Goal: Communication & Community: Answer question/provide support

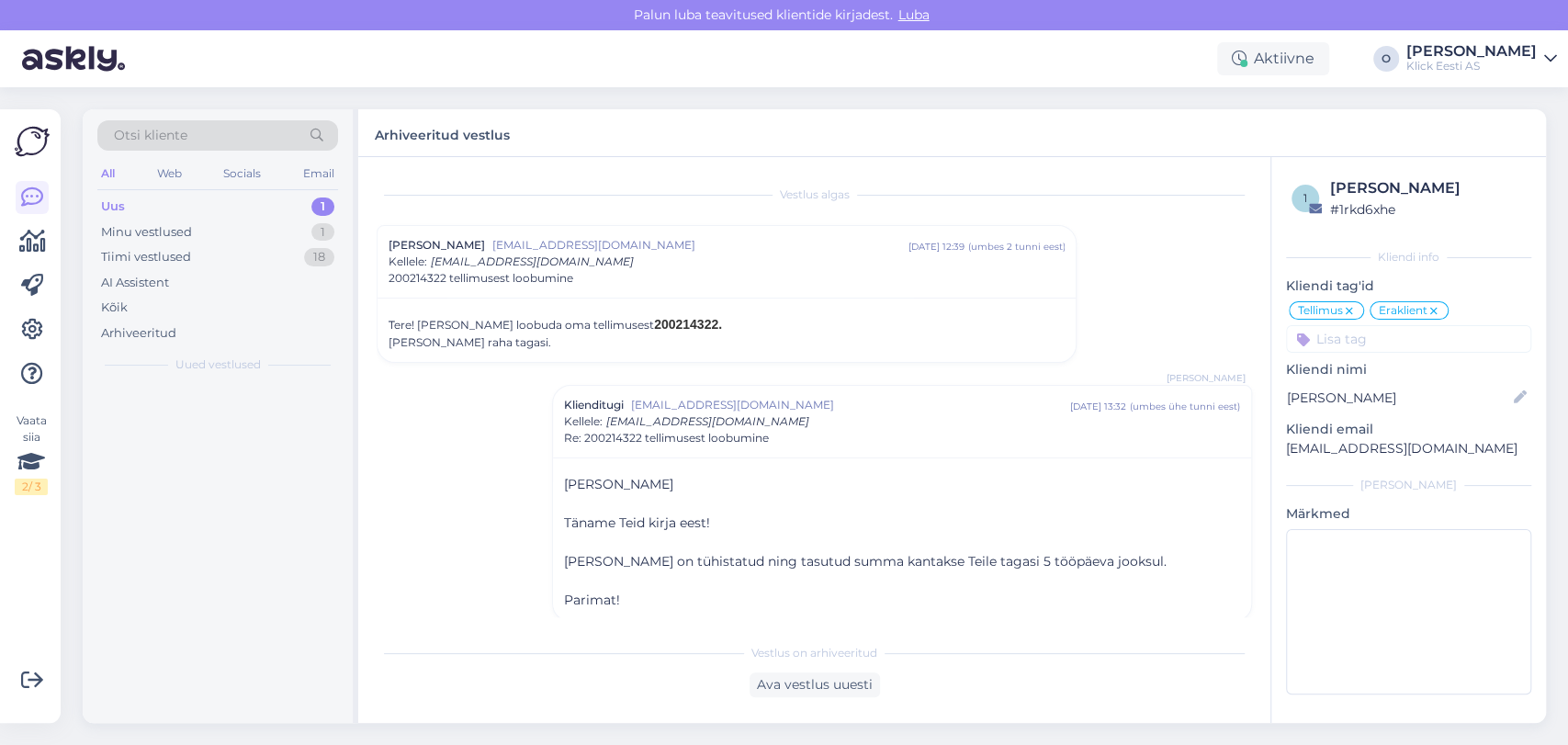
scroll to position [14, 0]
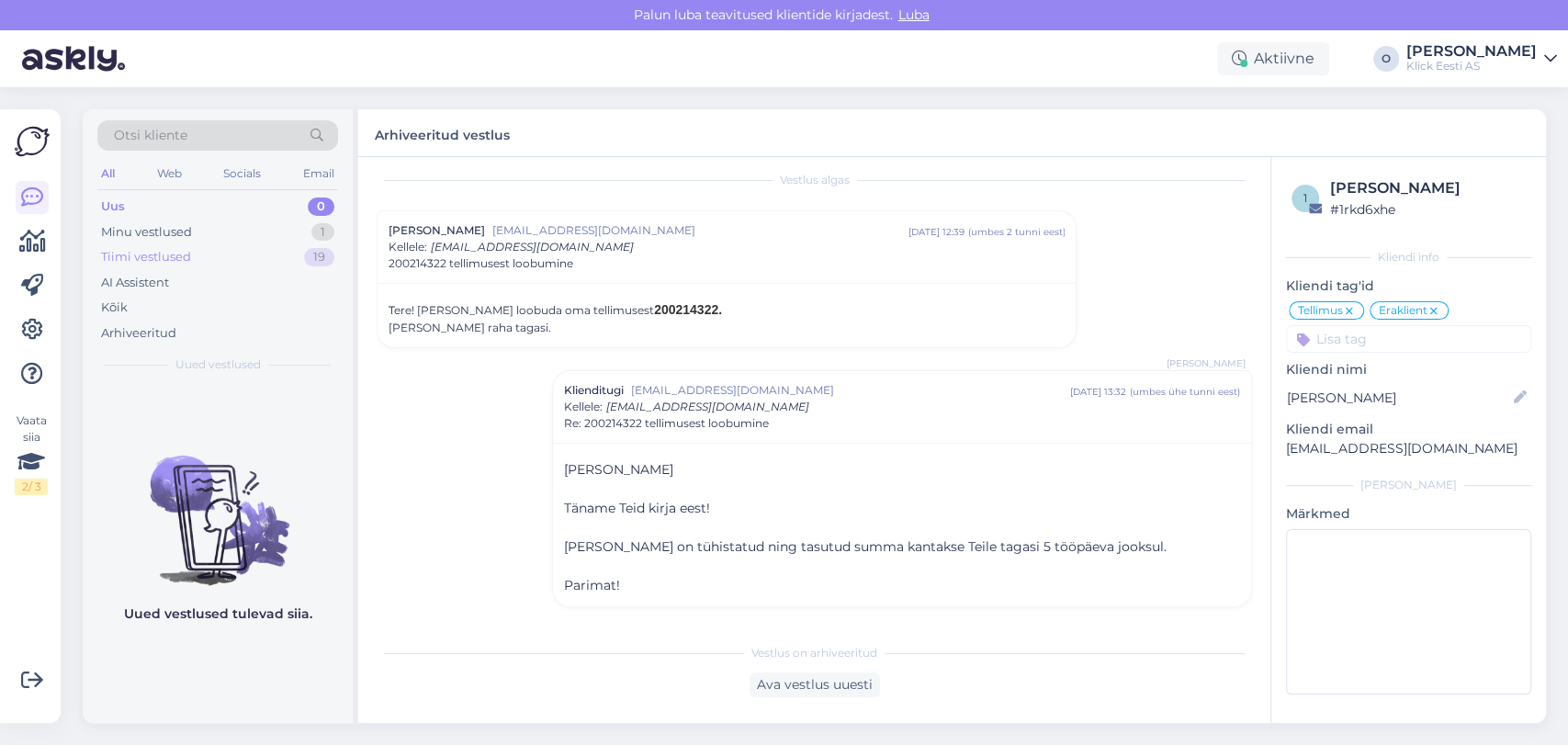
click at [164, 265] on div "Tiimi vestlused" at bounding box center [146, 257] width 90 height 18
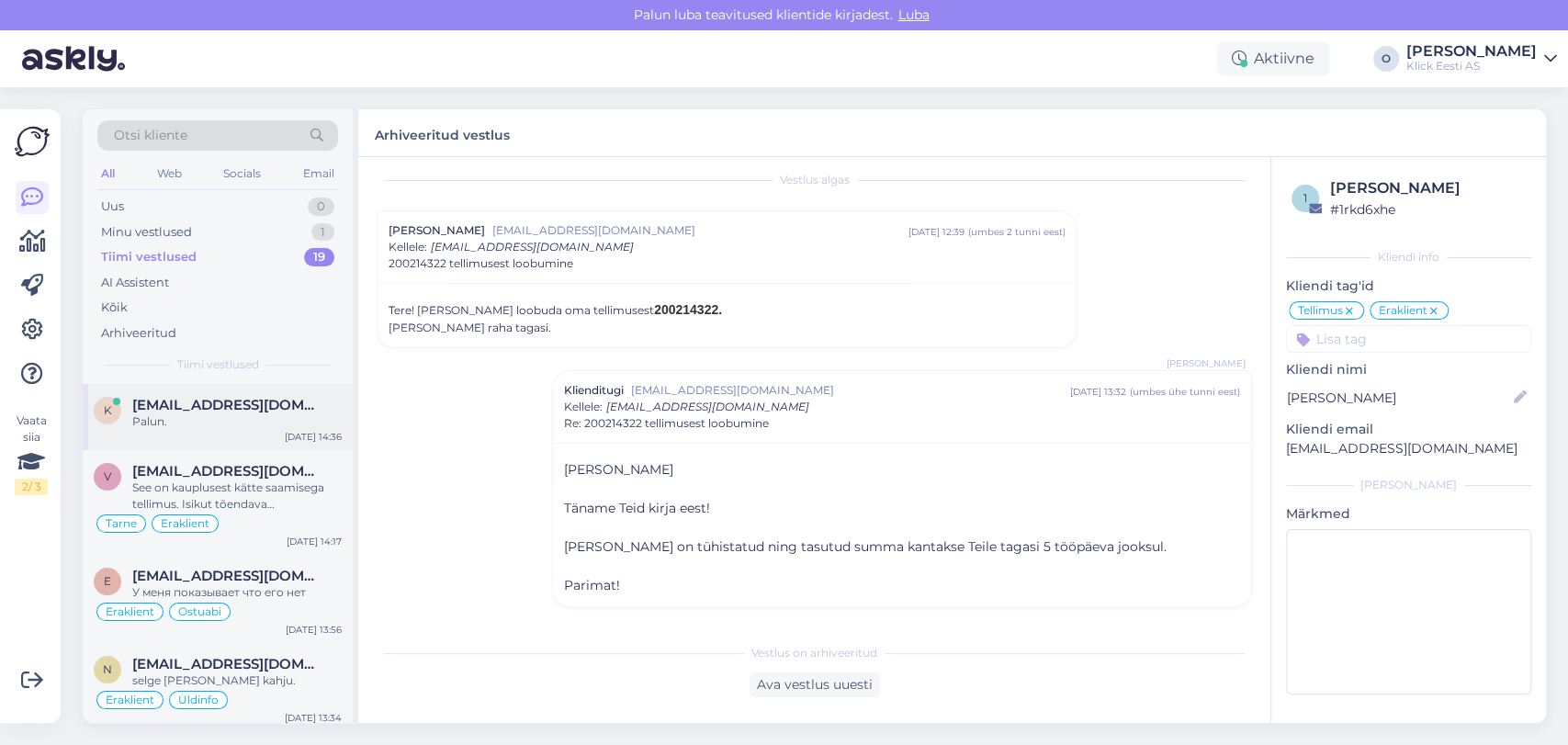
click at [156, 408] on span "[EMAIL_ADDRESS][DOMAIN_NAME]" at bounding box center [227, 404] width 191 height 16
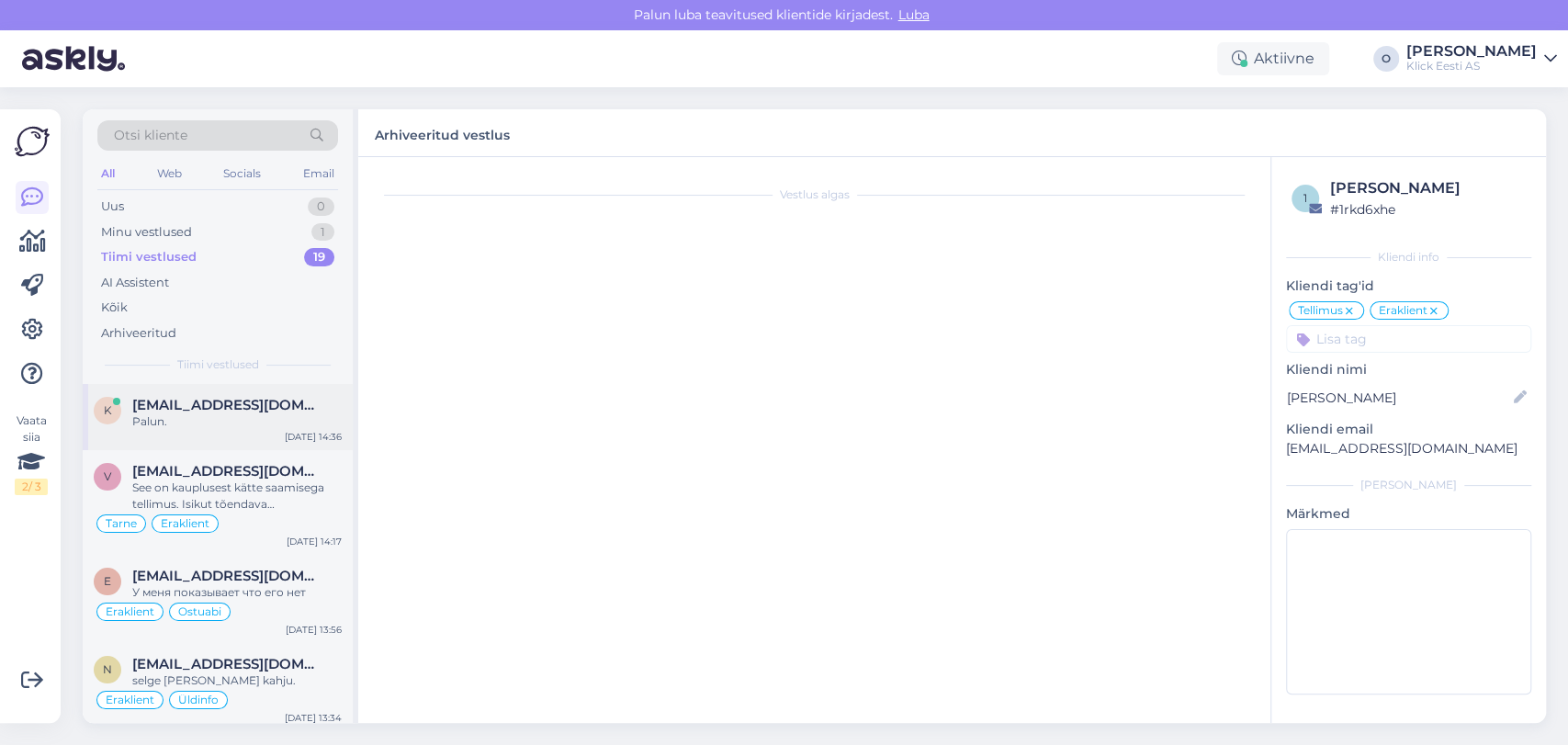
scroll to position [227, 0]
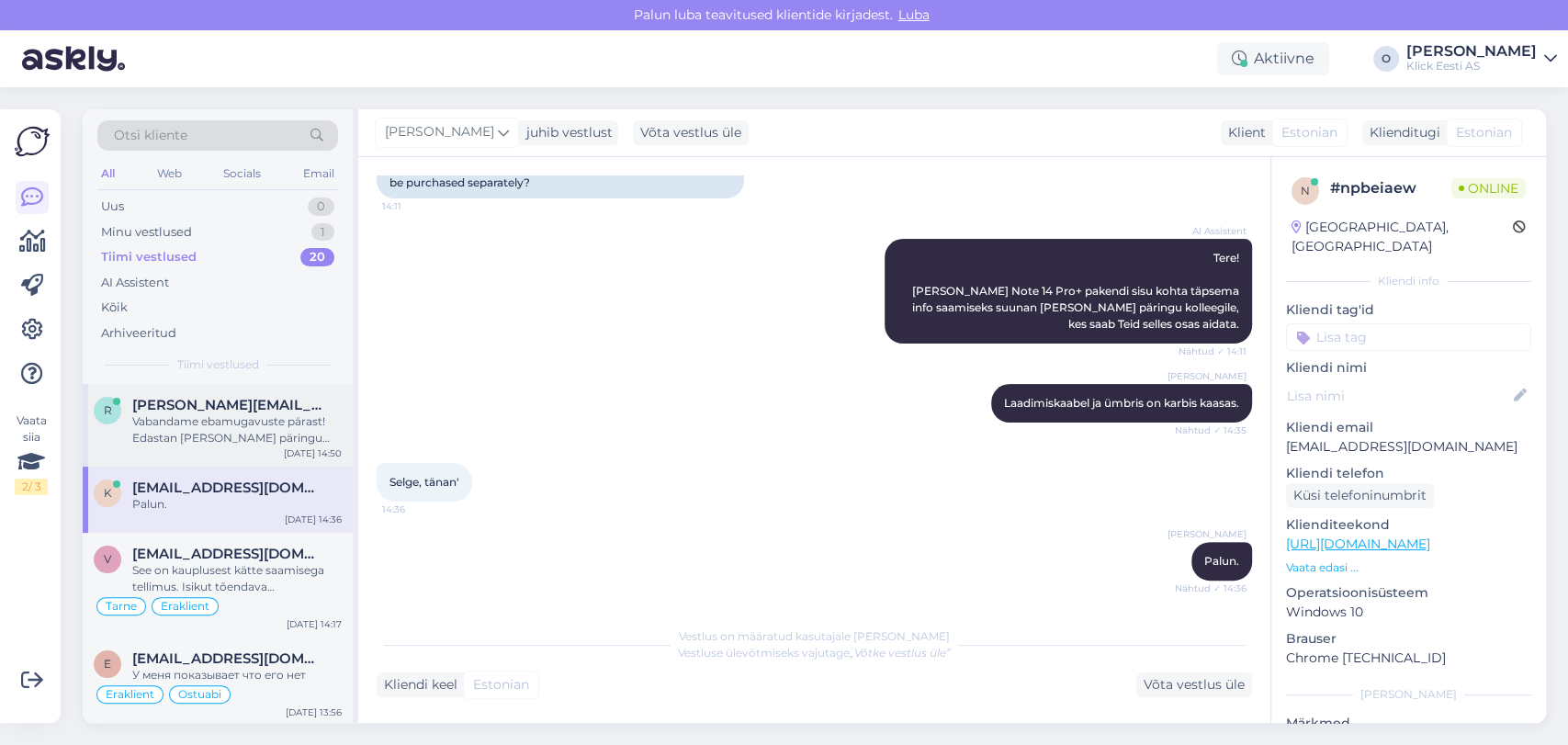
click at [190, 447] on div "r [PERSON_NAME][EMAIL_ADDRESS][DOMAIN_NAME] Vabandame ebamugavuste pärast! Edas…" at bounding box center [217, 425] width 270 height 83
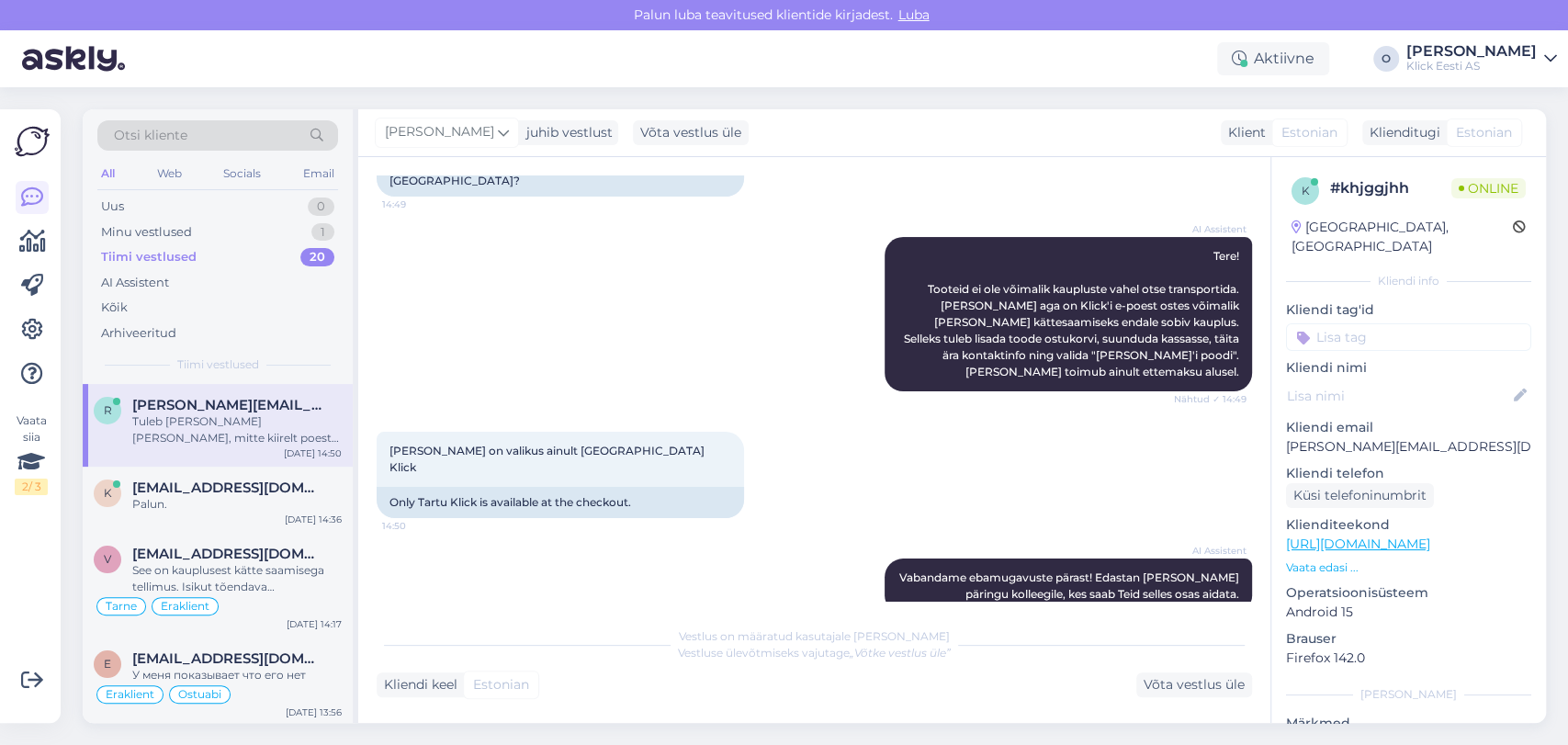
scroll to position [273, 0]
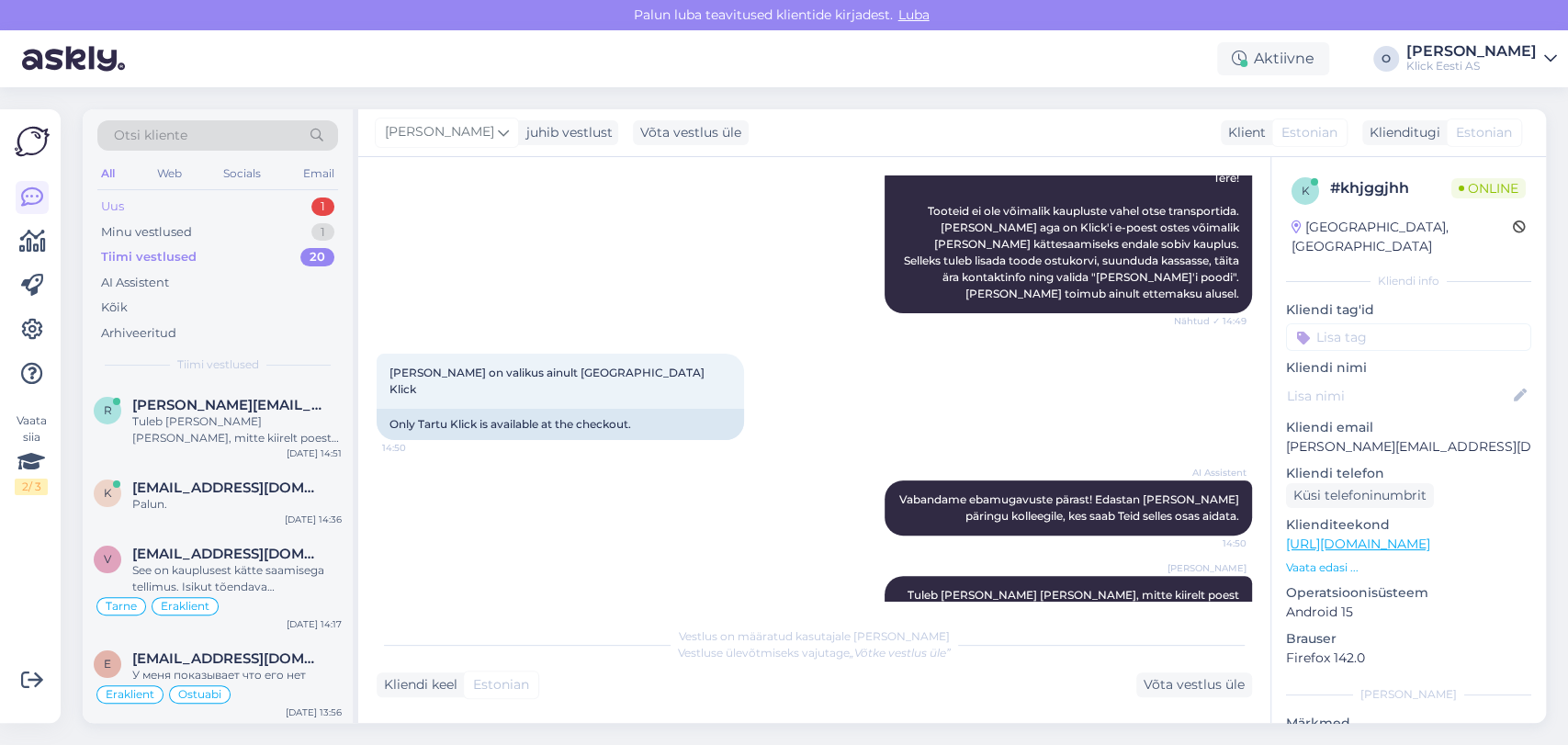
click at [174, 213] on div "Uus 1" at bounding box center [217, 206] width 240 height 26
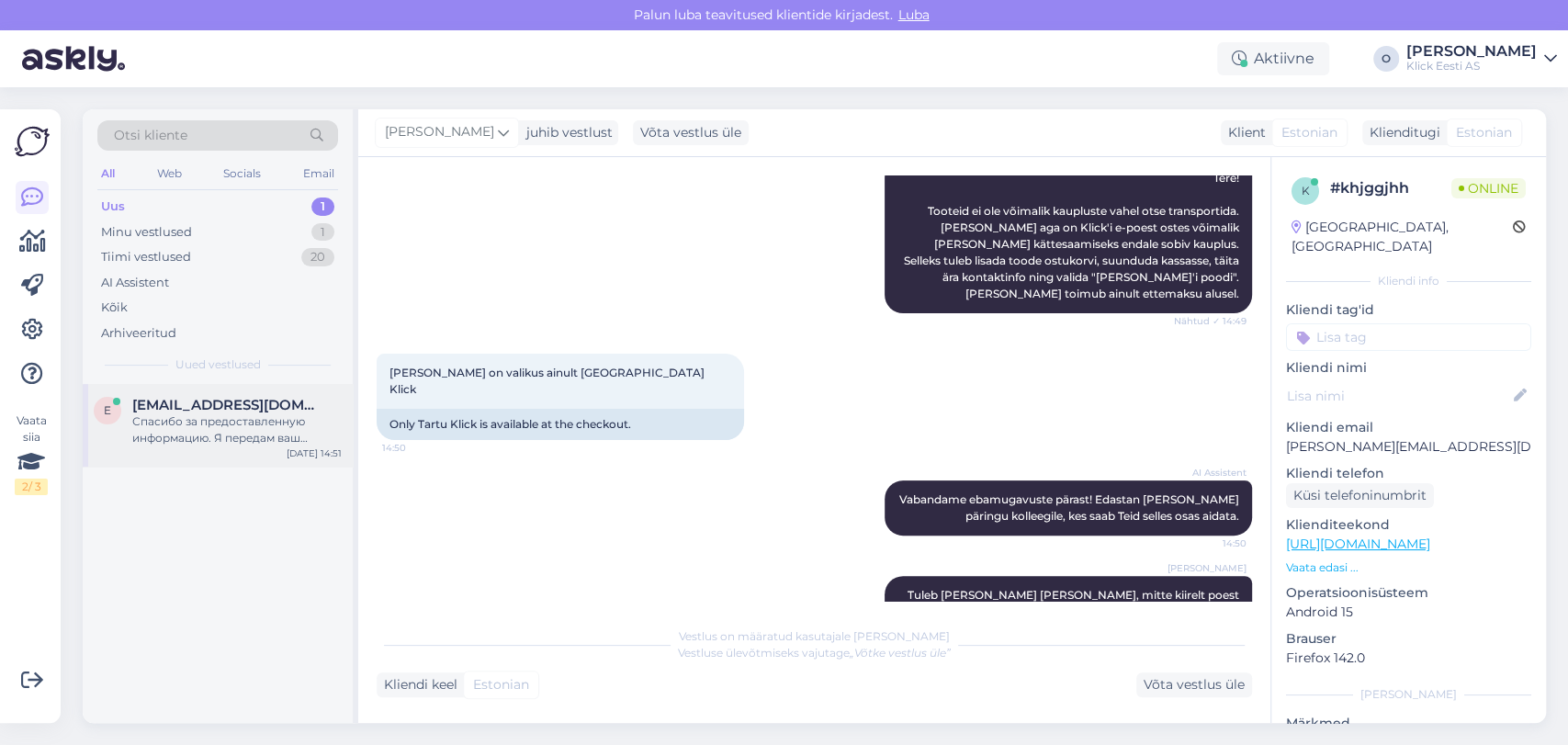
click at [169, 392] on div "e [EMAIL_ADDRESS][DOMAIN_NAME] Спасибо за предоставленную информацию. Я передам…" at bounding box center [217, 425] width 270 height 83
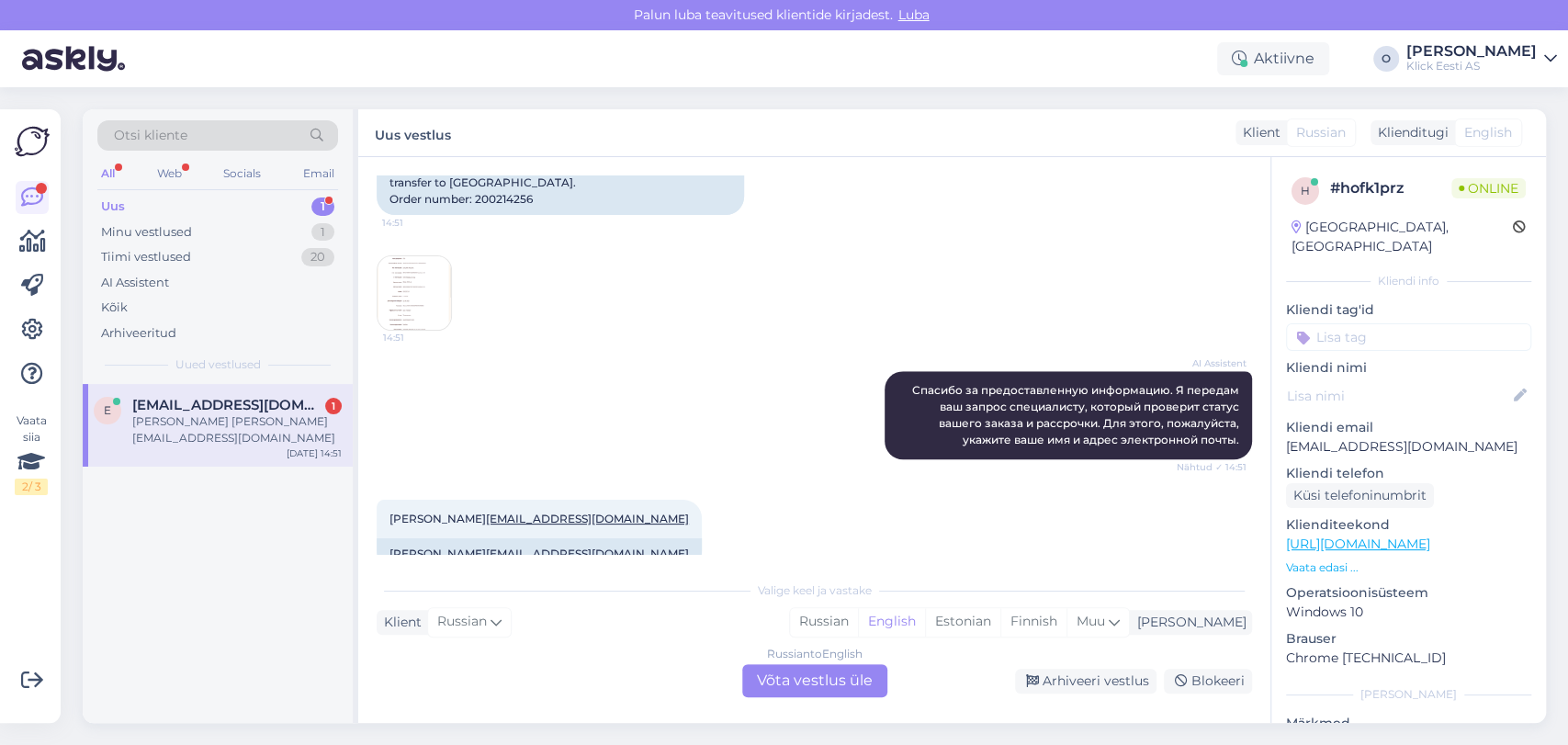
scroll to position [1043, 0]
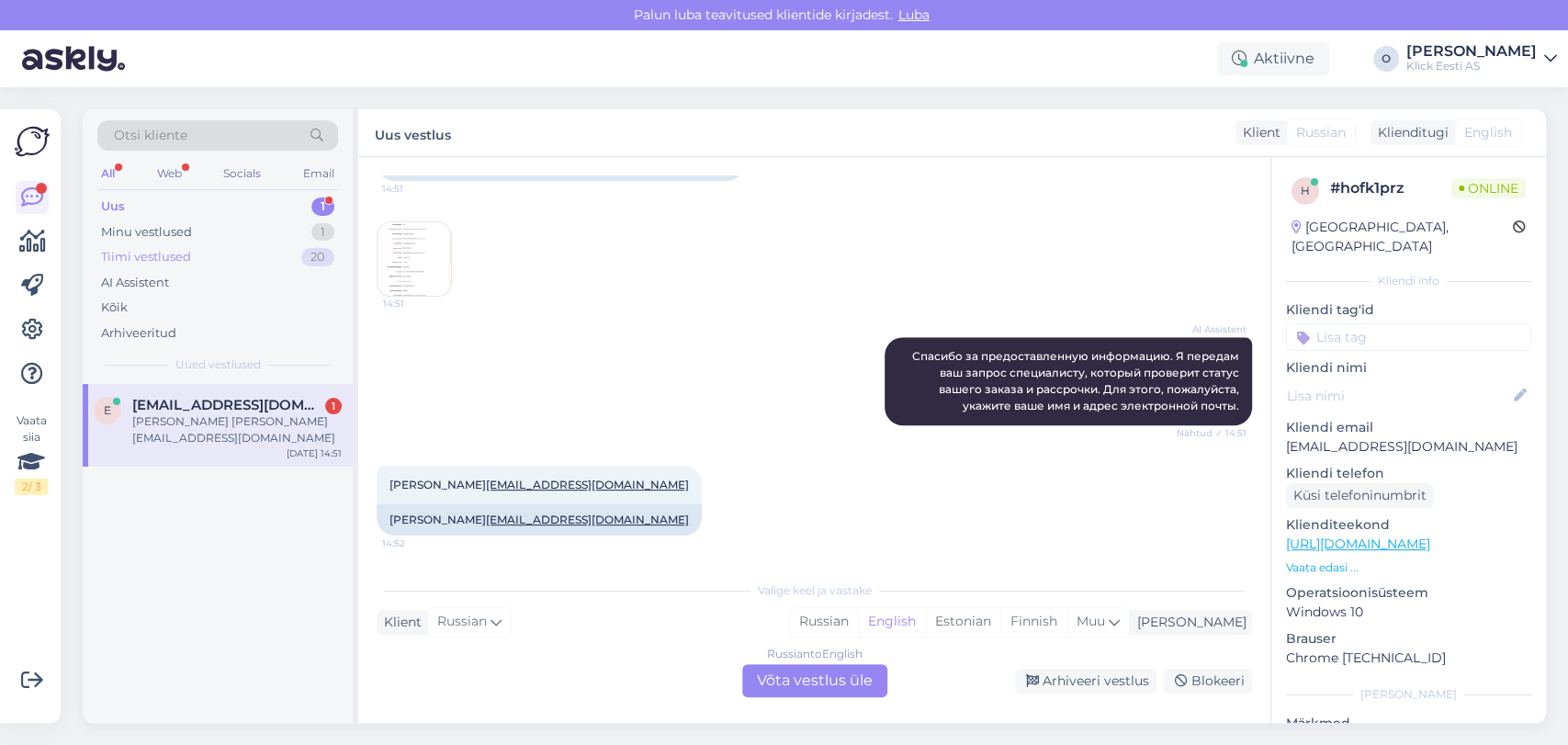
click at [209, 248] on div "Tiimi vestlused 20" at bounding box center [217, 257] width 240 height 26
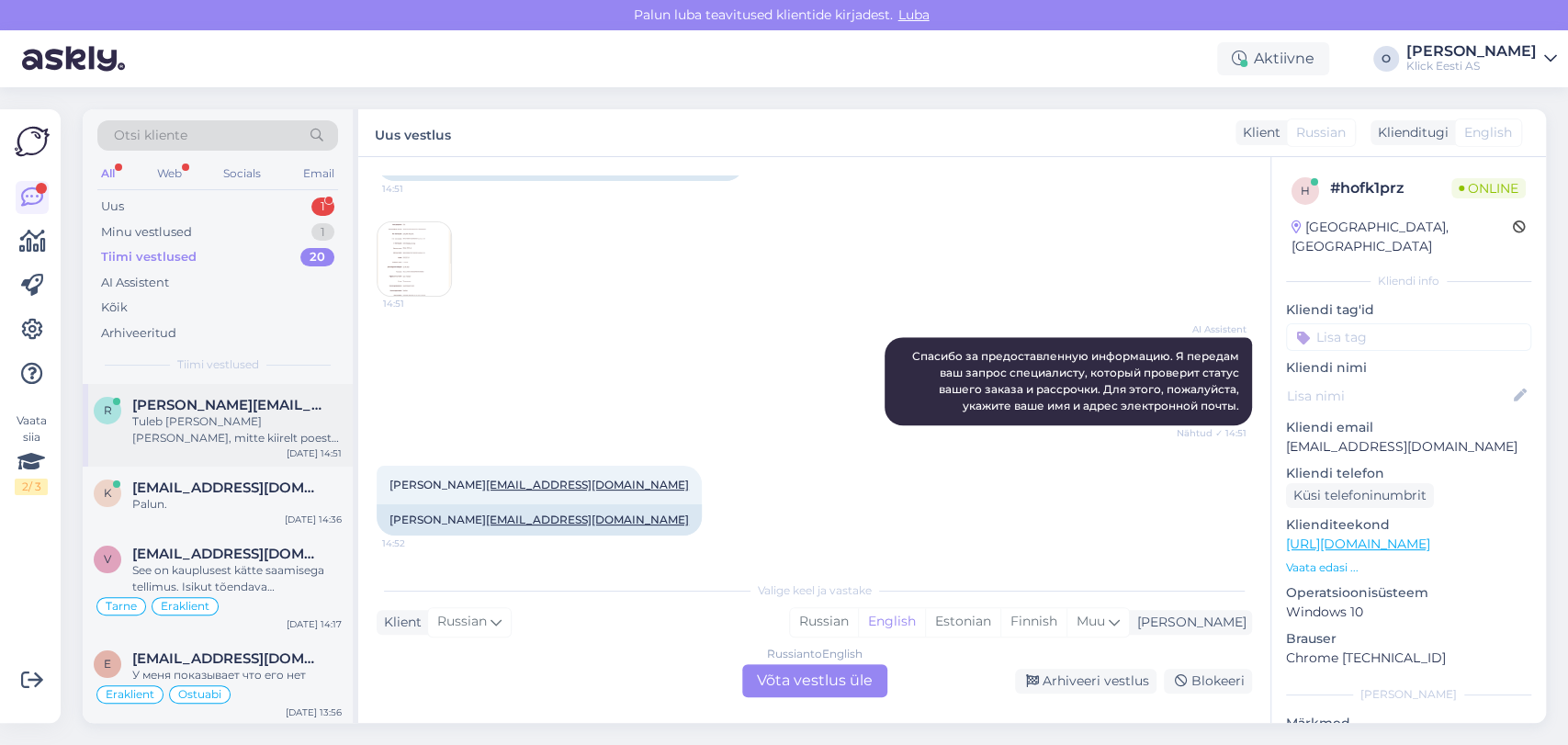
click at [192, 392] on div "r [PERSON_NAME][EMAIL_ADDRESS][DOMAIN_NAME] Tuleb [PERSON_NAME] [PERSON_NAME], …" at bounding box center [217, 425] width 270 height 83
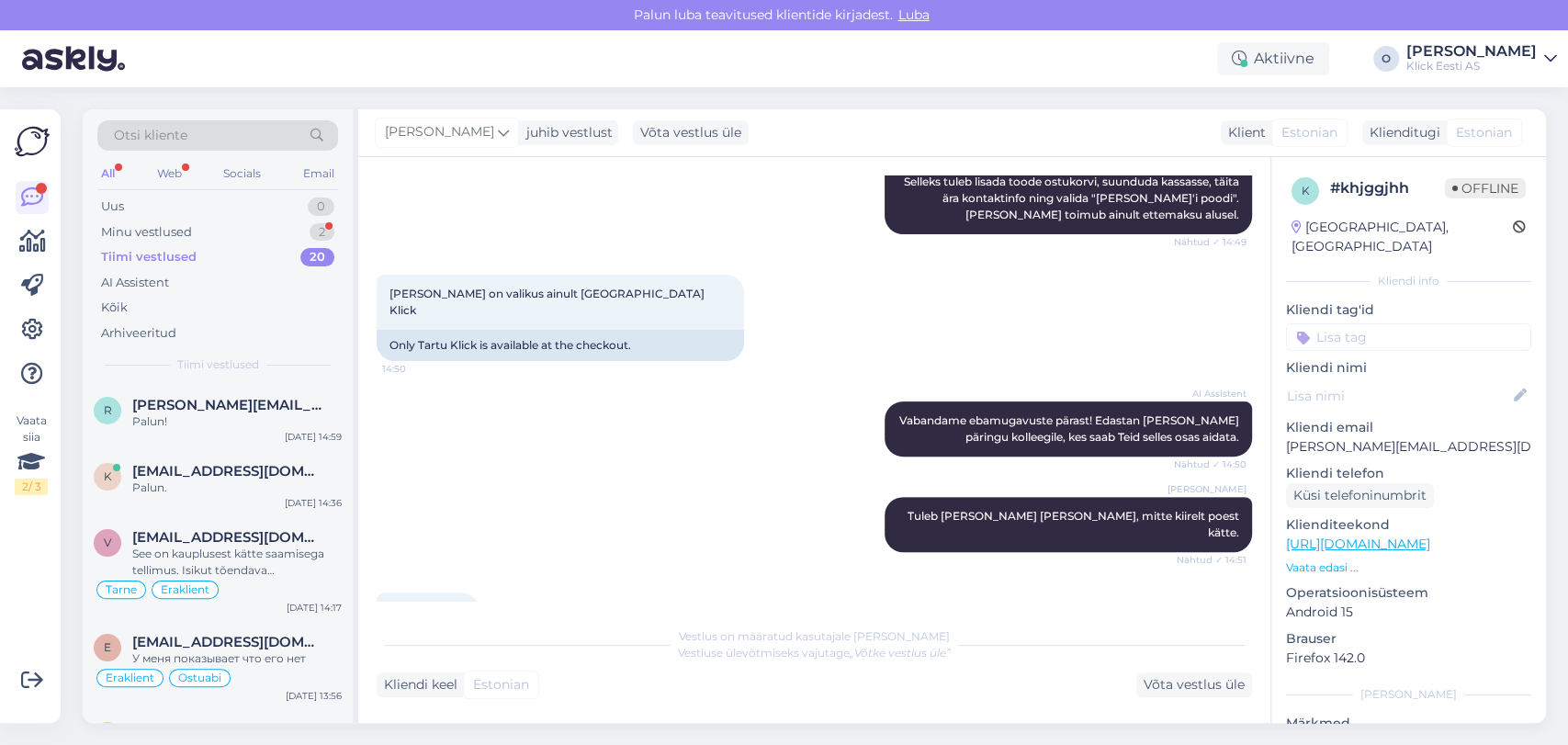
scroll to position [433, 0]
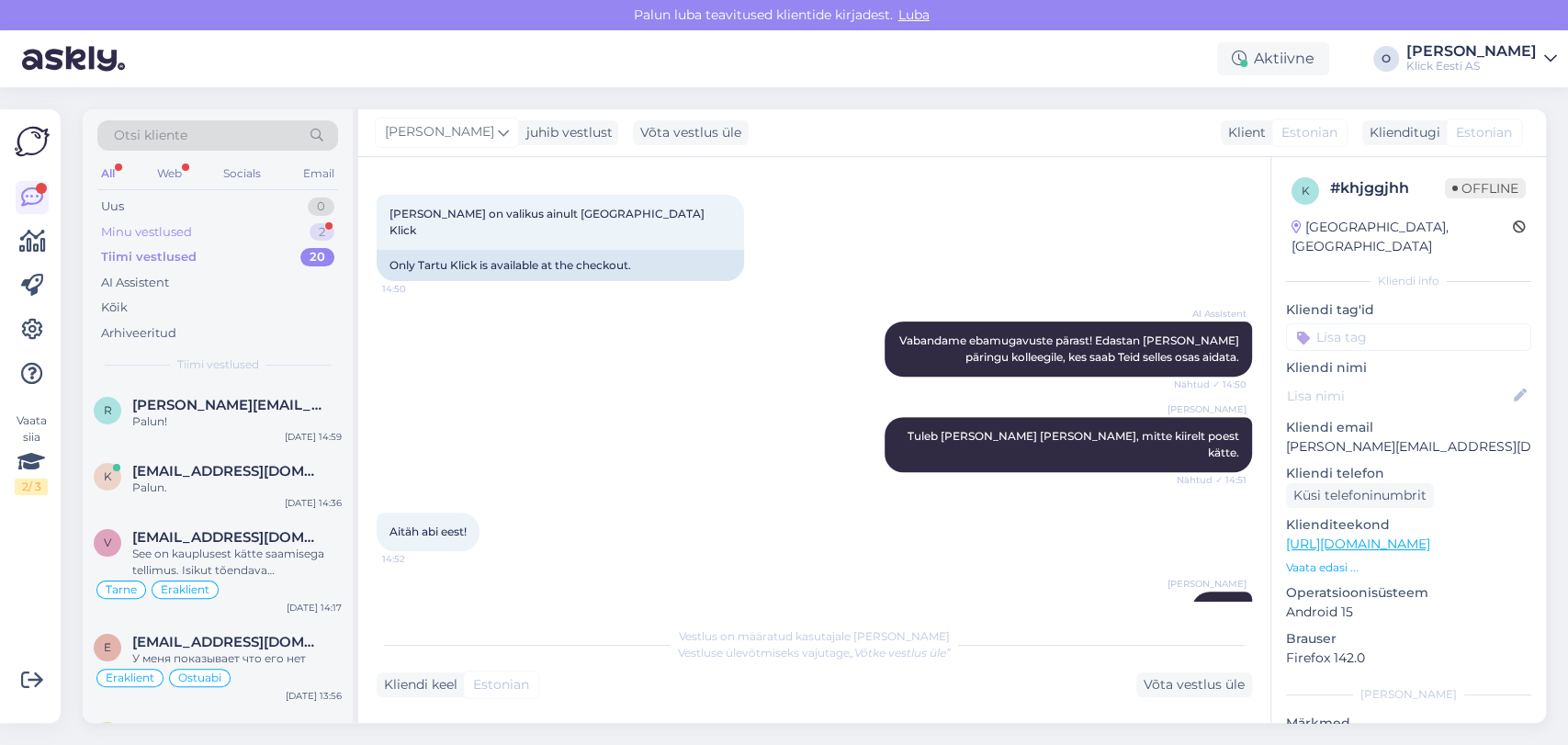
click at [230, 228] on div "Minu vestlused 2" at bounding box center [217, 232] width 240 height 26
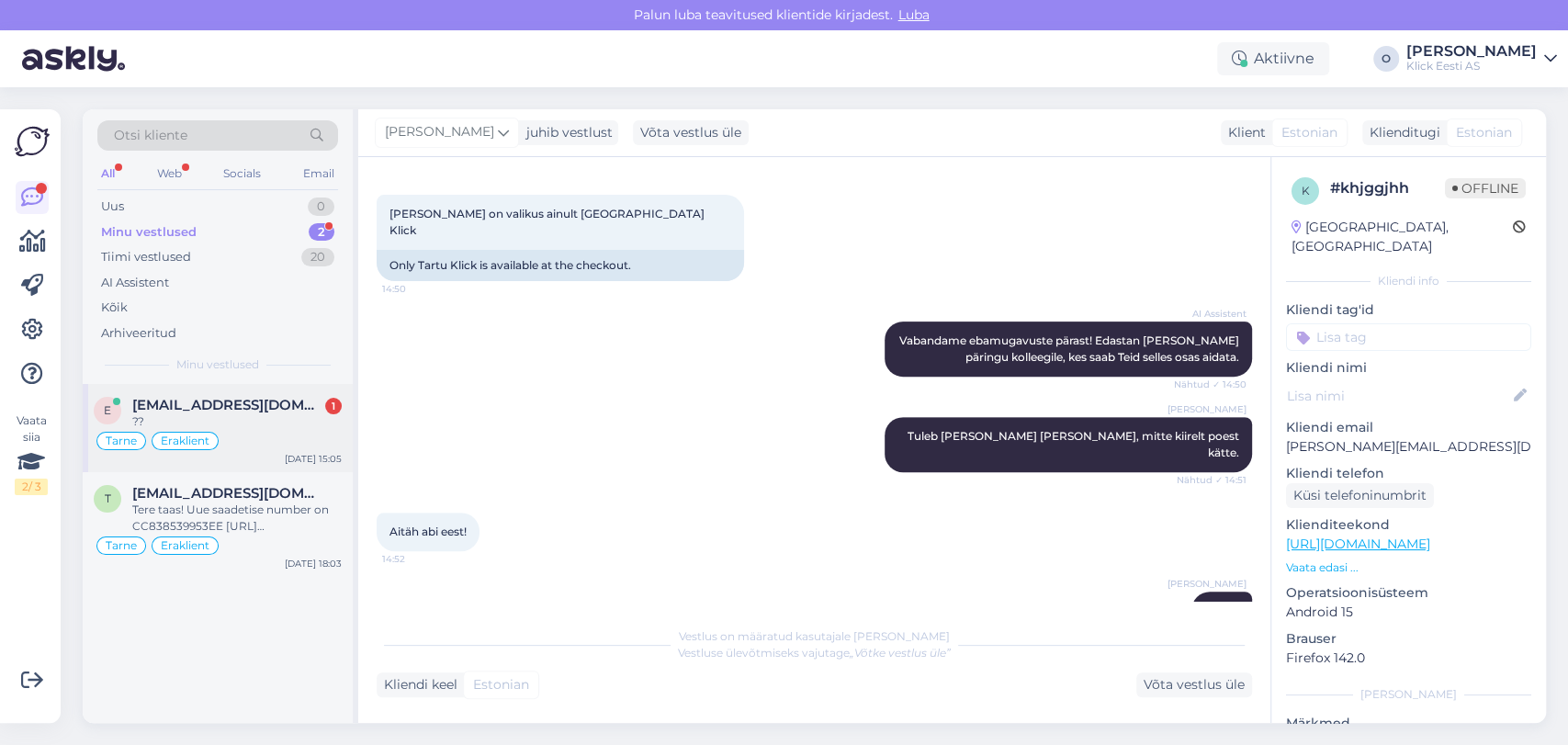
click at [209, 403] on span "[EMAIL_ADDRESS][DOMAIN_NAME]" at bounding box center [227, 404] width 191 height 16
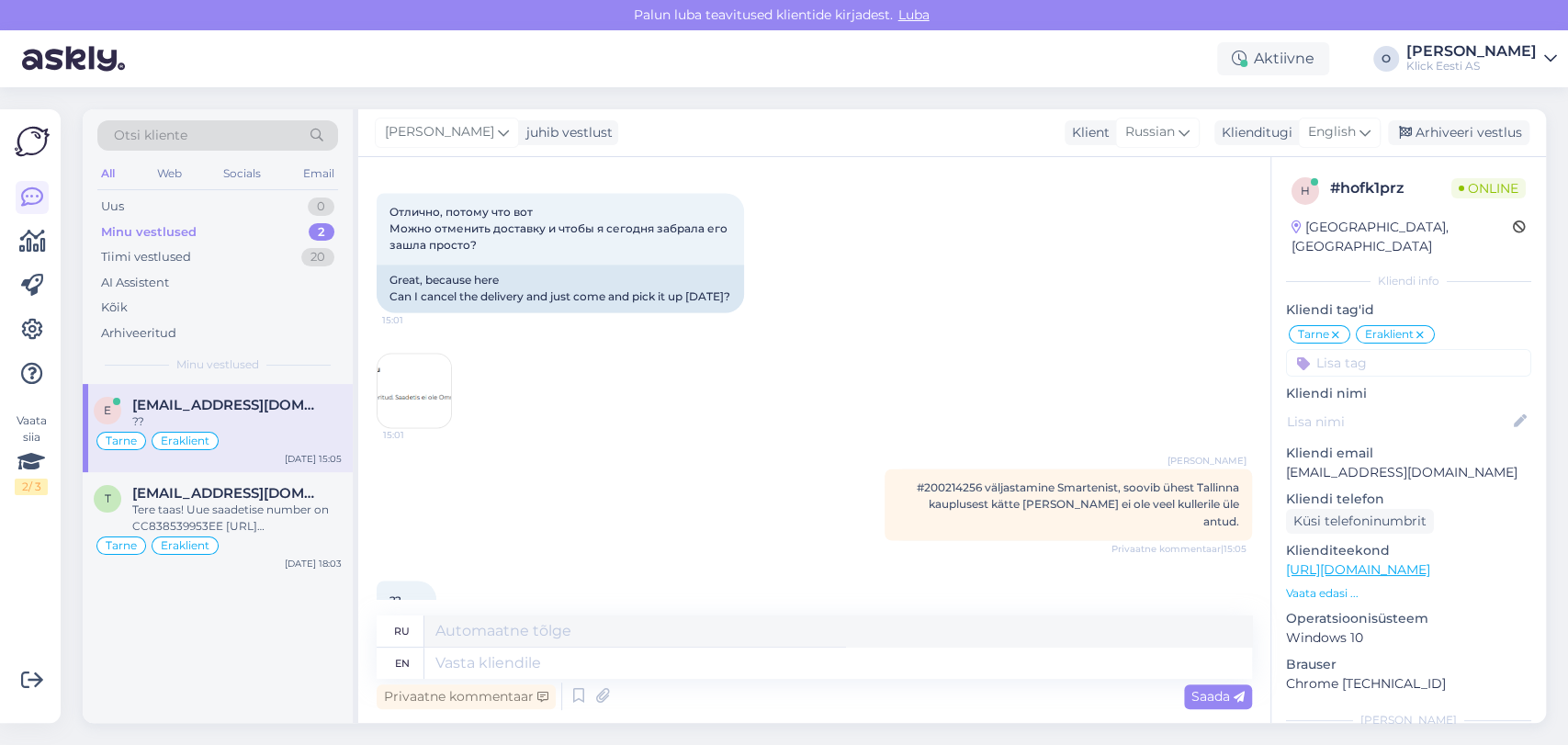
scroll to position [2055, 0]
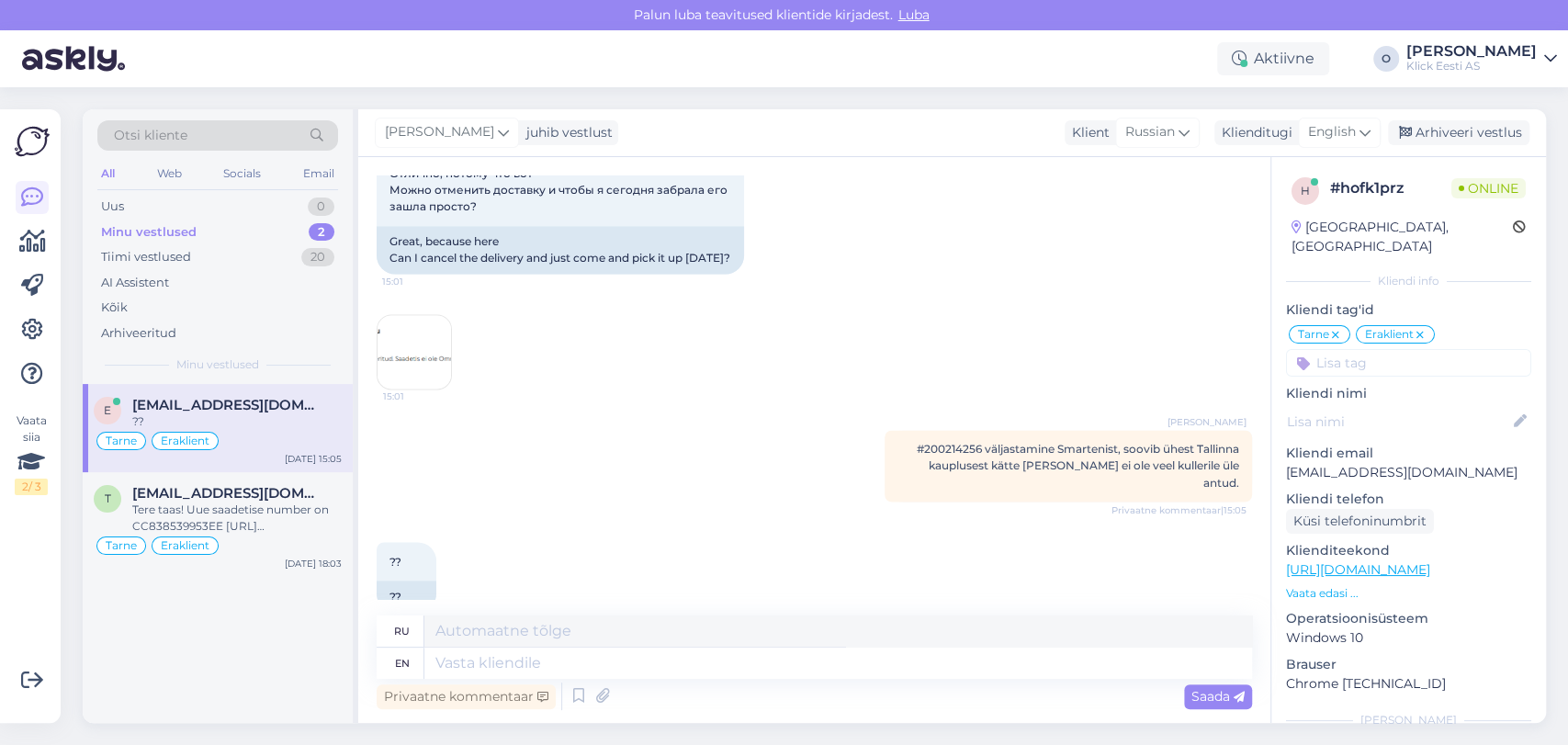
click at [937, 442] on span "#200214256 väljastamine Smartenist, soovib ühest Tallinna kauplusest kätte [PER…" at bounding box center [1077, 465] width 322 height 47
copy span "200214256"
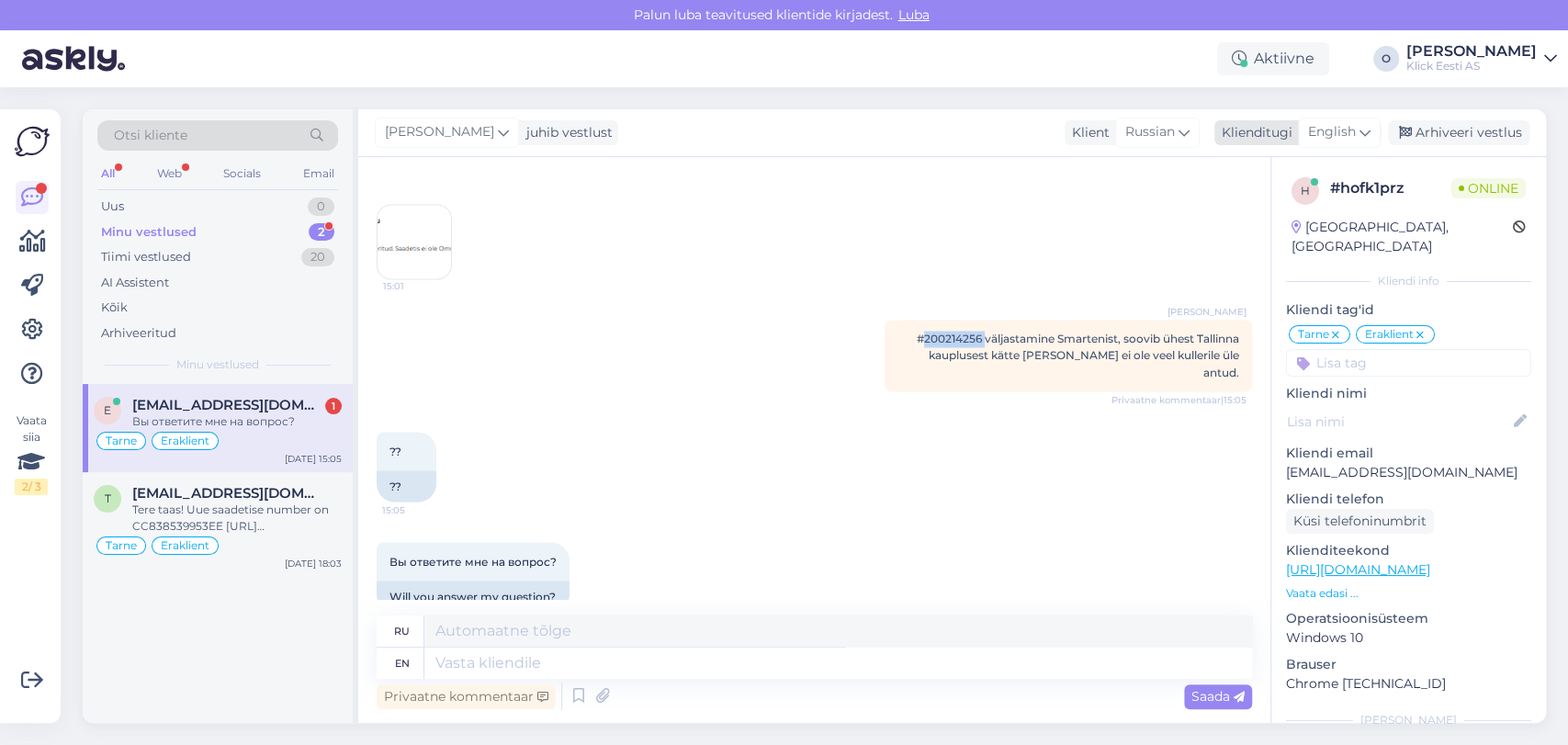
click at [1339, 134] on span "English" at bounding box center [1331, 132] width 48 height 20
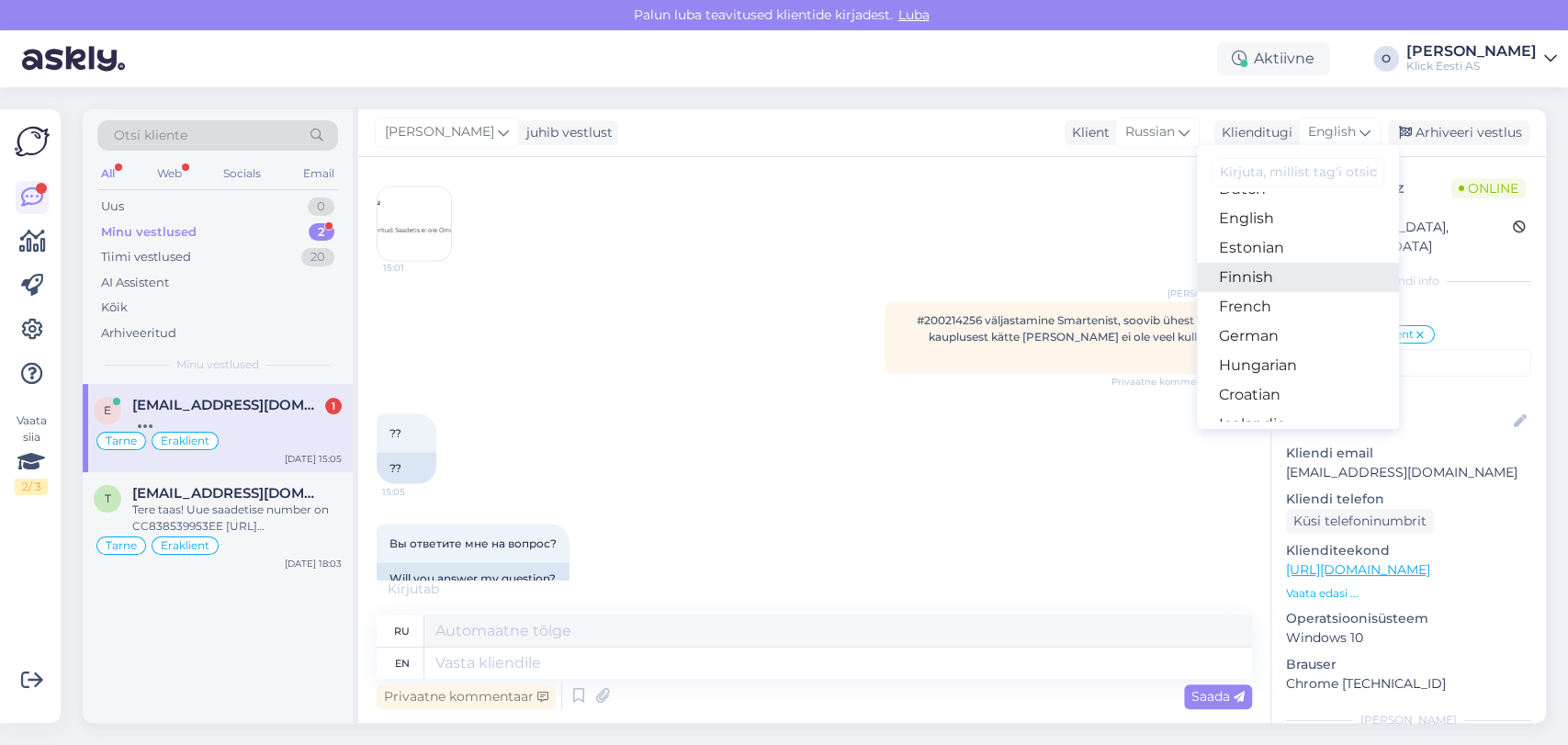
scroll to position [197, 0]
click at [1285, 250] on link "Estonian" at bounding box center [1298, 251] width 202 height 30
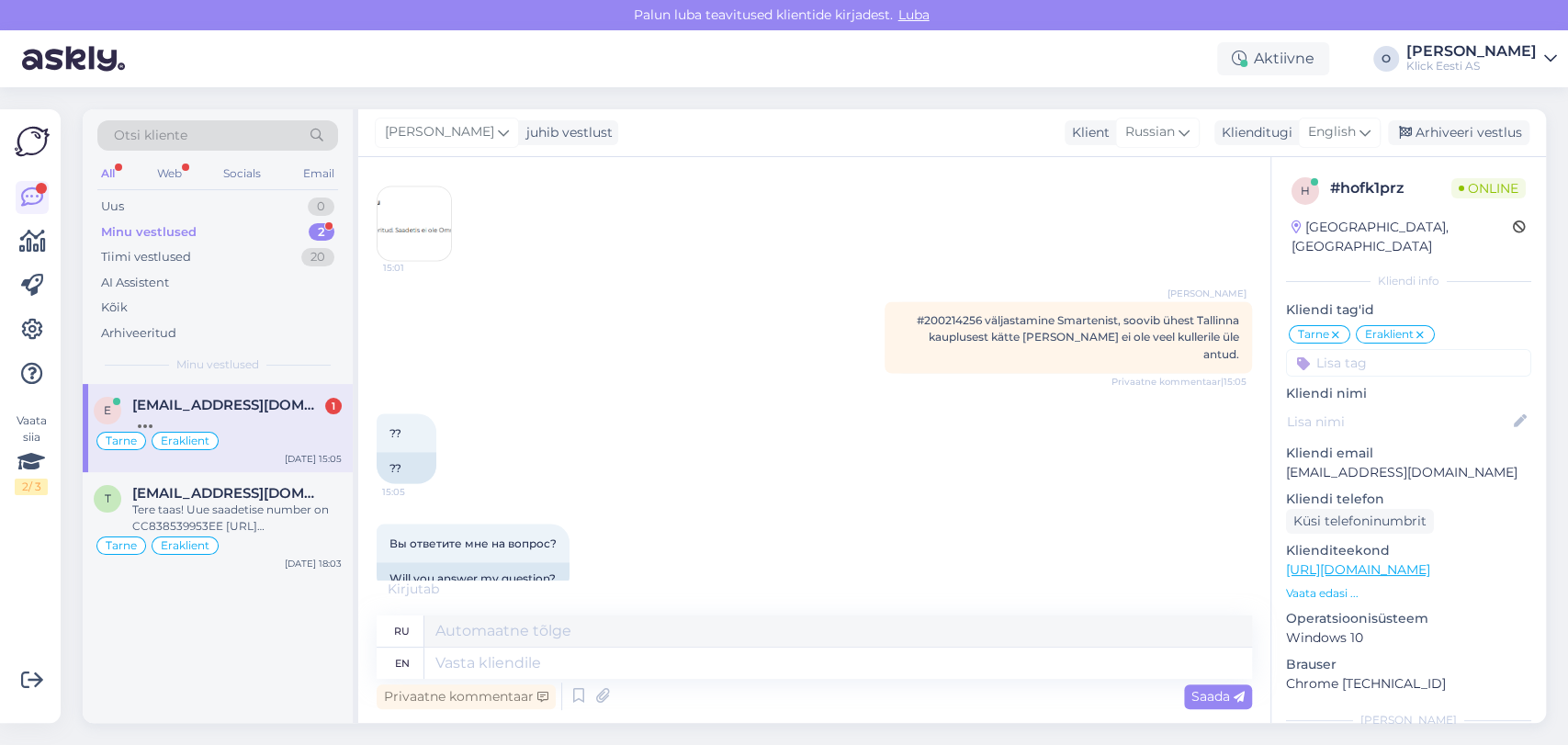
scroll to position [2217, 0]
click at [1153, 140] on span "Russian" at bounding box center [1142, 132] width 50 height 20
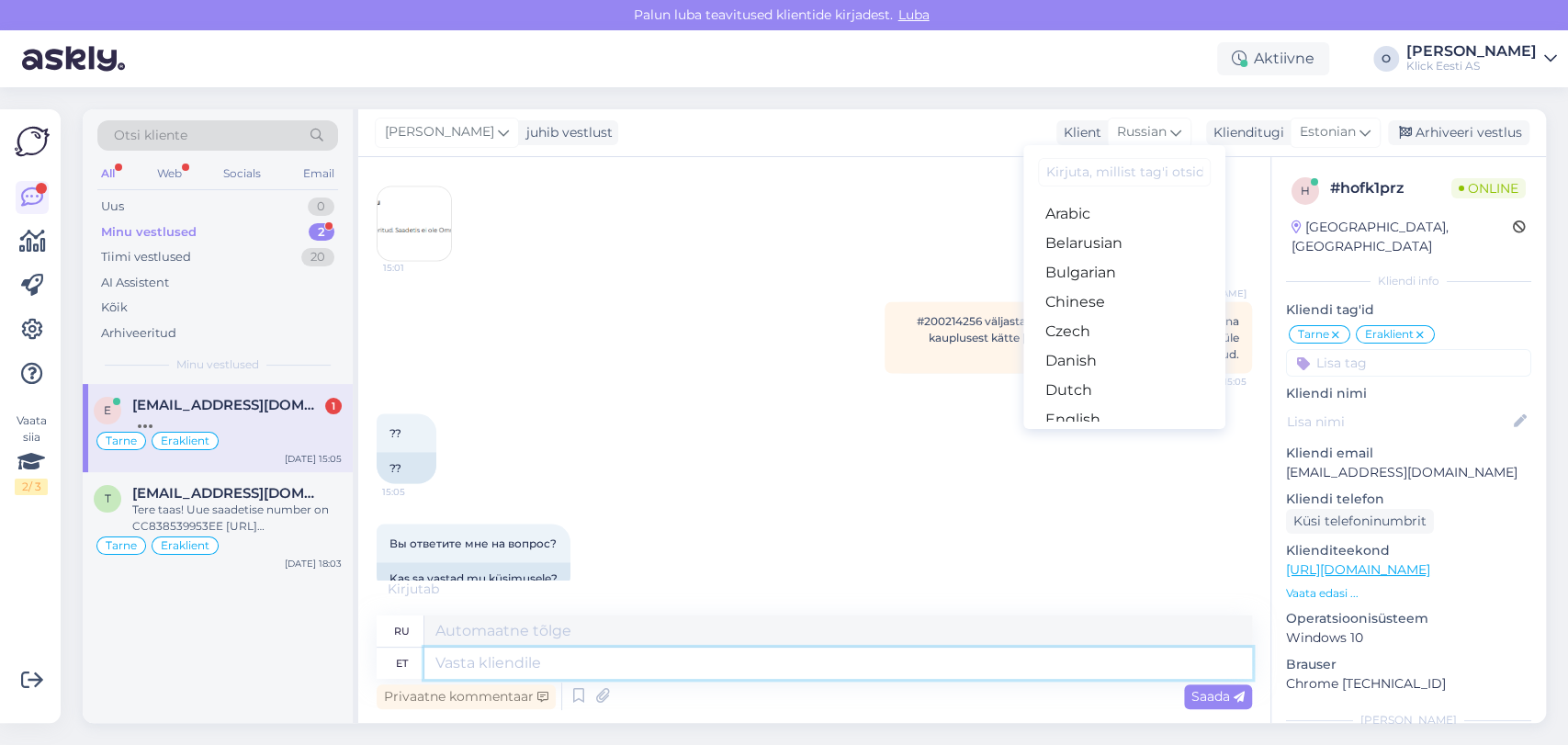
click at [604, 656] on textarea at bounding box center [838, 663] width 827 height 31
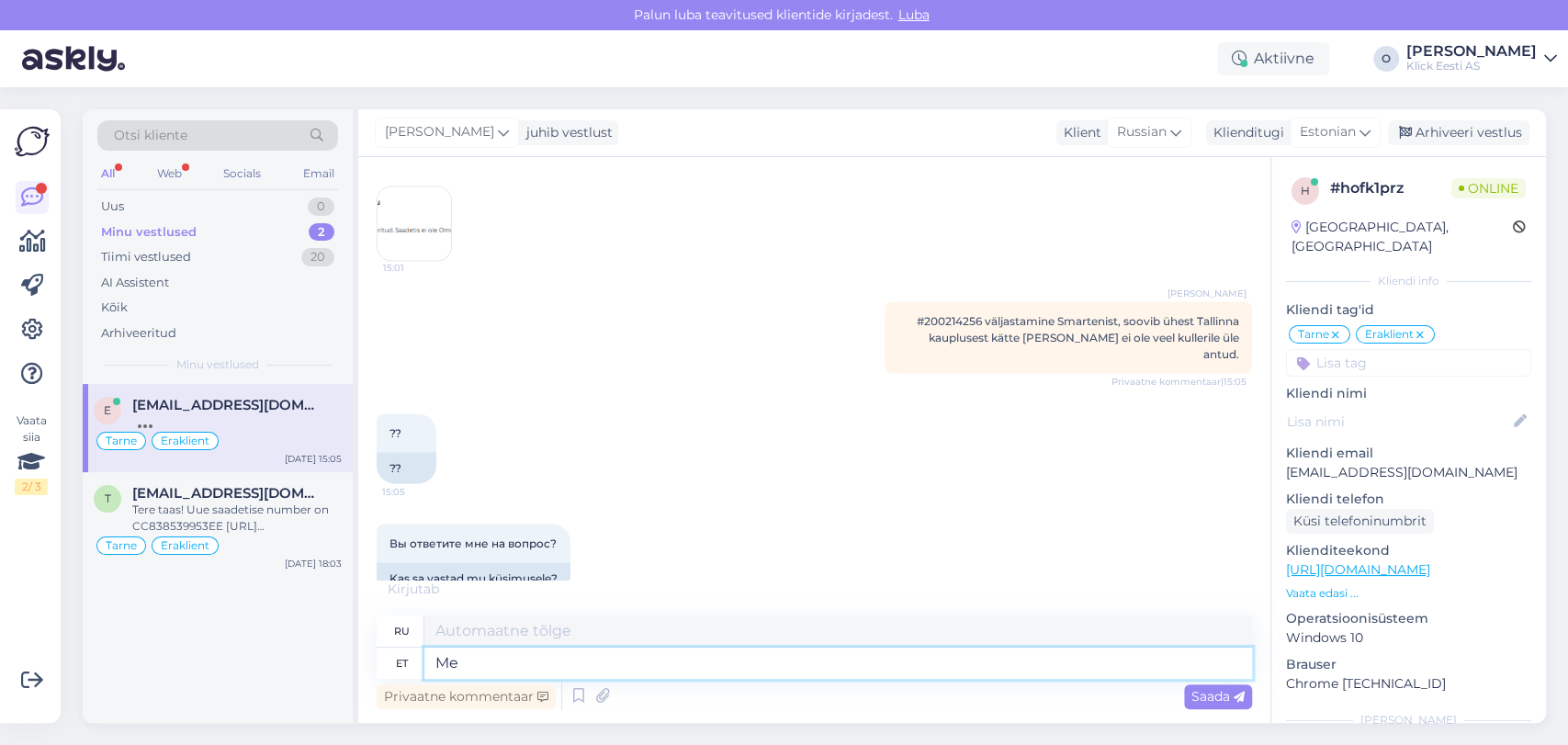
type textarea "Me"
type textarea "Мы"
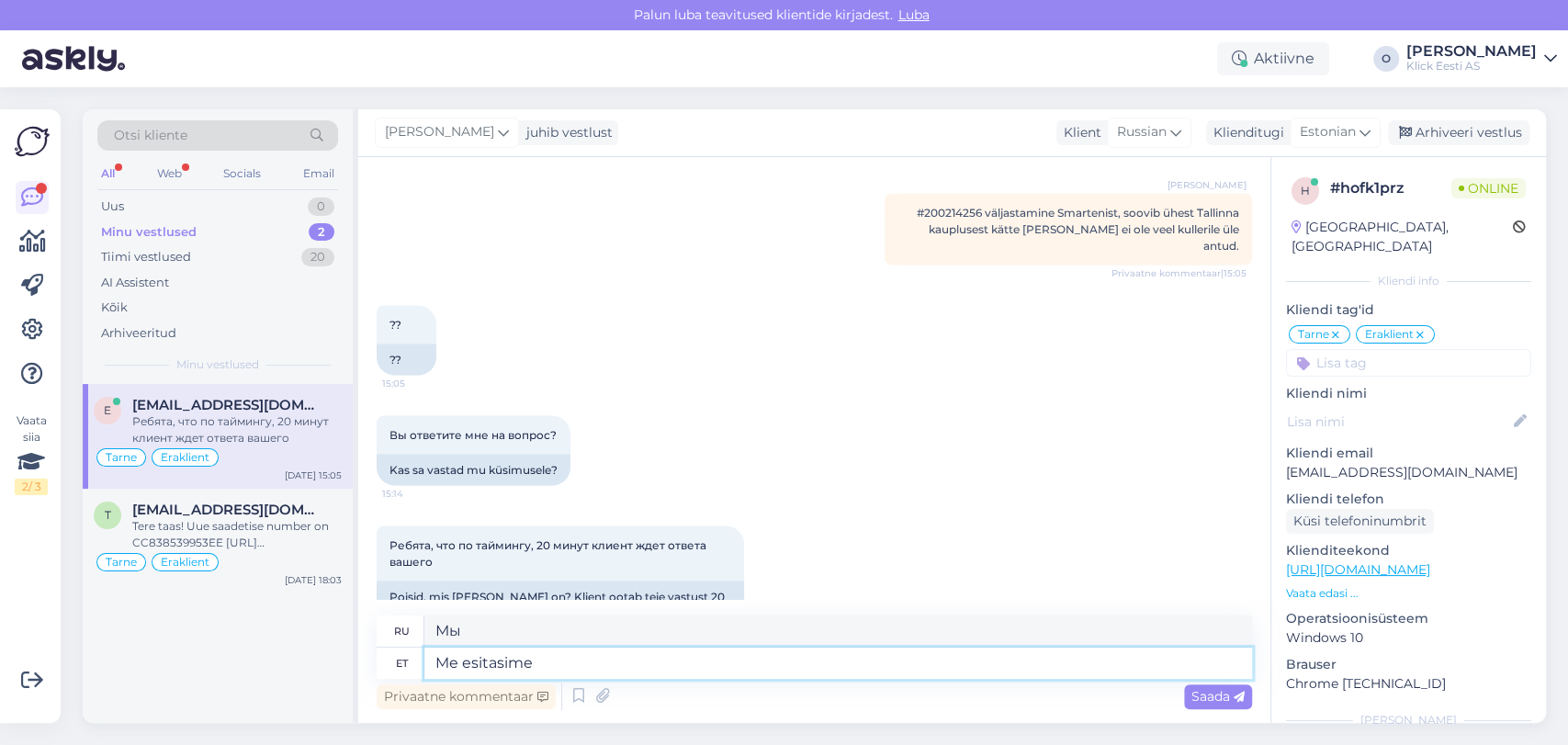
type textarea "Me esitasime p"
type textarea "Мы представили"
type textarea "Me esitasime päringu"
type textarea "Мы подали запрос"
type textarea "Me esitasime päringu"
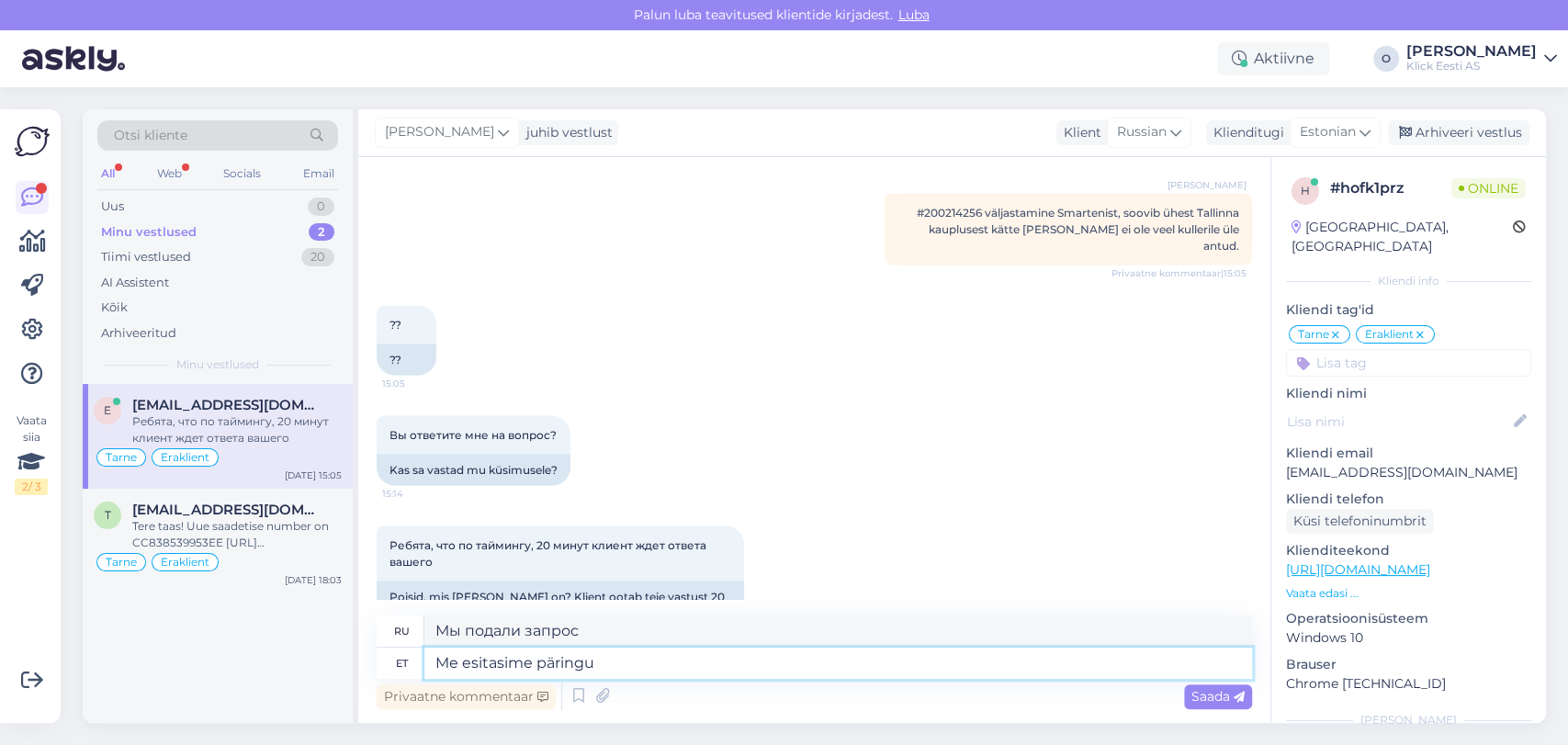
type textarea "Мы отправили запрос поставщику."
type textarea "Me esitasime päringu la"
type textarea "Мы подали запрос"
type textarea "Me esitasime päringu laole."
type textarea "Мы отправили заявку на склад."
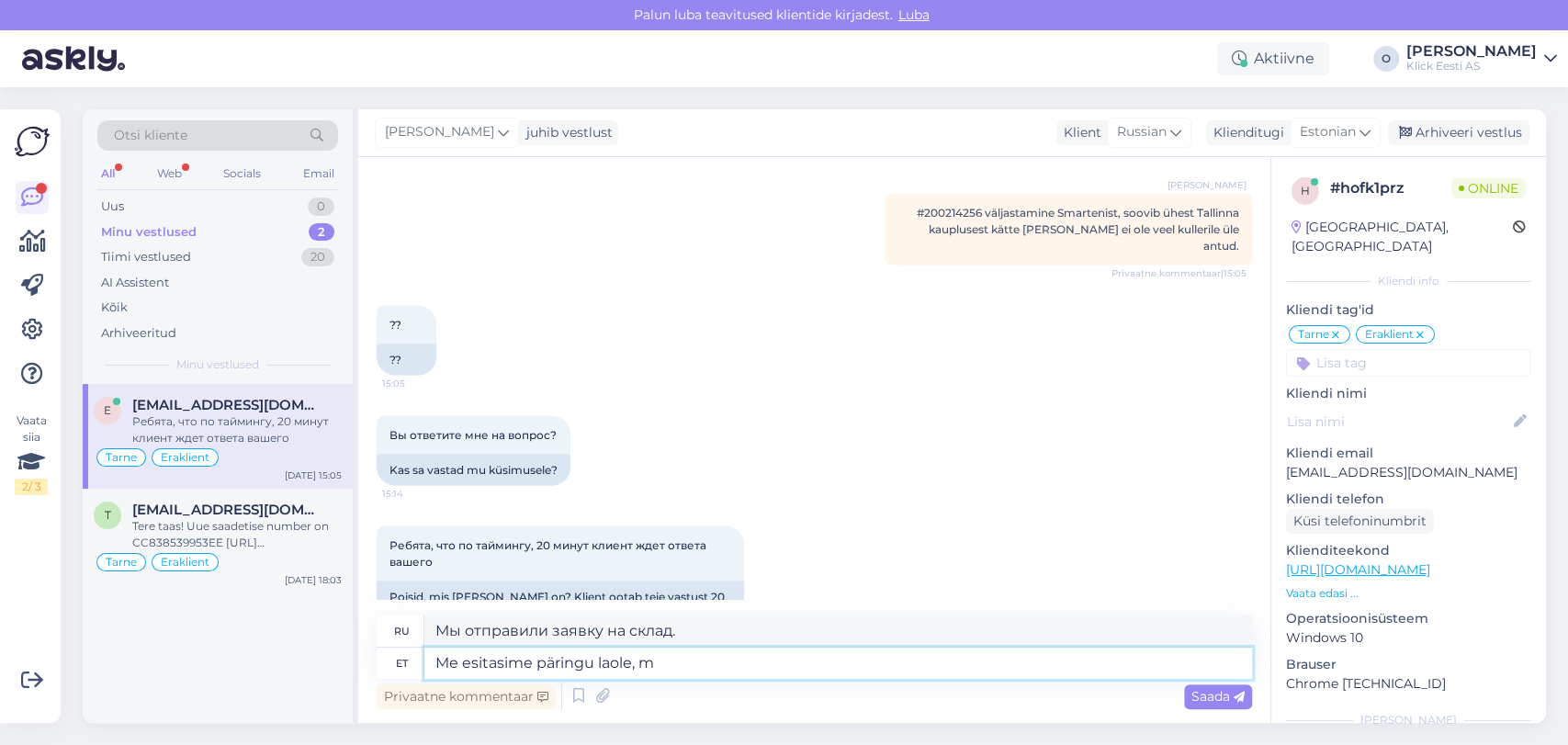
type textarea "Me esitasime päringu laole, mi"
type textarea "Мы подали заявку на склад,"
type textarea "Me esitasime päringu laole, mis"
type textarea "Мы подали заявку на склад, который"
type textarea "Me esitasime päringu laole,"
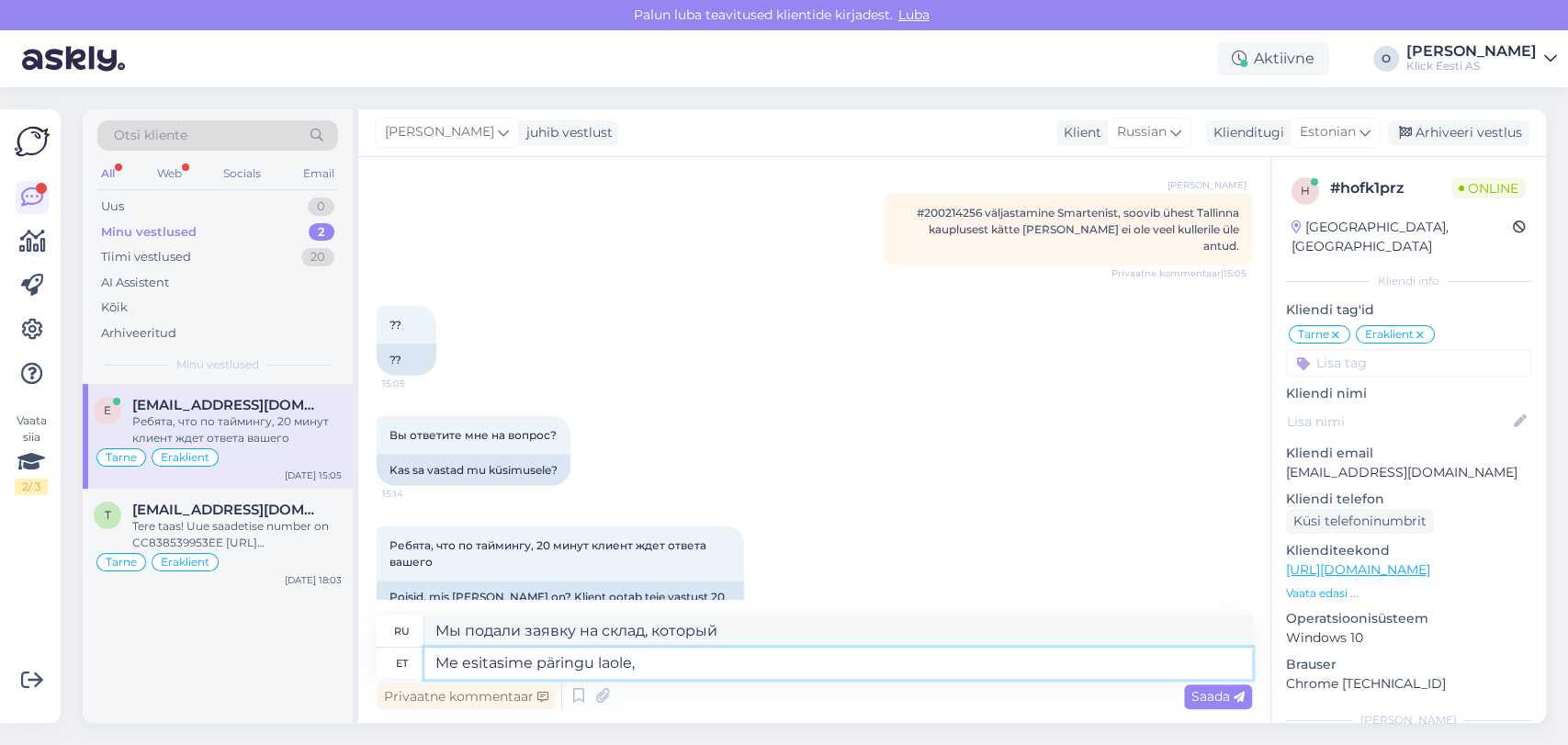
type textarea "Мы подали заявку на склад,"
type textarea "Me esitasime päringu laole, kas"
type textarea "Мы спросили на складе, есть ли"
type textarea "Me esitasime päringu laole, kas teie t"
type textarea "Мы сделали запрос на склад, независимо от того,"
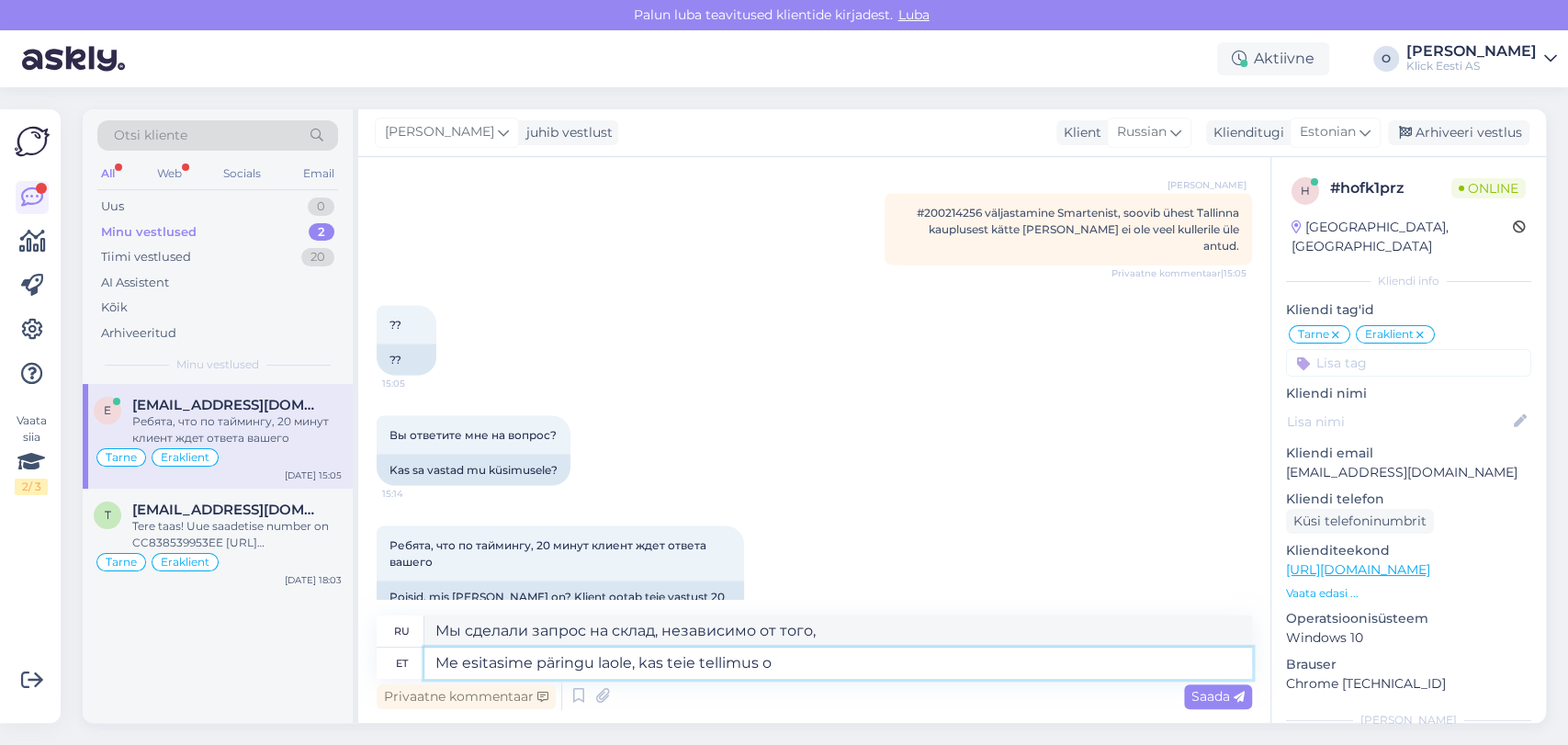
type textarea "Me esitasime päringu laole, kas teie tellimus on"
type textarea "Мы запросили на складе информацию о вашем заказе."
type textarea "Me esitasime päringu laole, kas teie tellimus on ku"
type textarea "Мы запросили на складе, чтобы узнать, соответствует ли ваш заказ"
type textarea "Me esitasime päringu laole, kas teie tellimus on kullerile a"
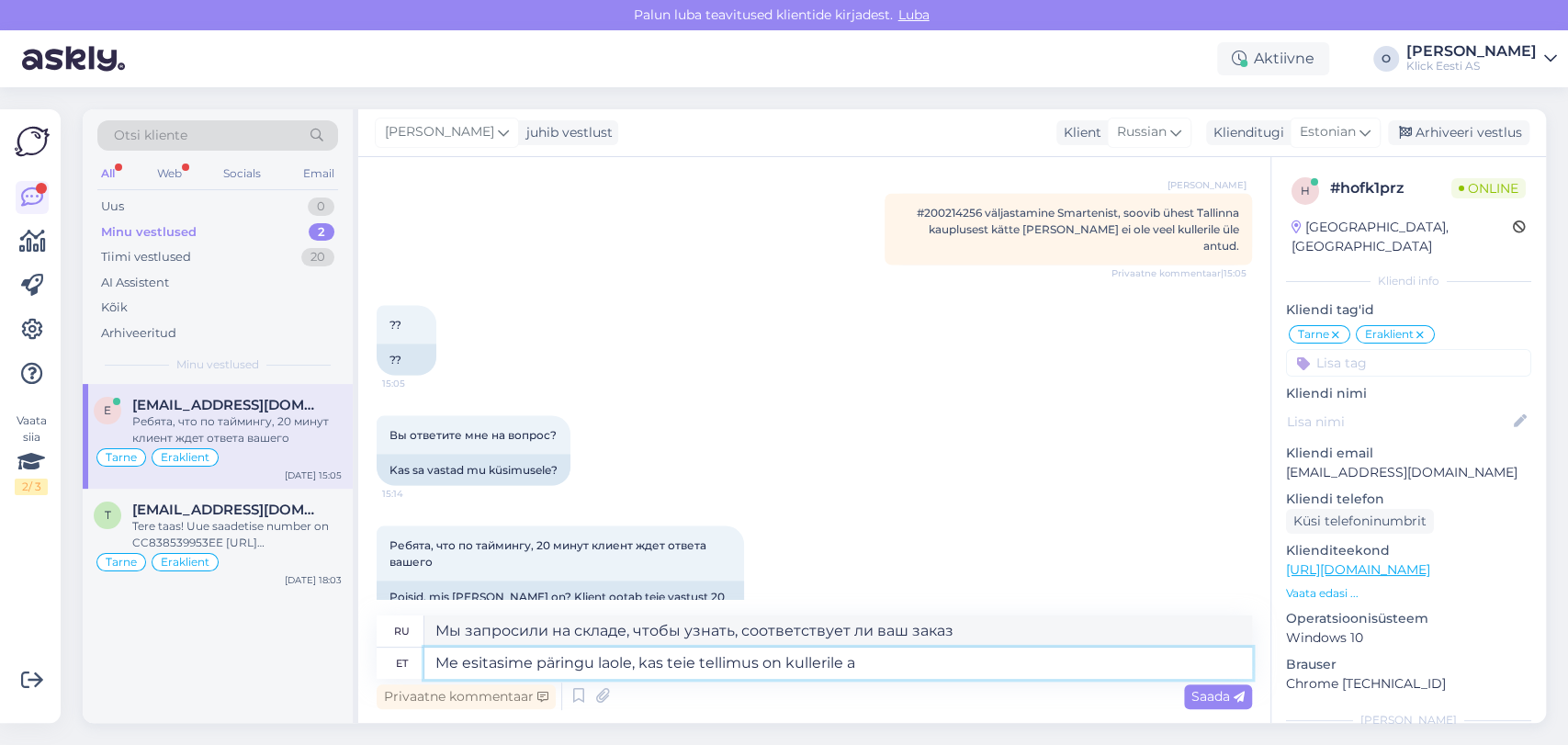
type textarea "Мы отправили запрос на склад, чтобы узнать, доступен ли ваш заказ для доставки."
type textarea "Me esitasime päringu laole, kas teie tellimus on kullerile antud tvõ"
type textarea "Мы отправили запрос на склад, чтобы узнать, доставлен ли ваш заказ курьеру."
type textarea "Me esitasime päringu laole, kas teie tellimus on kullerile antud või m"
type textarea "Мы отправили запрос на склад, чтобы узнать, доставлен ли ваш заказ курьеру или …"
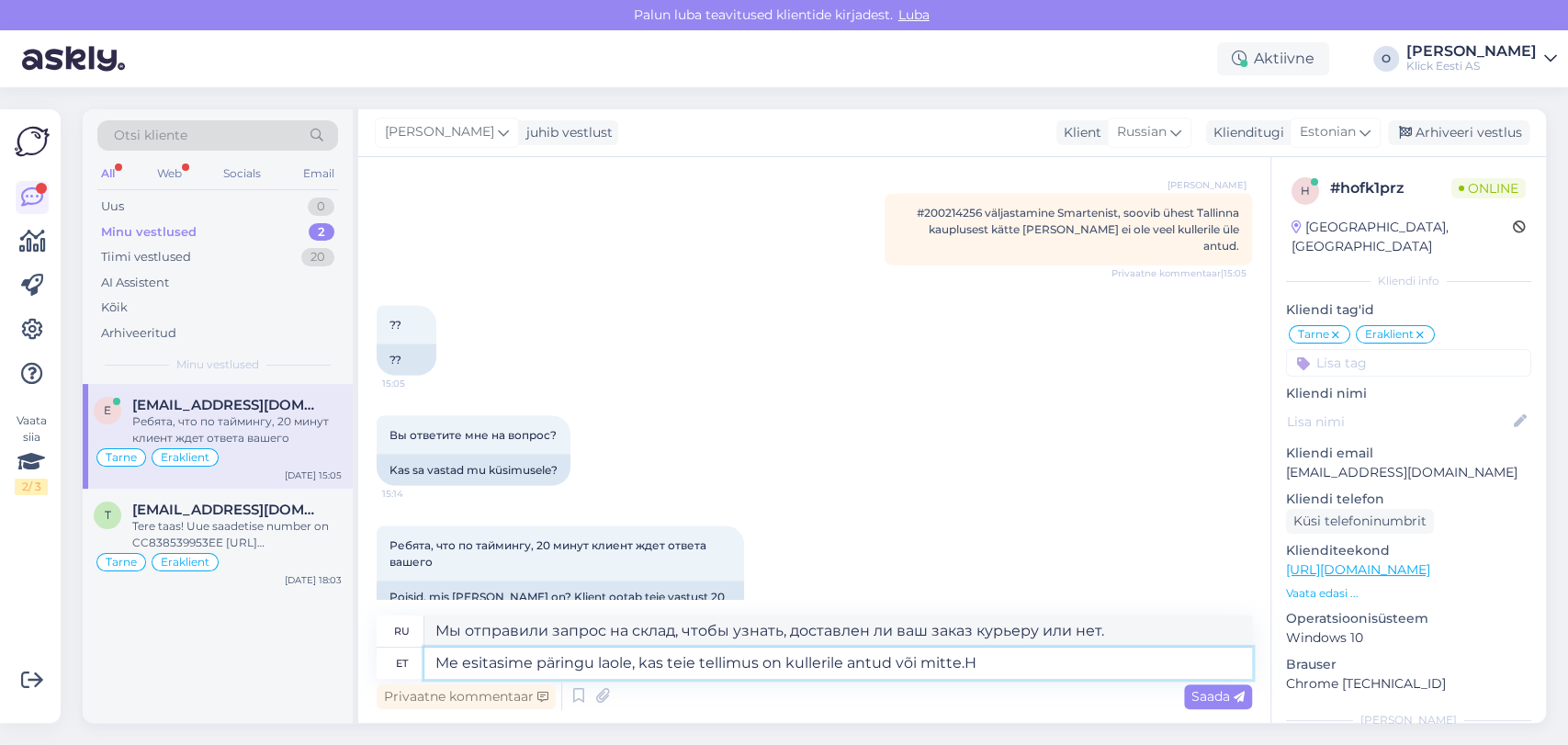
type textarea "Me esitasime päringu laole, kas teie tellimus on kullerile antud või mitte."
type textarea "Мы отправили запрос на склад, чтобы узнать, передан ли ваш заказ курьеру или не…"
click at [604, 656] on textarea "Me esitasime päringu laole, kas teie tellimus on kullerile antud või mitte." at bounding box center [838, 663] width 827 height 31
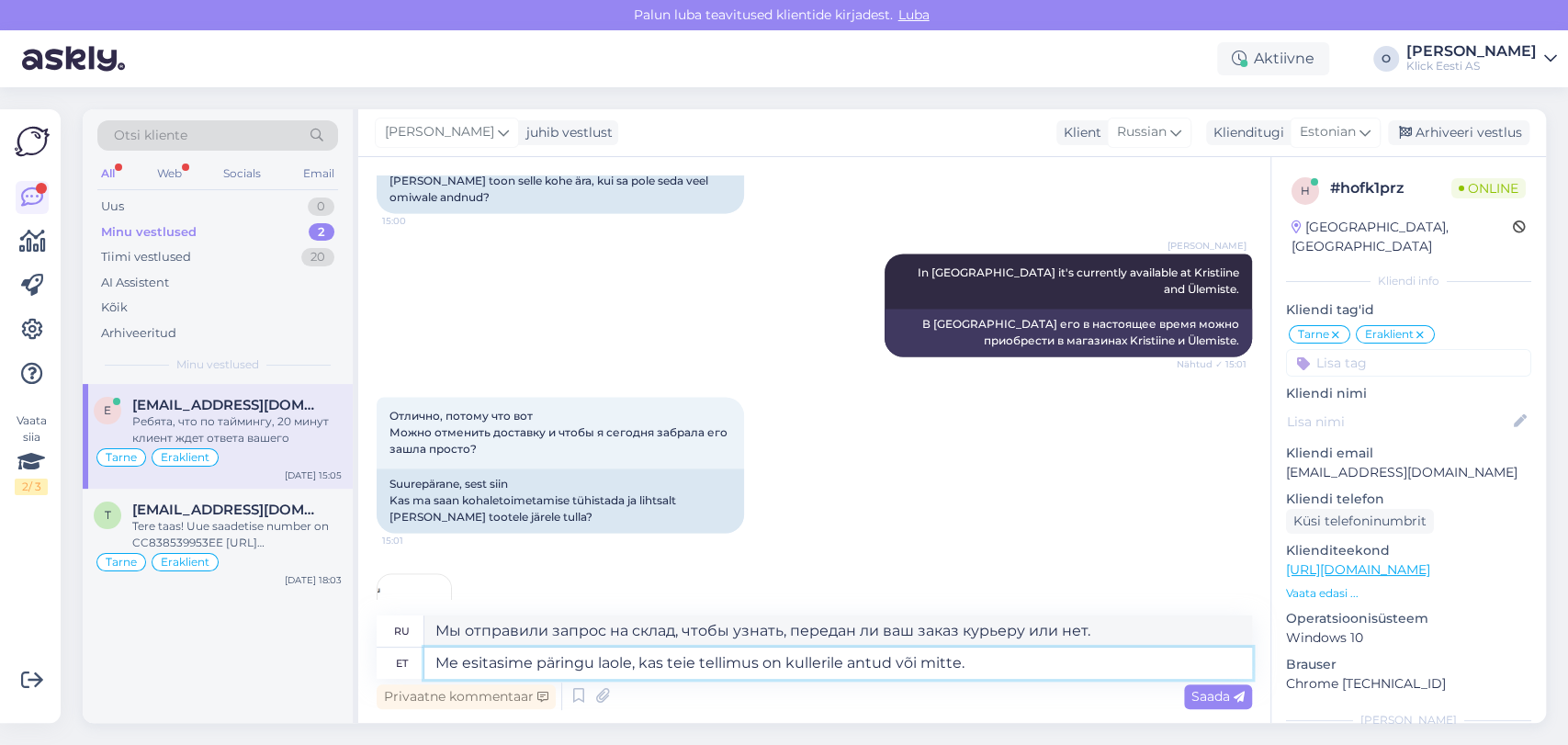
scroll to position [2325, 0]
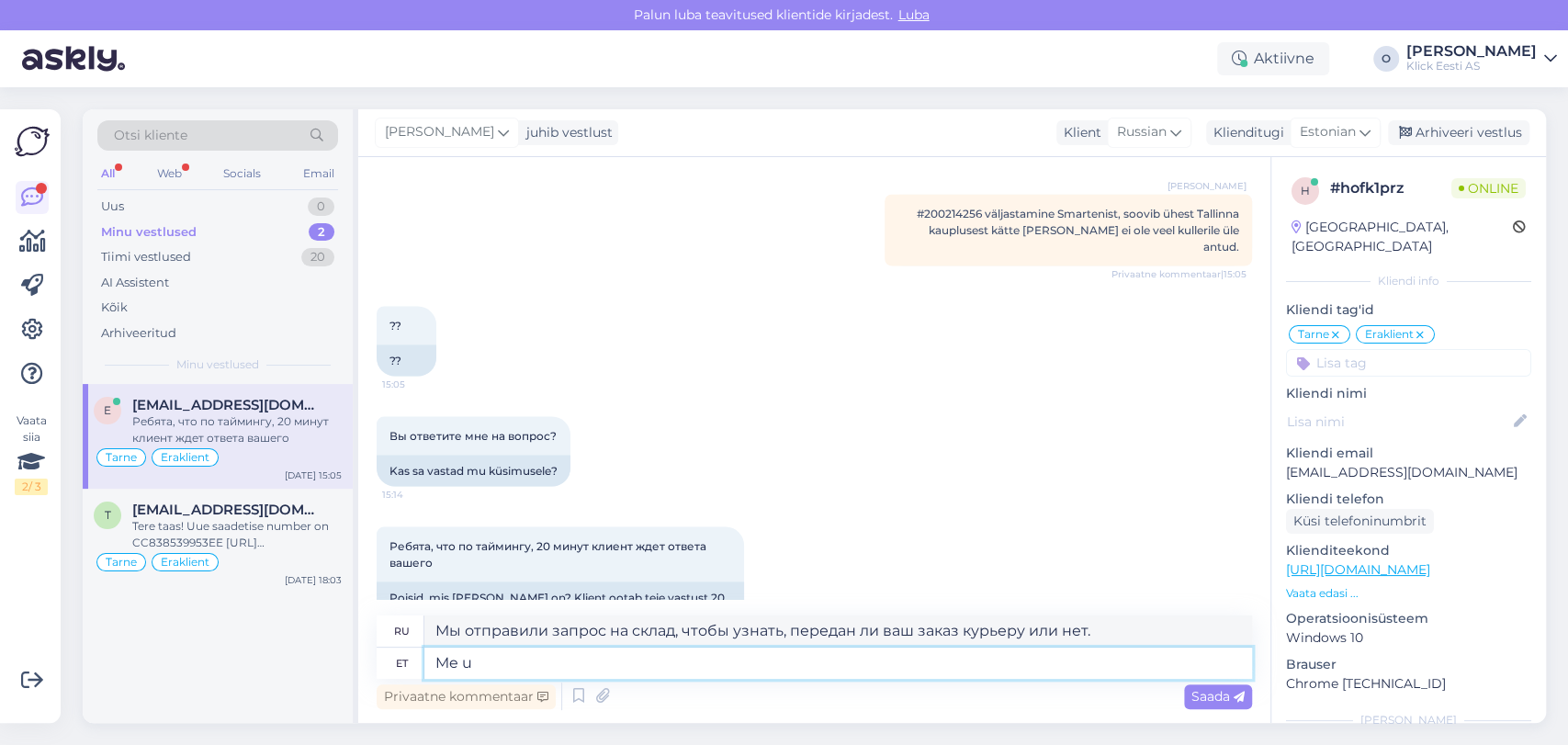
type textarea "Me uu"
type textarea "Мы"
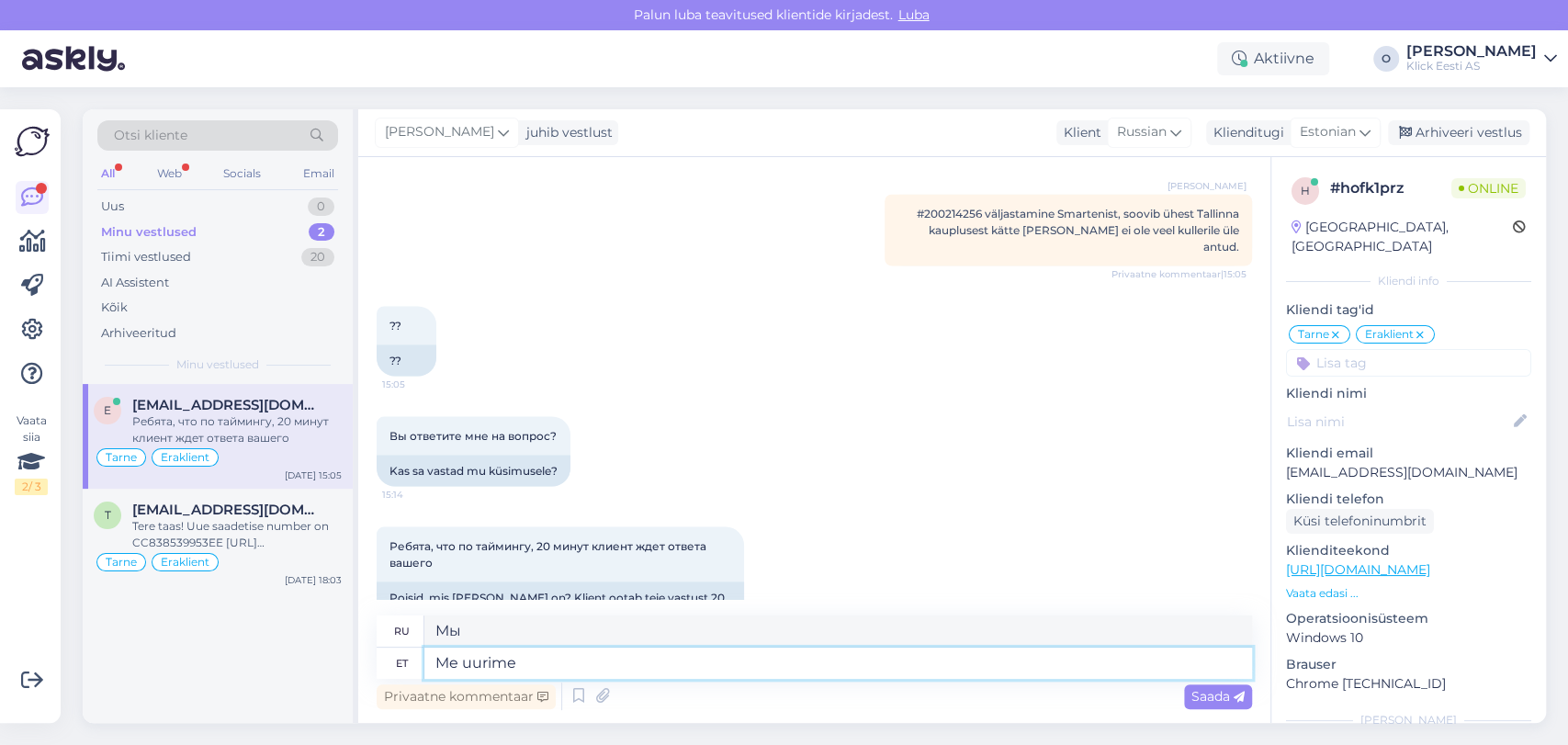
type textarea "Me uurime l"
type textarea "Мы проводим расследование."
type textarea "Me"
type textarea "Мы"
type textarea "Me ootame l"
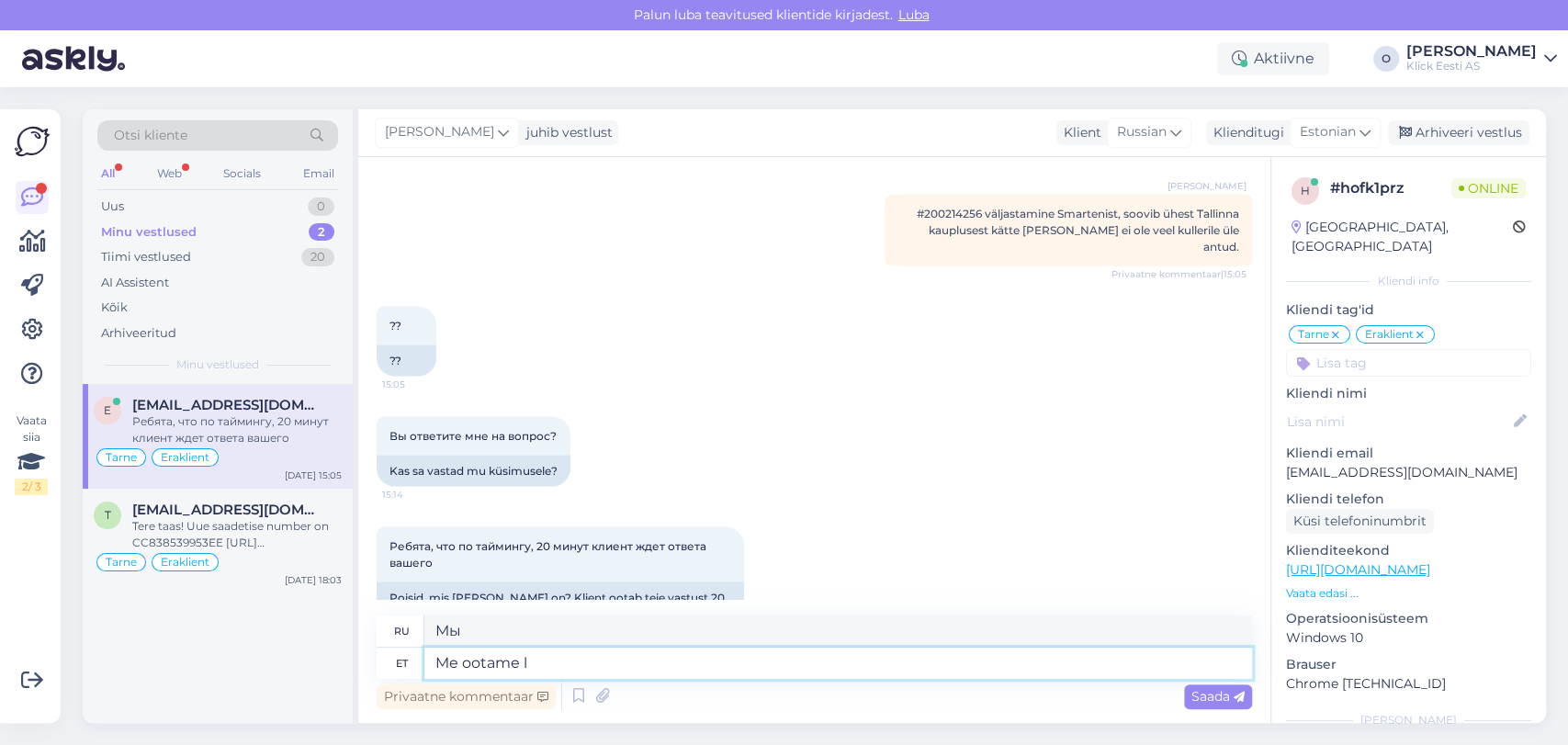
type textarea "Мы ждем."
type textarea "Me ootame lao va"
type textarea "Ждем на складе."
type textarea "Me ootame lao vastust, ka"
type textarea "Ждем ответа склада."
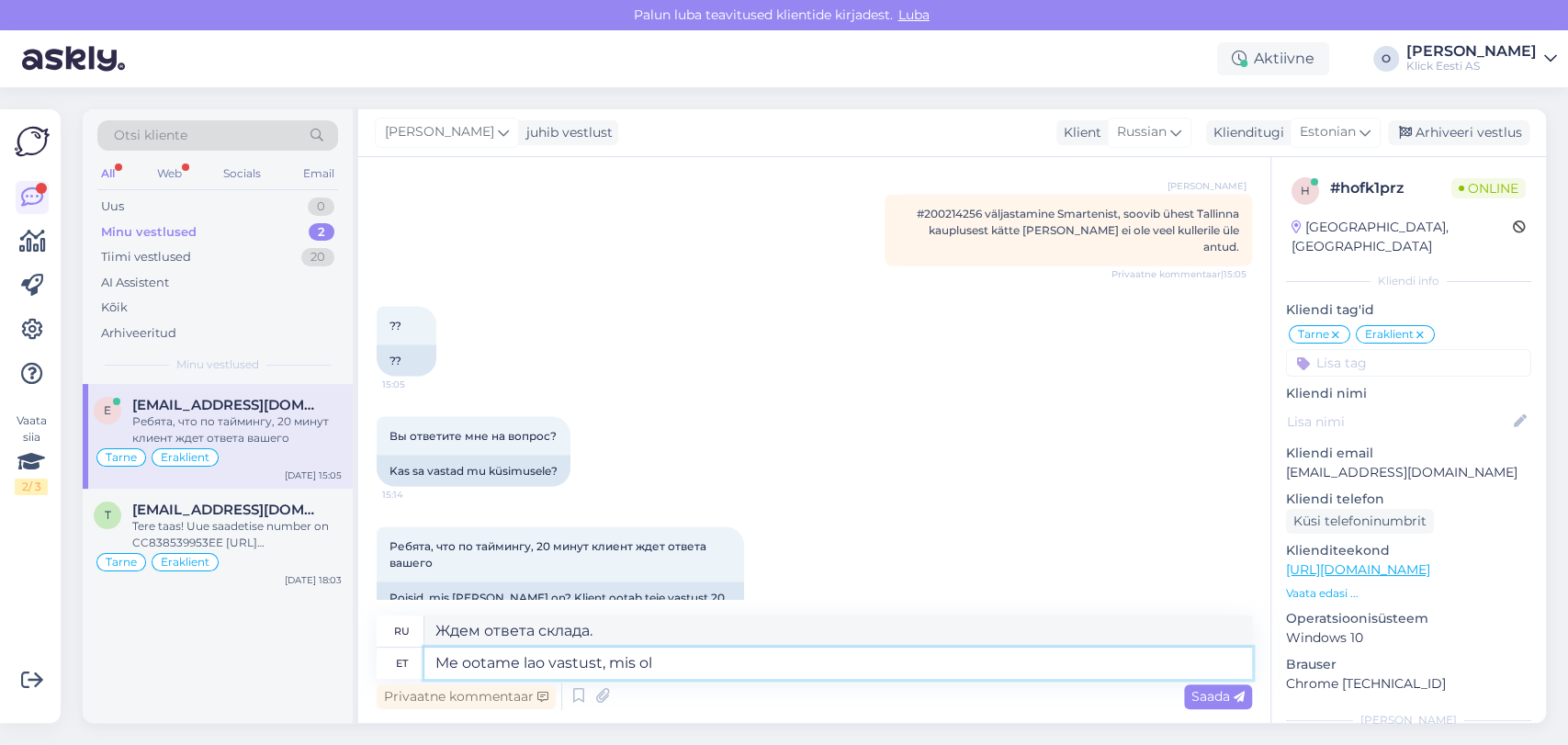
type textarea "Me ootame lao vastust, mis olu"
type textarea "Мы ждем ответа склада, который"
type textarea "Me ootame lao vastust, mis olukorras on"
type textarea "Ждем ответа со склада, какова ситуация?"
type textarea "Me ootame lao vastust, mis olukorras on y"
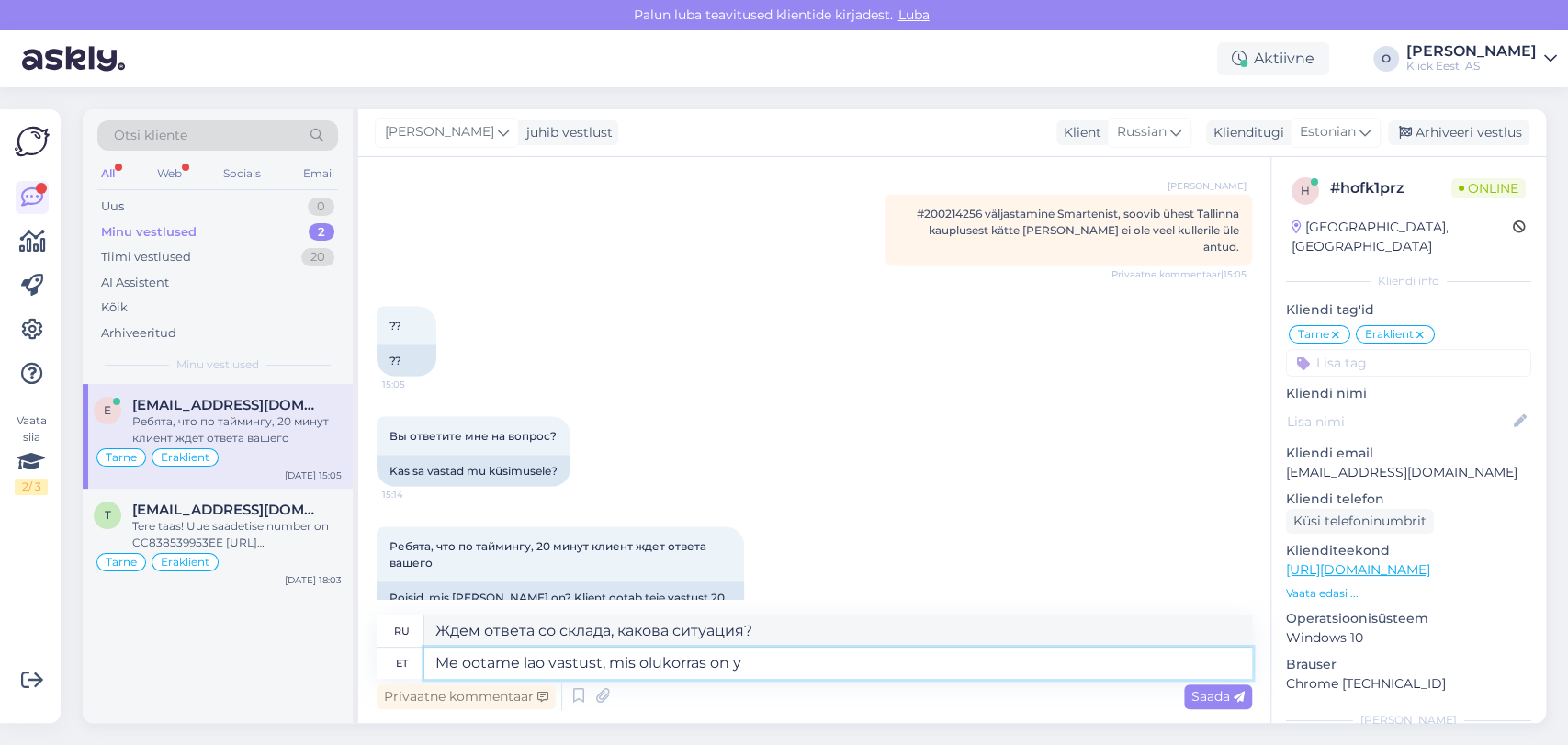
type textarea "Мы ждем ответа от склада по сложившейся ситуации."
type textarea "Me ootame lao vastust, mis olukorras on yeie"
type textarea "Ждем ответа со склада, как у вас обстоят дела?"
type textarea "Me ootame lao vastust, mis olukorras on e"
type textarea "Мы ждем ответа от склада по сложившейся ситуации."
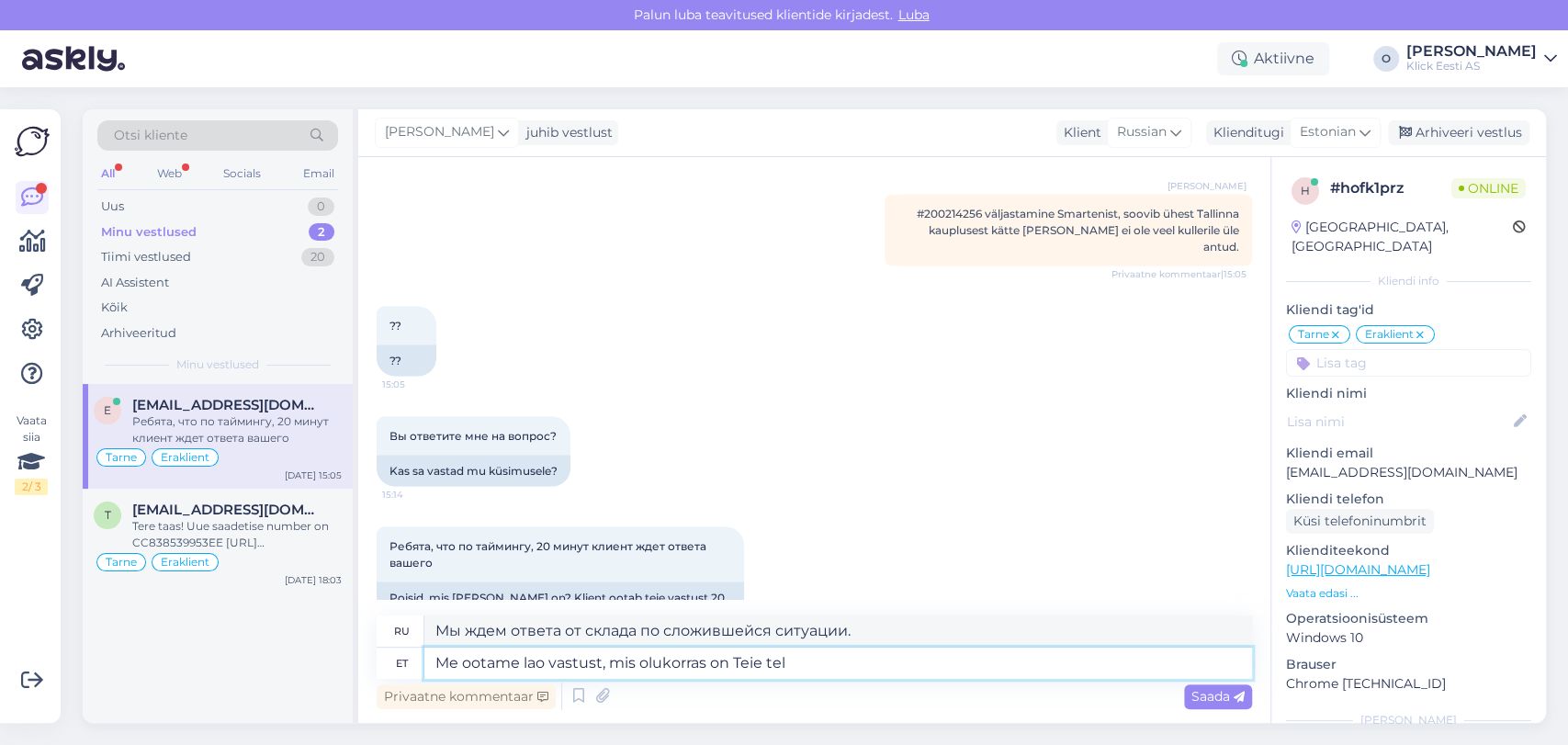
type textarea "Me ootame lao vastust, mis olukorras on Teie tell"
type textarea "Ждем ответа со склада, какова у вас ситуация?"
type textarea "Me ootame lao vastust, mis olukorras on Teie tellimus."
type textarea "Мы ждем ответа со склада о статусе вашего заказа."
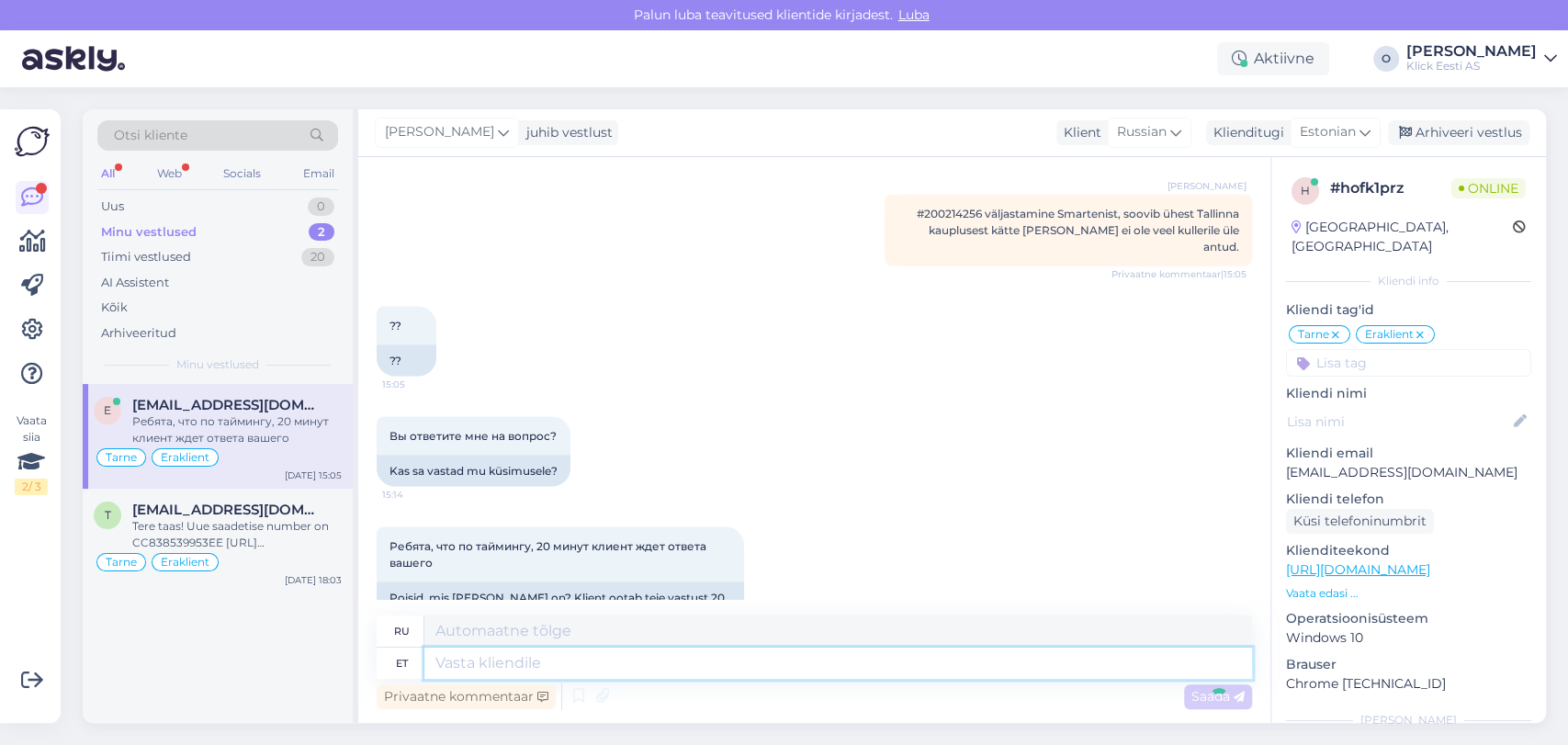
scroll to position [2436, 0]
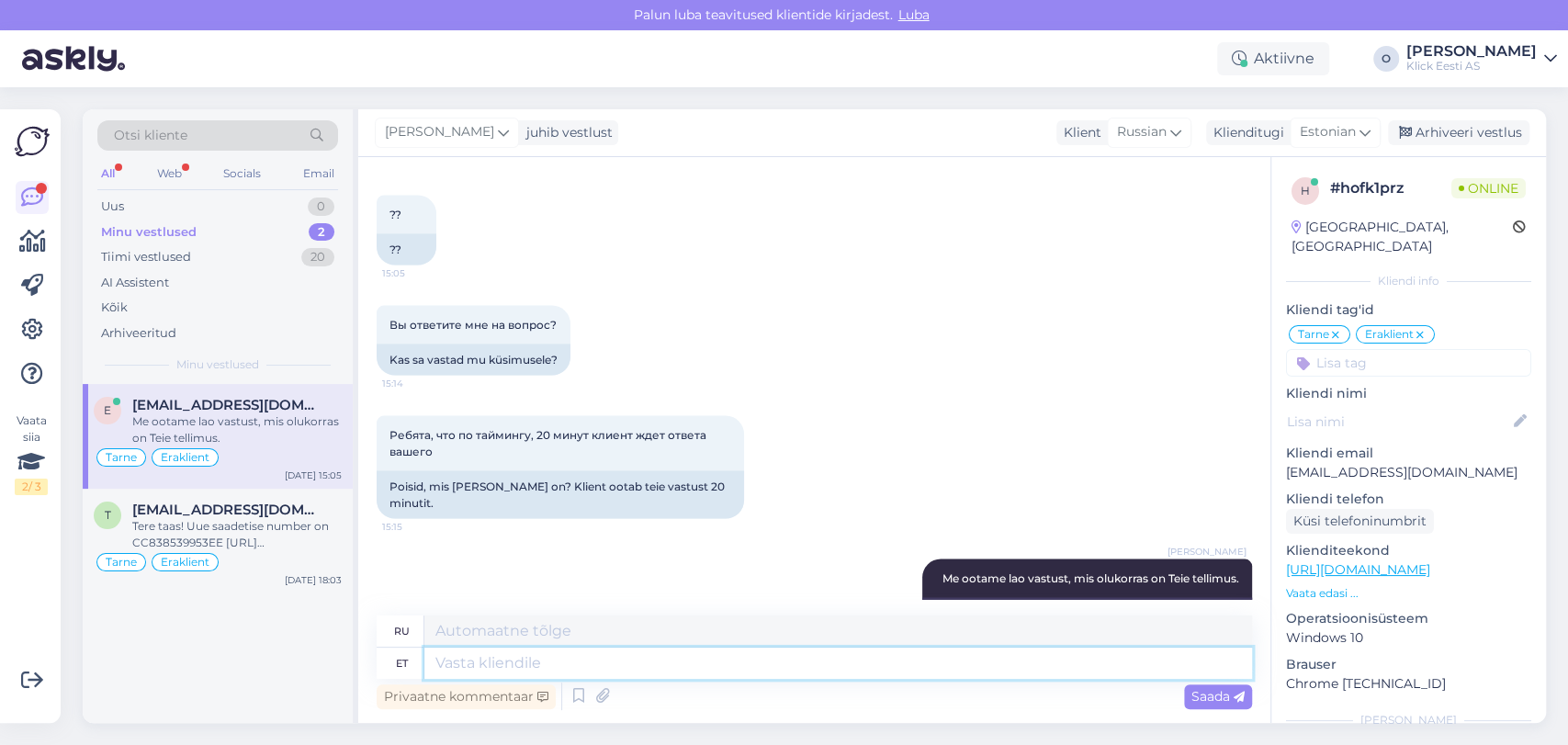
type textarea "V"
type textarea "В"
type textarea "Vastame"
type textarea "Мы ответим."
type textarea "V"
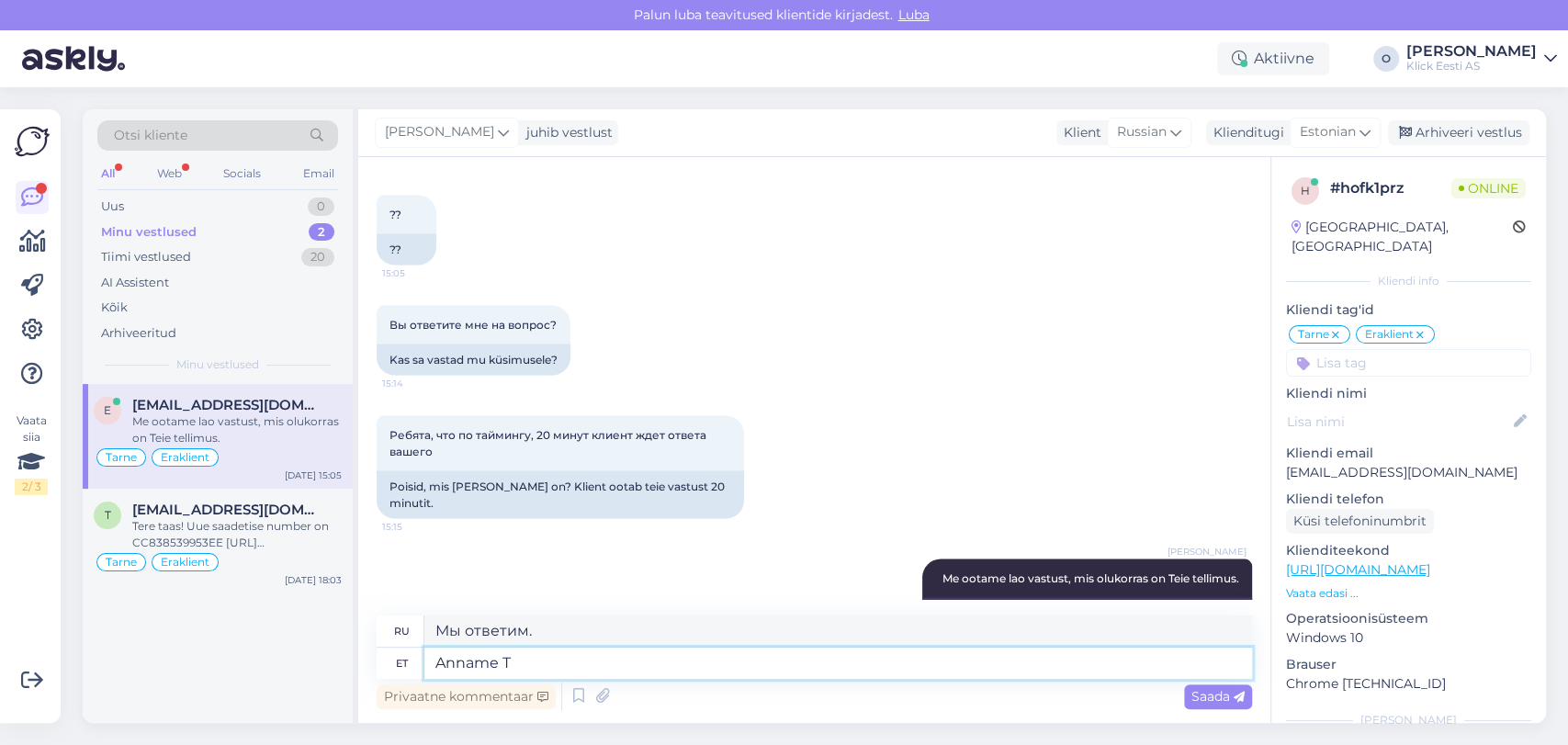
type textarea "Anname Te"
type textarea "Мы даем"
type textarea "Anname Teile"
type textarea "Мы даем вам"
type textarea "Anname Teile vastuse e"
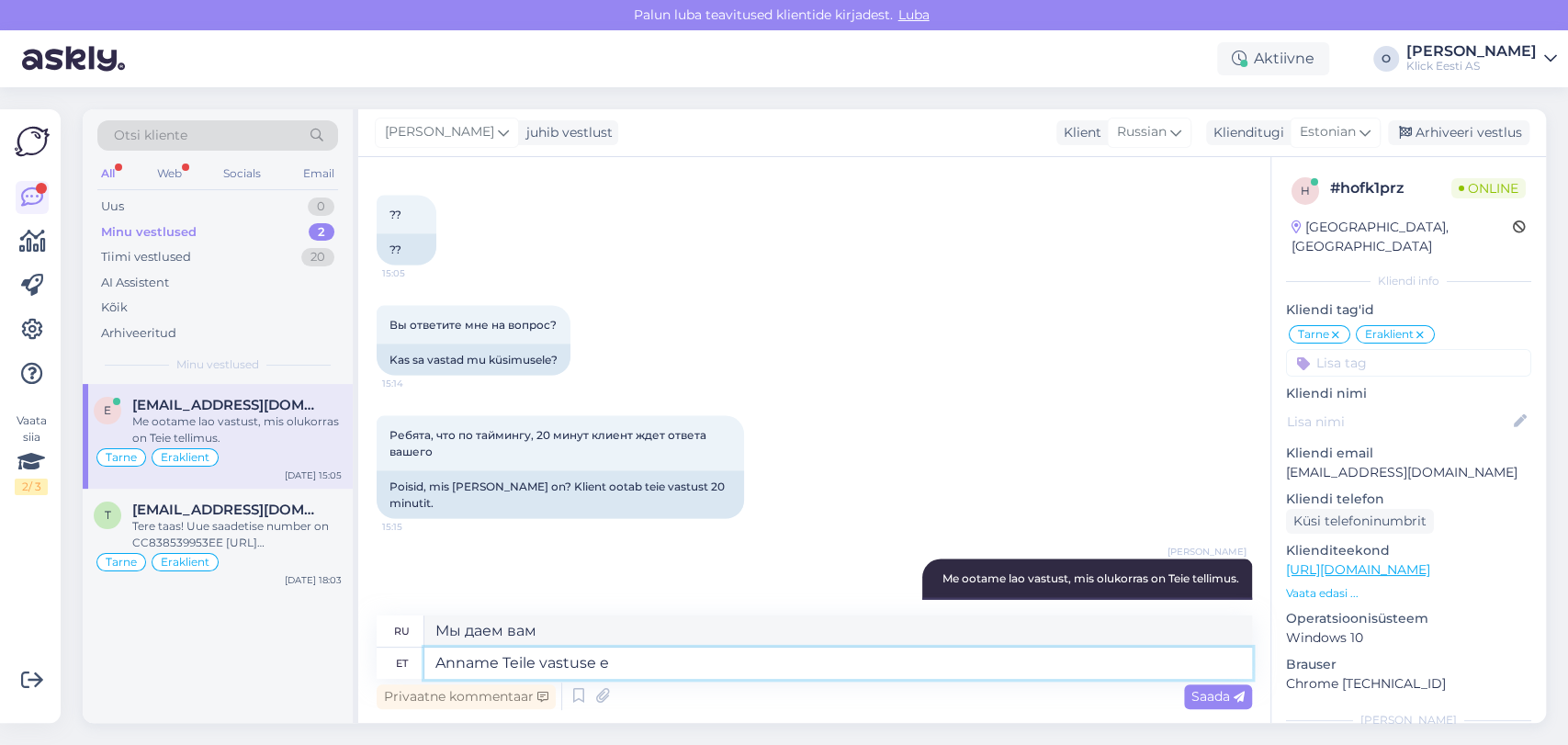
type textarea "Мы дадим вам ответ."
type textarea "Anname Teile vastuse esimesel võ"
type textarea "Мы дадим вам ответ в первую очередь"
type textarea "Anname Teile vastuse esimesel võimalusel."
type textarea "Мы дадим вам ответ как можно скорее."
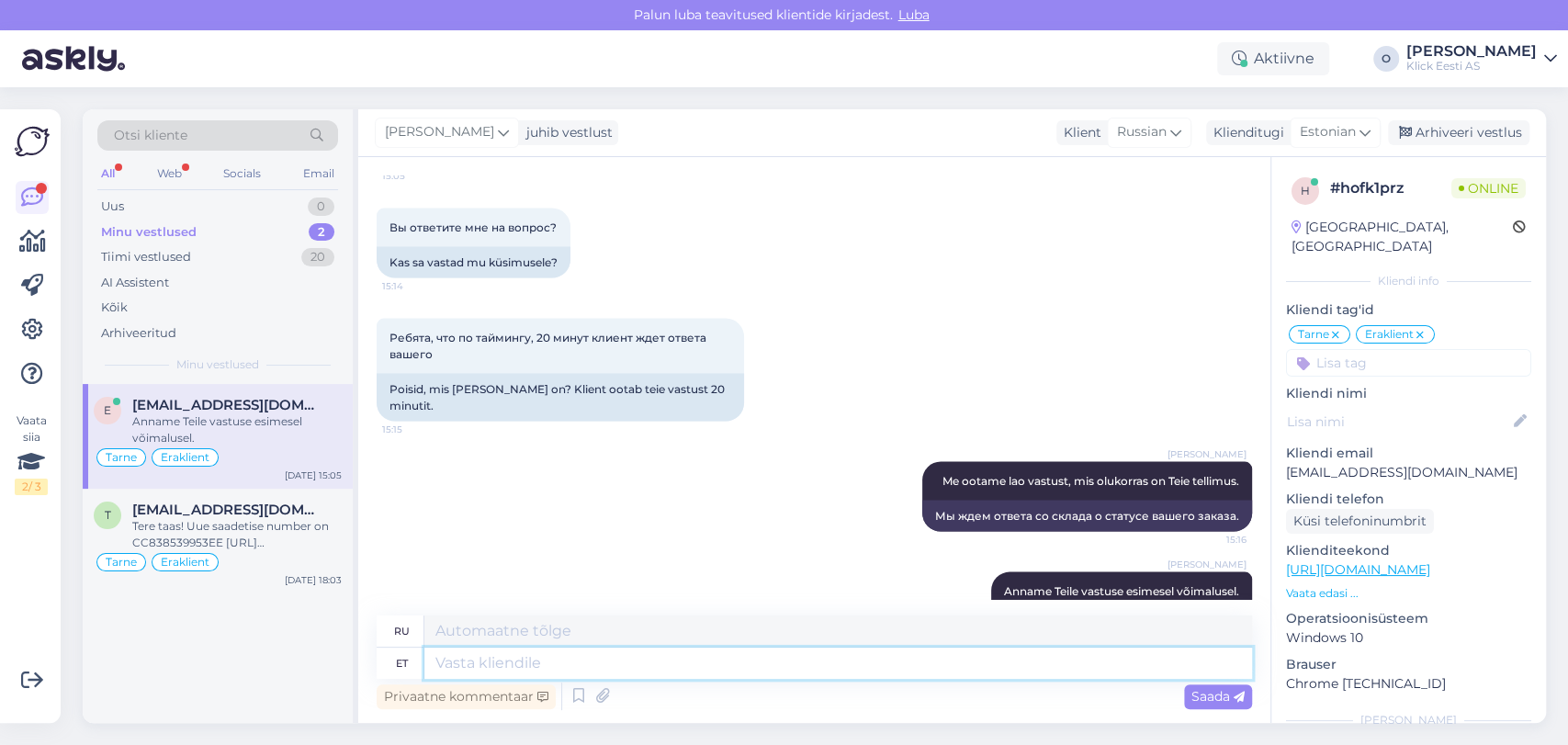
scroll to position [2545, 0]
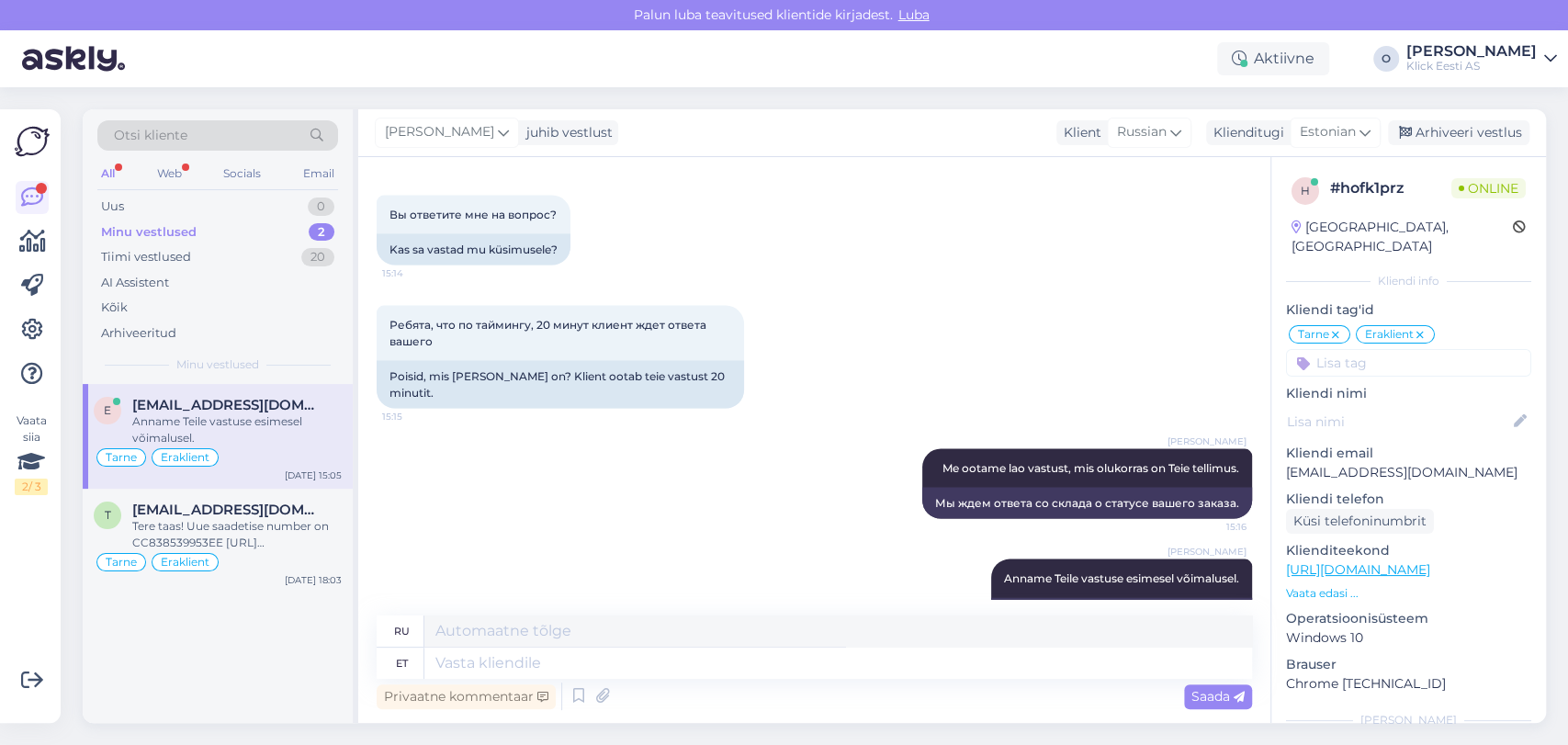
click at [310, 674] on div "e [EMAIL_ADDRESS][DOMAIN_NAME] Anname Teile vastuse esimesel võimalusel. Tarne …" at bounding box center [217, 553] width 270 height 339
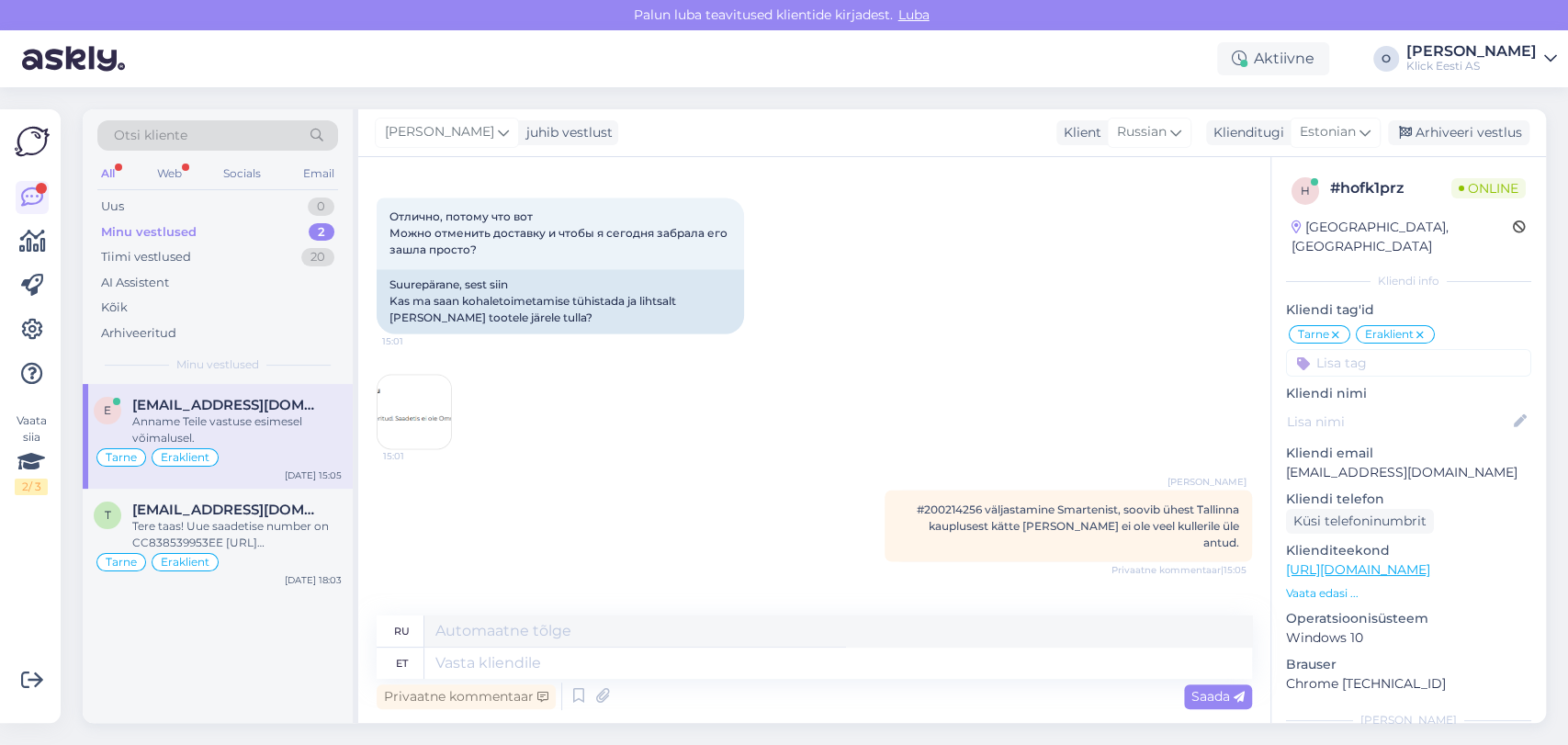
scroll to position [2085, 0]
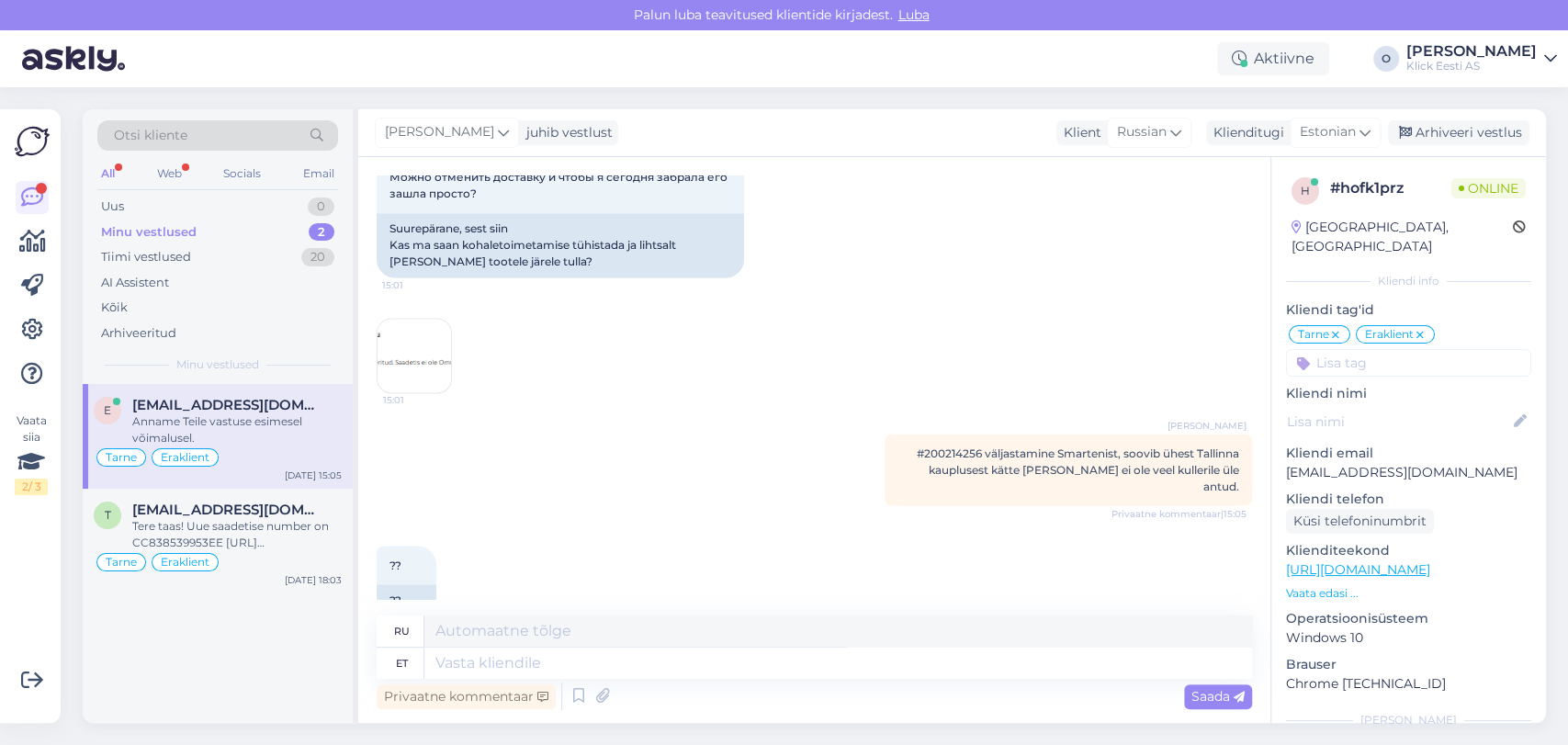
click at [951, 446] on span "#200214256 väljastamine Smartenist, soovib ühest Tallinna kauplusest kätte [PER…" at bounding box center [1077, 469] width 322 height 47
click at [1413, 463] on p "[EMAIL_ADDRESS][DOMAIN_NAME]" at bounding box center [1407, 473] width 245 height 19
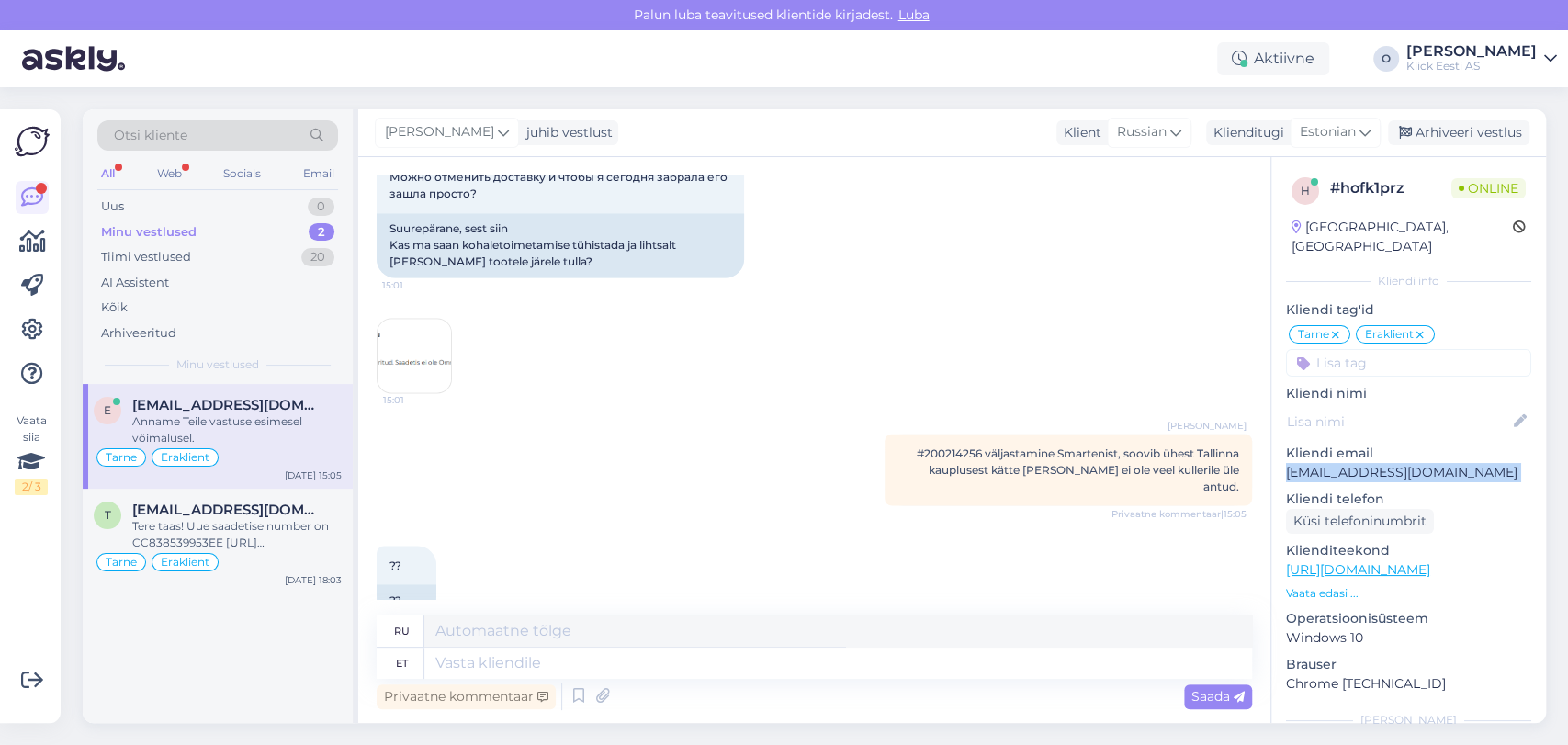
copy p "[EMAIL_ADDRESS][DOMAIN_NAME]"
click at [234, 655] on div "e [EMAIL_ADDRESS][DOMAIN_NAME] Anname Teile vastuse esimesel võimalusel. Tarne …" at bounding box center [217, 553] width 270 height 339
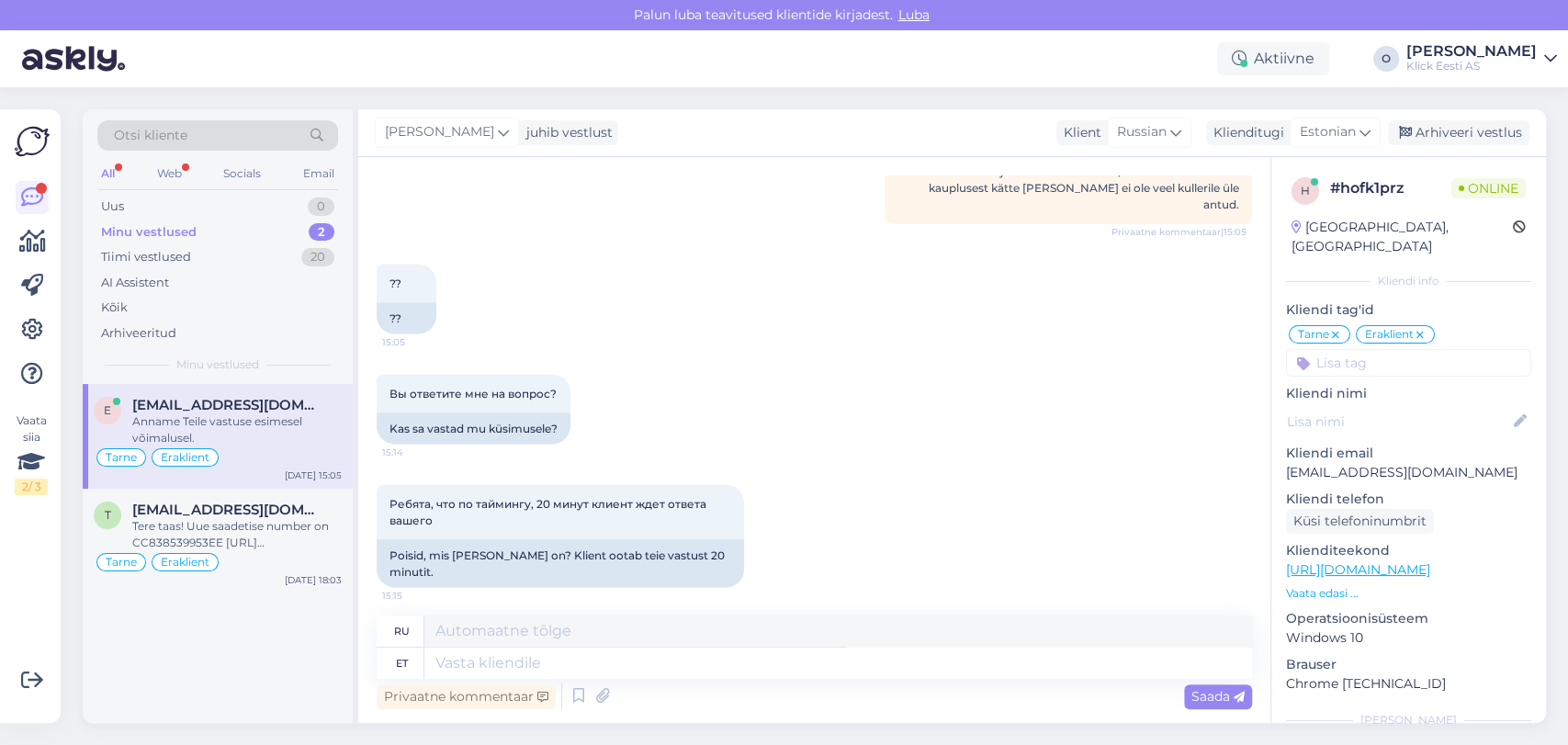
scroll to position [2545, 0]
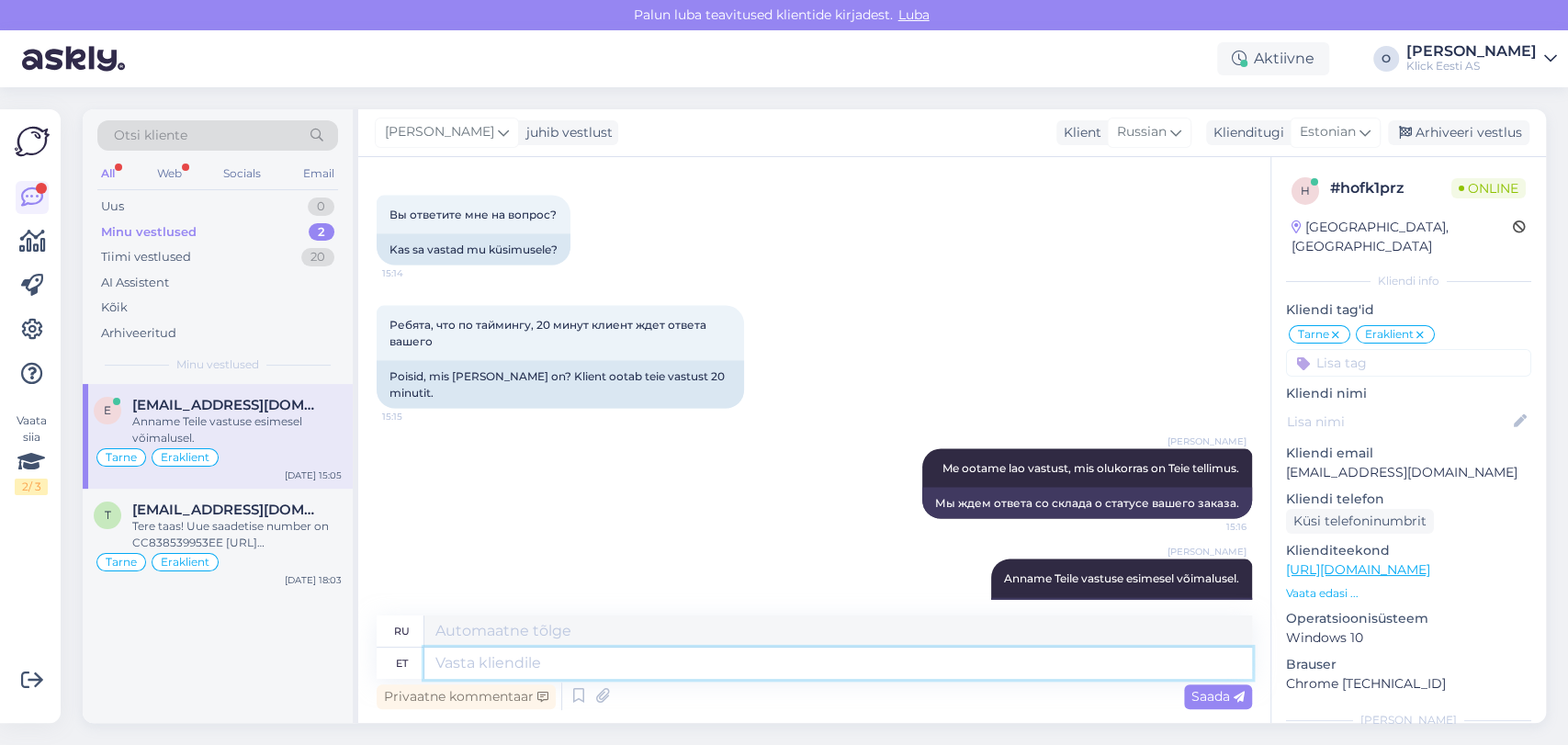
click at [562, 671] on textarea at bounding box center [838, 663] width 827 height 31
type textarea "Saime"
type textarea "Мы получили"
type textarea "Saime vastuseks, e"
type textarea "Мы получили ответ,"
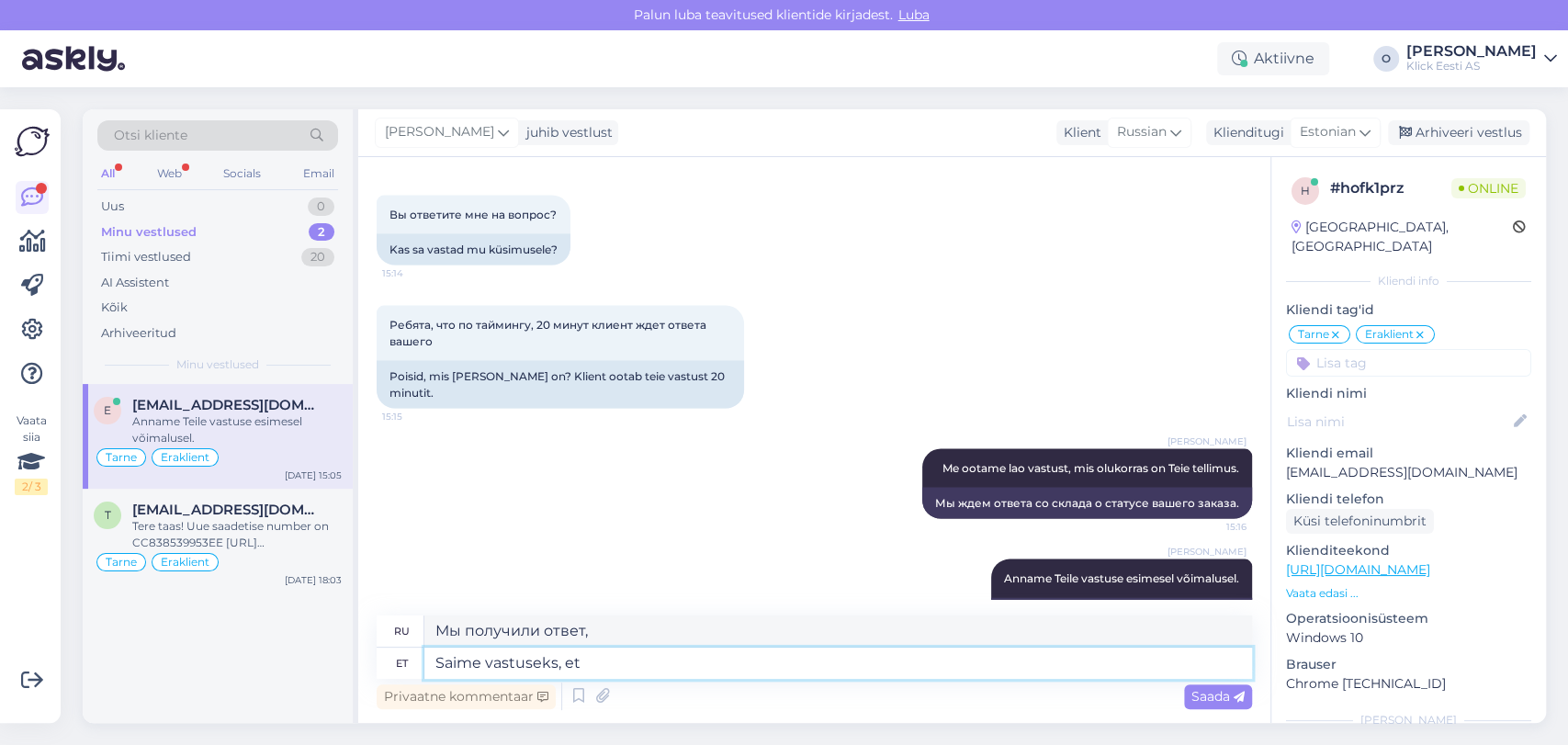
type textarea "Saime vastuseks, et t"
type textarea "Мы получили ответ, что"
type textarea "[PERSON_NAME] vastuseks, et [PERSON_NAME] ei o"
type textarea "Мы получили ответ, что заказ"
type textarea "Saime vastuseks, et tellimus ei ol"
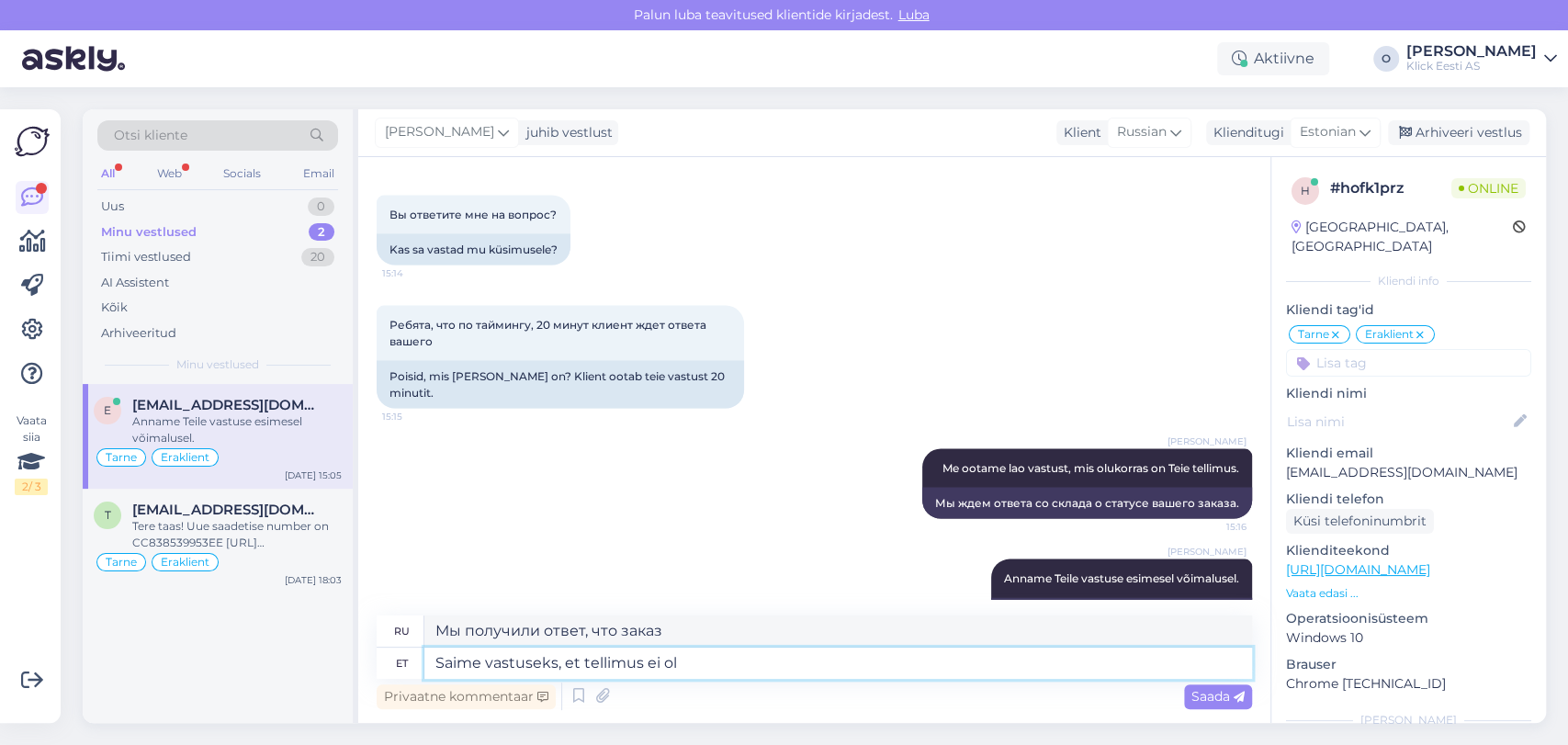
type textarea "Мы получили ответ, что заказ не был выполнен."
type textarea "Saime vastuseks, et [PERSON_NAME] ei ole veel vä"
type textarea "Мы получили ответ, что заказ еще не обработан."
type textarea "Saime vastuseks, et [PERSON_NAME] ei ole veel väljastatud n"
type textarea "Мы получили ответ, что приказ еще не выдан."
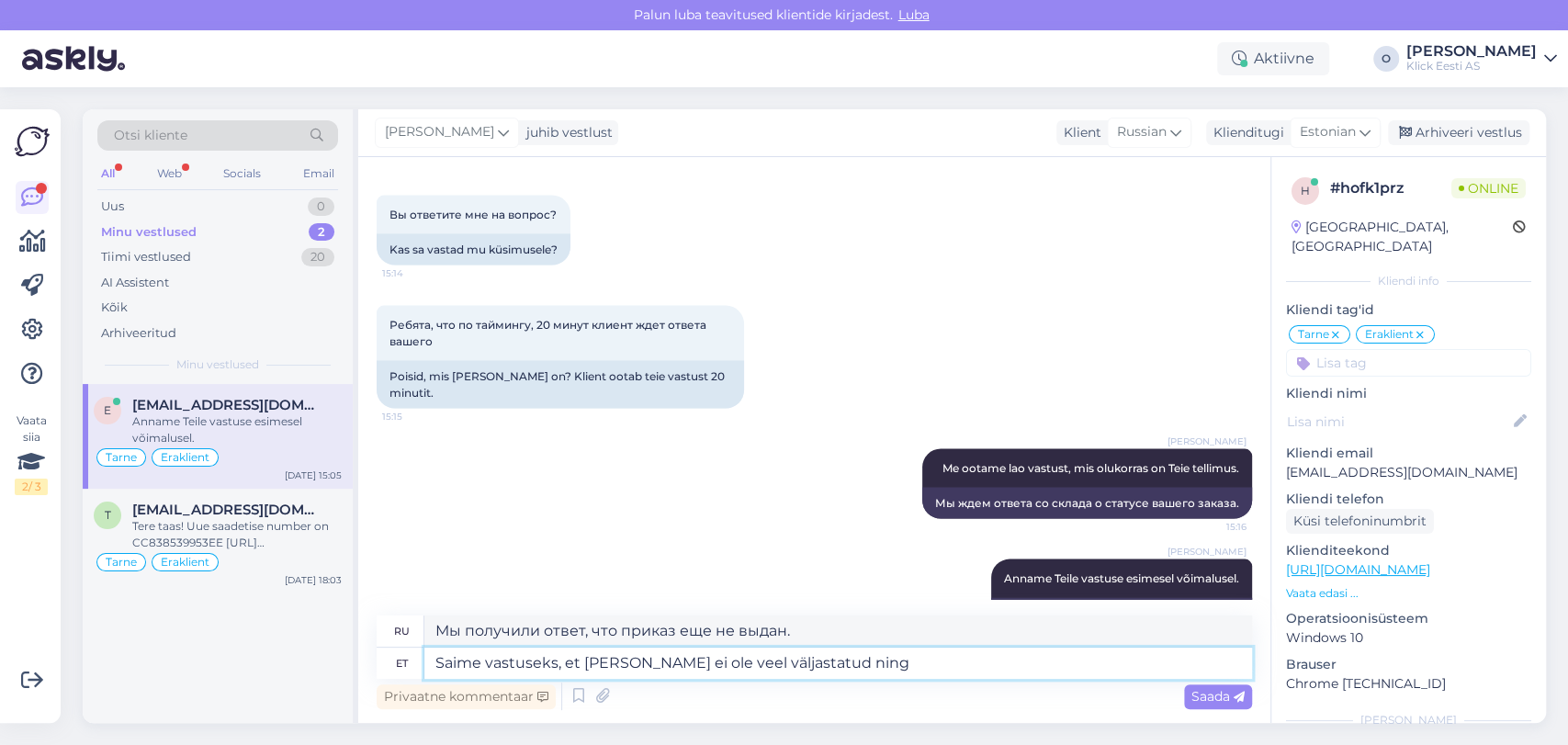
type textarea "Saime vastuseks, et [PERSON_NAME] ei ole veel väljastatud ning"
type textarea "Мы получили ответ, что приказ еще не выдан и"
type textarea "Saime vastuseks, et [PERSON_NAME] ei ole veel väljastatud,"
type textarea "Мы получили ответ, что приказ еще не выдан."
type textarea "Saime vastuseks, et [PERSON_NAME] ei ole veel väljastatud, see"
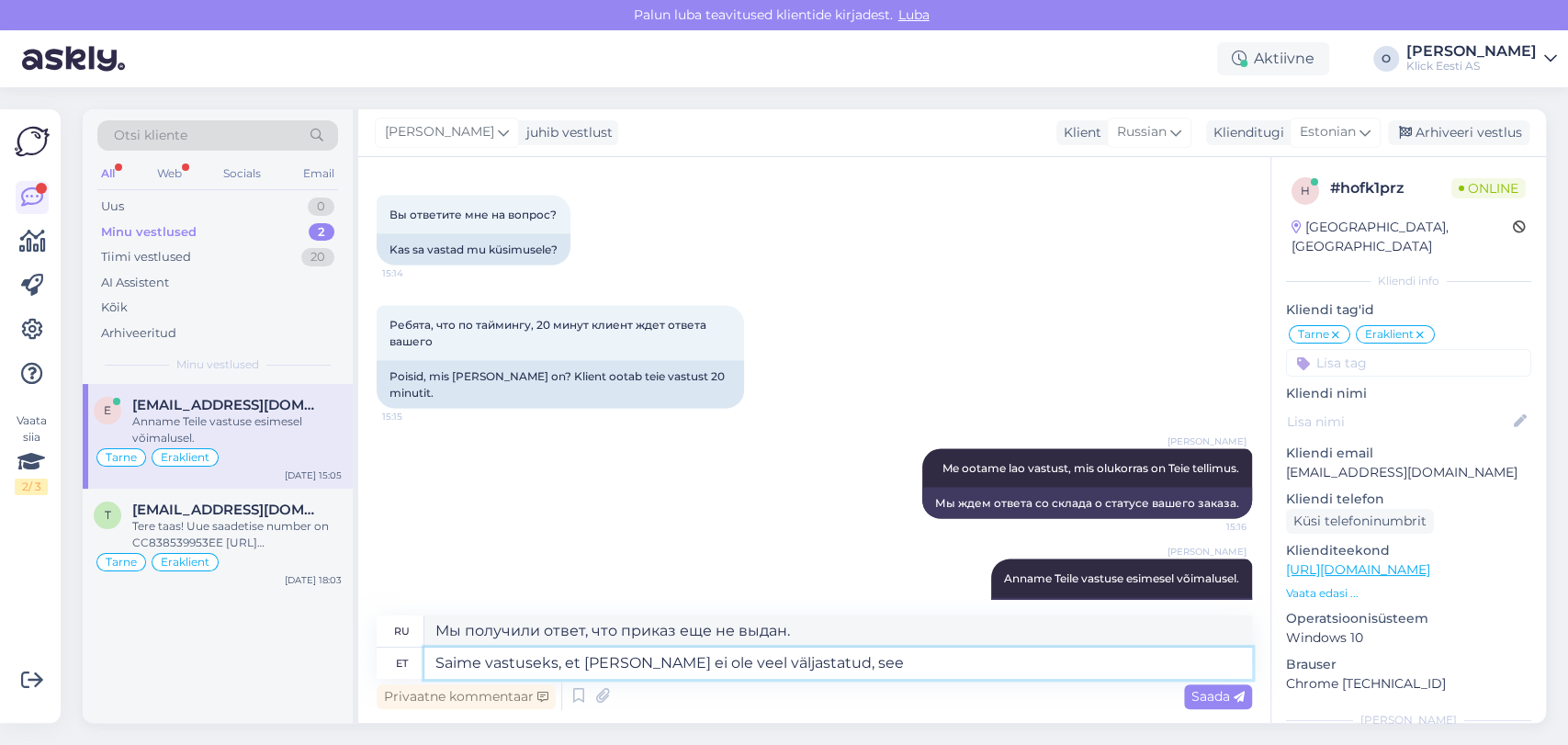
type textarea "Мы получили ответ, что приказ еще не выдан,"
type textarea "Saime vastuseks, et tellimus ei ole veel väljastatud, seega sa"
type textarea "Мы получили ответ, что приказ еще не выдан, поэтому"
type textarea "Saime vastuseks, et [PERSON_NAME] ei ole veel väljastatud, seega saame su"
type textarea "Мы получили ответ, что приказ еще не выдан, поэтому мы можем"
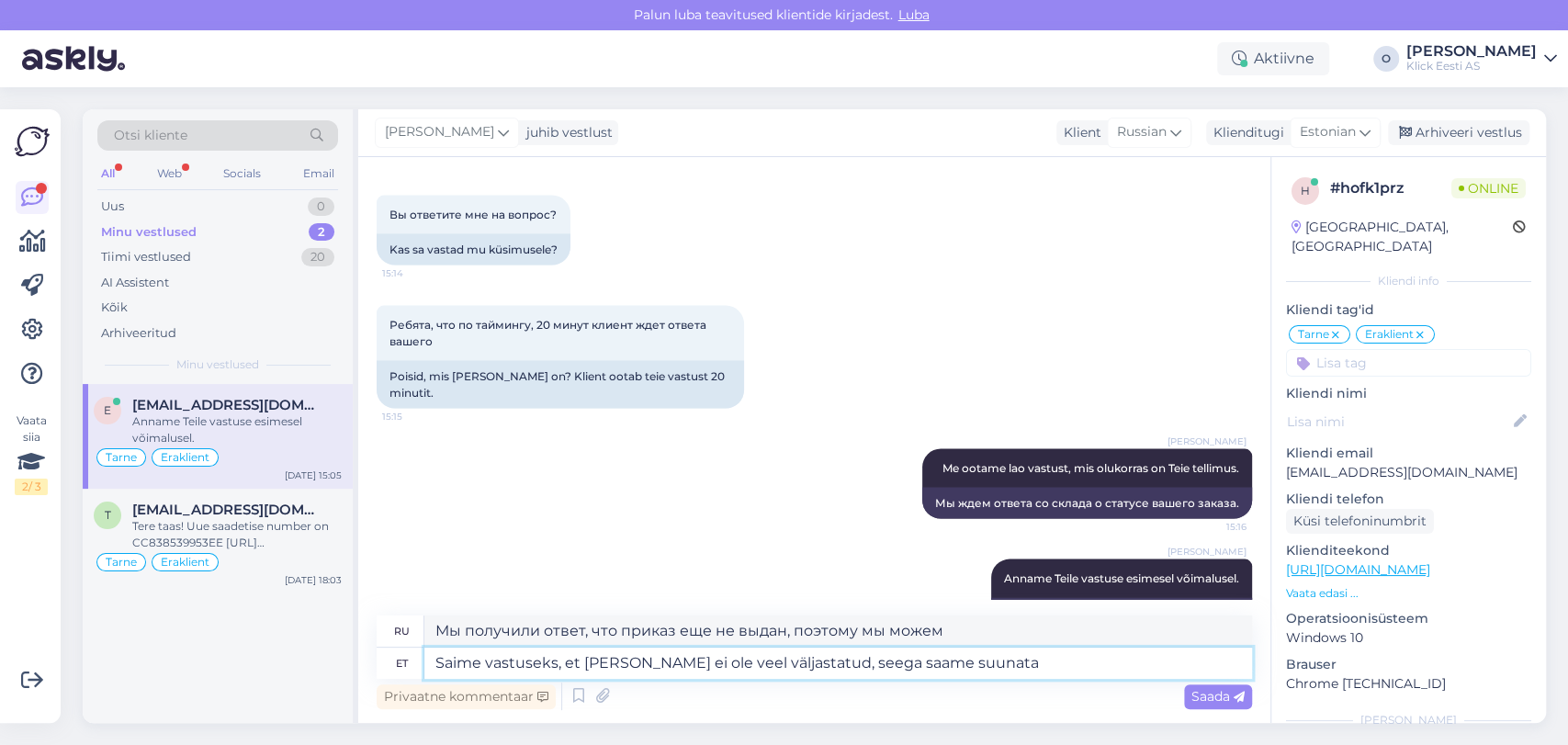
type textarea "Saime vastuseks, et [PERSON_NAME] ei ole veel väljastatud, seega saame suunata"
type textarea "Мы получили ответ, что заказ еще не выдан, поэтому мы можем перенаправить"
type textarea "Saime vastuseks, et [PERSON_NAME] ei ole veel väljastatud, seega saame suunata …"
type textarea "Мы получили ответ, что заказ еще не оформлен, поэтому мы можем перенаправить за…"
type textarea "Saime vastuseks, et [PERSON_NAME] ei ole veel väljastatud, seega saame suunata …"
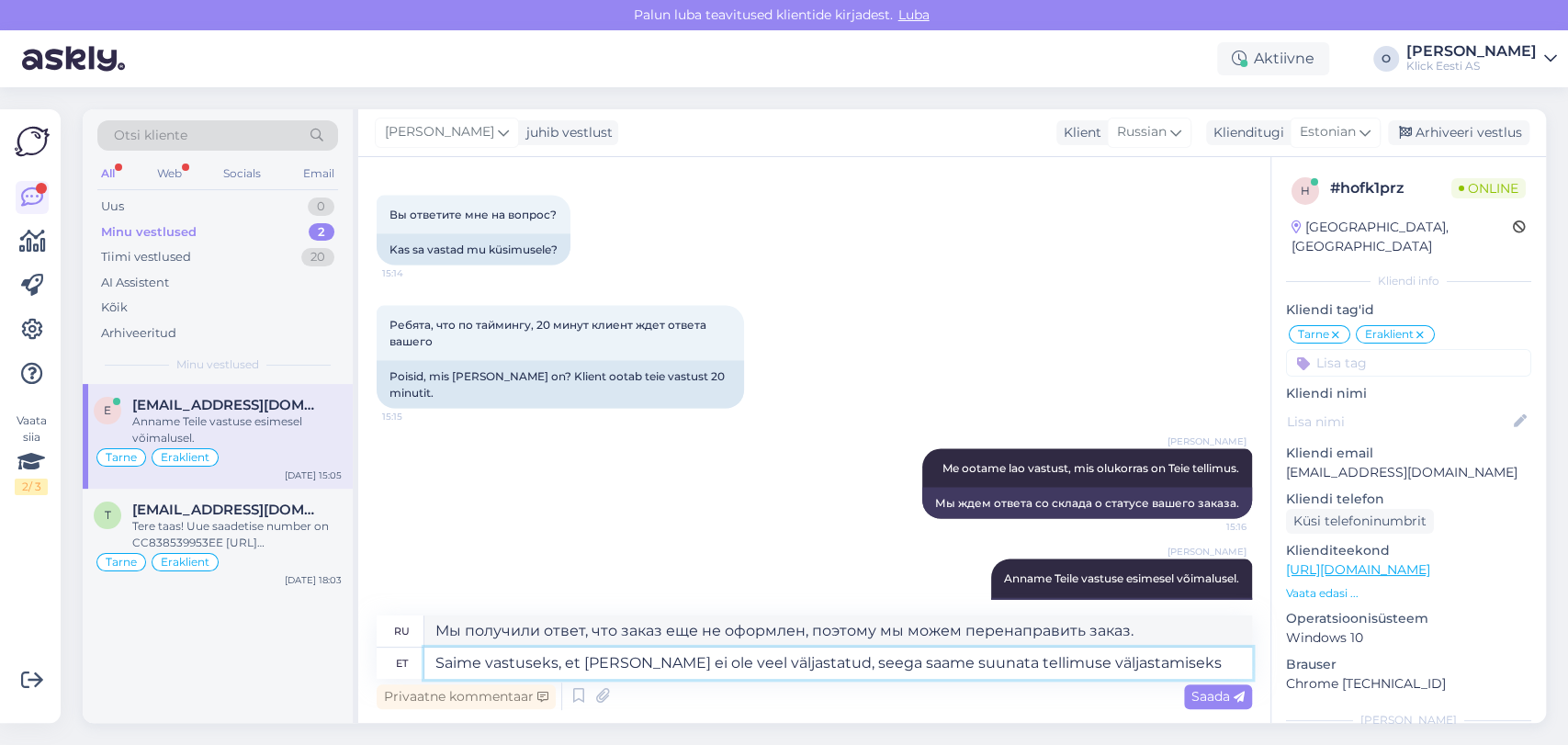
type textarea "Мы получили ответ, что приказ еще не выдан, поэтому мы можем дать указание выда…"
type textarea "Saime vastuseks, et [PERSON_NAME] ei ole veel väljastatud, seega saame suunata …"
type textarea "Мы получили ответ, что приказ еще не выдан, поэтому мы можем направить приказ в…"
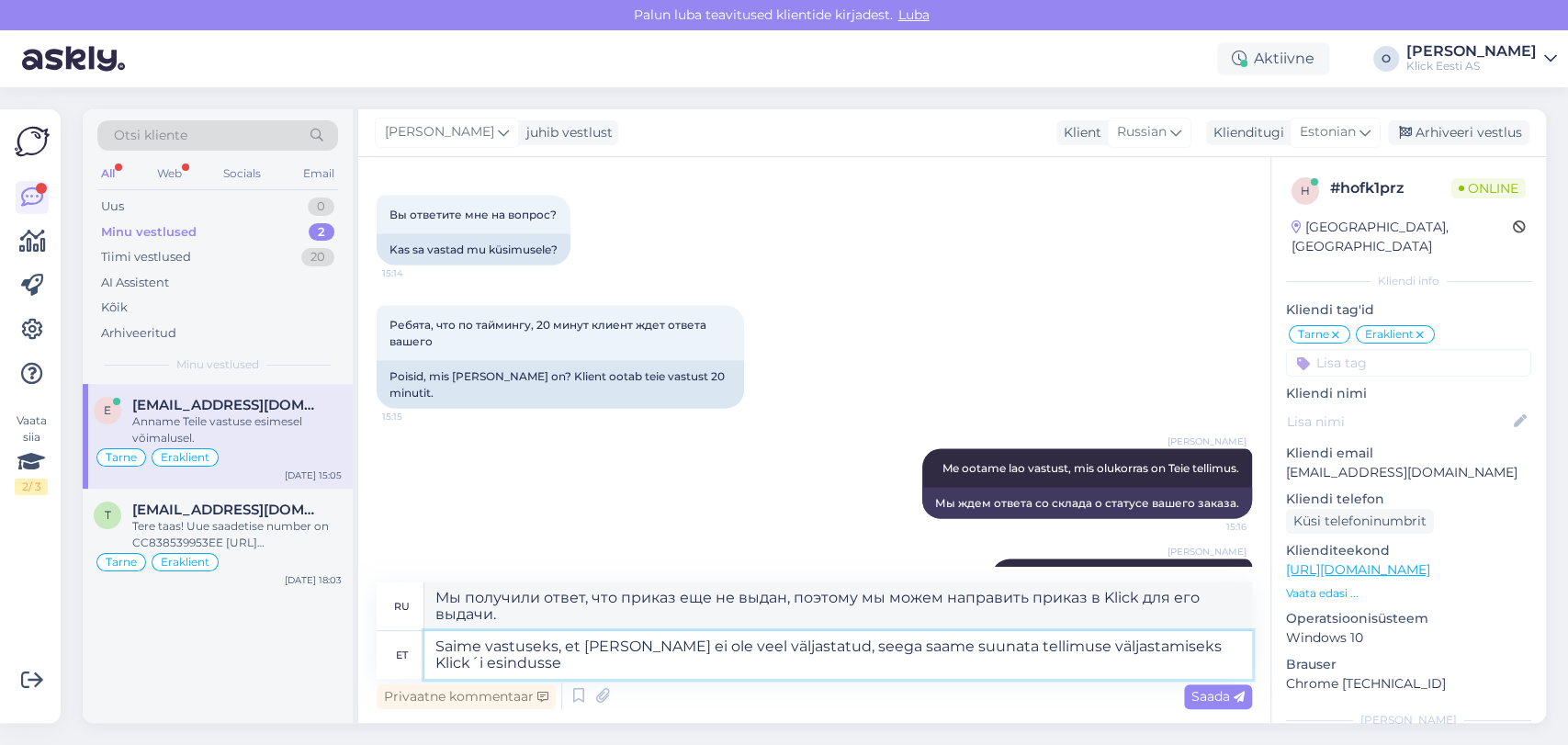
type textarea "Saime vastuseks, et [PERSON_NAME] ei ole veel väljastatud, seega saame suunata …"
type textarea "Мы получили ответ, что приказ еще не выдан, поэтому мы можем направить приказ в…"
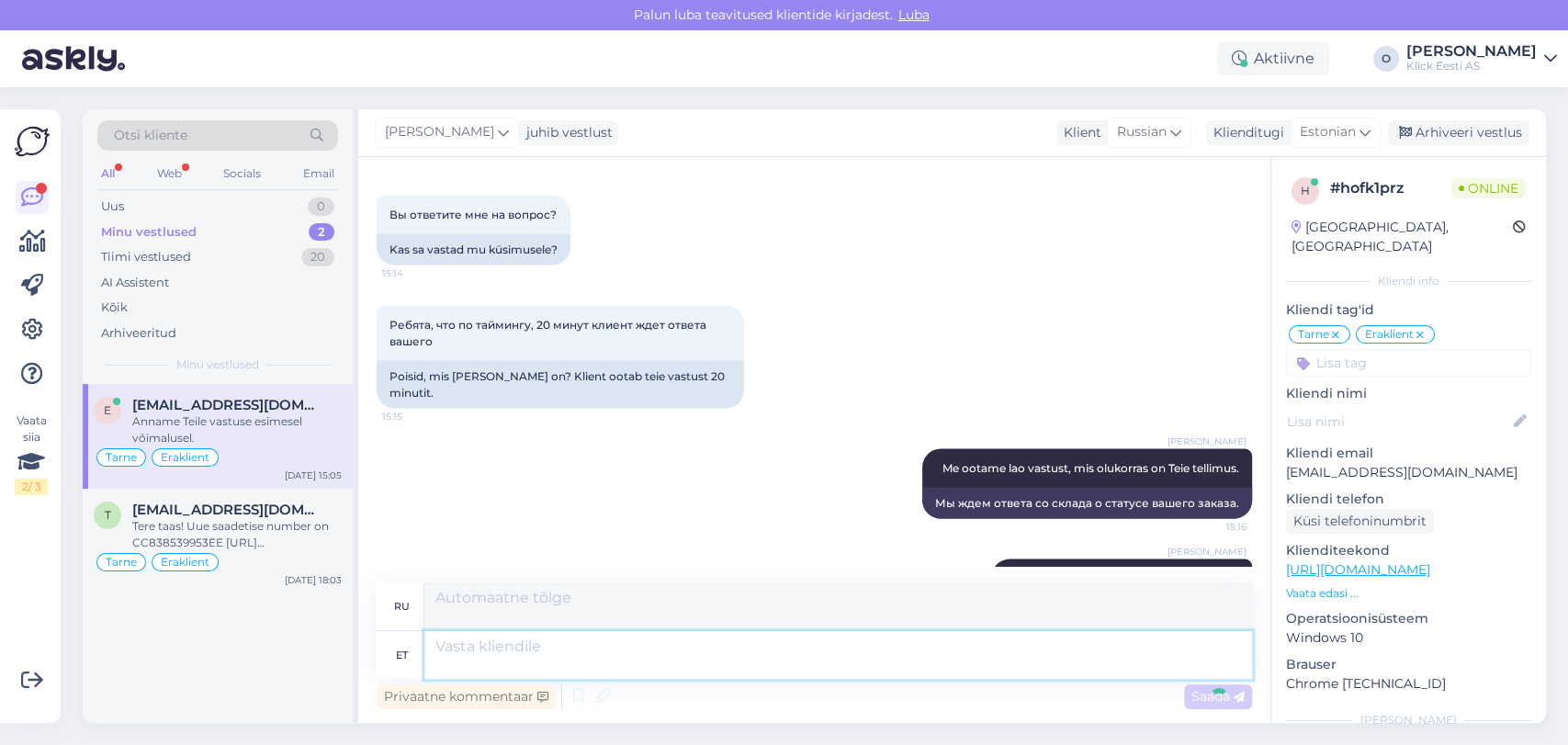
scroll to position [2705, 0]
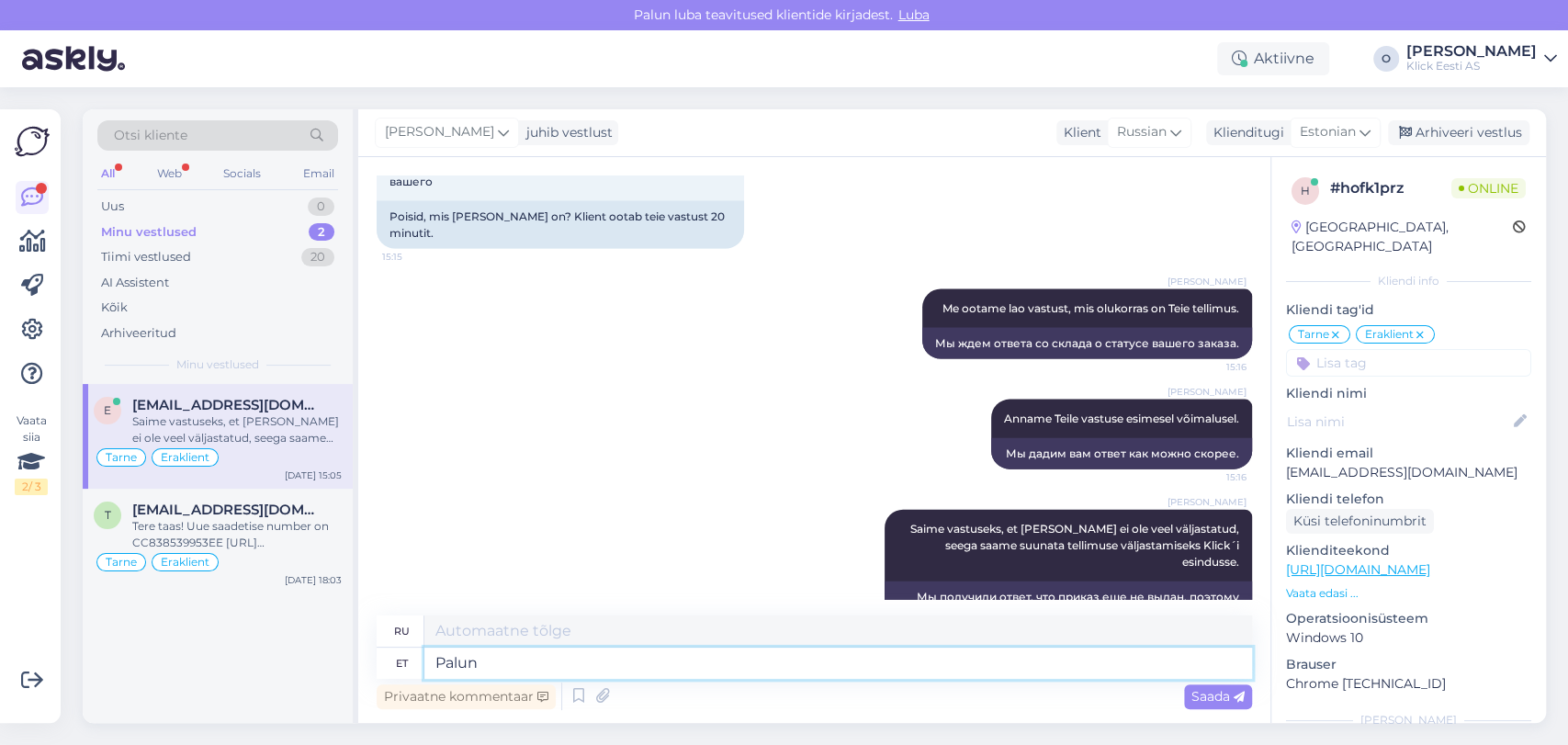
type textarea "Palun t"
type textarea "Пожалуйста"
type textarea "Palun täpsustage, m"
type textarea "Пожалуйста, уточните,"
type textarea "Palun täpsustage, milline e"
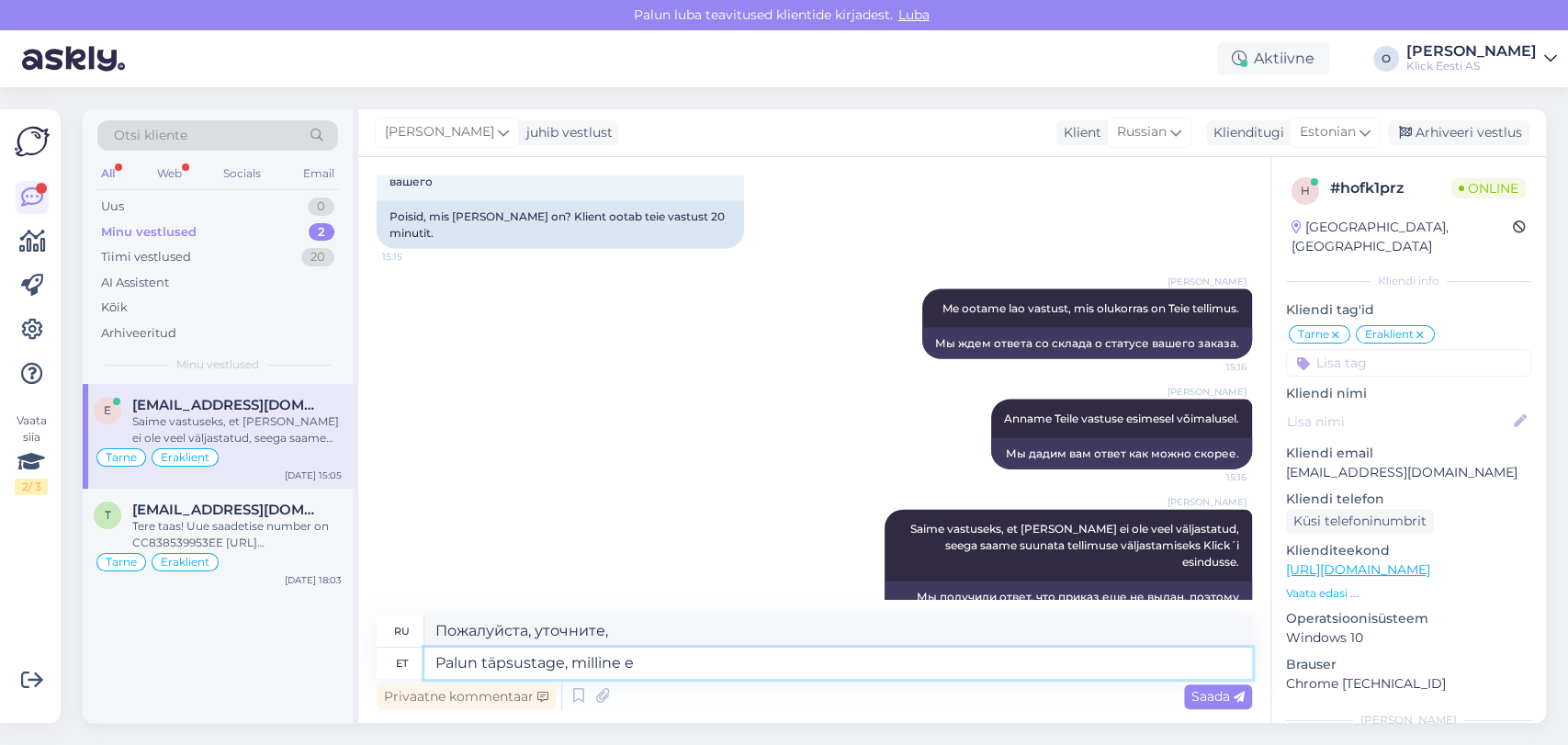
type textarea "Пожалуйста, укажите, какой именно"
type textarea "Palun täpsustage, milline esindus"
type textarea "Пожалуйста, укажите, какое представительство"
type textarea "Palun täpsustage, milline esindus Teile so"
type textarea "Пожалуйста, укажите, какое агентство вас интересует."
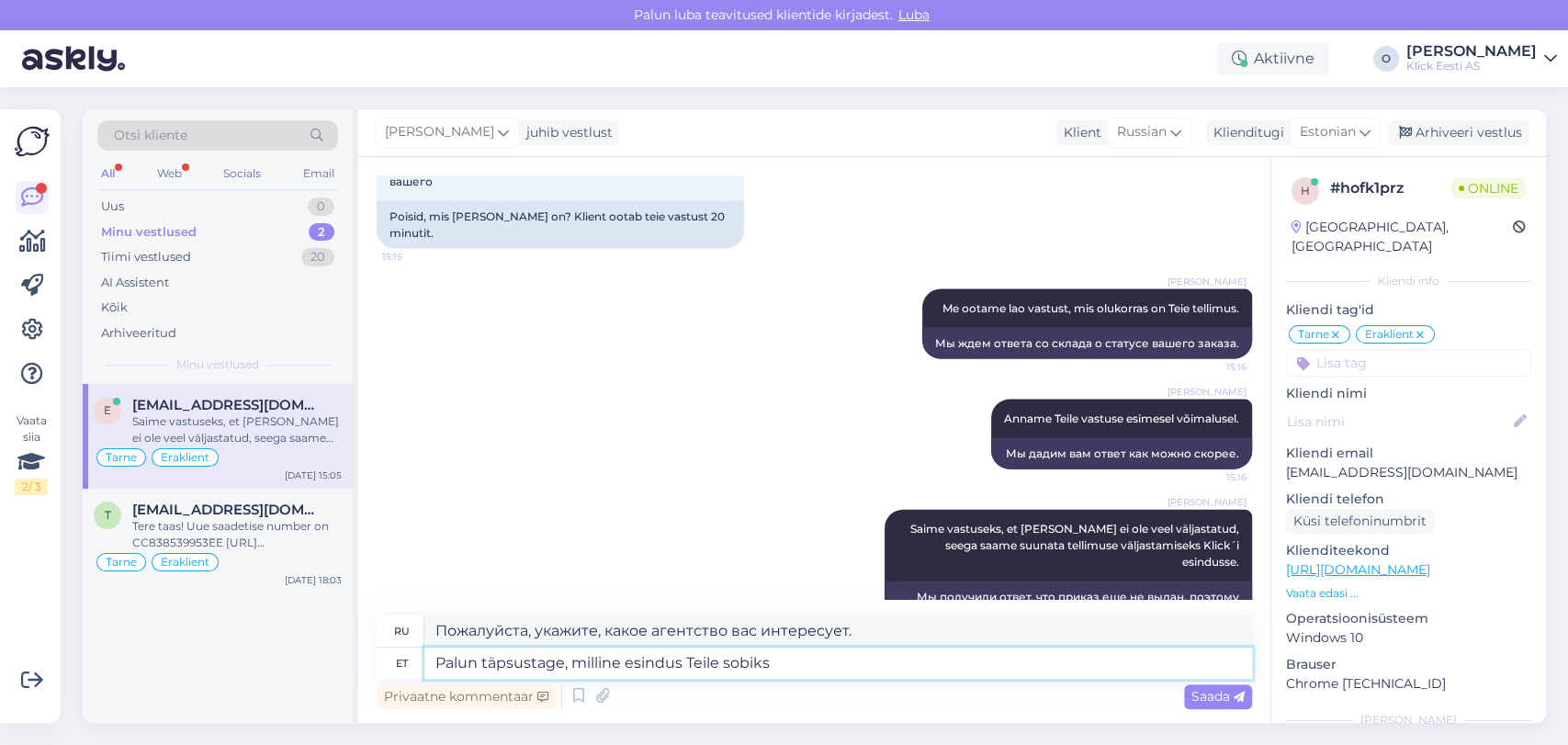
type textarea "Palun täpsustage, milline esindus Teile sobiks?"
type textarea "Укажите, пожалуйста, какое агентство вам подойдет?"
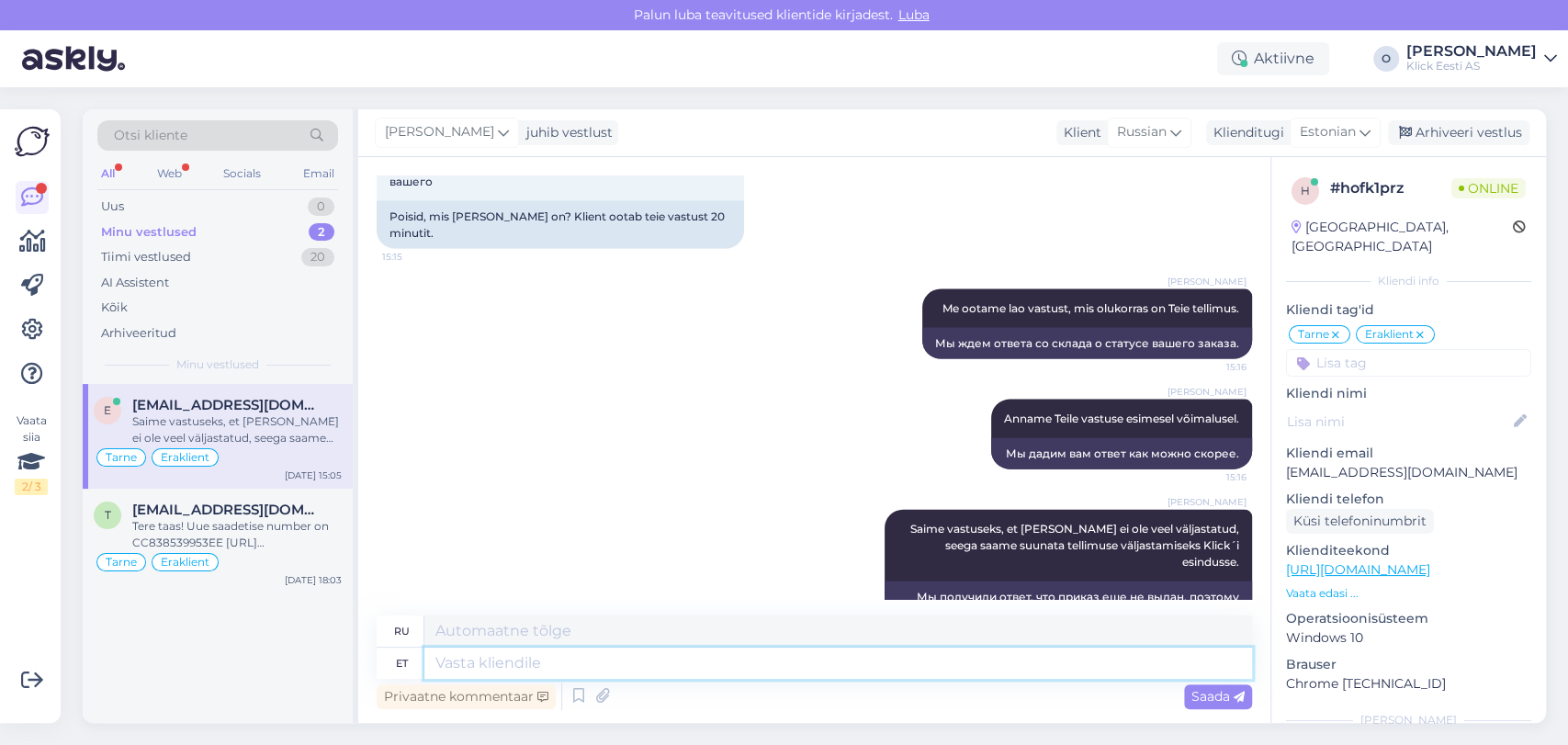
scroll to position [2815, 0]
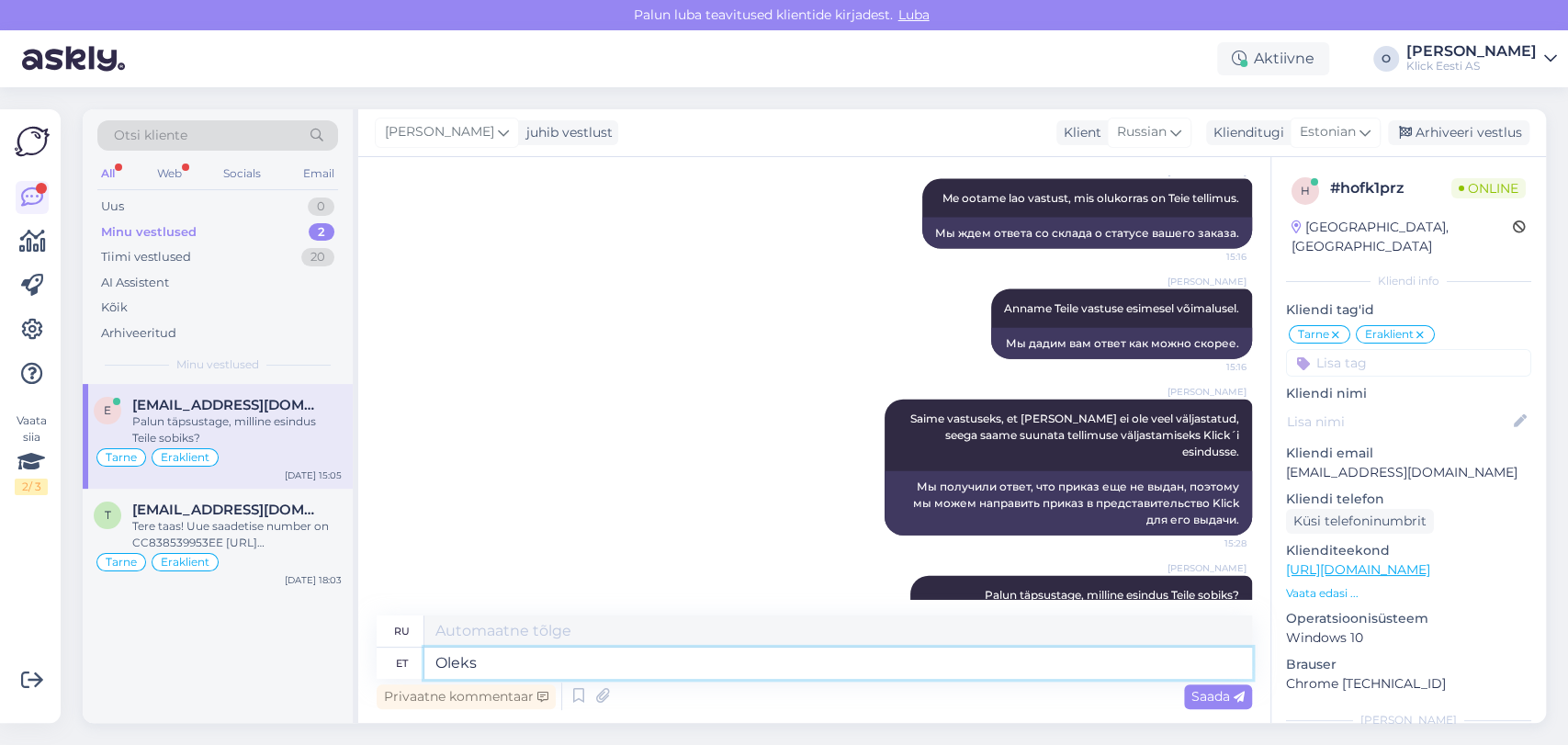
type textarea "Oleks p"
type textarea "Было бы"
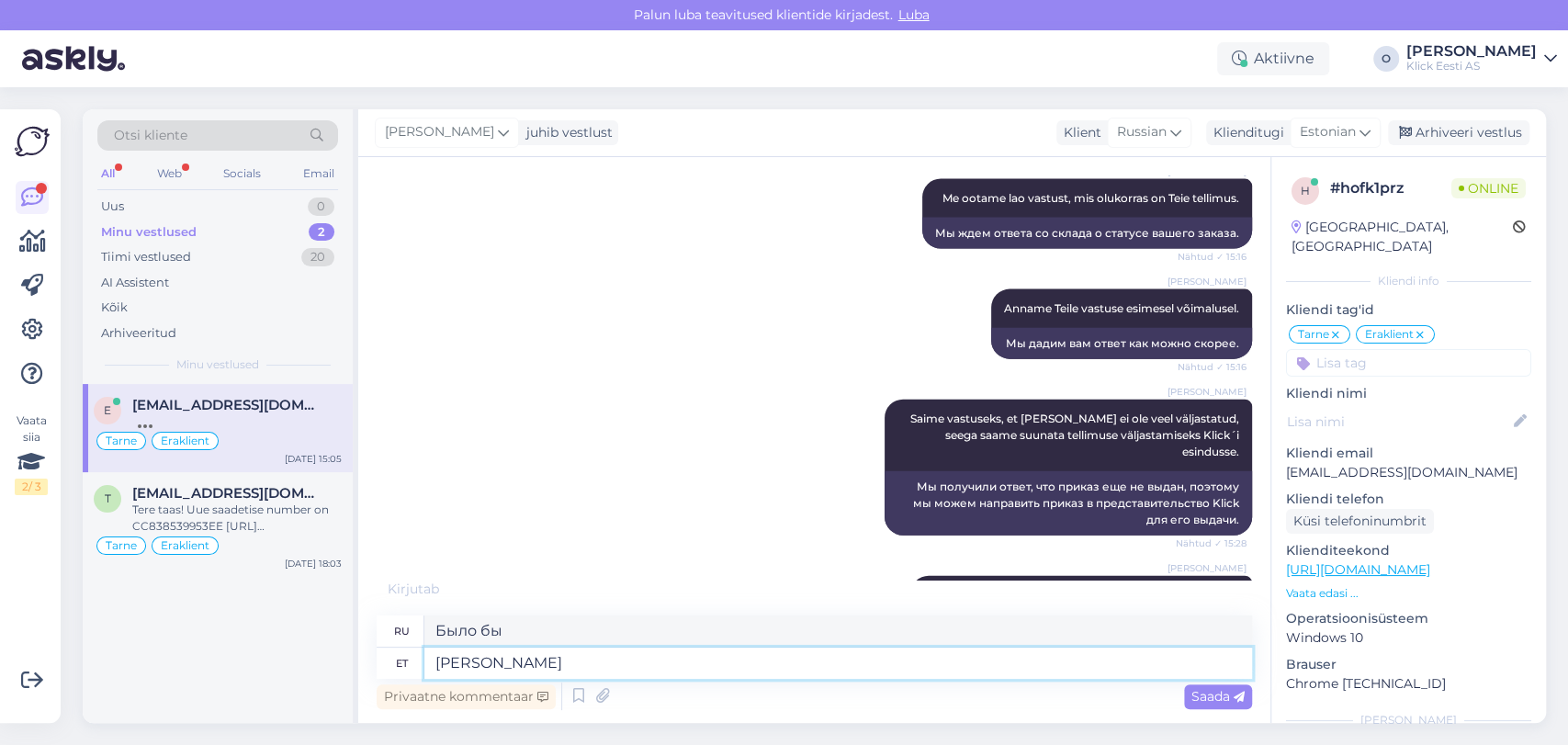
type textarea "[PERSON_NAME]"
type textarea "Хотел бы предложить"
type textarea "[PERSON_NAME] Kristiine ja"
type textarea "Я хотел бы предложить [PERSON_NAME]"
type textarea "Oleks pakkuda Kristiine ja J"
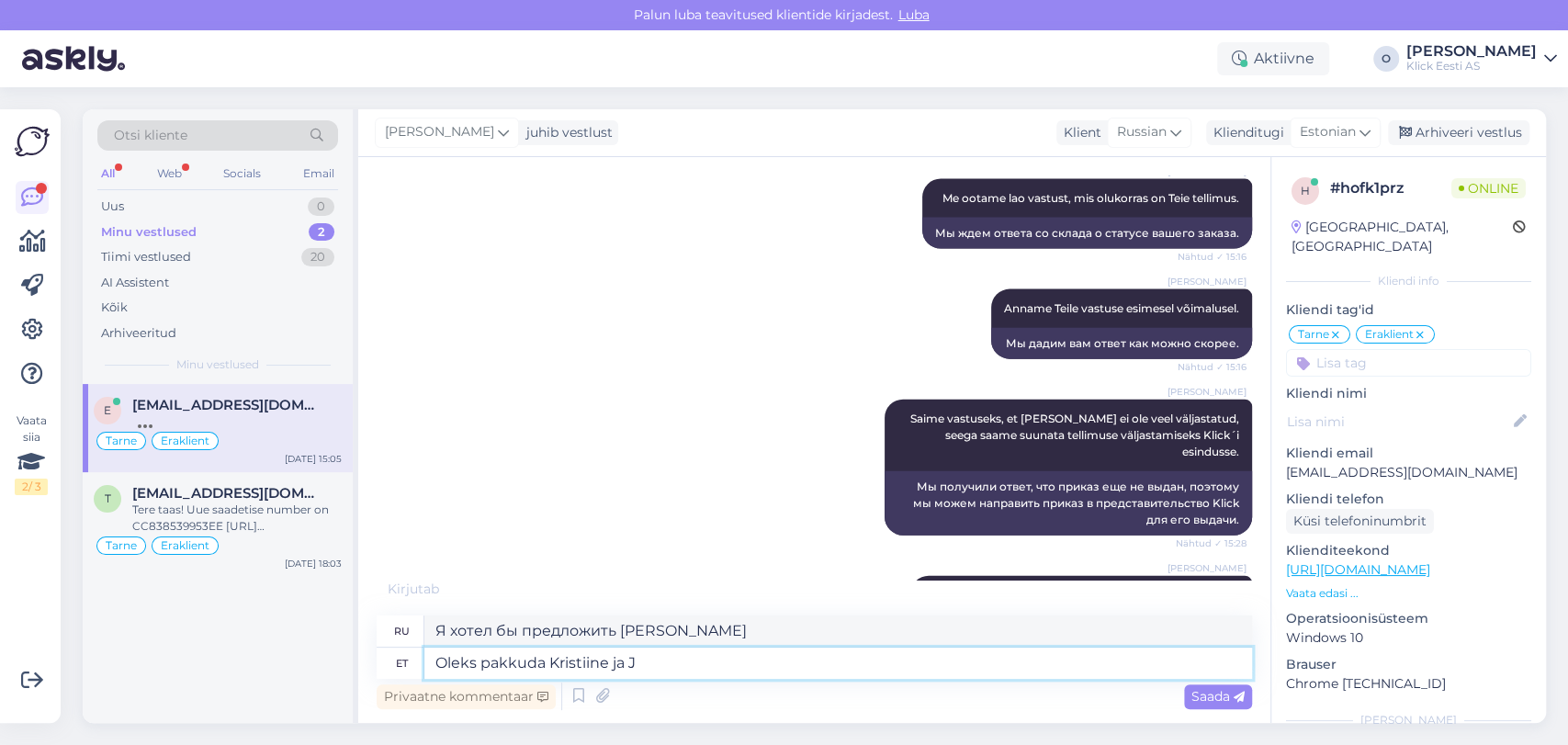
type textarea "Я хотел бы предложить [PERSON_NAME] и"
type textarea "Oleks pakkuda Kristiine ja Ülemiste"
type textarea "Я хотел бы предложить [PERSON_NAME] и Юлемисте"
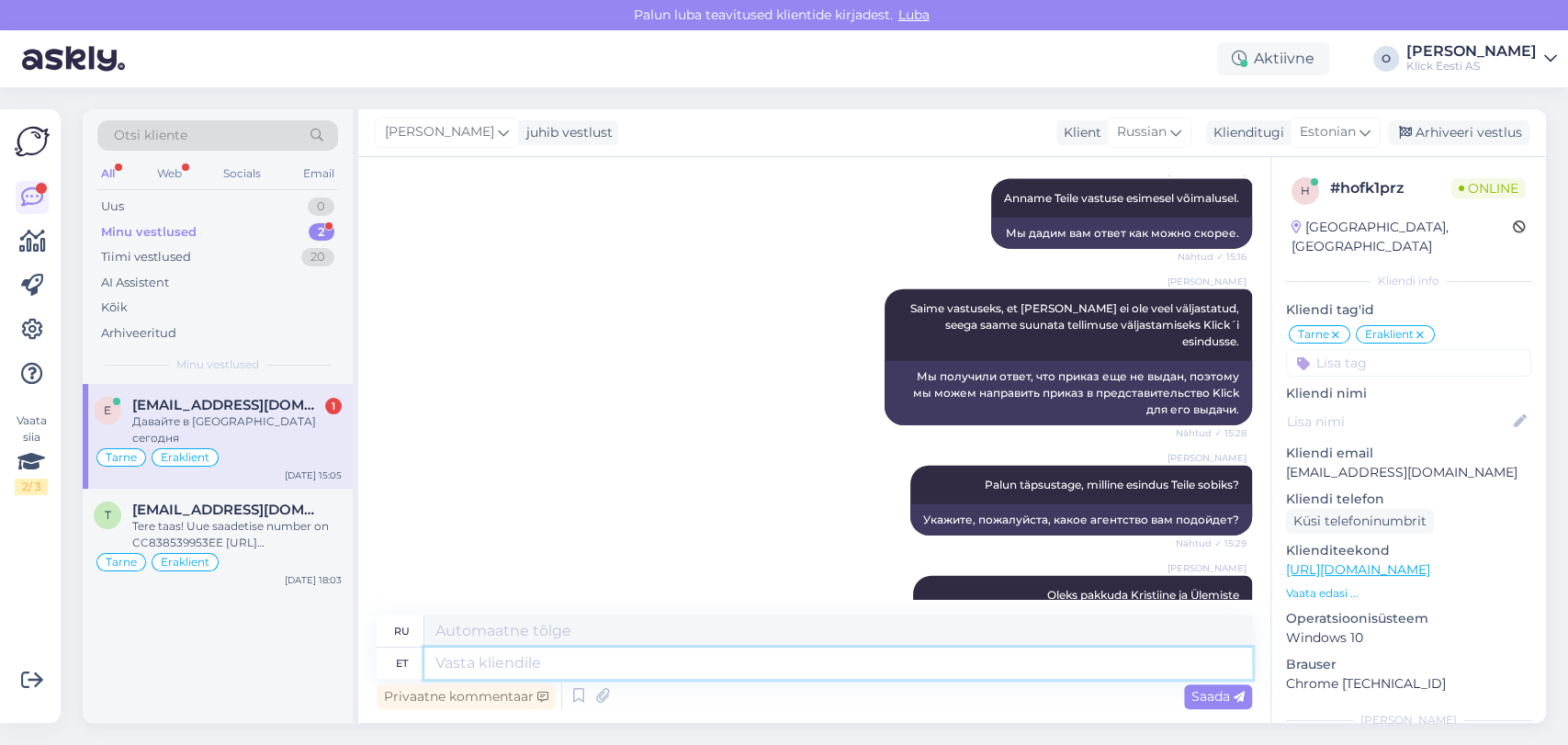
scroll to position [3036, 0]
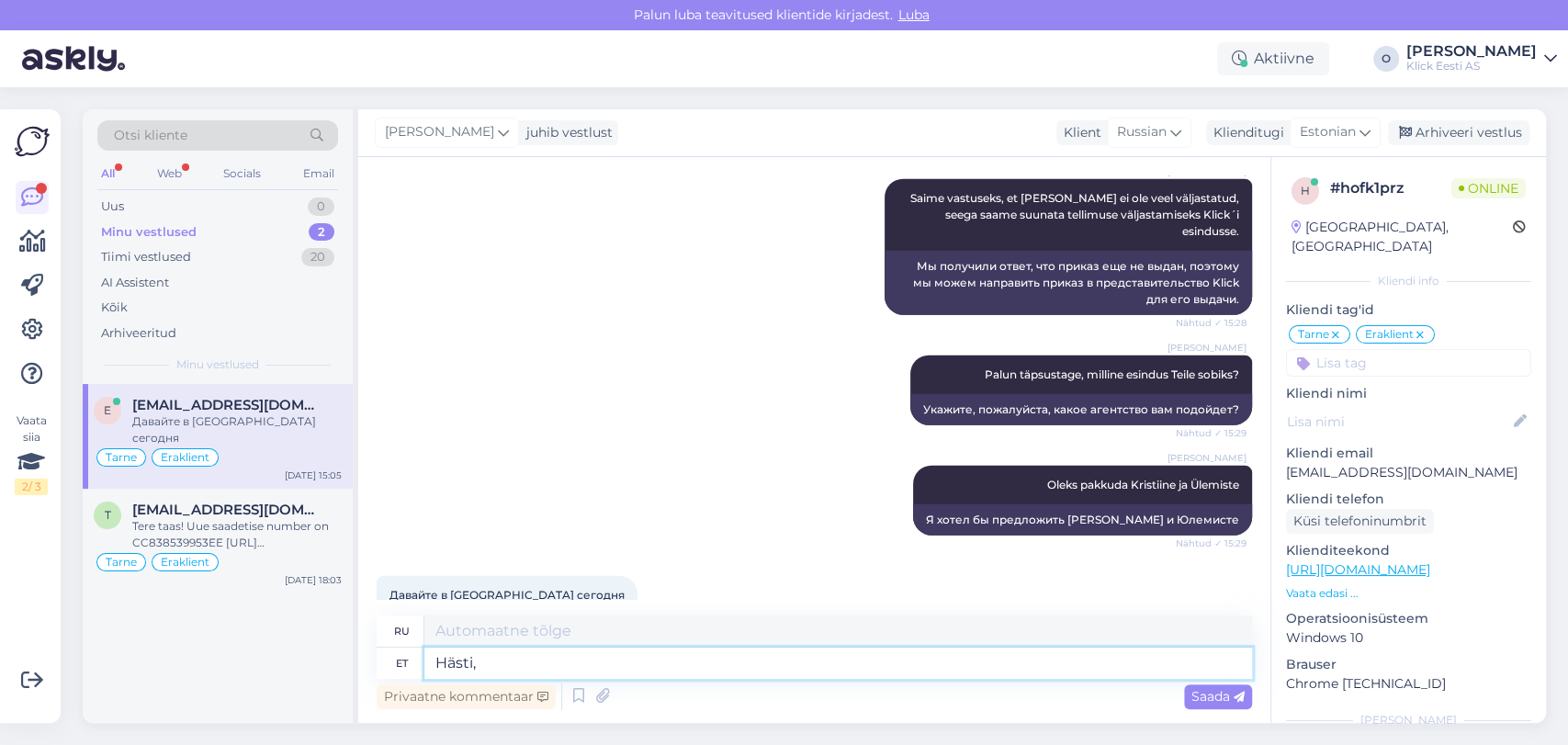
type textarea "Hästi, s"
type textarea "Хорошо,"
type textarea "Hästi, suuname är"
type textarea "Хорошо, давайте начнем."
type textarea "Hästi, suuname ära. V"
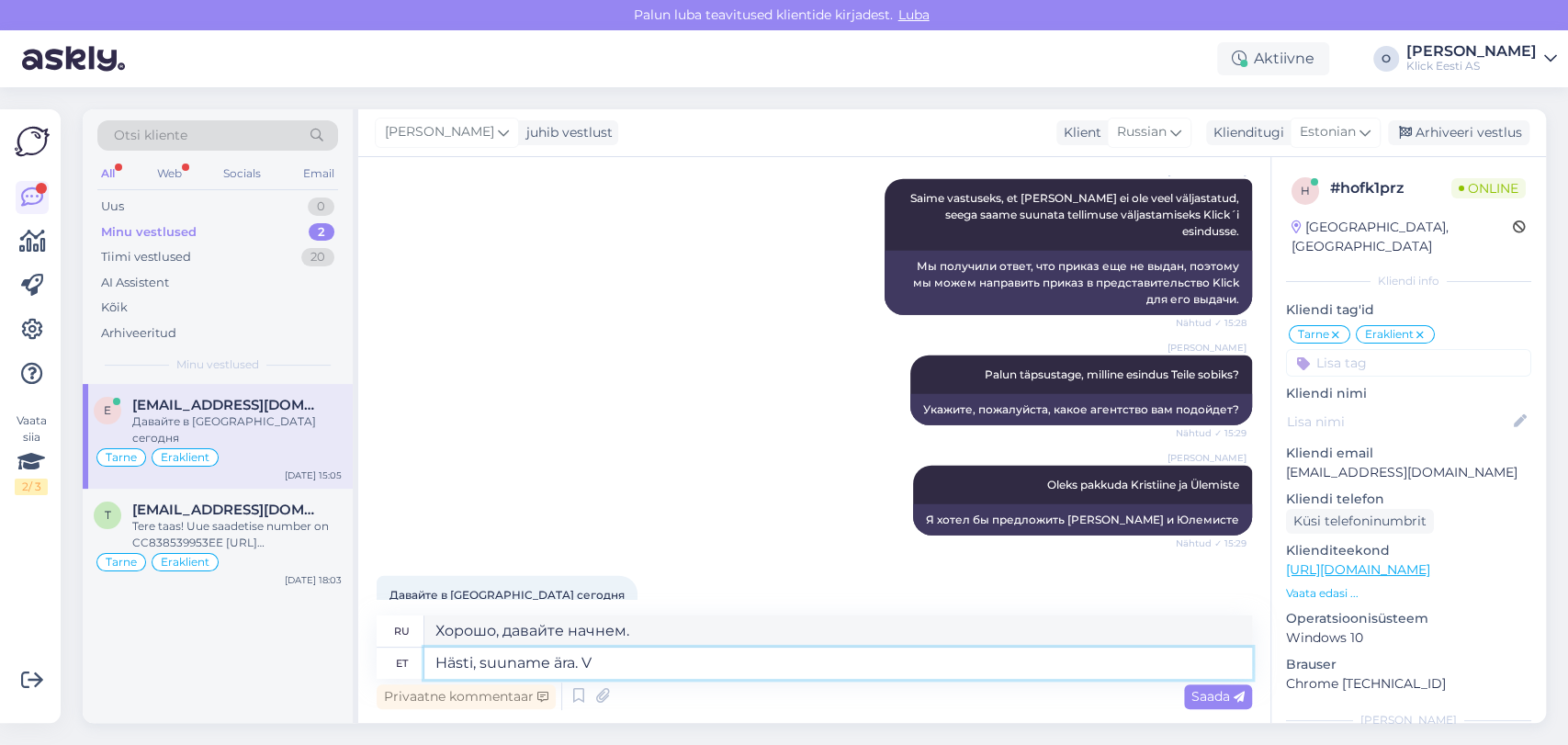
type textarea "Хорошо, давайте перенаправим."
type textarea "Hästi, suuname ära ja a"
type textarea "[PERSON_NAME], давайте перенаправим и"
type textarea "Hästi, suuname ära ja anname"
type textarea "[PERSON_NAME], давайте перенаправим и [PERSON_NAME]"
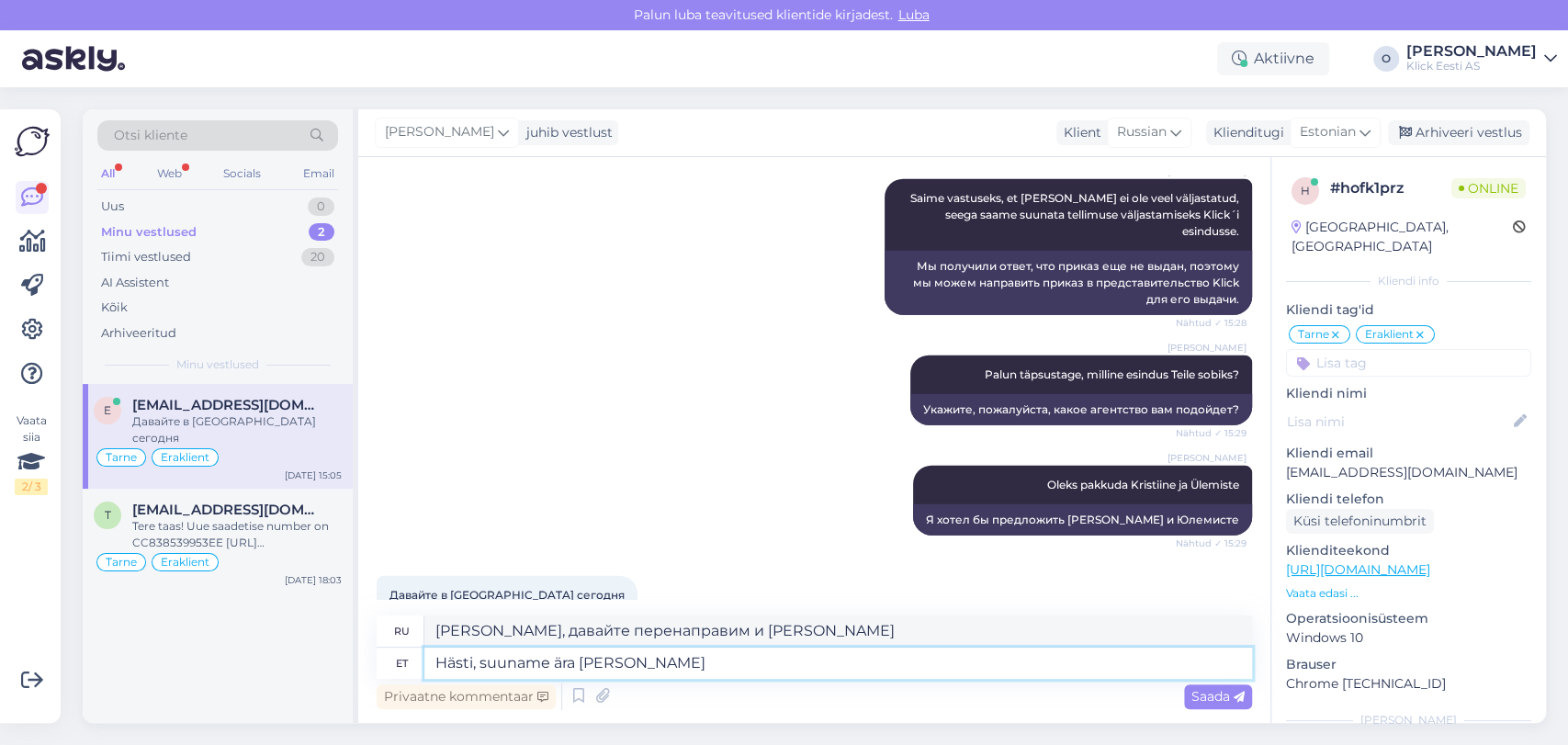
type textarea "Hästi, suuname ära [PERSON_NAME] i"
type textarea "[PERSON_NAME], давайте перенаправим и дадим им"
type textarea "Hästi, suuname ära [PERSON_NAME] info e"
type textarea "[PERSON_NAME], давайте перенаправим и [PERSON_NAME] им информацию."
type textarea "Hästi, suuname ära [PERSON_NAME] info edasi.V"
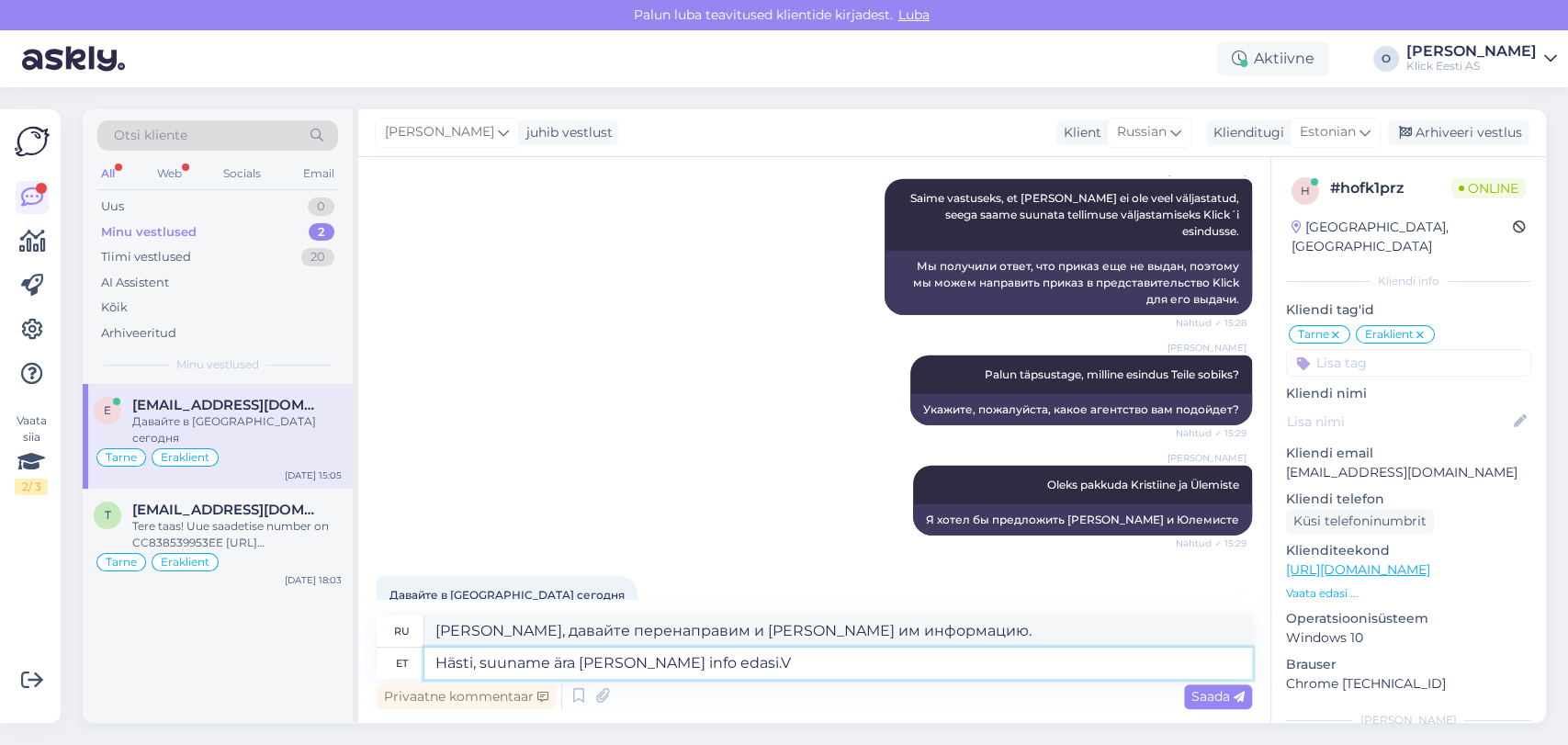
type textarea "[PERSON_NAME], давайте перенаправим и передадим им информацию."
type textarea "Hästi, suuname ära [PERSON_NAME] info edasi."
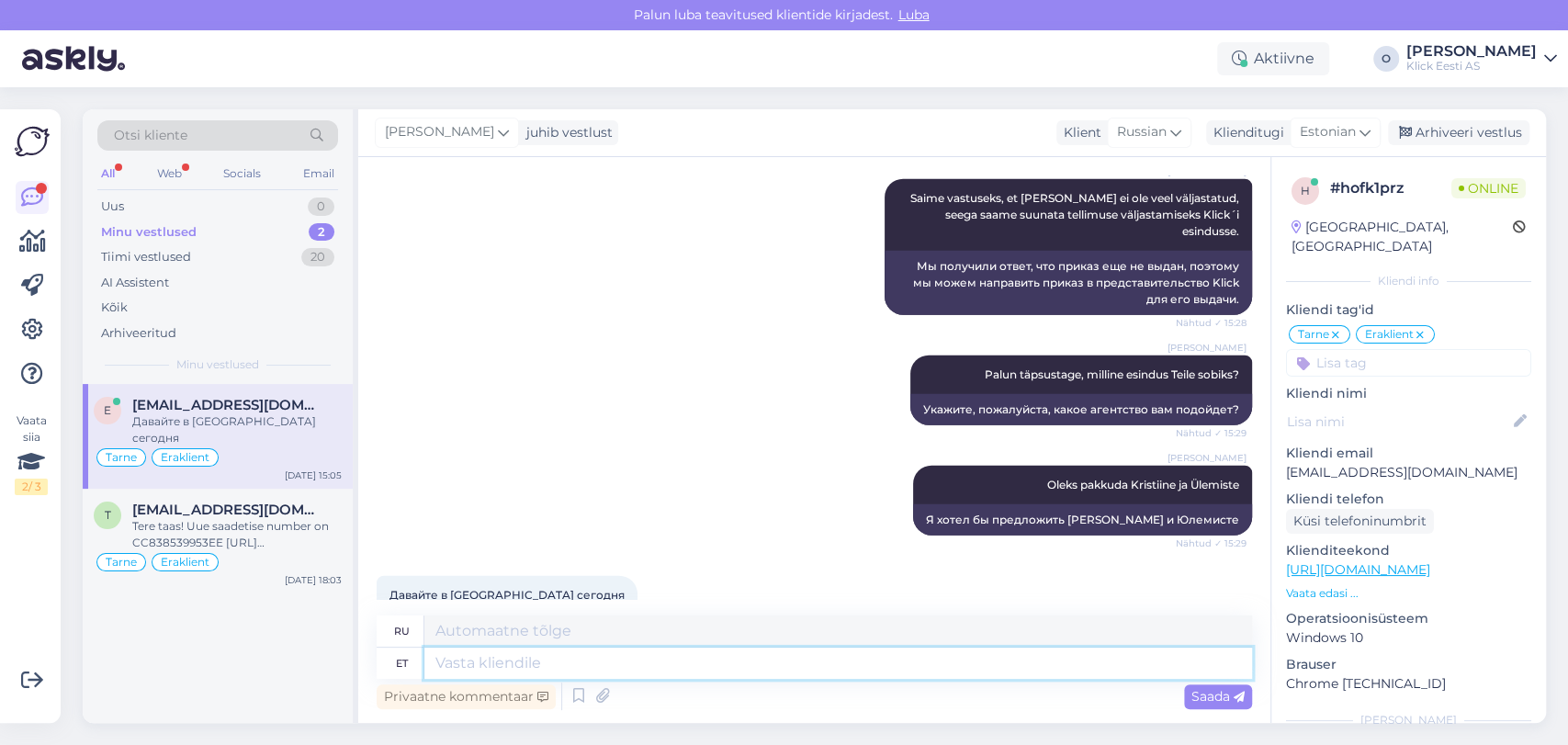
scroll to position [3164, 0]
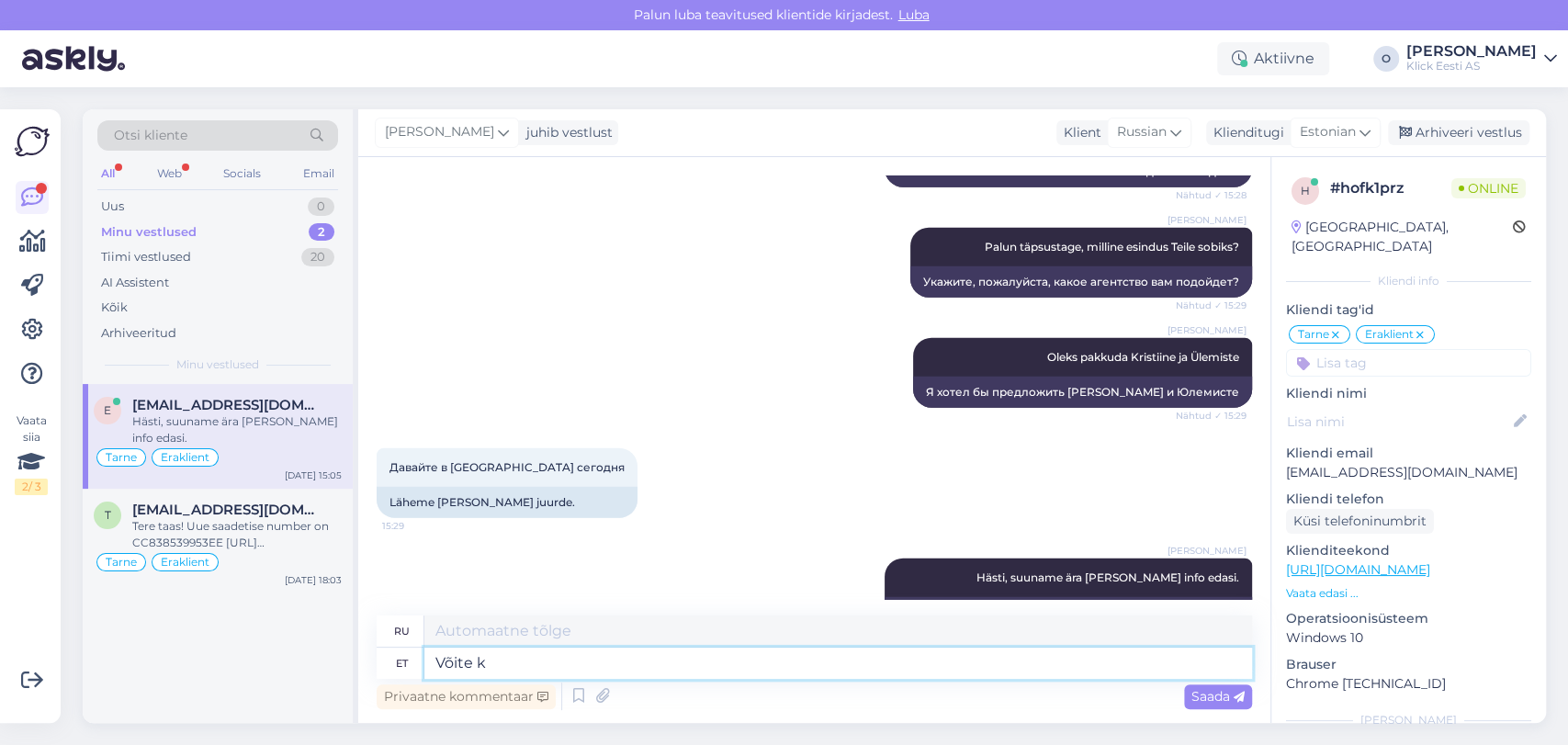
type textarea "Võite ka"
type textarea "Ты можешь"
type textarea "Võite kaubale j"
type textarea "Вы можете купить товар"
type textarea "Võite kaubale järele mi"
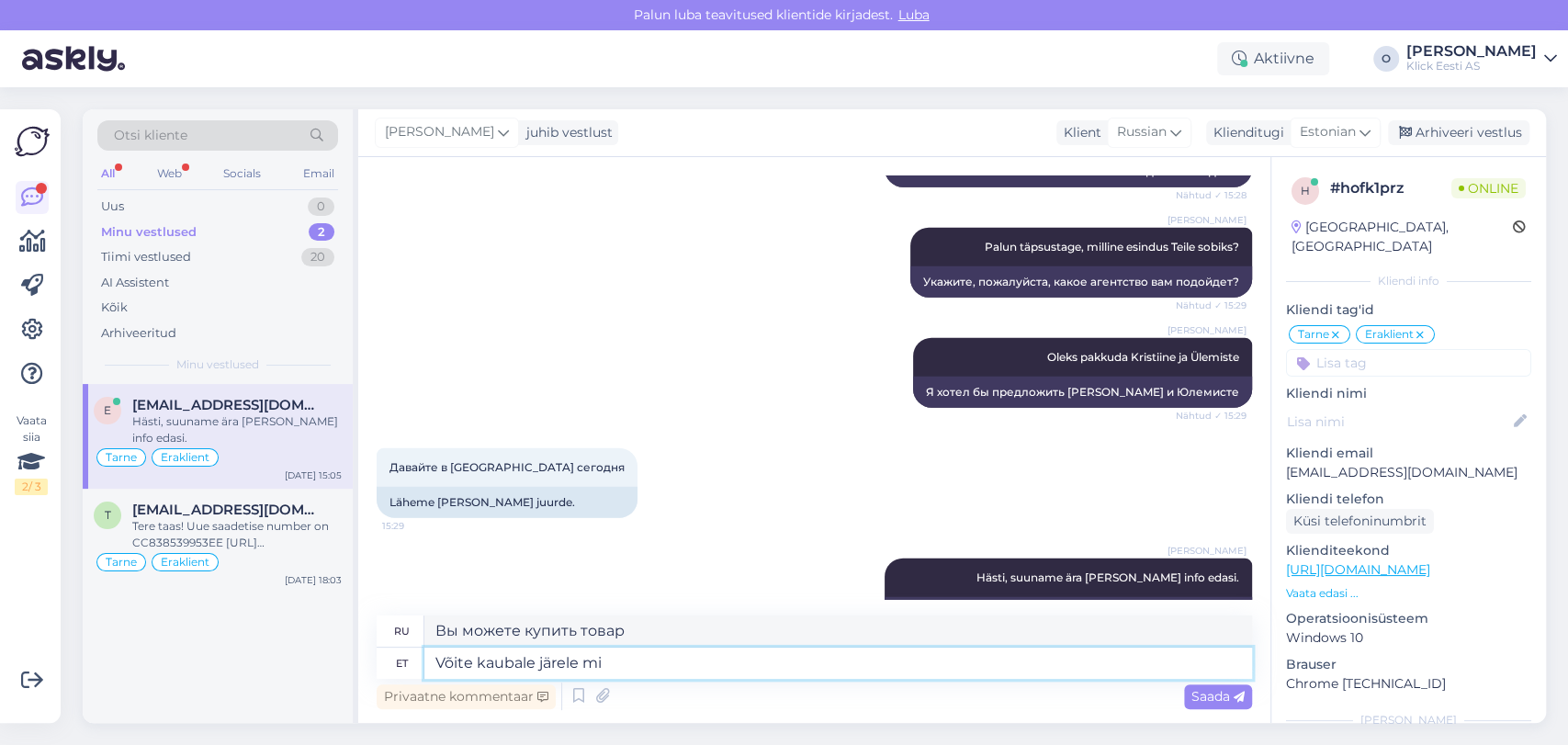
type textarea "Вы можете забрать товар самостоятельно."
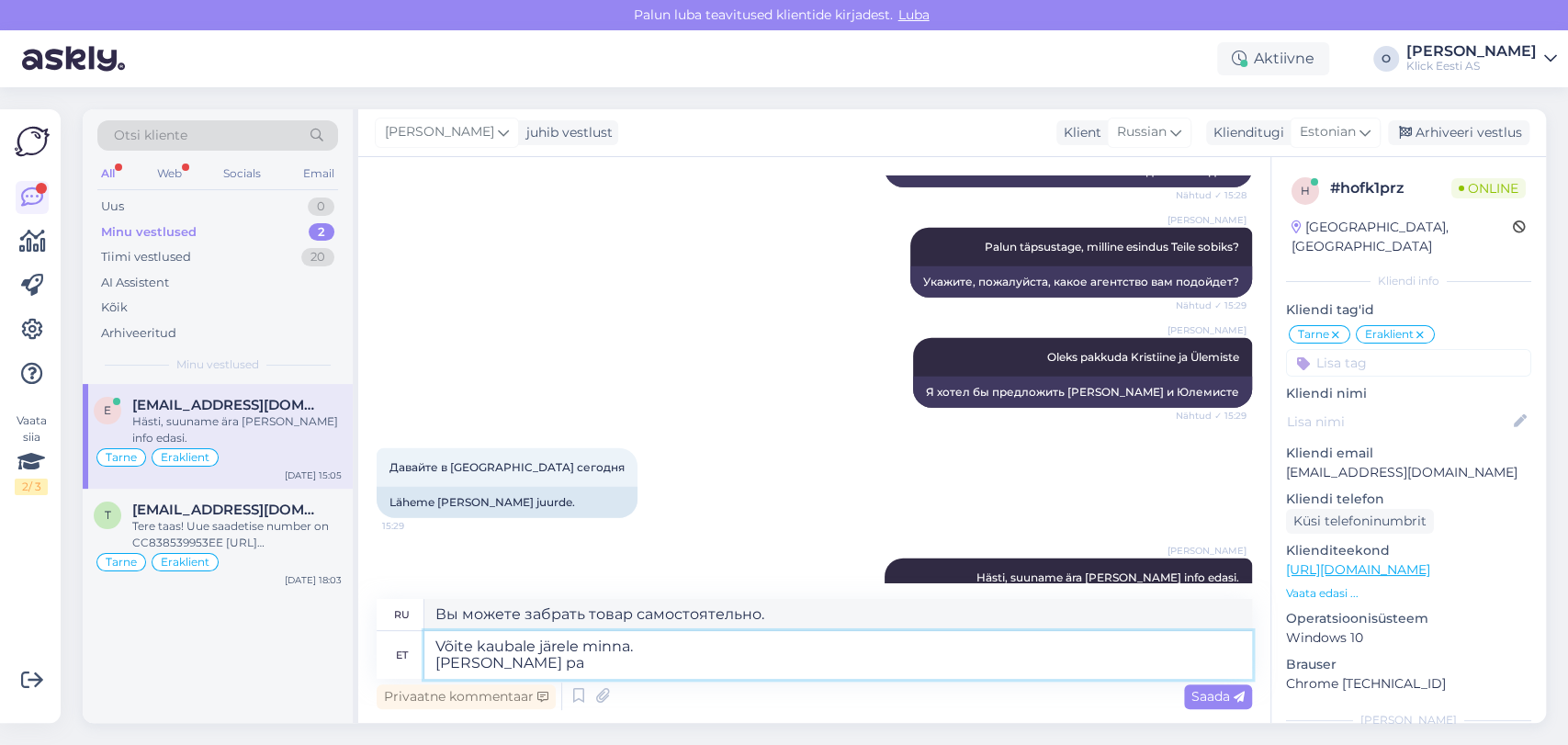
type textarea "Võite kaubale järele minna. [PERSON_NAME] pal"
type textarea "Вы можете забрать товар самостоятельно. Включить"
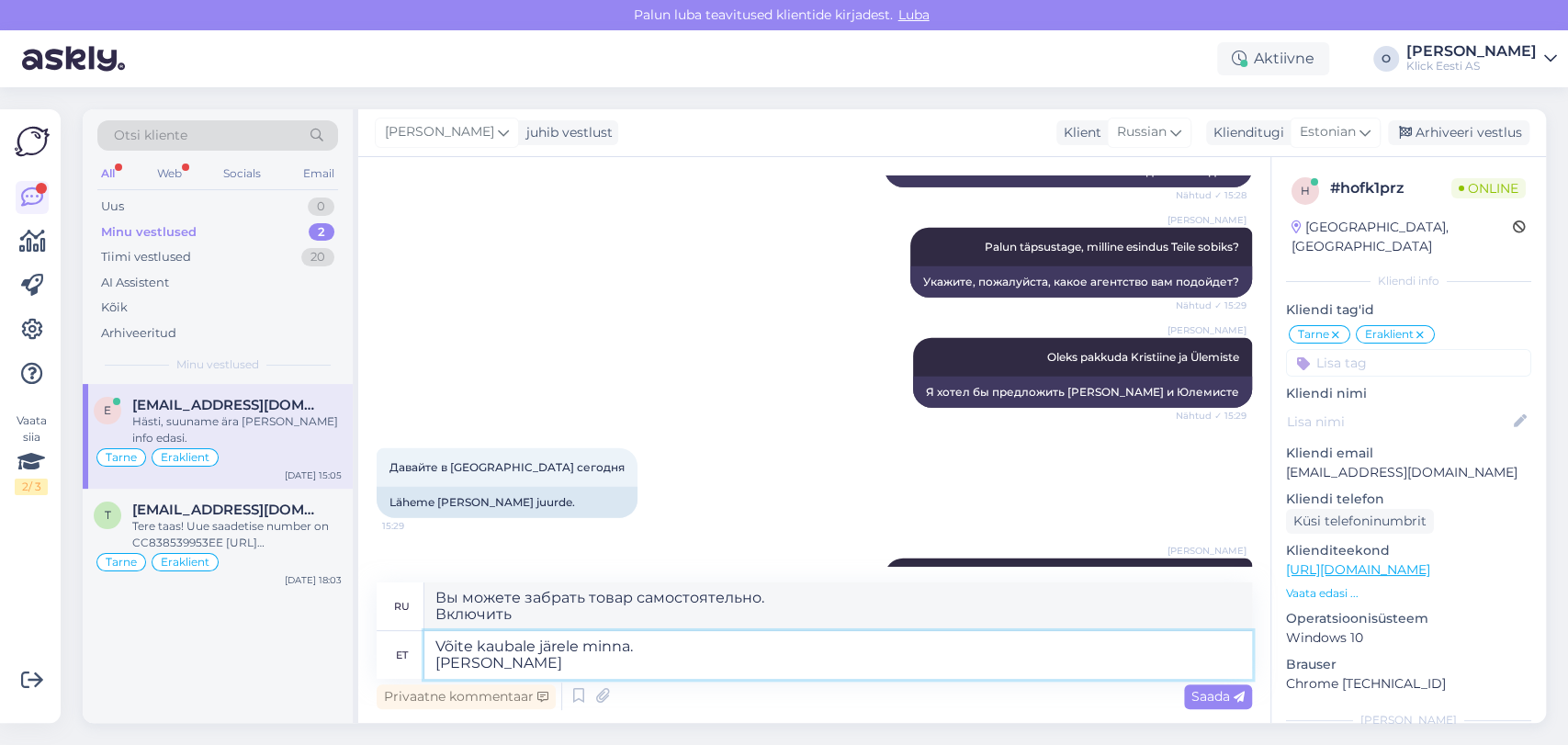
type textarea "Võite kaubale järele minna. [PERSON_NAME] v"
type textarea "Вы можете забрать товар самостоятельно. Пожалуйста, привезите его."
type textarea "Võite kaubale järele minna. [PERSON_NAME] [PERSON_NAME] isi"
type textarea "Вы можете забрать товар самостоятельно. Пожалуйста, привезите его с собой."
type textarea "Võite kaubale järele minna. [PERSON_NAME] [PERSON_NAME] isiktu"
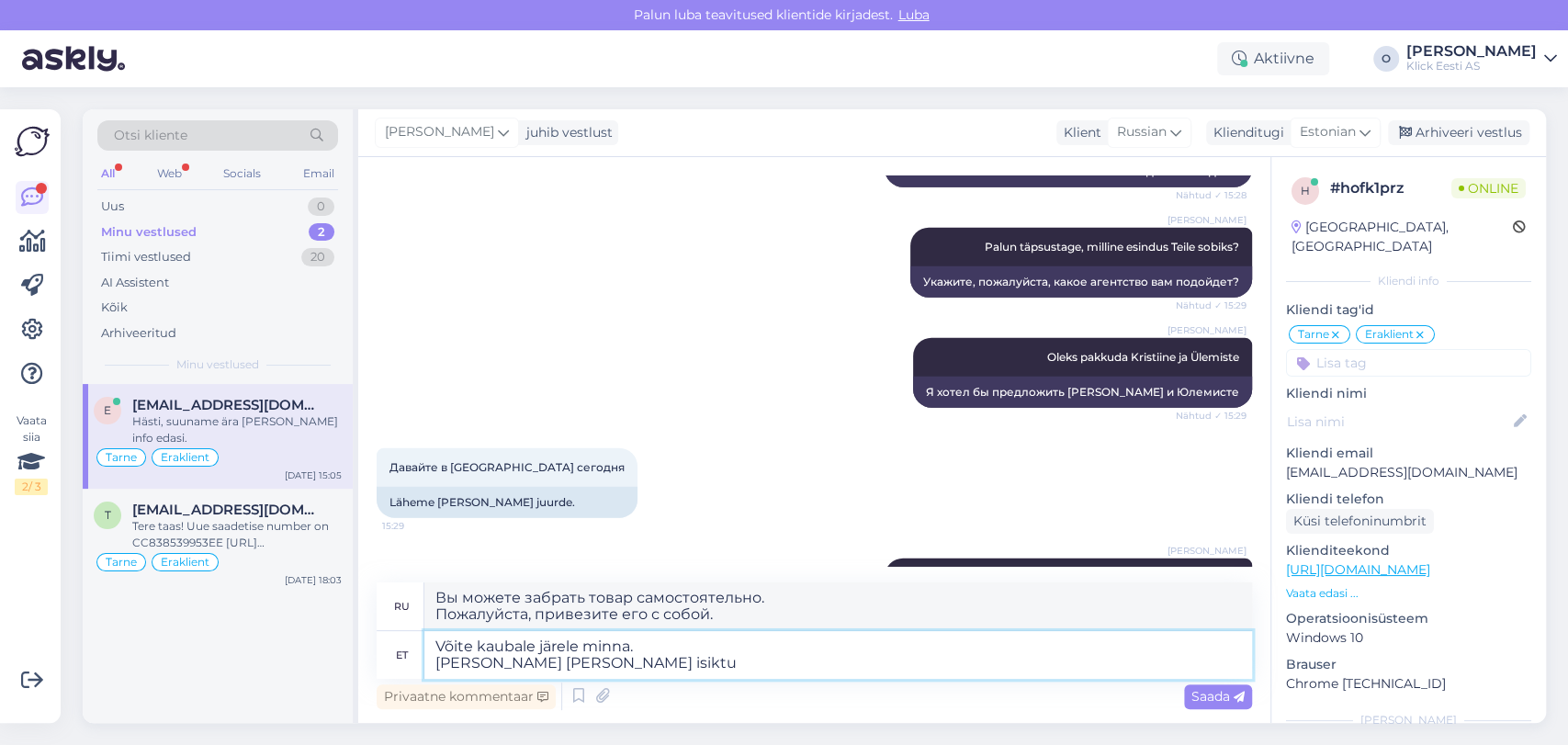
type textarea "Вы можете забрать товар самостоятельно. Пожалуйста, возьмите с собой кого-нибуд…"
type textarea "Võite kaubale järele minna. [PERSON_NAME] [PERSON_NAME] isikut tõe"
type textarea "Вы можете забрать товар самостоятельно. Пожалуйста, возьмите с собой человека."
type textarea "Võite kaubale järele minna. [PERSON_NAME] [PERSON_NAME] isikut tõednav d"
type textarea "Вы можете забрать товар самостоятельно. Пожалуйста, возьмите с собой удостовере…"
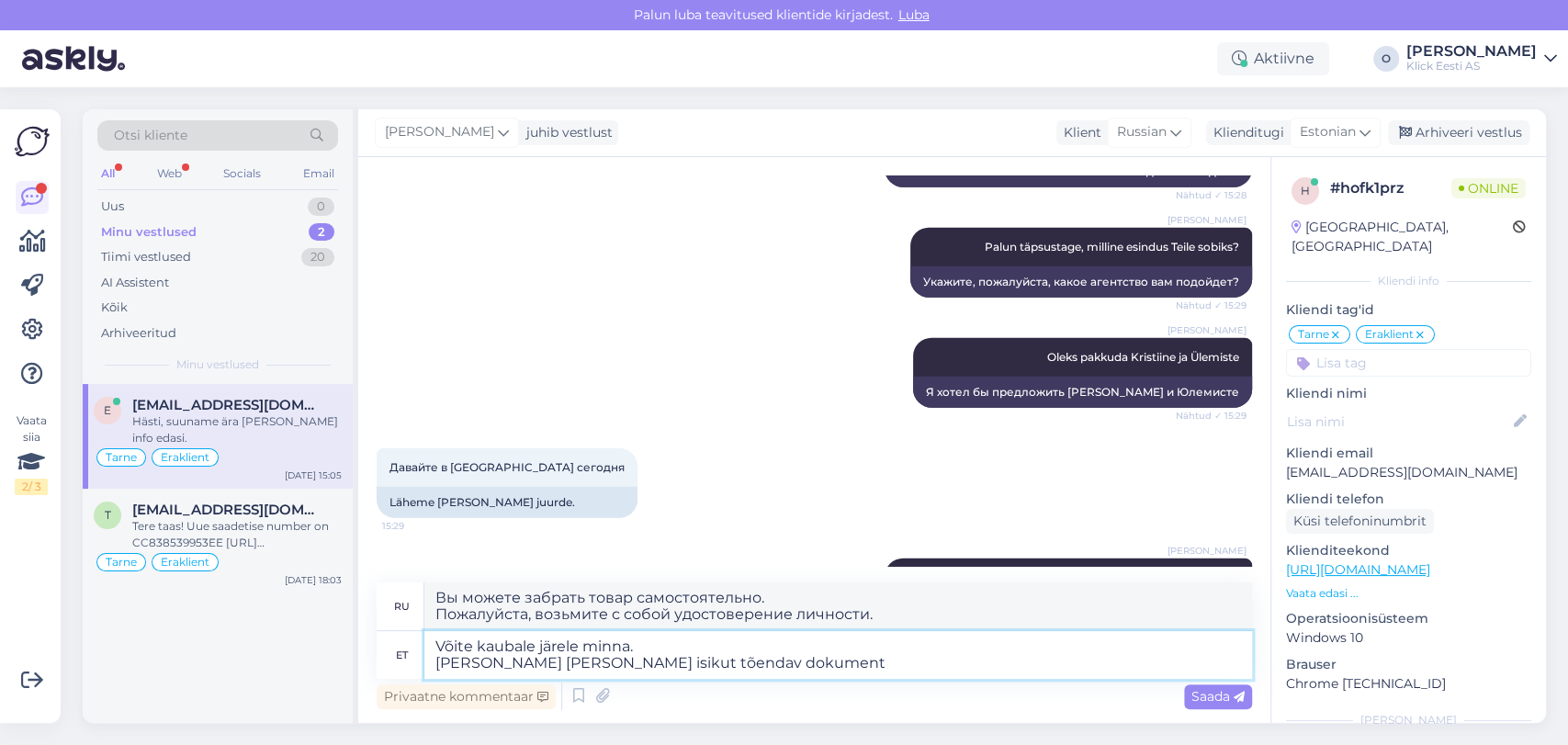
type textarea "Võite kaubale järele minna. [PERSON_NAME] [PERSON_NAME] isikut tõendav dokument."
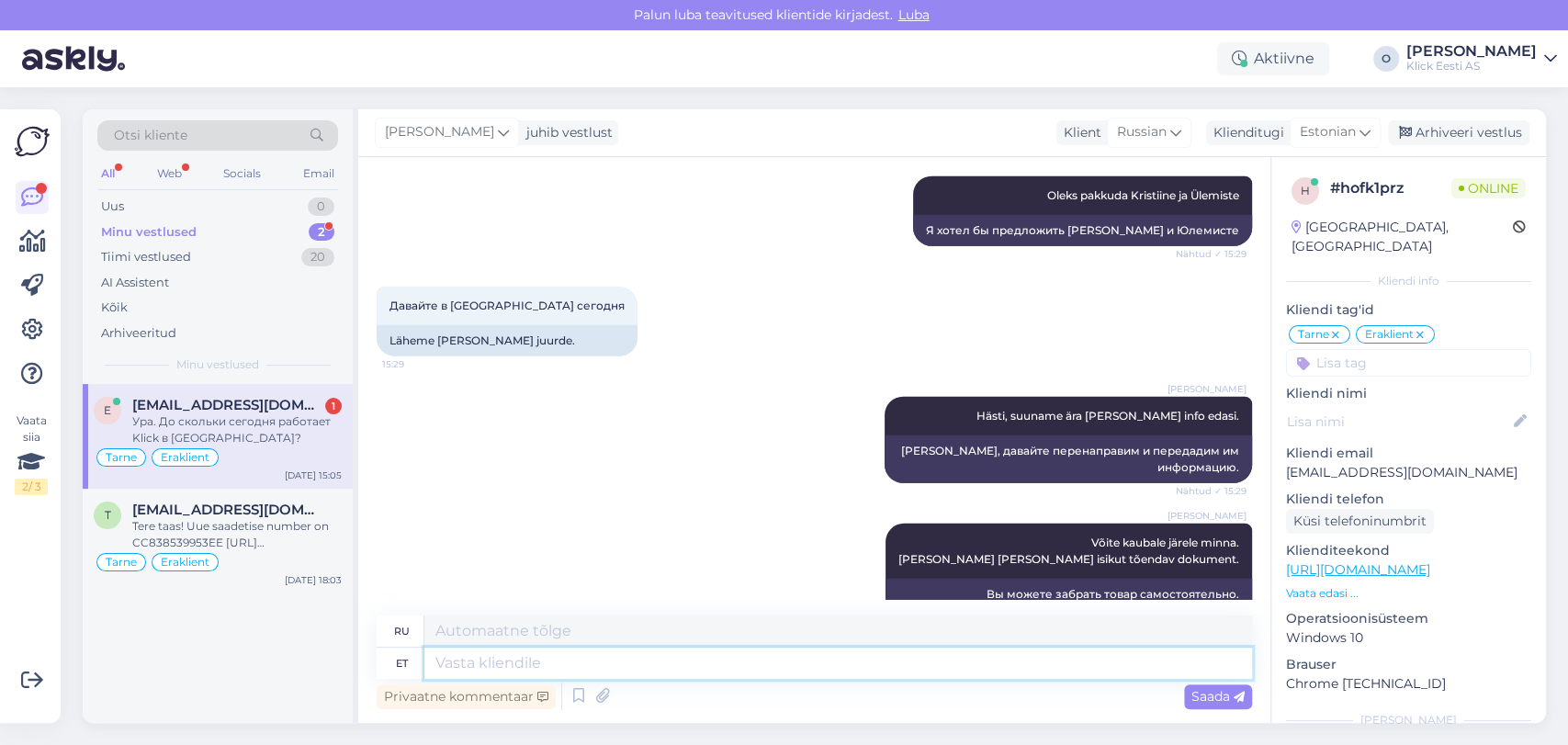
scroll to position [3417, 0]
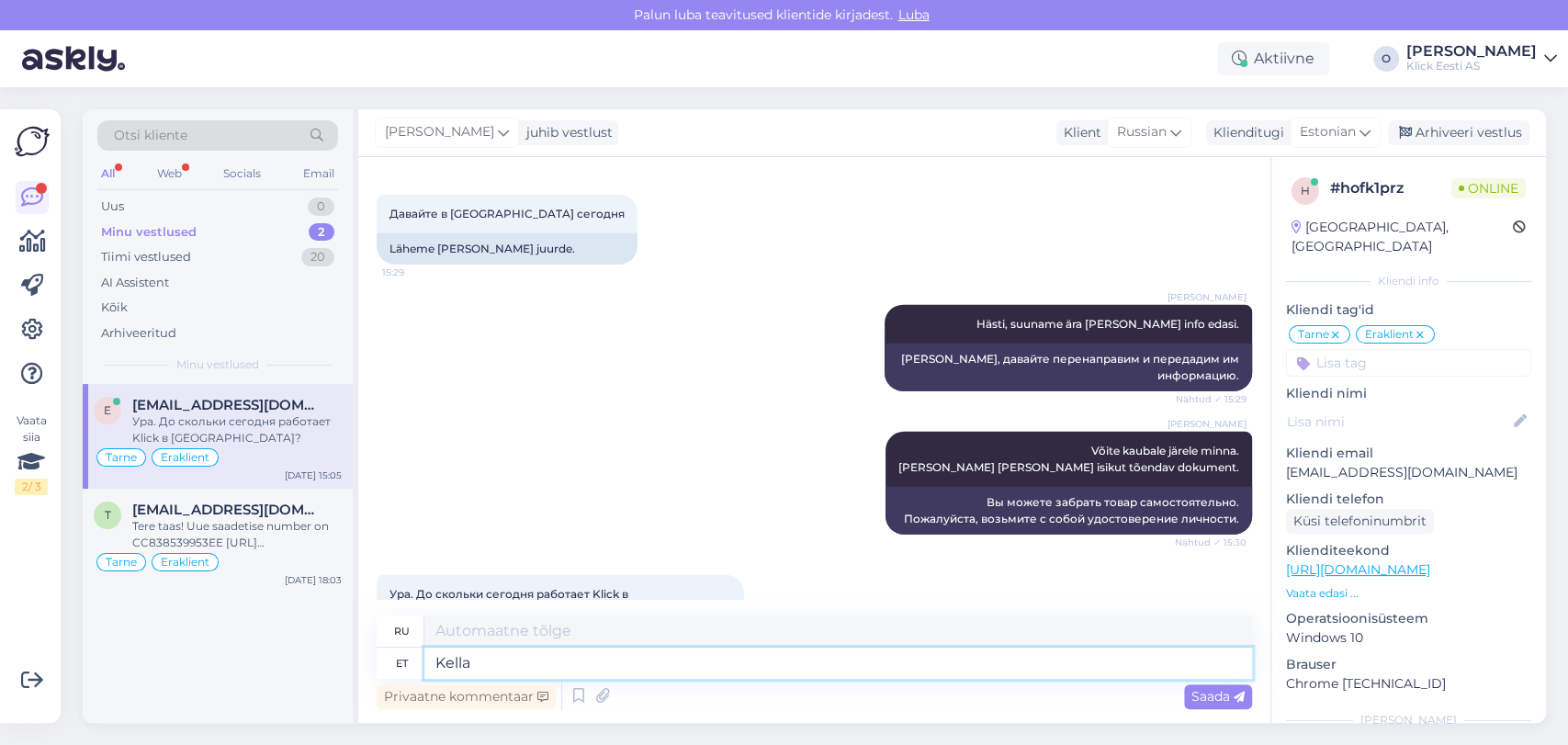
type textarea "Kella"
type textarea "Часы"
type textarea "Kella 21.00ni"
type textarea "До 21.00ni"
type textarea "Kella 21.00ni :)"
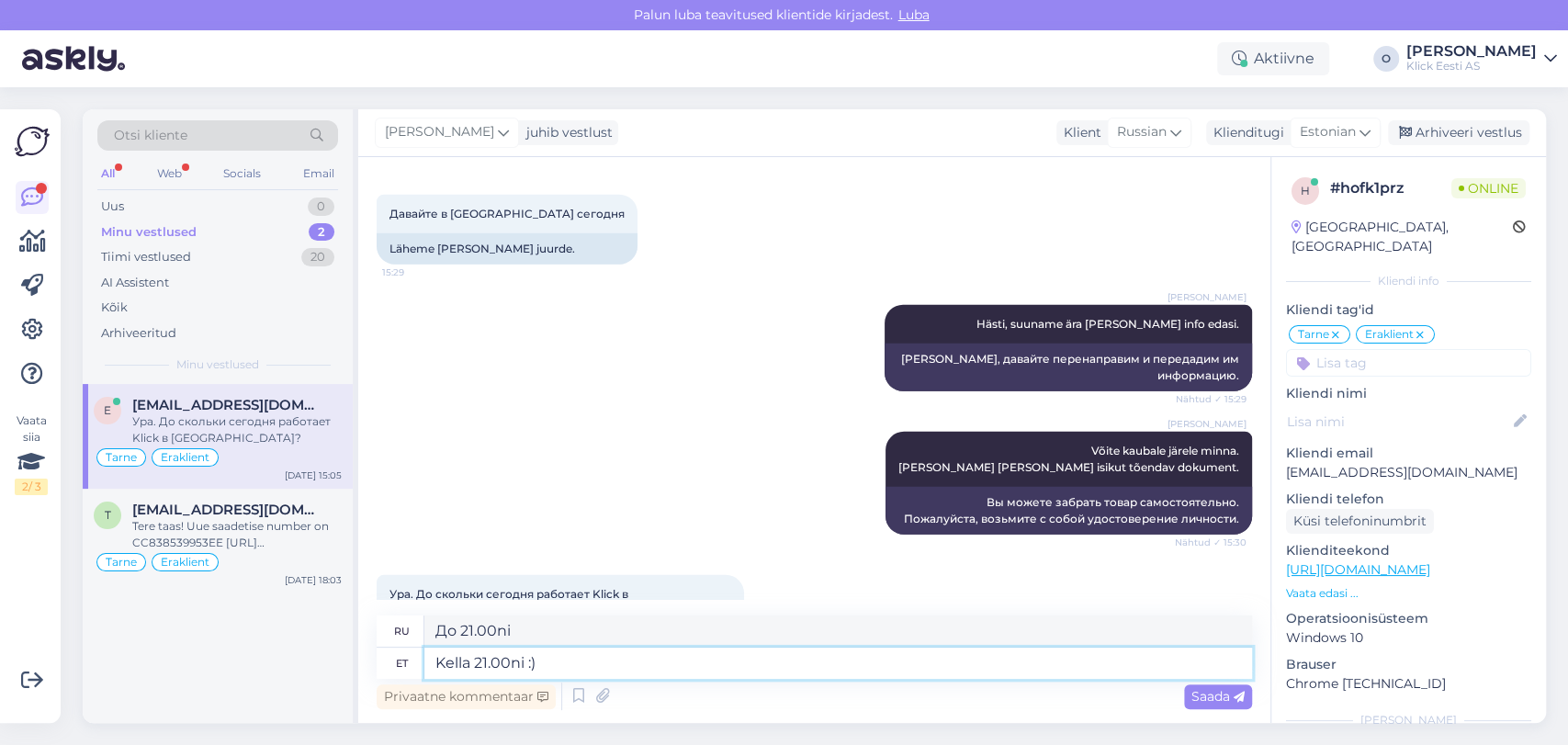
type textarea "До 21.00ni :)"
type textarea "Kella 21.00 :)"
type textarea "21.00 :)"
type textarea "Kella 21.00ni :)"
type textarea "До 21.00ni :)"
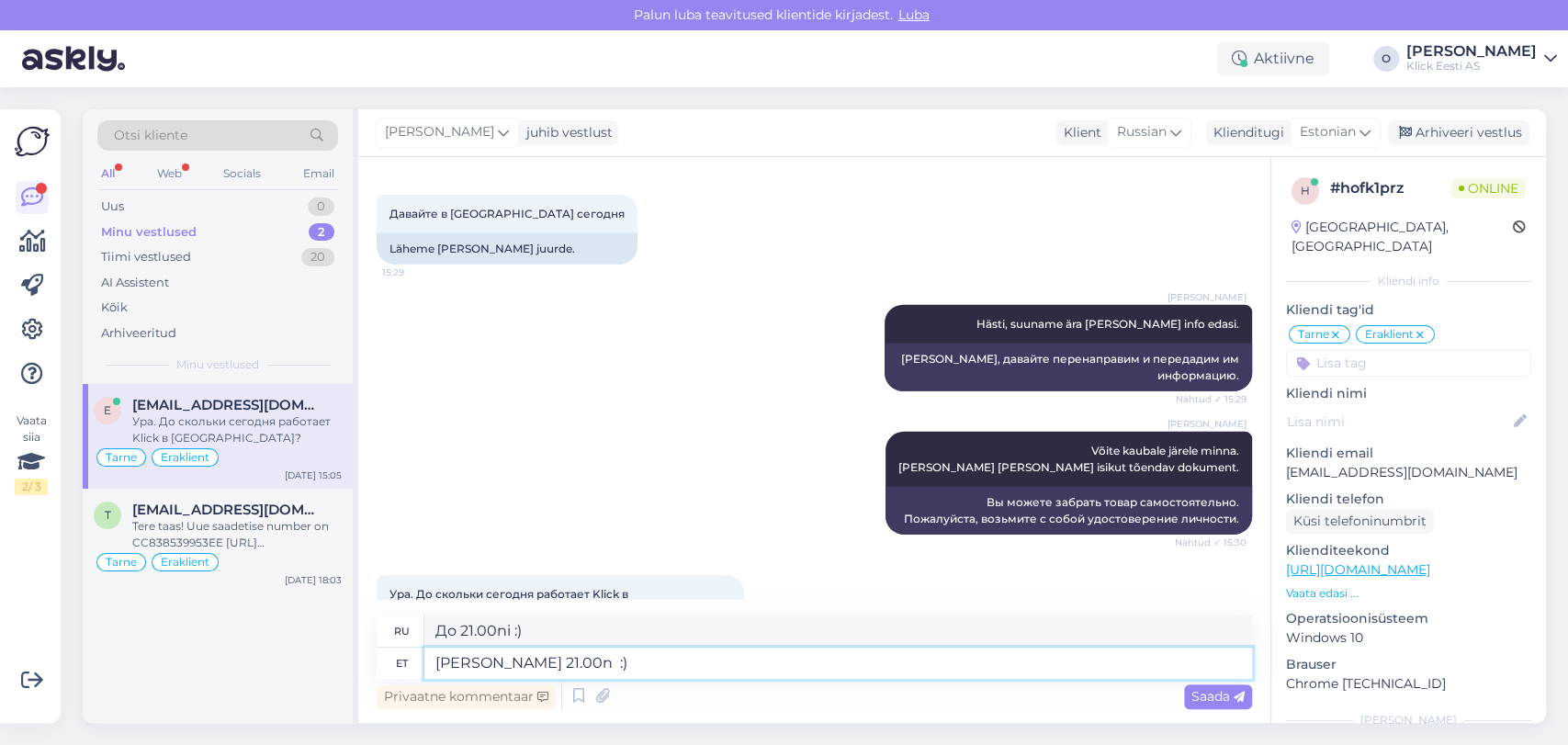
type textarea "[PERSON_NAME] 21.00 :)"
type textarea "До 21.00 :)"
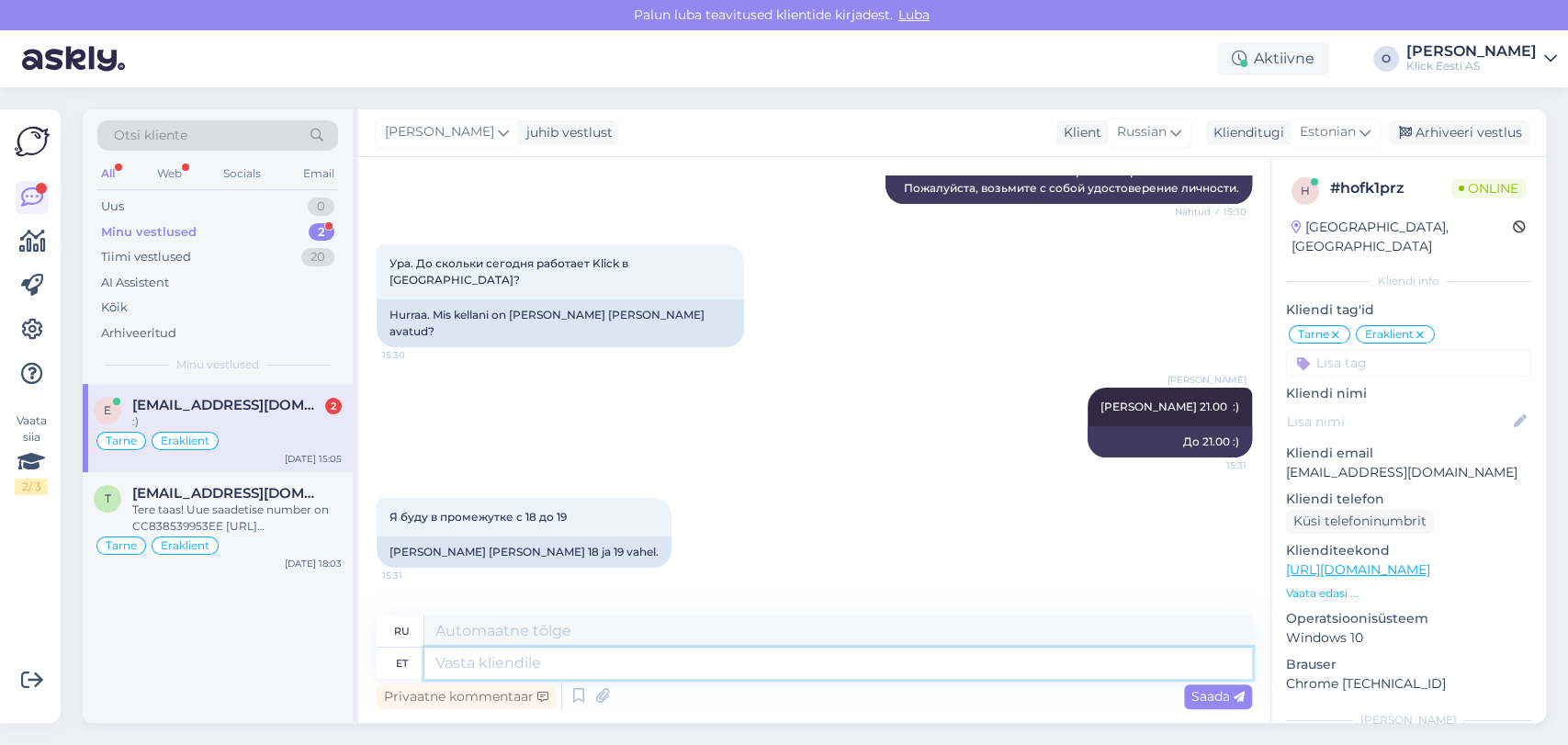
scroll to position [3858, 0]
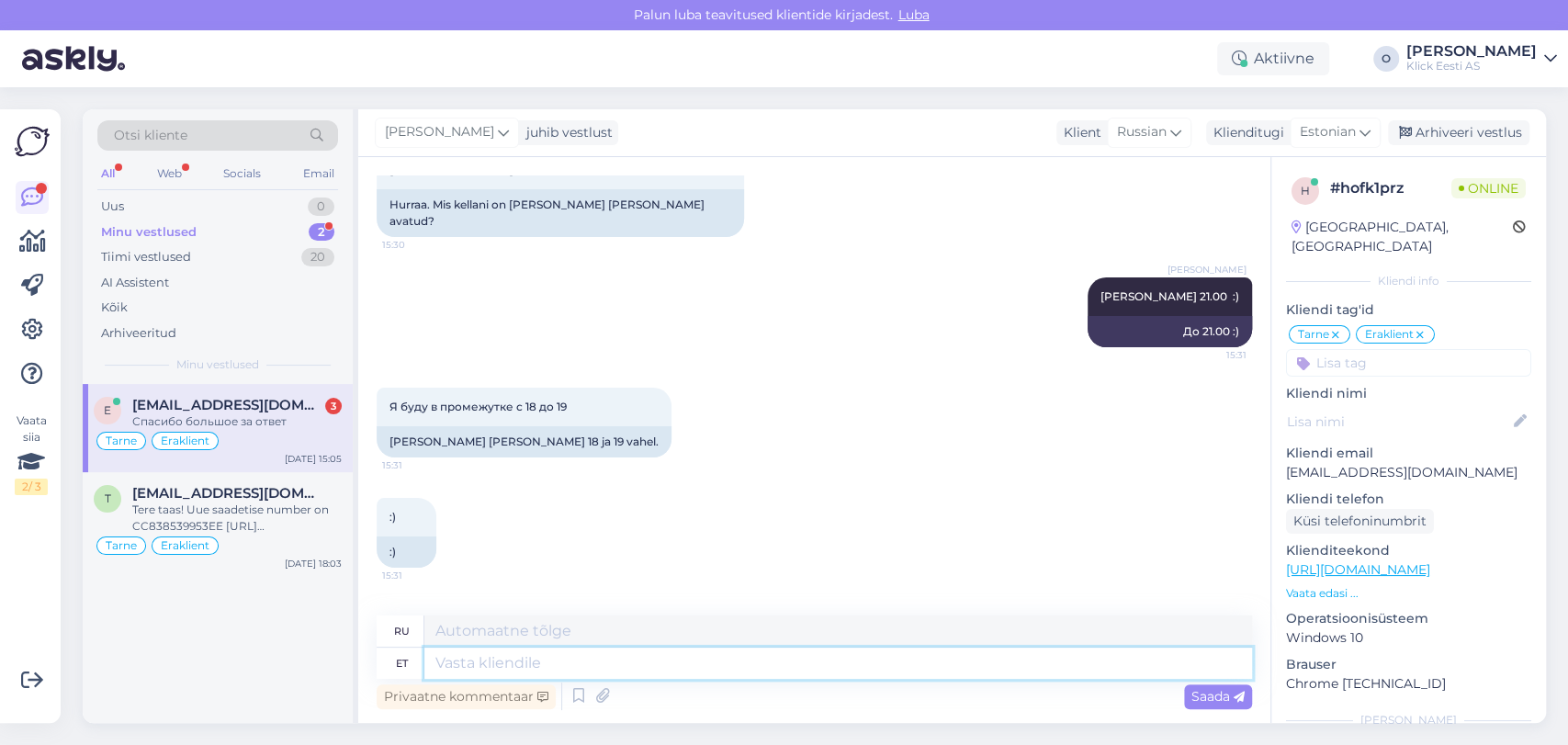
type textarea "H"
type textarea "Hästi, j"
type textarea "Хорошо,"
type textarea "Hästi, jääme o"
type textarea "Ладно, [GEOGRAPHIC_DATA]."
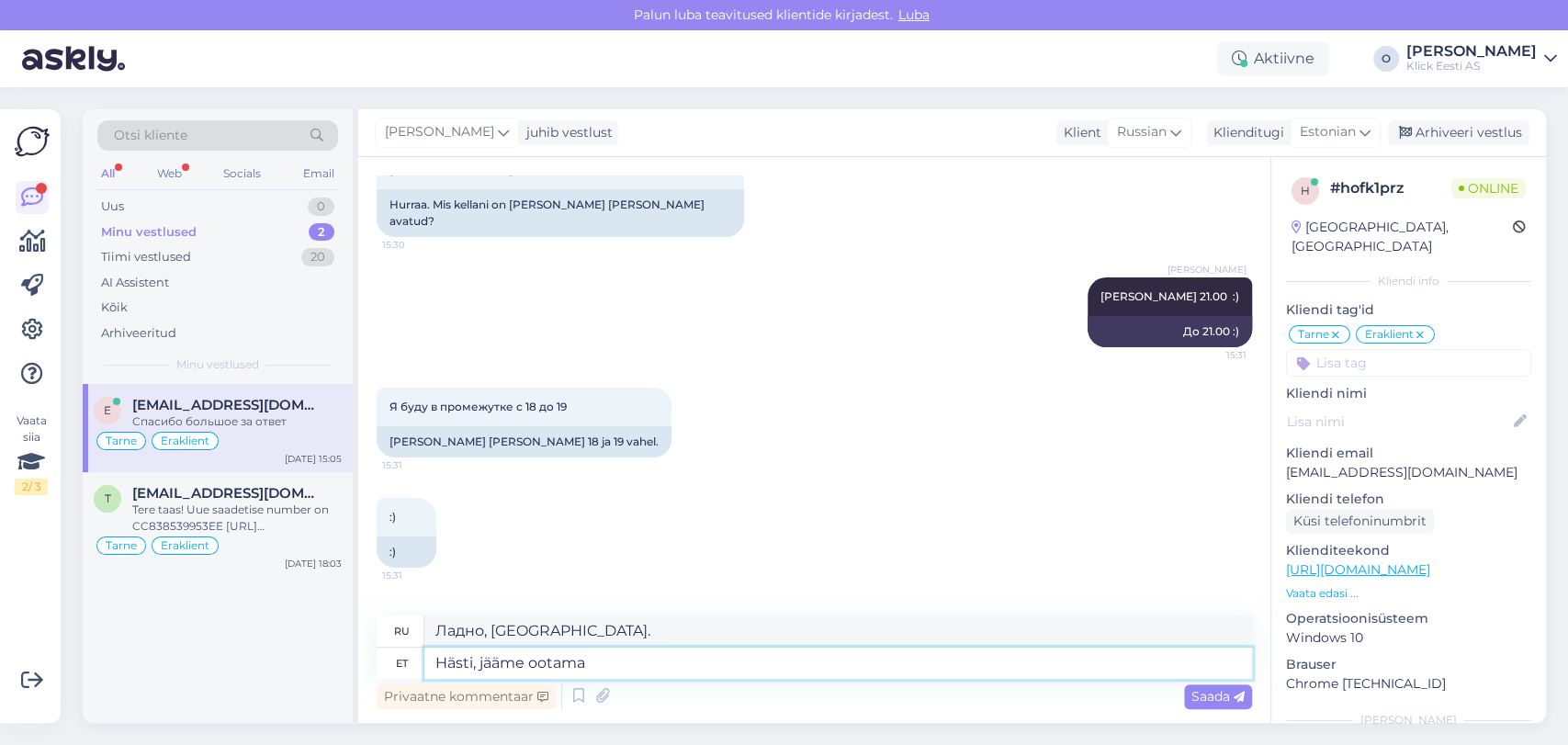
type textarea "Hästi, jääme ootama."
type textarea "Ладно, подождем."
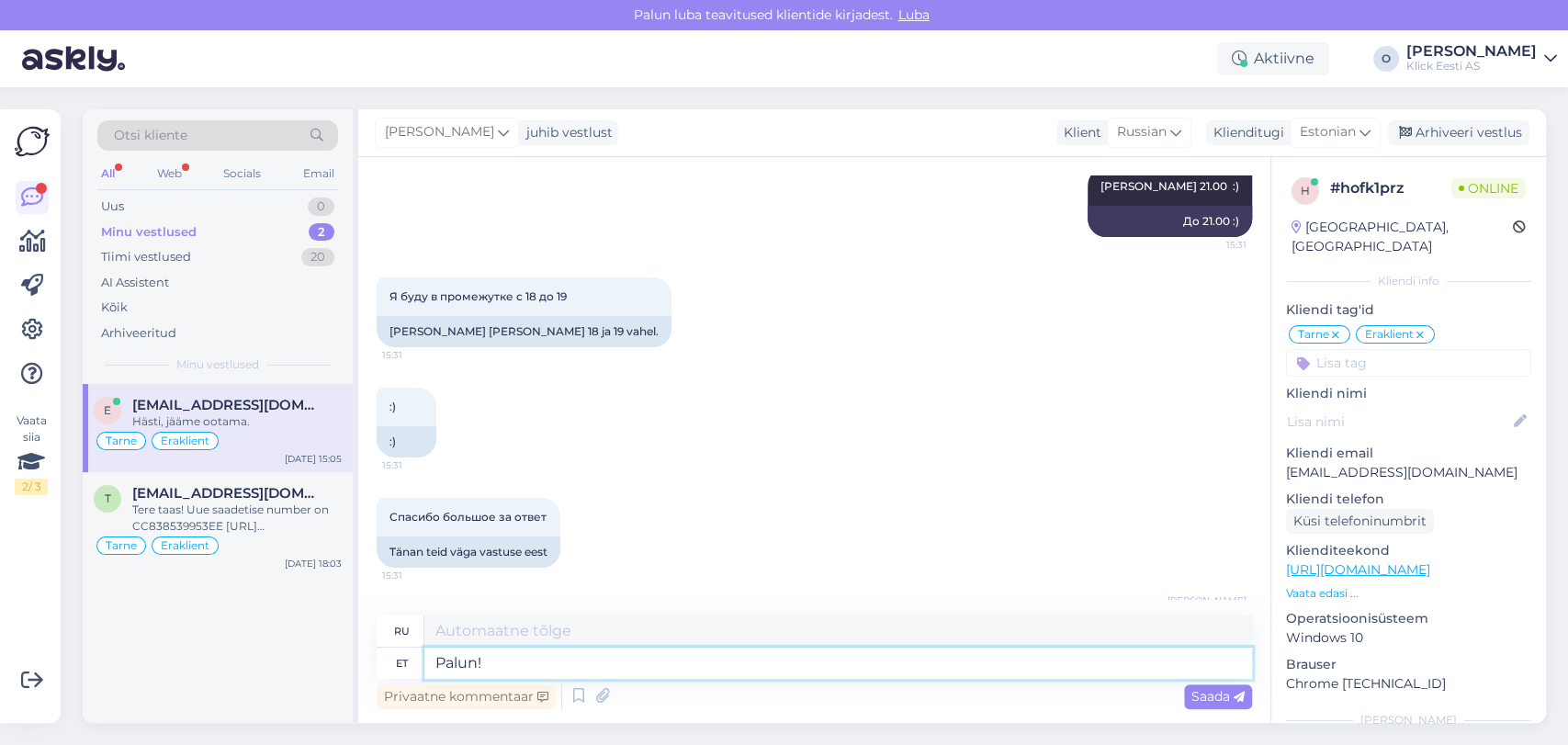
type textarea "Palun!"
type textarea "Пожалуйста!"
type textarea "Palun! :)"
type textarea "Пожалуйста! :)"
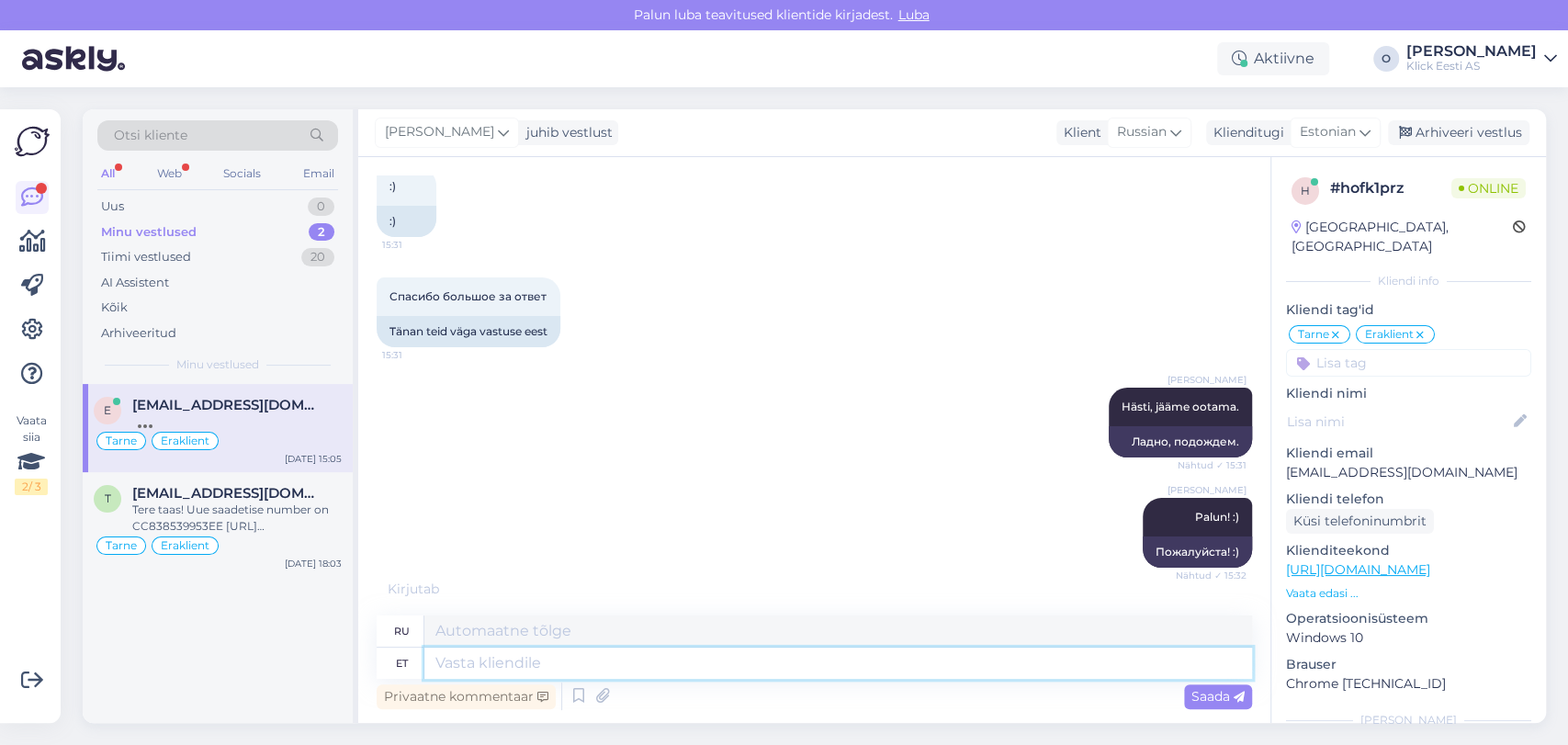
scroll to position [4332, 0]
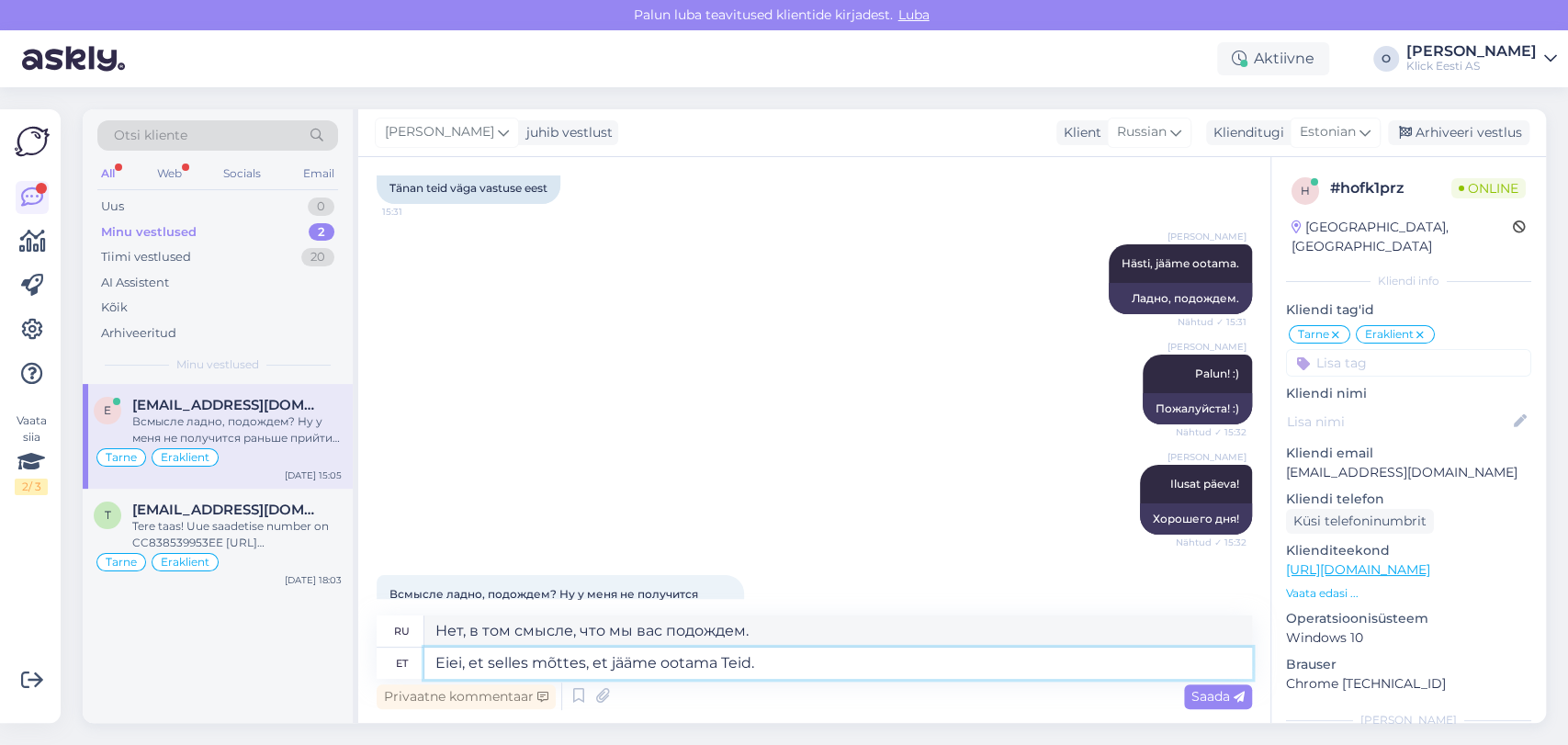
click at [638, 669] on textarea "Eiei, et selles mõttes, et jääme ootama Teid." at bounding box center [838, 663] width 827 height 31
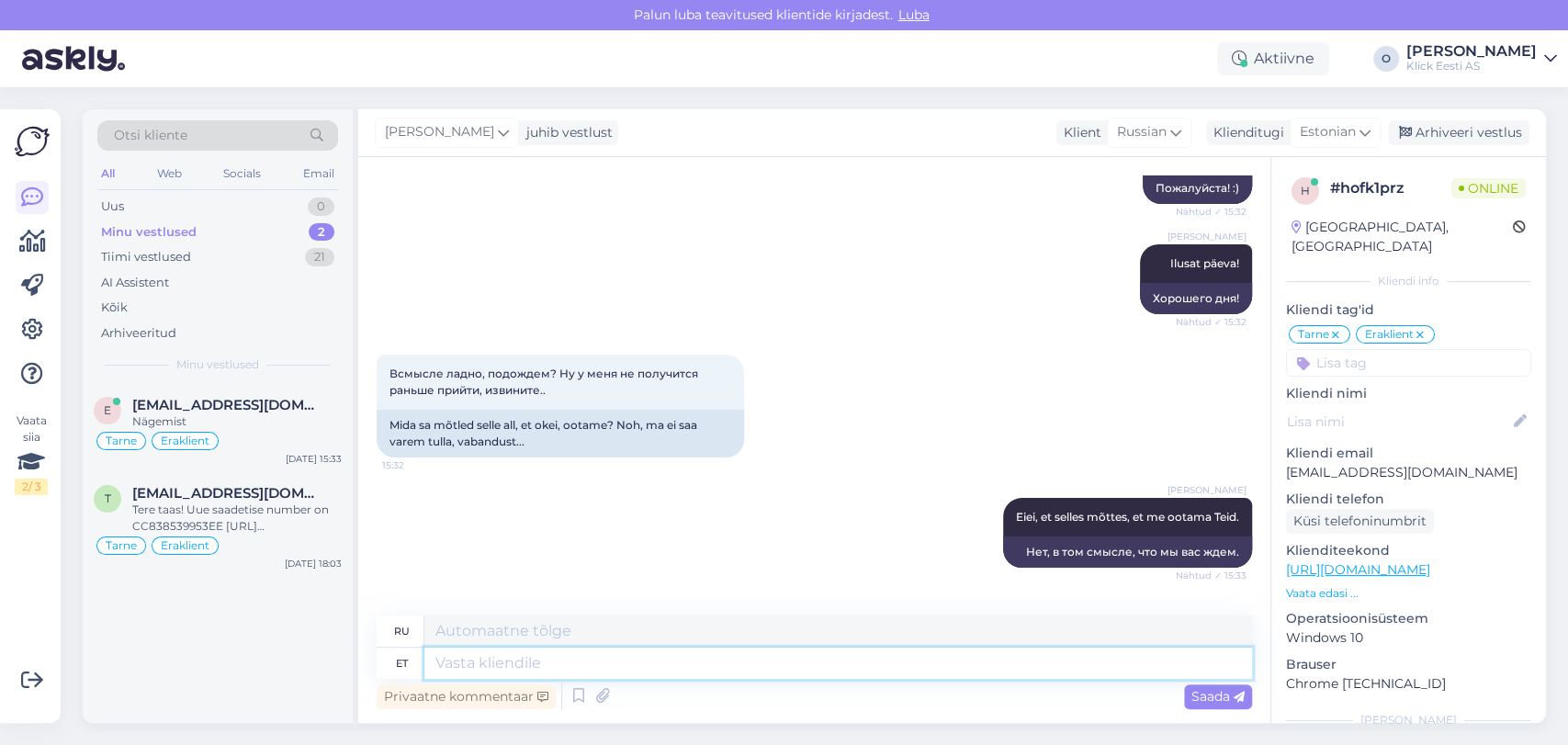
scroll to position [4663, 0]
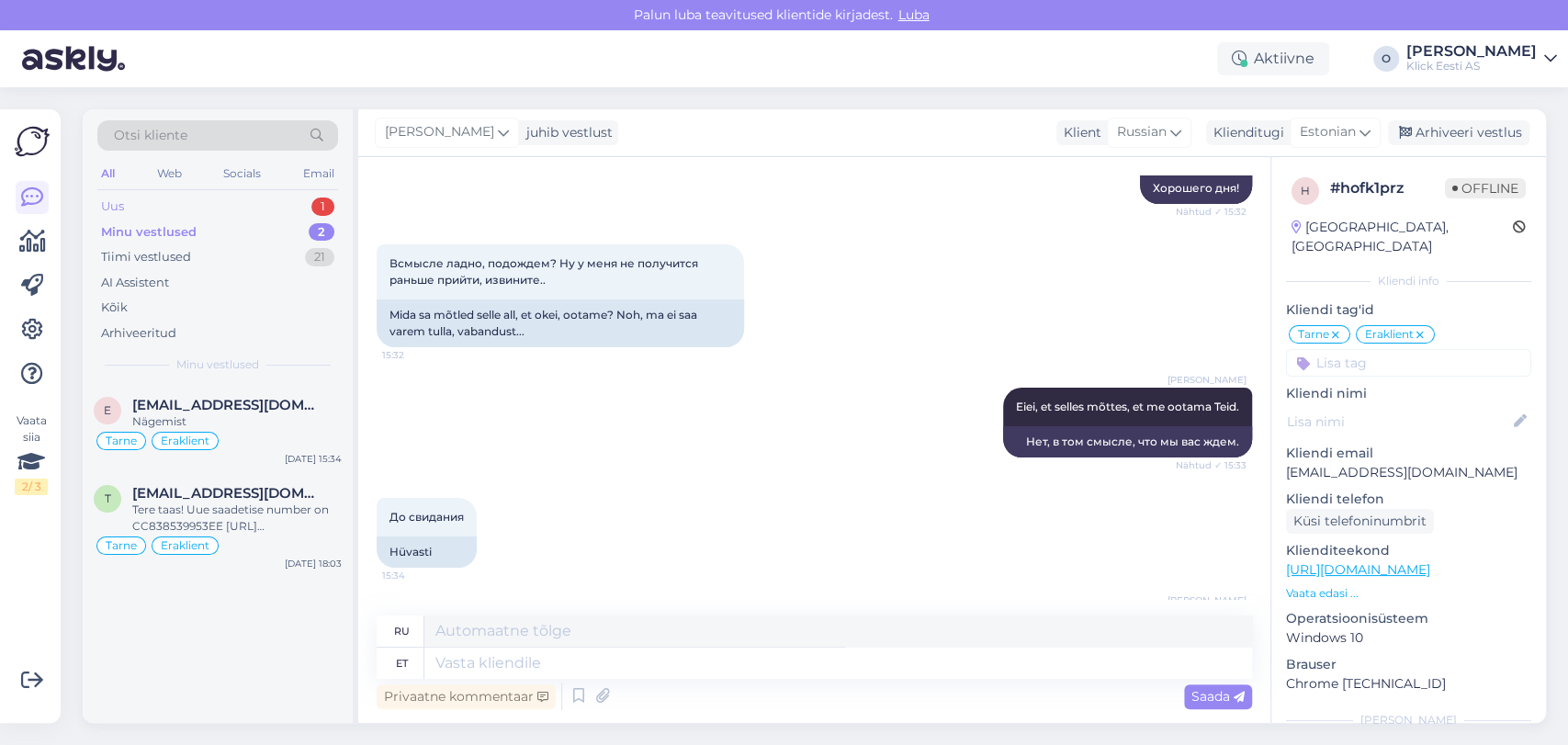
click at [227, 208] on div "Uus 1" at bounding box center [217, 206] width 240 height 26
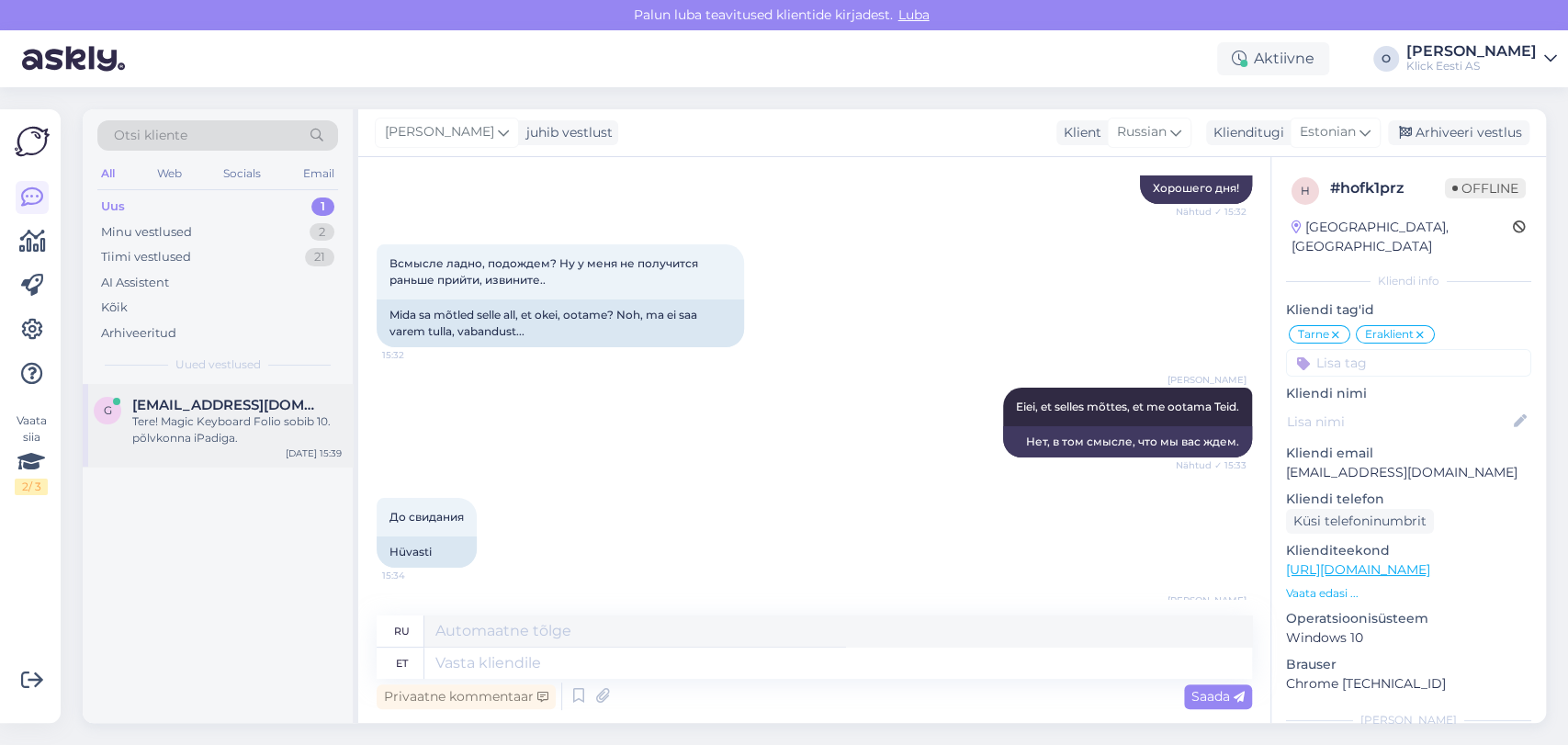
click at [211, 405] on span "[EMAIL_ADDRESS][DOMAIN_NAME]" at bounding box center [227, 404] width 191 height 16
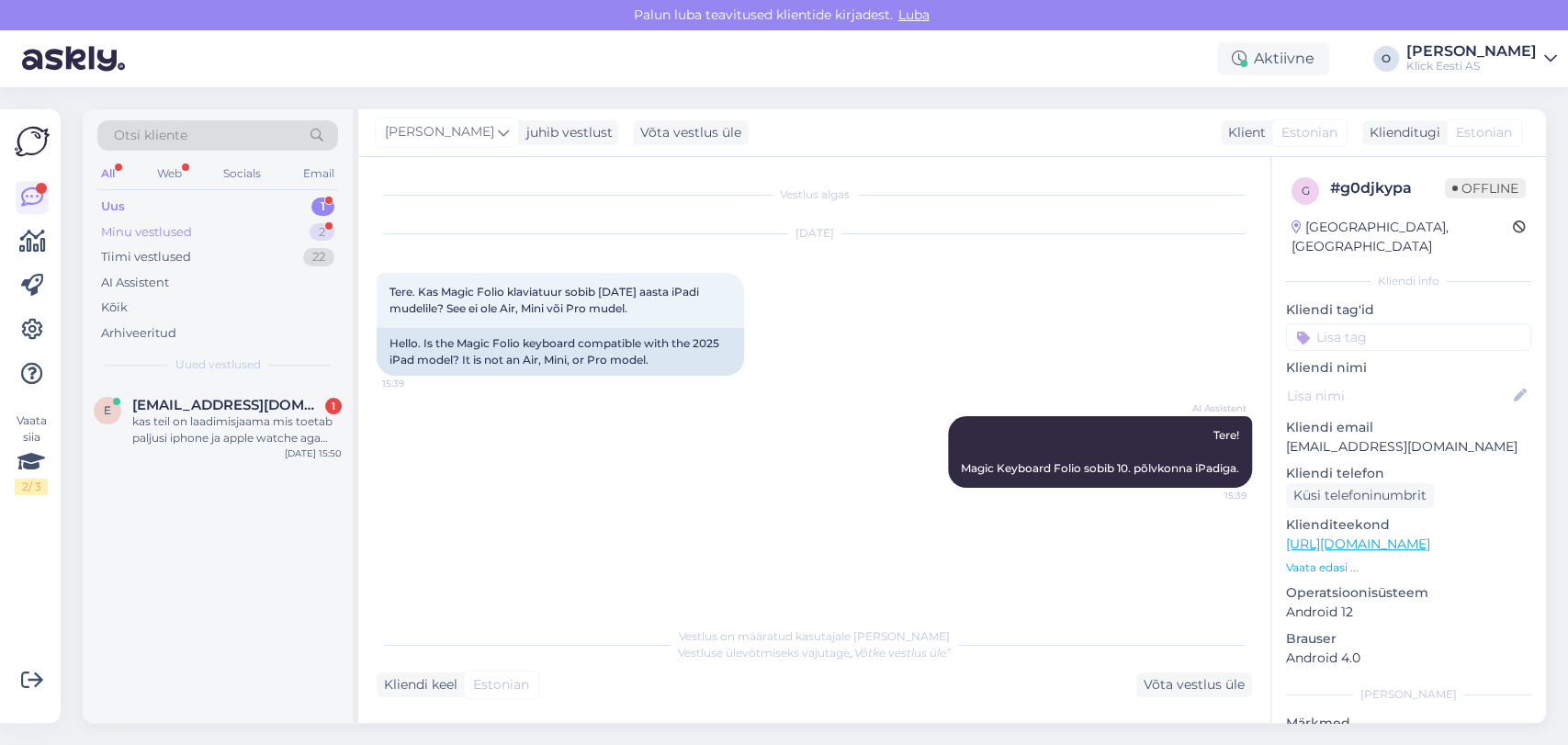
click at [216, 236] on div "Minu vestlused 2" at bounding box center [217, 232] width 240 height 26
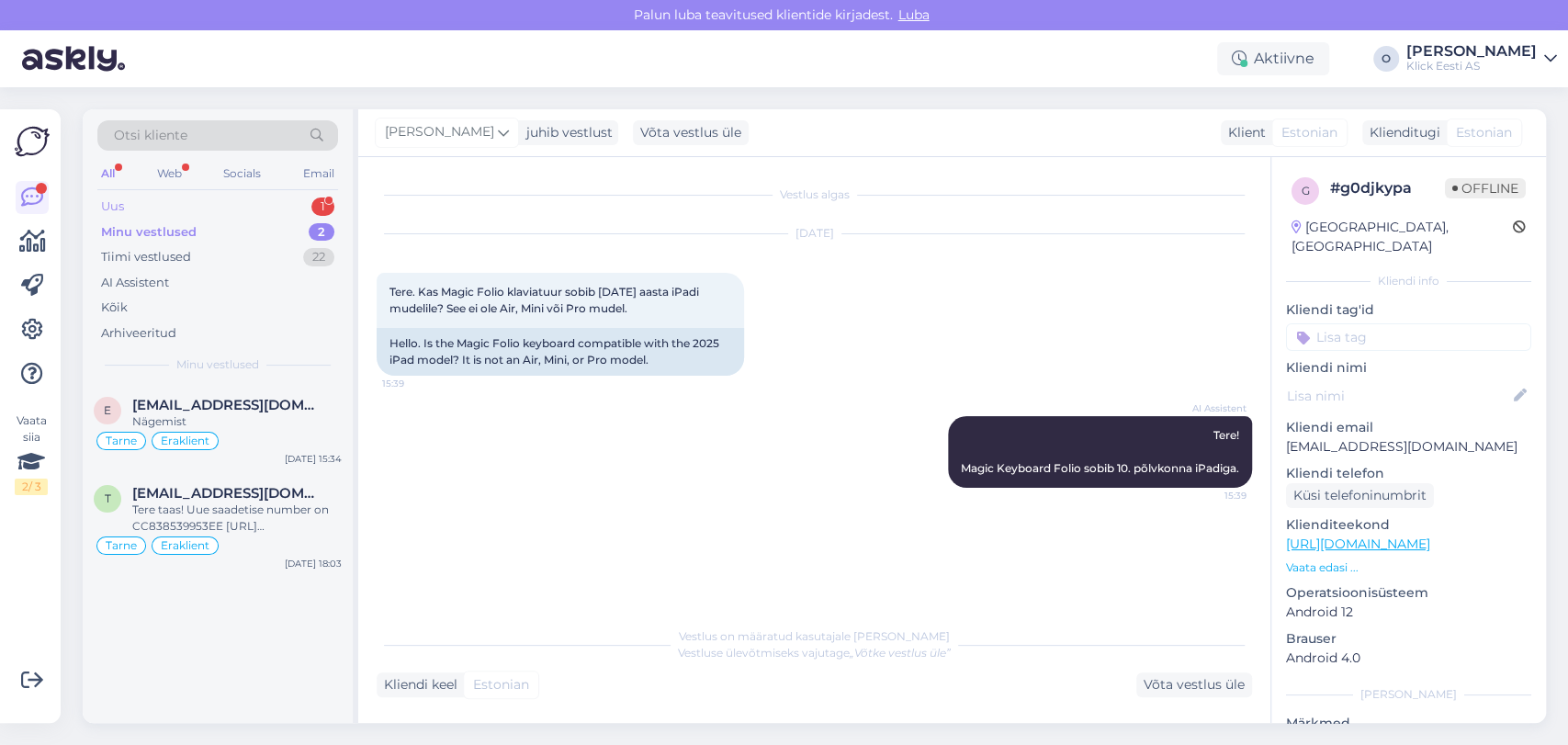
click at [213, 209] on div "Uus 1" at bounding box center [217, 206] width 240 height 26
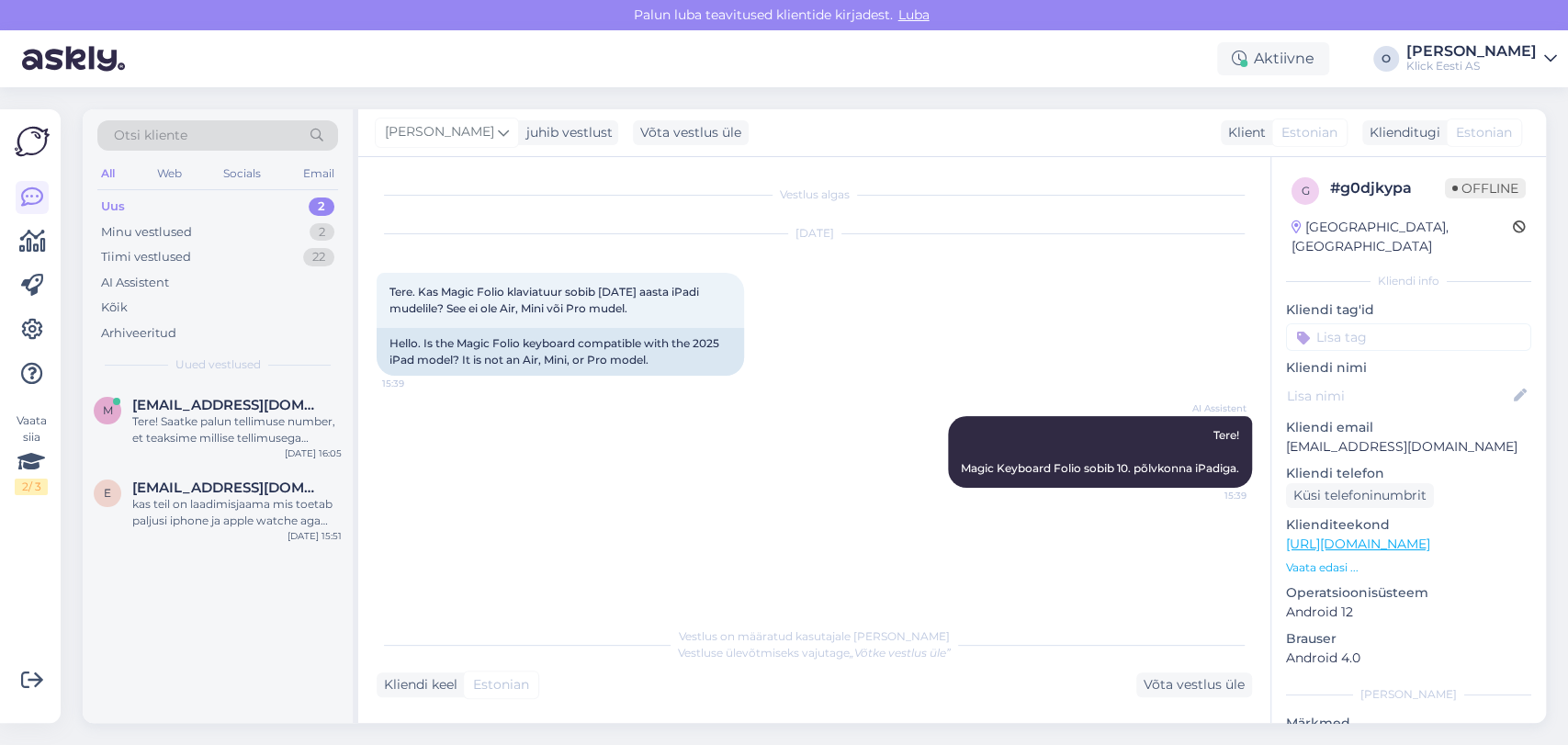
click at [260, 200] on div "Uus 2" at bounding box center [217, 206] width 240 height 26
click at [237, 423] on div "Tere! Saatke palun tellimuse number, et teaksime millise tellimusega tegemist o…" at bounding box center [237, 430] width 210 height 33
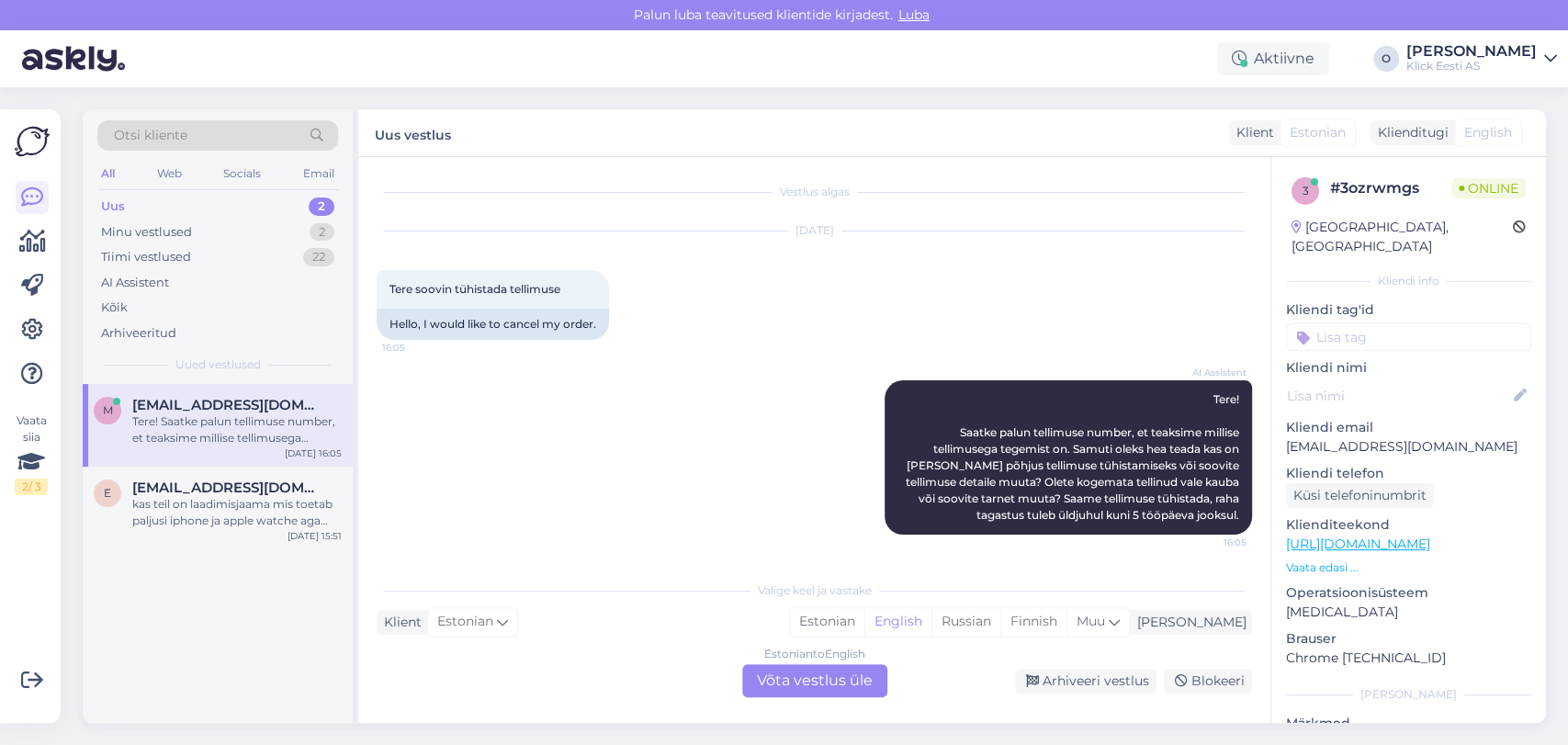
click at [1348, 437] on p "[EMAIL_ADDRESS][DOMAIN_NAME]" at bounding box center [1407, 447] width 245 height 19
copy p "[EMAIL_ADDRESS][DOMAIN_NAME]"
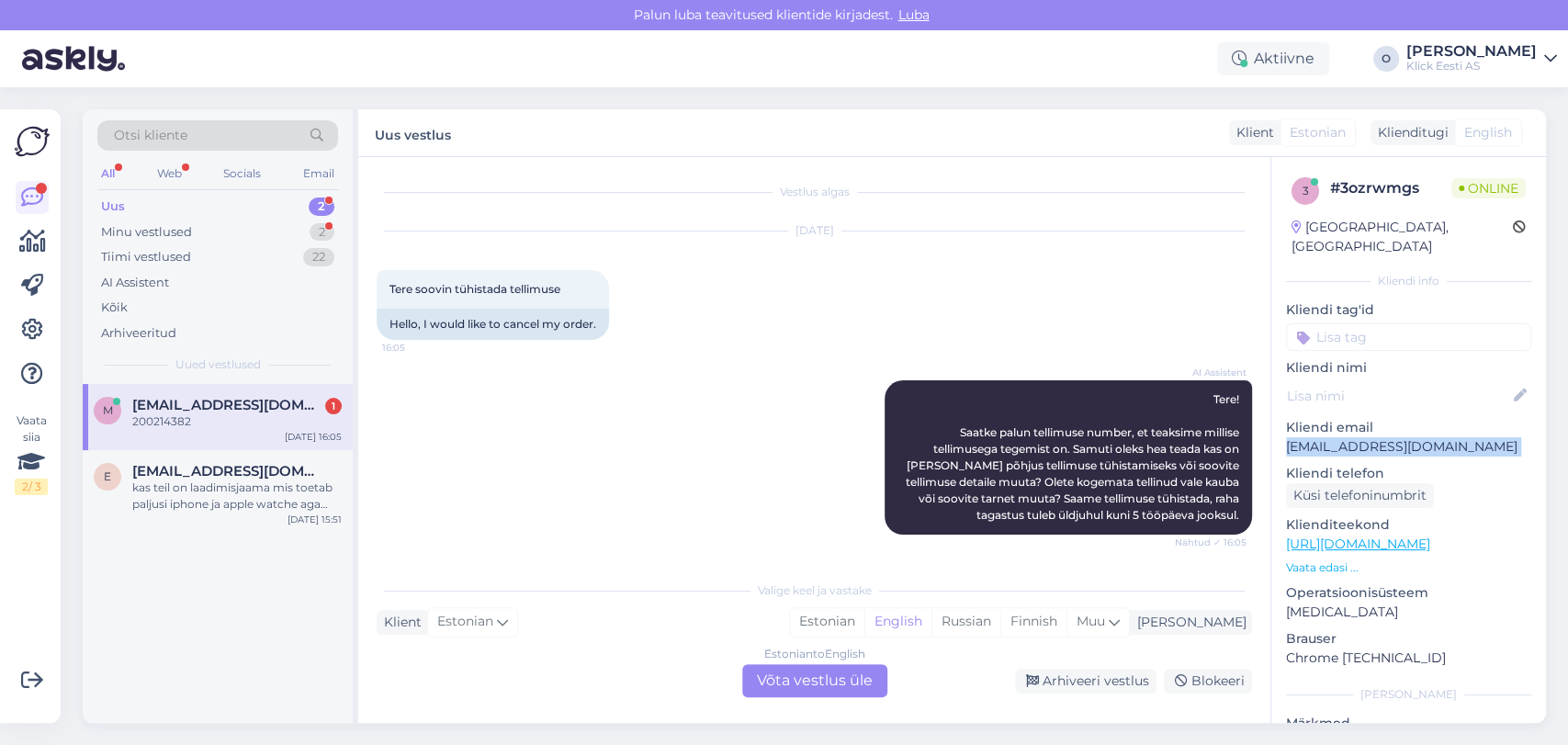
scroll to position [113, 0]
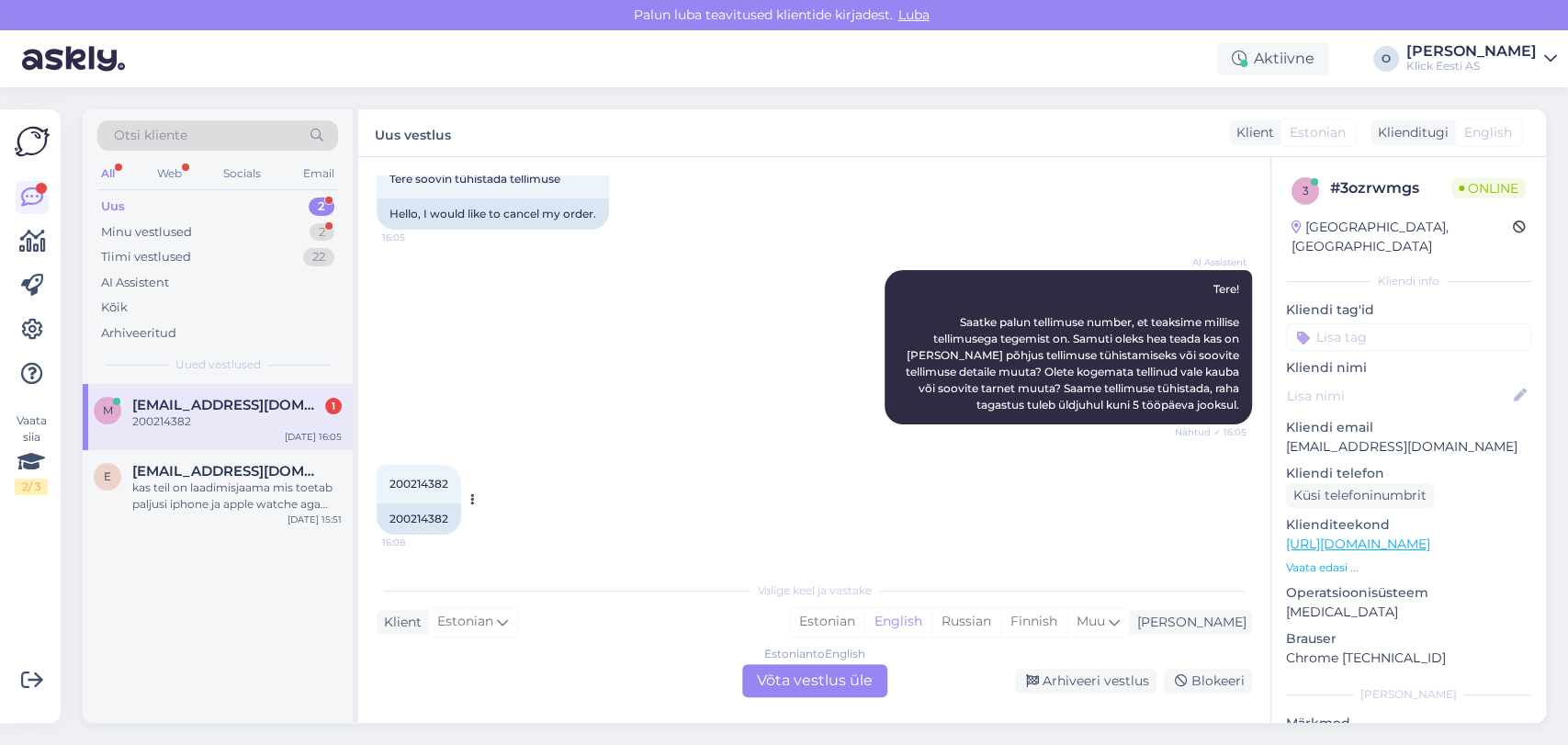
click at [413, 489] on span "200214382" at bounding box center [418, 483] width 59 height 13
copy div "200214382 16:08"
click at [235, 259] on div "Tiimi vestlused 22" at bounding box center [217, 257] width 240 height 26
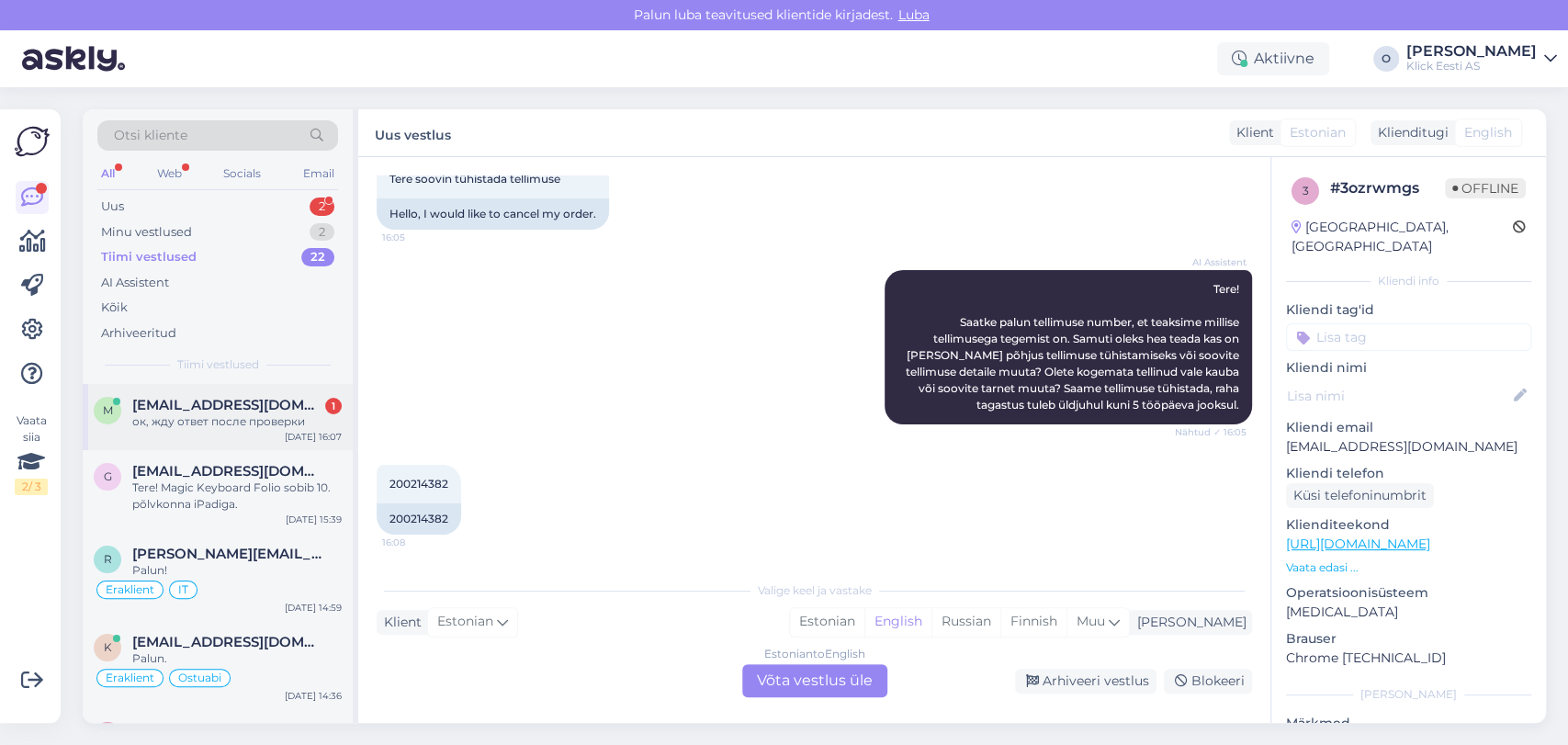
click at [203, 418] on div "ок, жду ответ после проверки" at bounding box center [237, 422] width 210 height 16
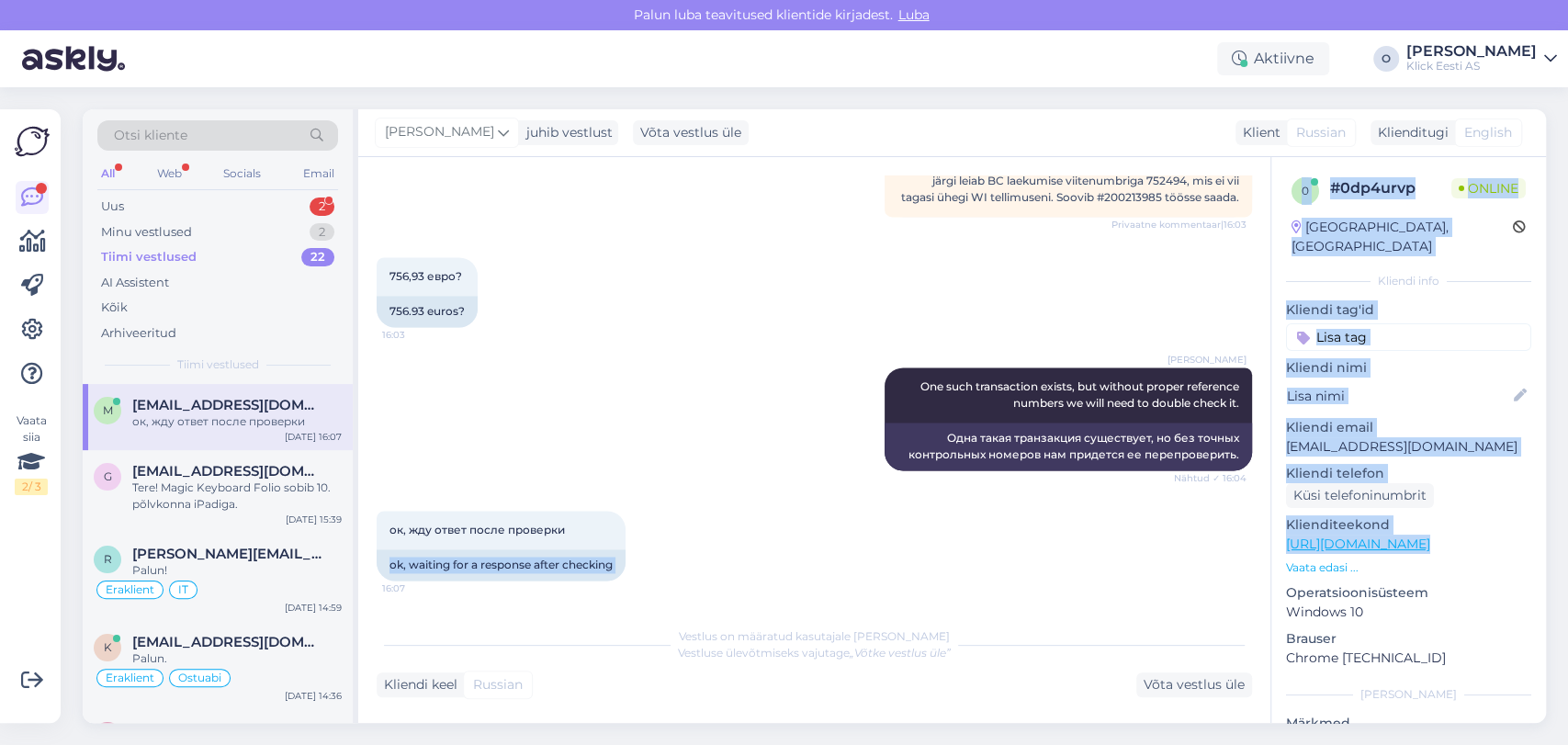
drag, startPoint x: 1270, startPoint y: 542, endPoint x: 1266, endPoint y: 516, distance: 26.3
click at [1266, 516] on div "Vestlus algas [DATE] [DATE] я сделал заказ в вашем интернет магазине, деньги с …" at bounding box center [951, 440] width 1187 height 566
click at [1190, 536] on div "ок, жду ответ после проверки 16:07 ok, waiting for a response after checking" at bounding box center [814, 546] width 875 height 111
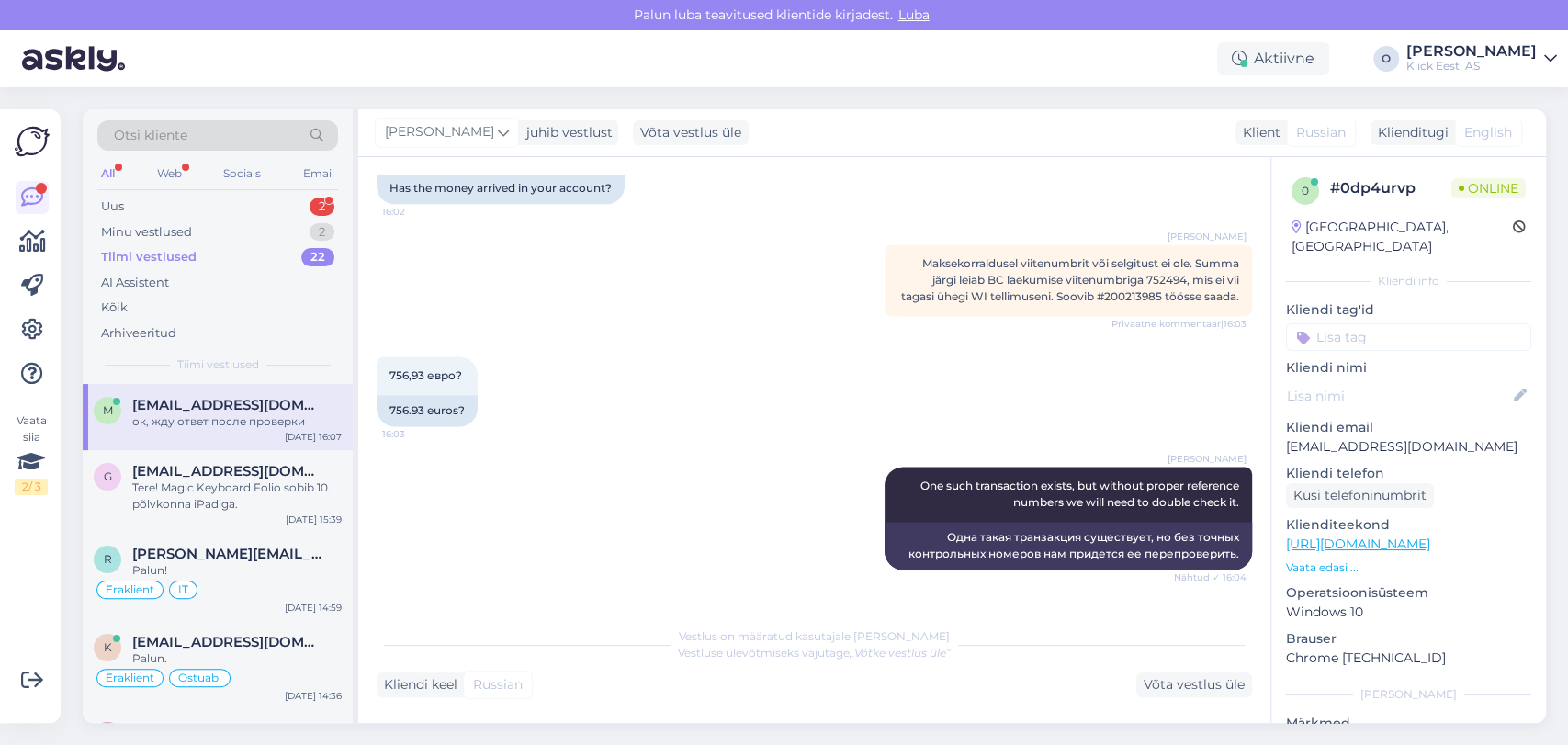
scroll to position [1703, 0]
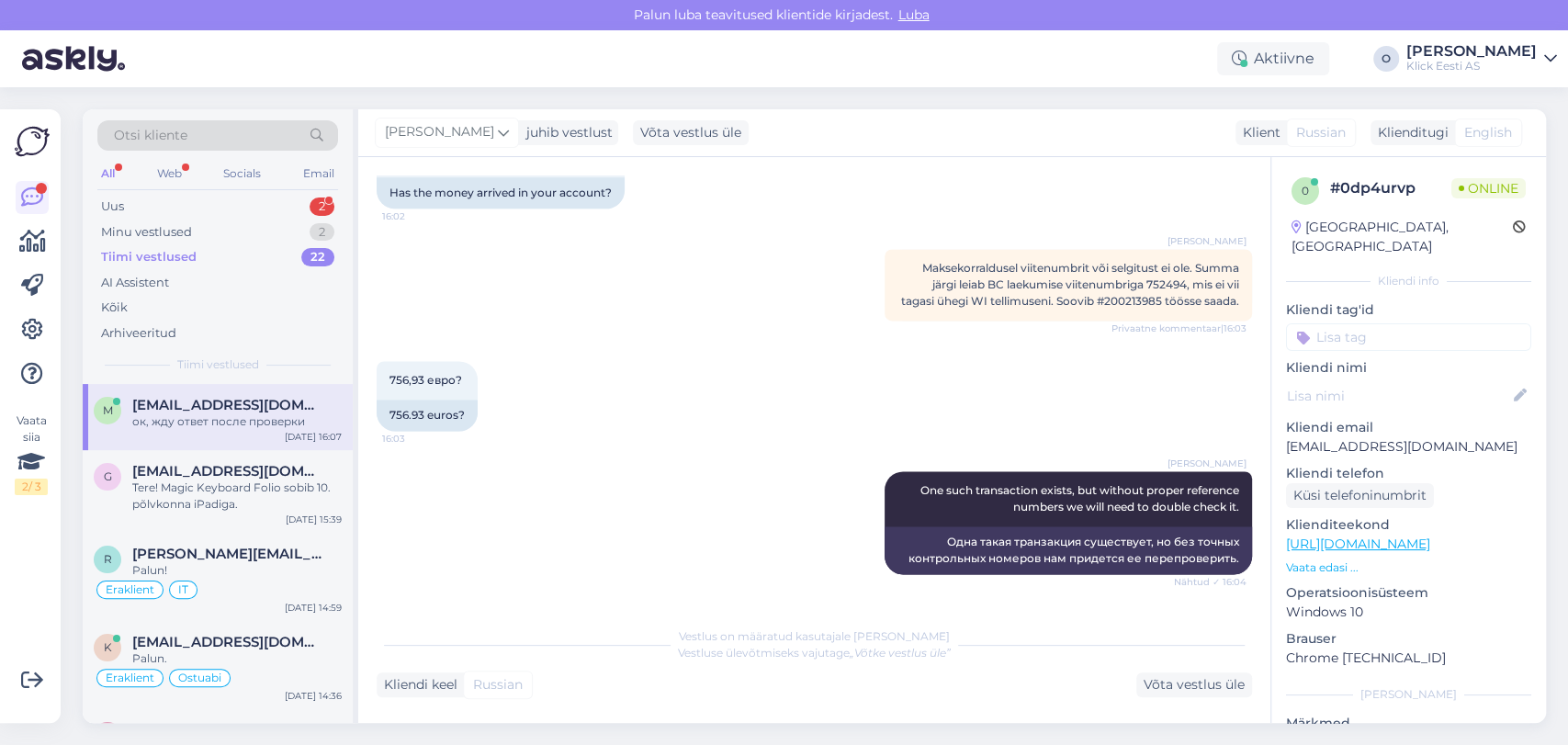
click at [1143, 303] on span "Maksekorraldusel viitenumbrit või selgitust ei ole. Summa järgi leiab BC laekum…" at bounding box center [1069, 284] width 338 height 47
copy span "200213985"
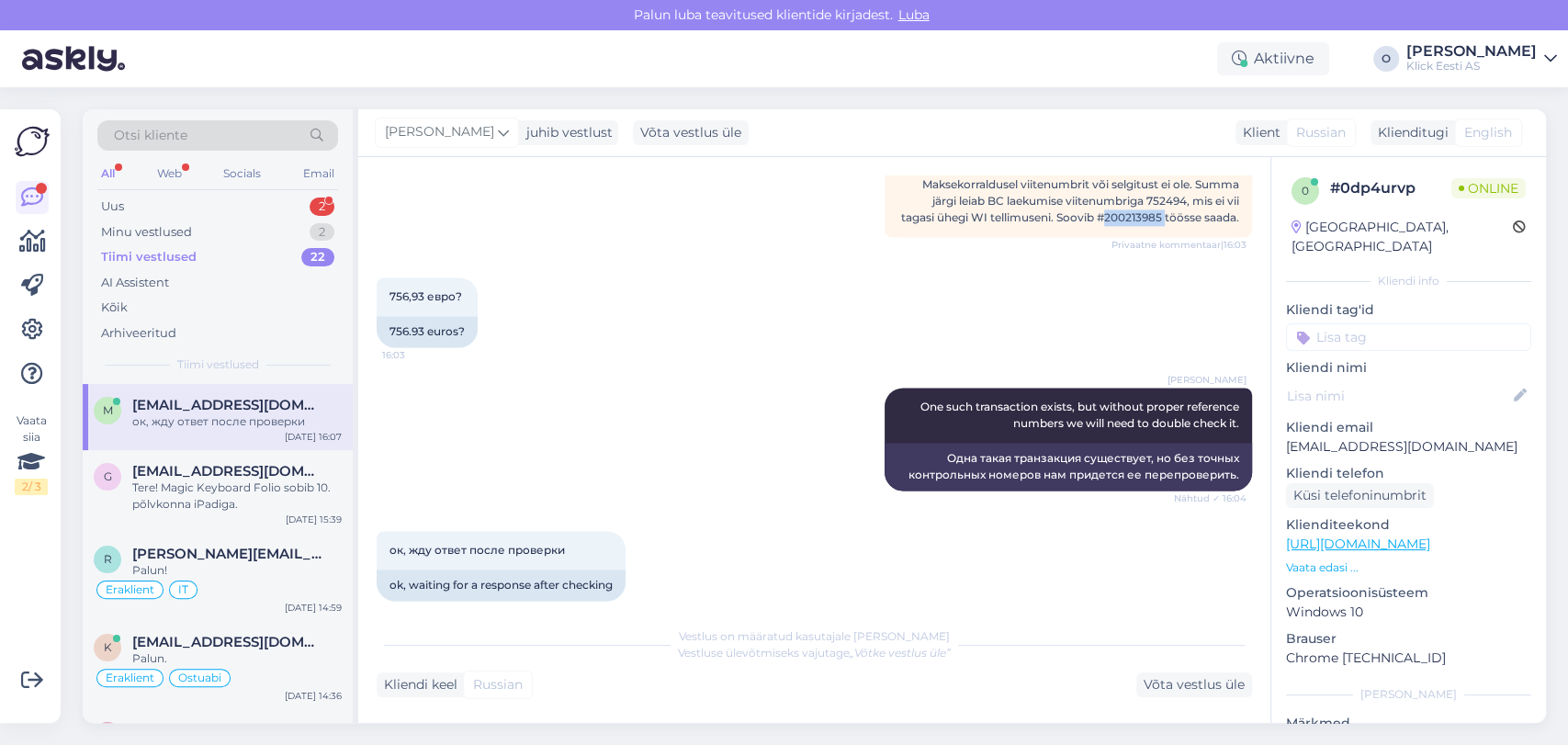
scroll to position [1823, 0]
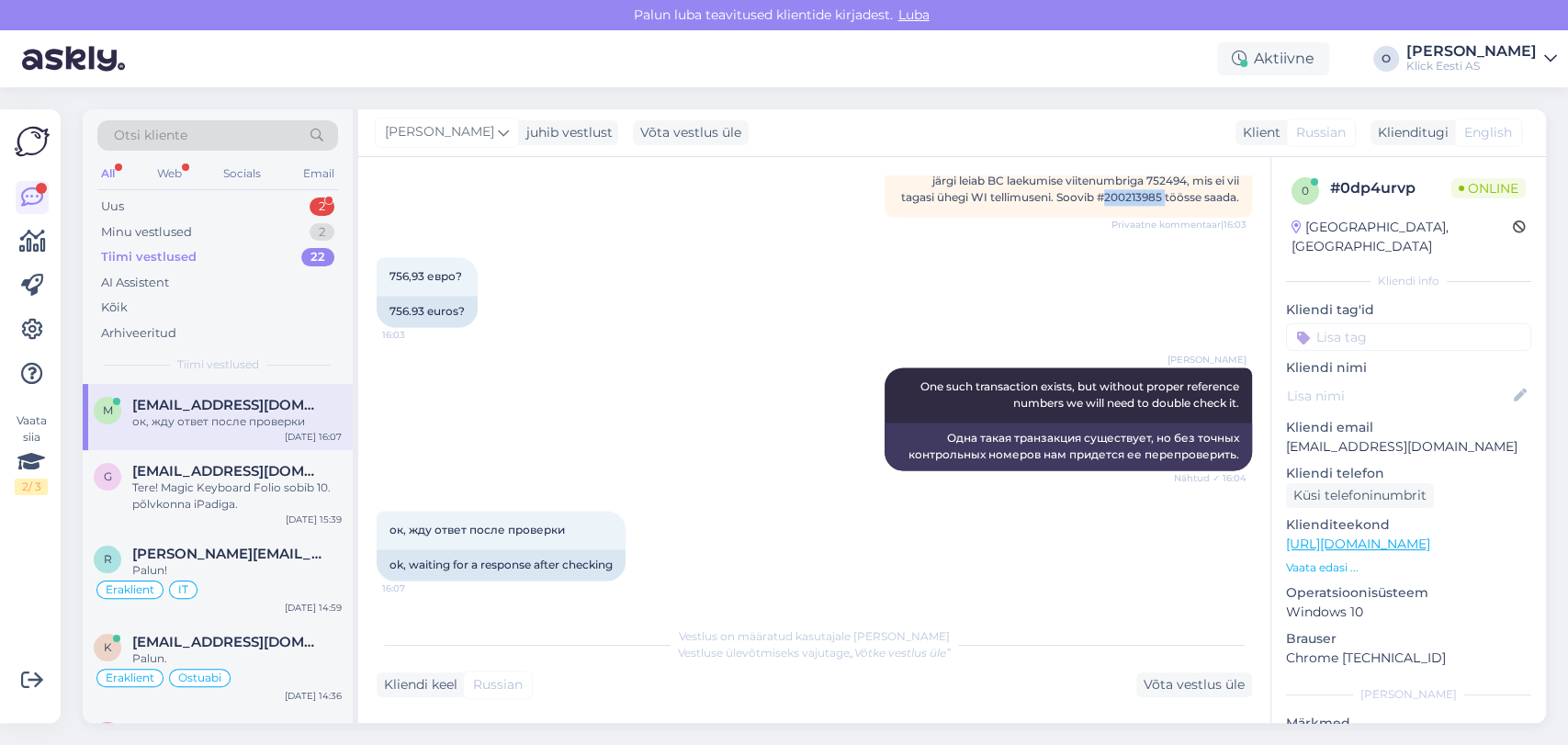
click at [612, 635] on div "Vestlus on määratud kasutajale [PERSON_NAME] Vestluse ülevõtmiseks vajutage „Võ…" at bounding box center [814, 645] width 875 height 33
click at [265, 198] on div "Uus 2" at bounding box center [217, 206] width 240 height 26
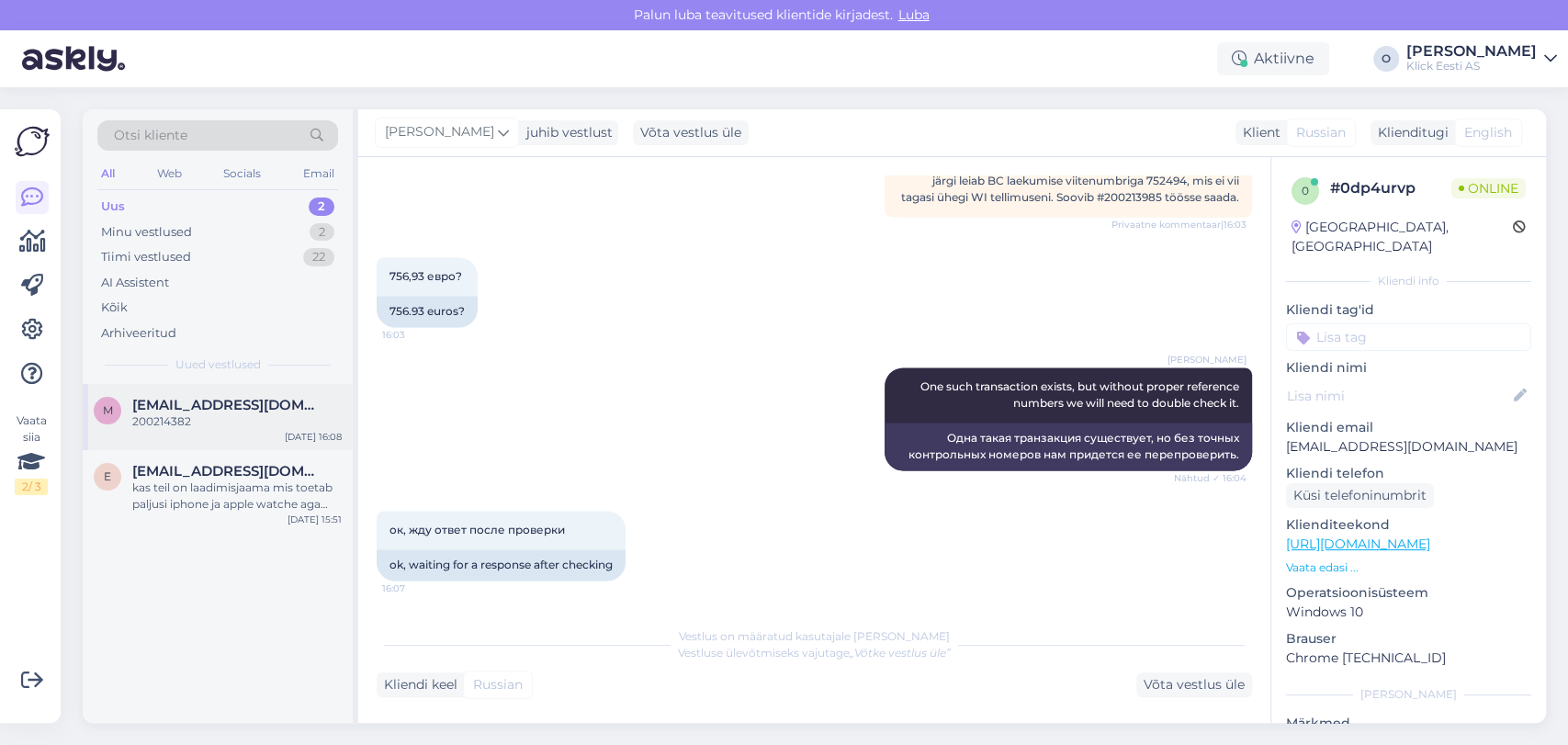
click at [203, 408] on span "[EMAIL_ADDRESS][DOMAIN_NAME]" at bounding box center [227, 404] width 191 height 16
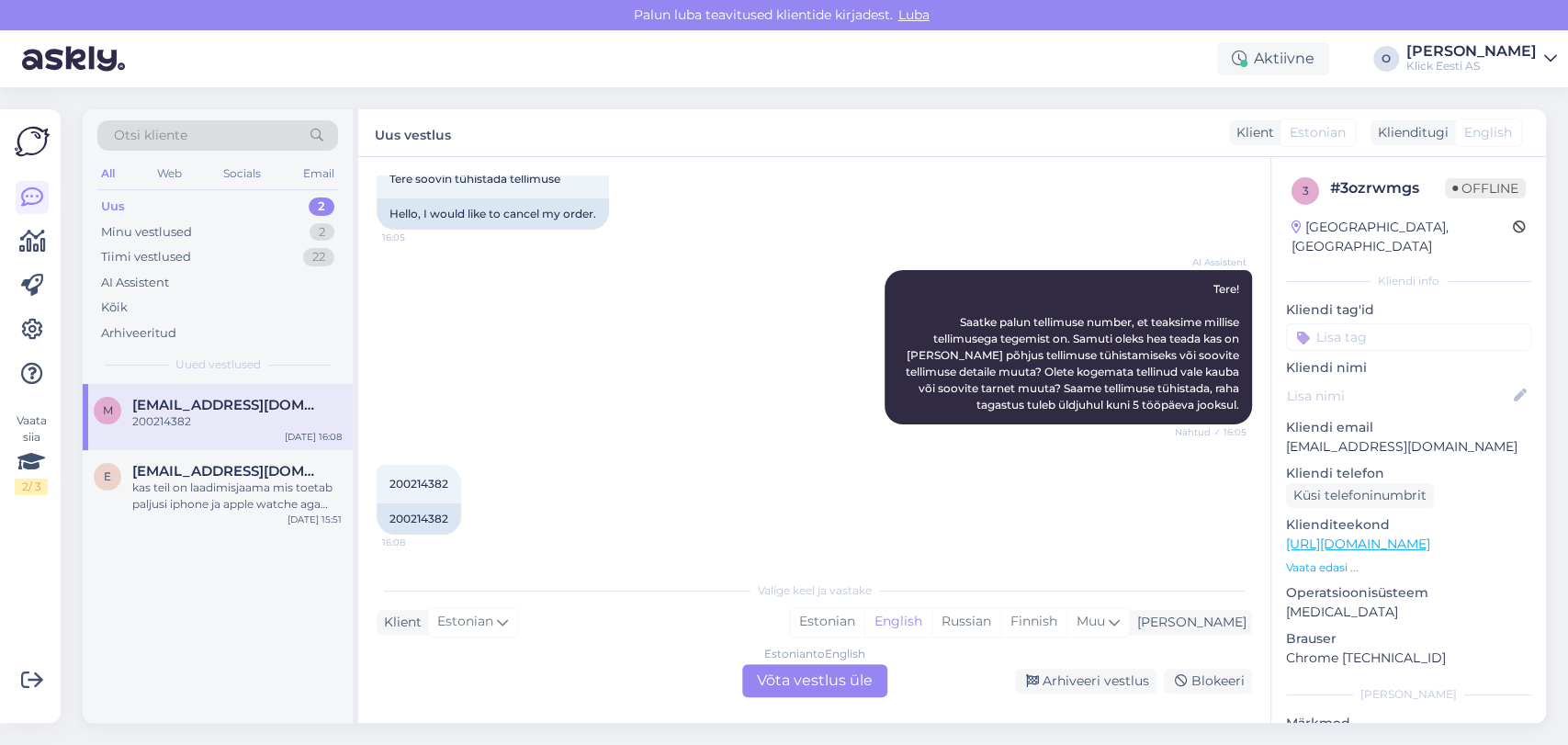
scroll to position [113, 0]
click at [426, 481] on span "200214382" at bounding box center [418, 483] width 59 height 13
copy div "200214382 16:08"
click at [771, 678] on div "Estonian to English Võta vestlus üle" at bounding box center [814, 681] width 145 height 33
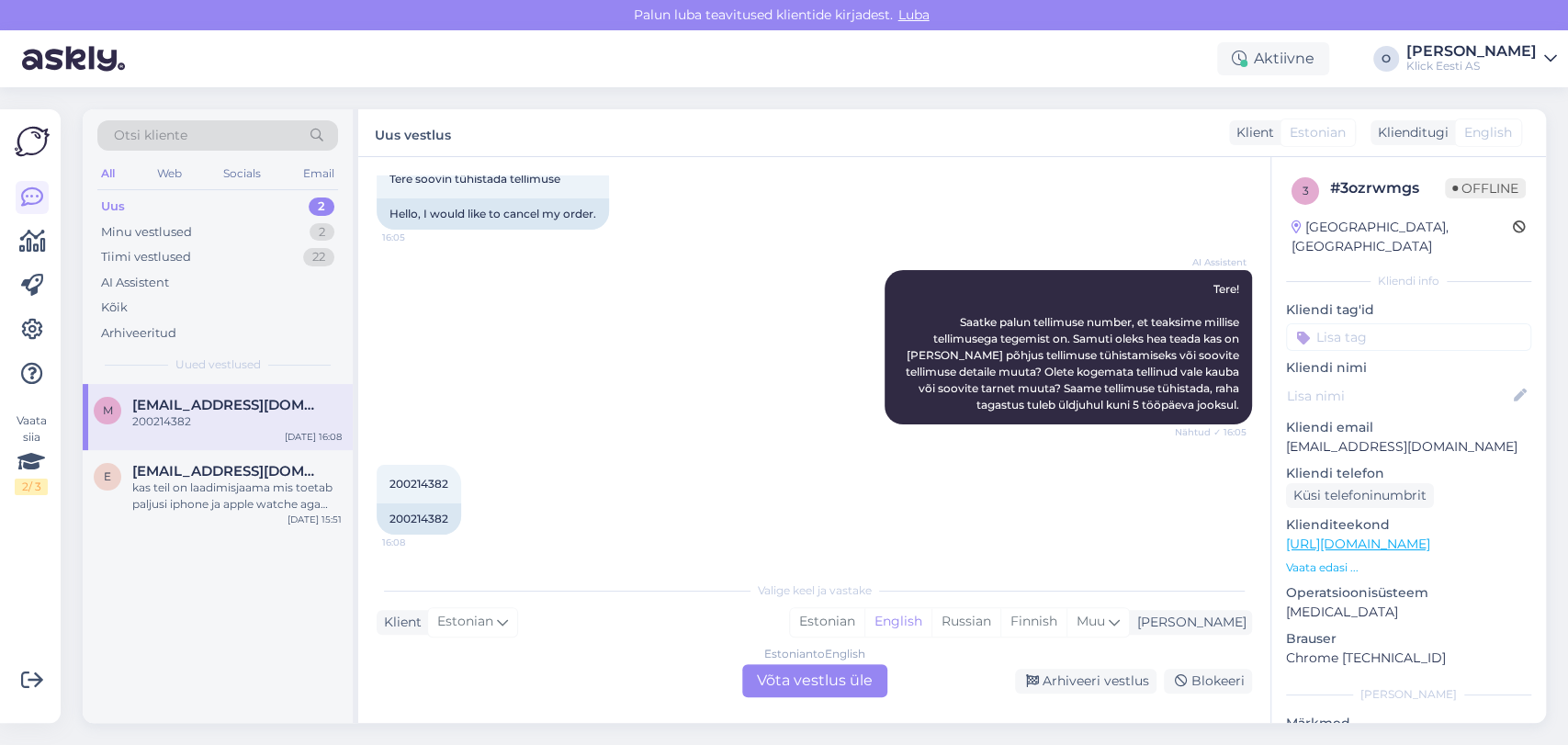
scroll to position [69, 0]
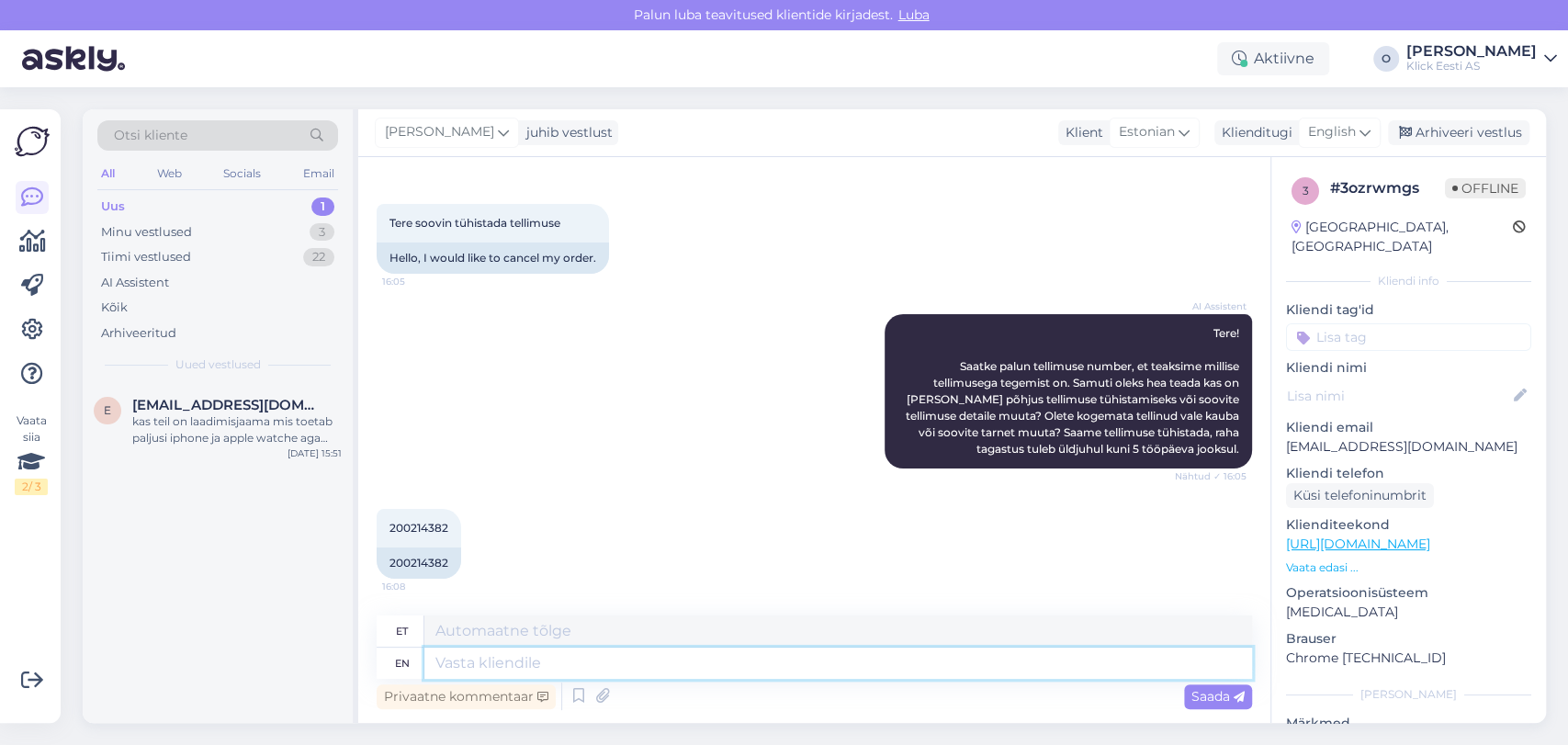
click at [650, 657] on textarea at bounding box center [838, 663] width 827 height 31
click at [1309, 141] on span "English" at bounding box center [1331, 132] width 48 height 20
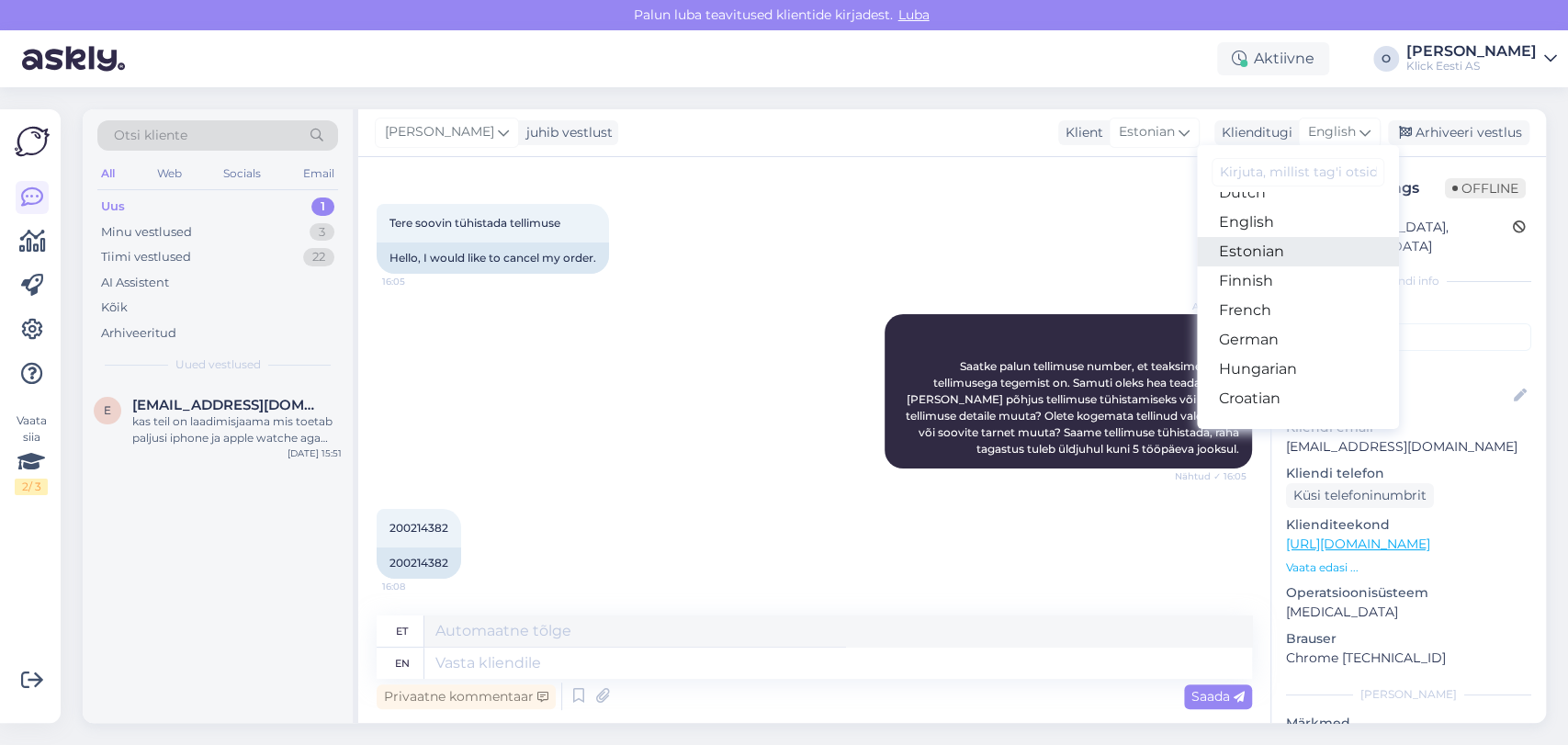
click at [1281, 244] on link "Estonian" at bounding box center [1298, 251] width 202 height 30
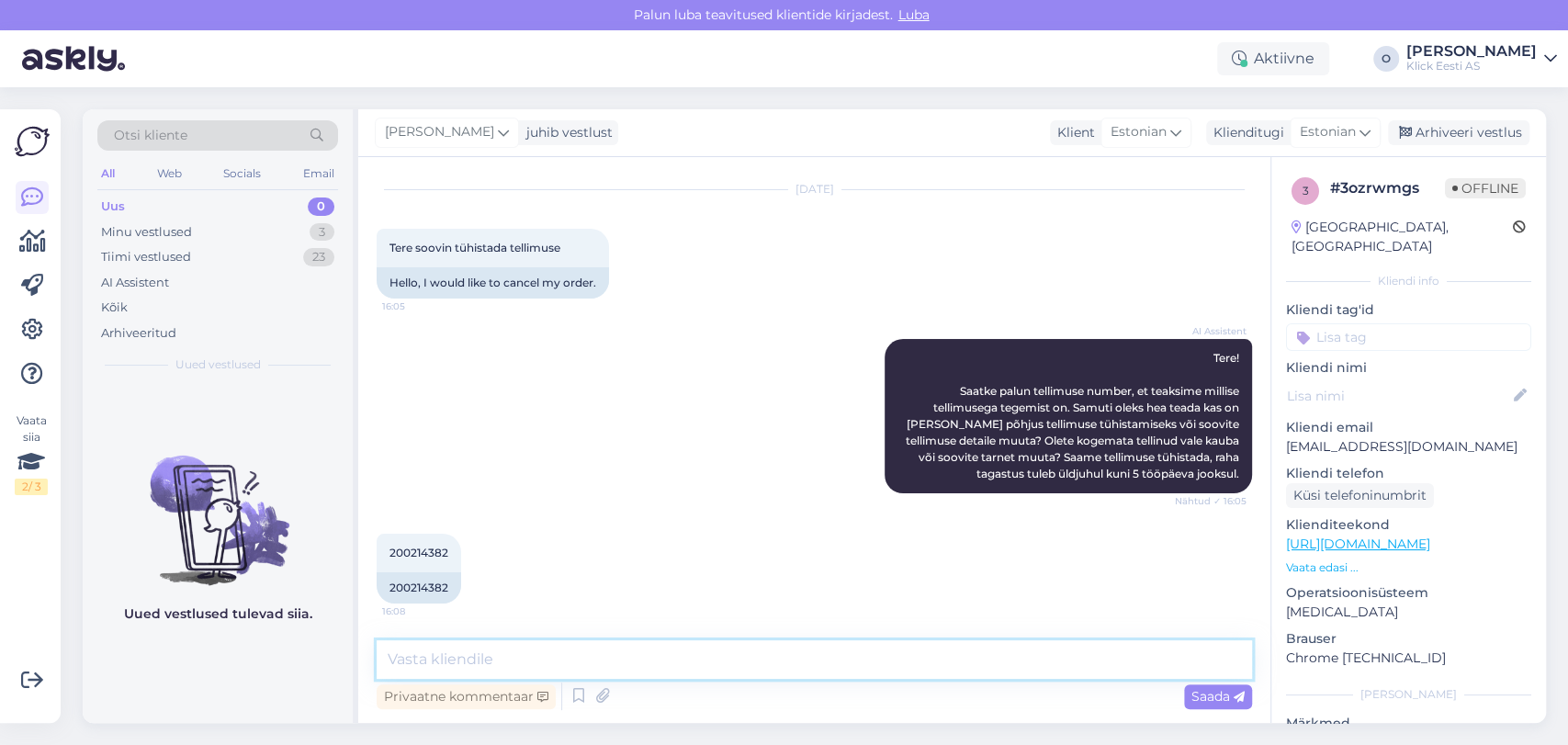
click at [637, 667] on textarea at bounding box center [814, 659] width 875 height 39
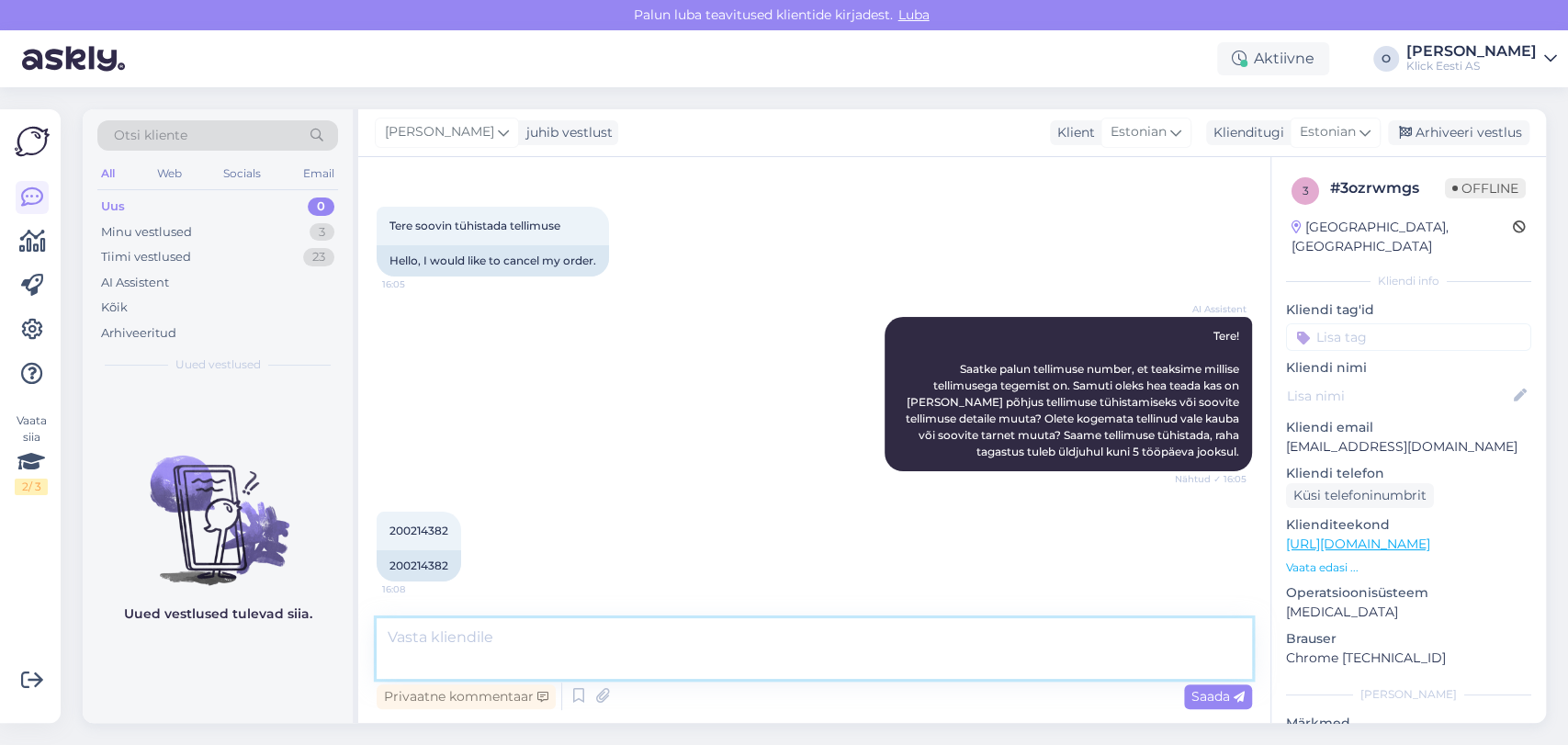
scroll to position [140, 0]
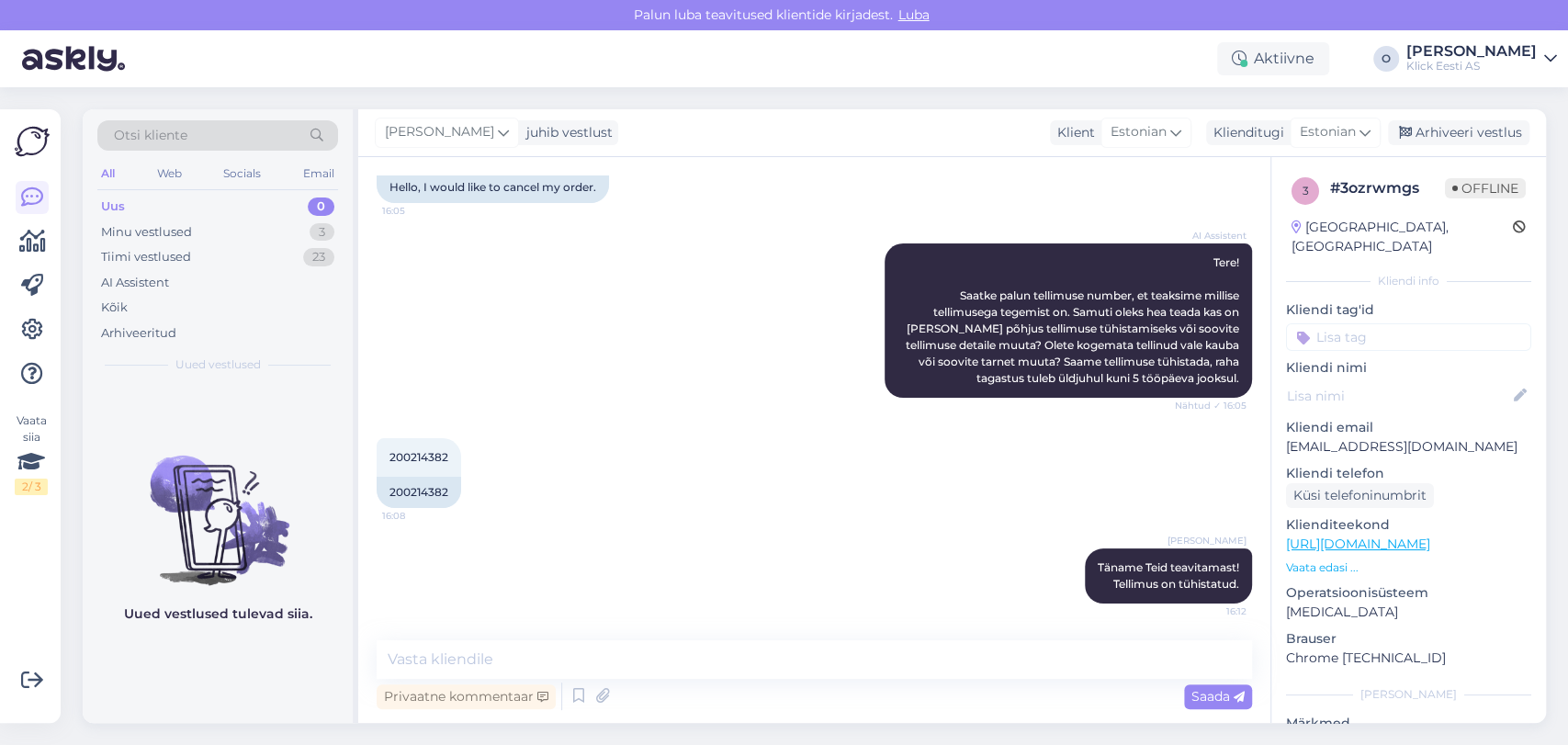
click at [259, 673] on div "Uued vestlused tulevad siia." at bounding box center [217, 553] width 270 height 339
click at [256, 260] on div "Tiimi vestlused 23" at bounding box center [217, 257] width 240 height 26
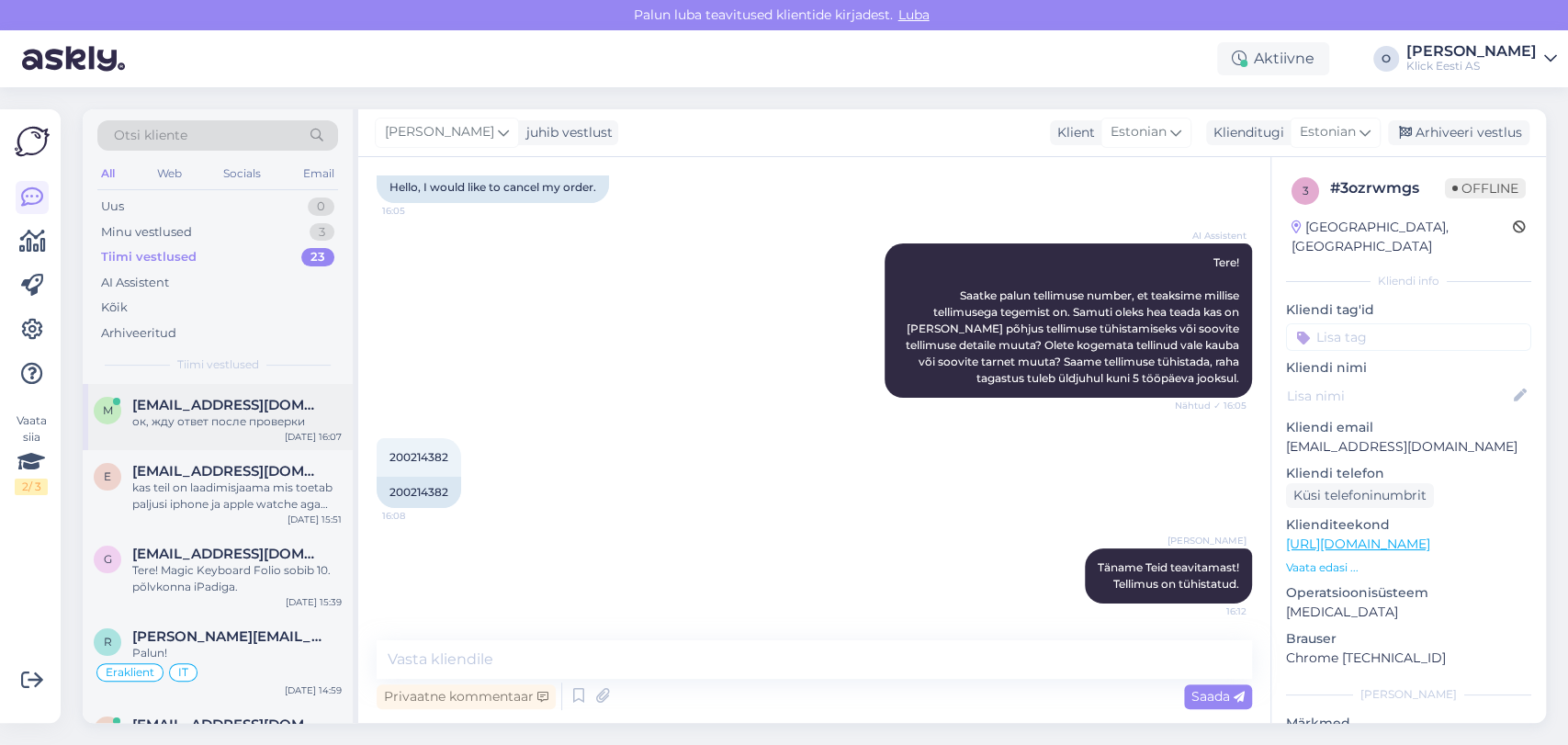
click at [156, 439] on div "m [EMAIL_ADDRESS][DOMAIN_NAME] ок, жду ответ после проверки [DATE] 16:07" at bounding box center [217, 417] width 270 height 66
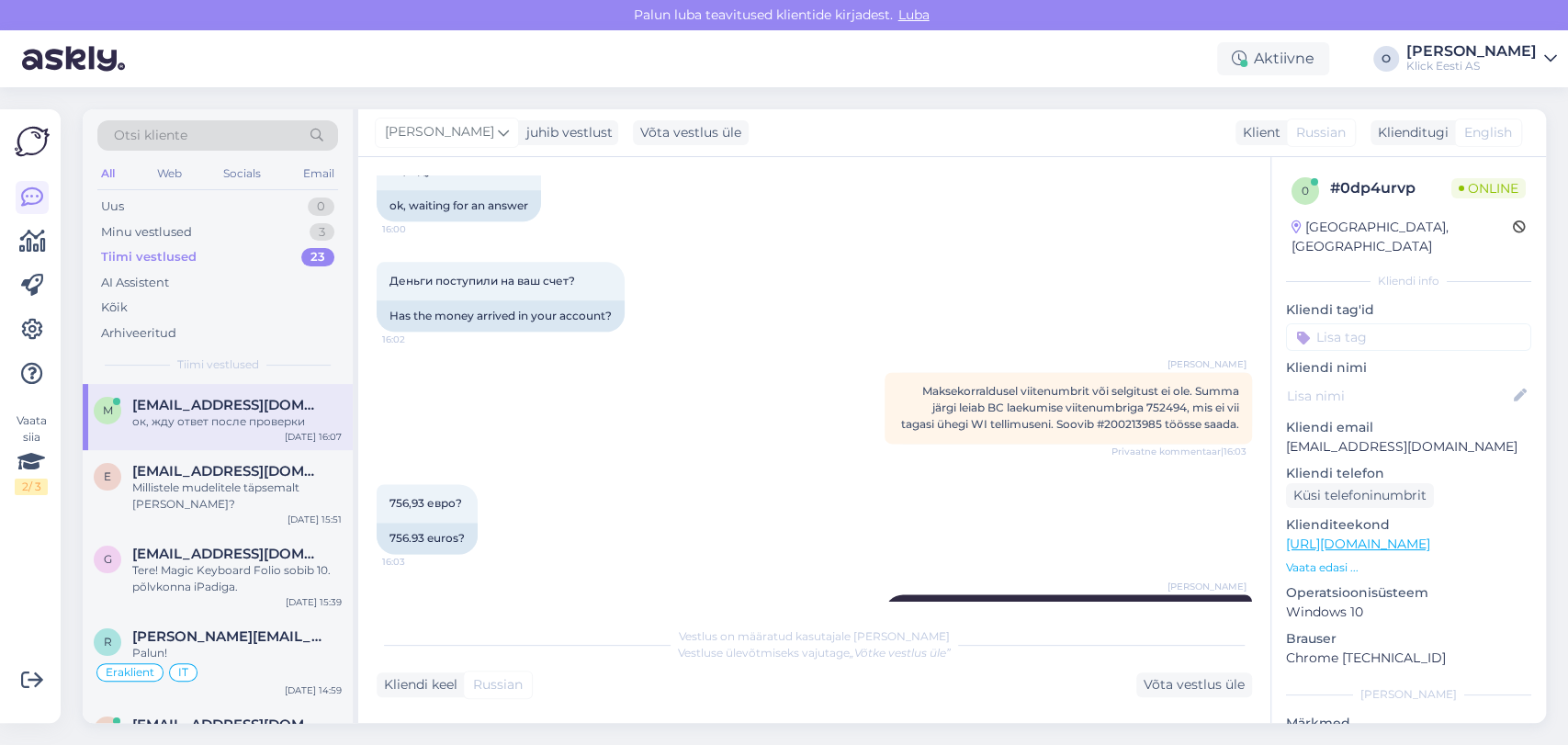
scroll to position [1593, 0]
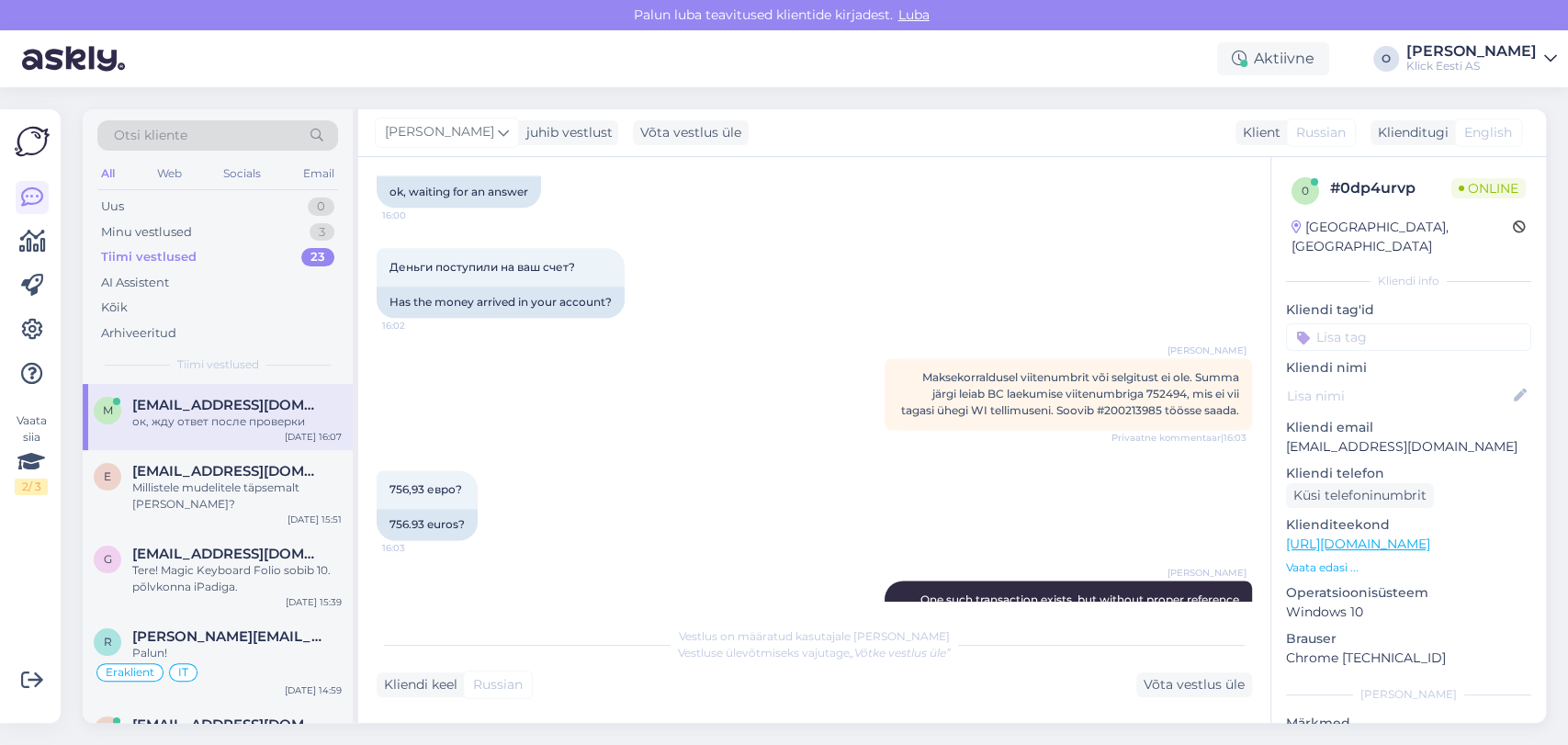
click at [1151, 395] on span "Maksekorraldusel viitenumbrit või selgitust ei ole. Summa järgi leiab BC laekum…" at bounding box center [1069, 394] width 338 height 47
copy span "752494"
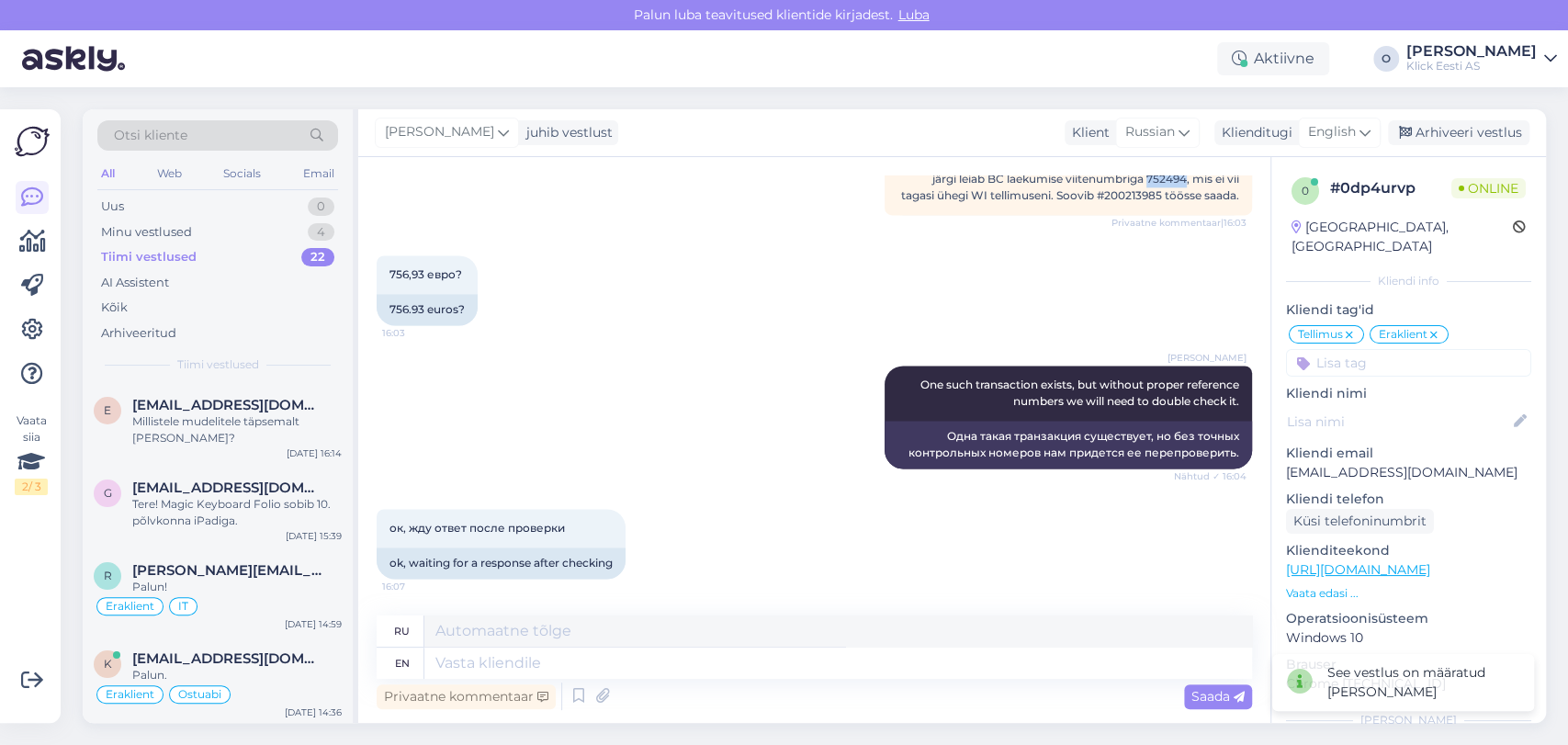
scroll to position [1825, 0]
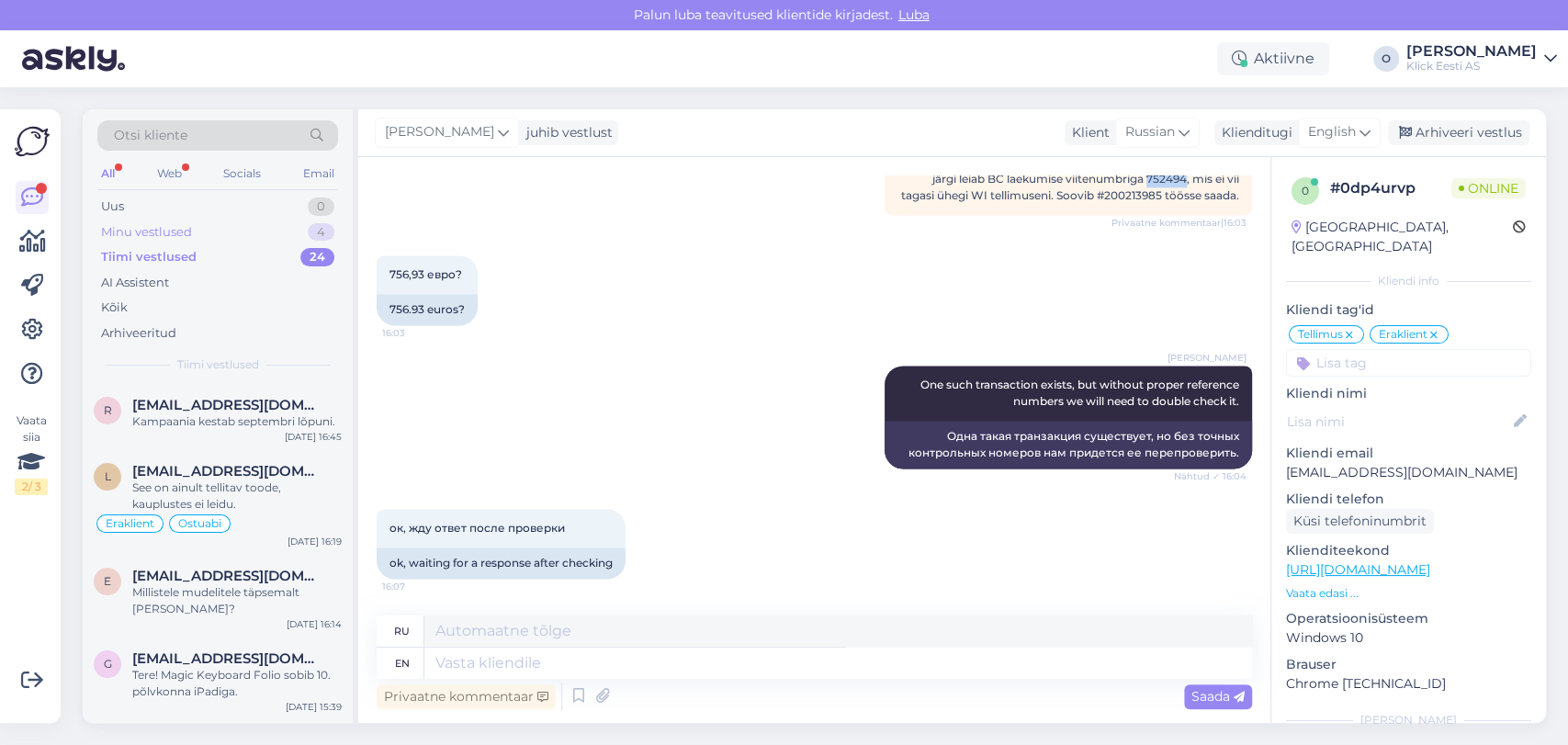
click at [210, 237] on div "Minu vestlused 4" at bounding box center [217, 232] width 240 height 26
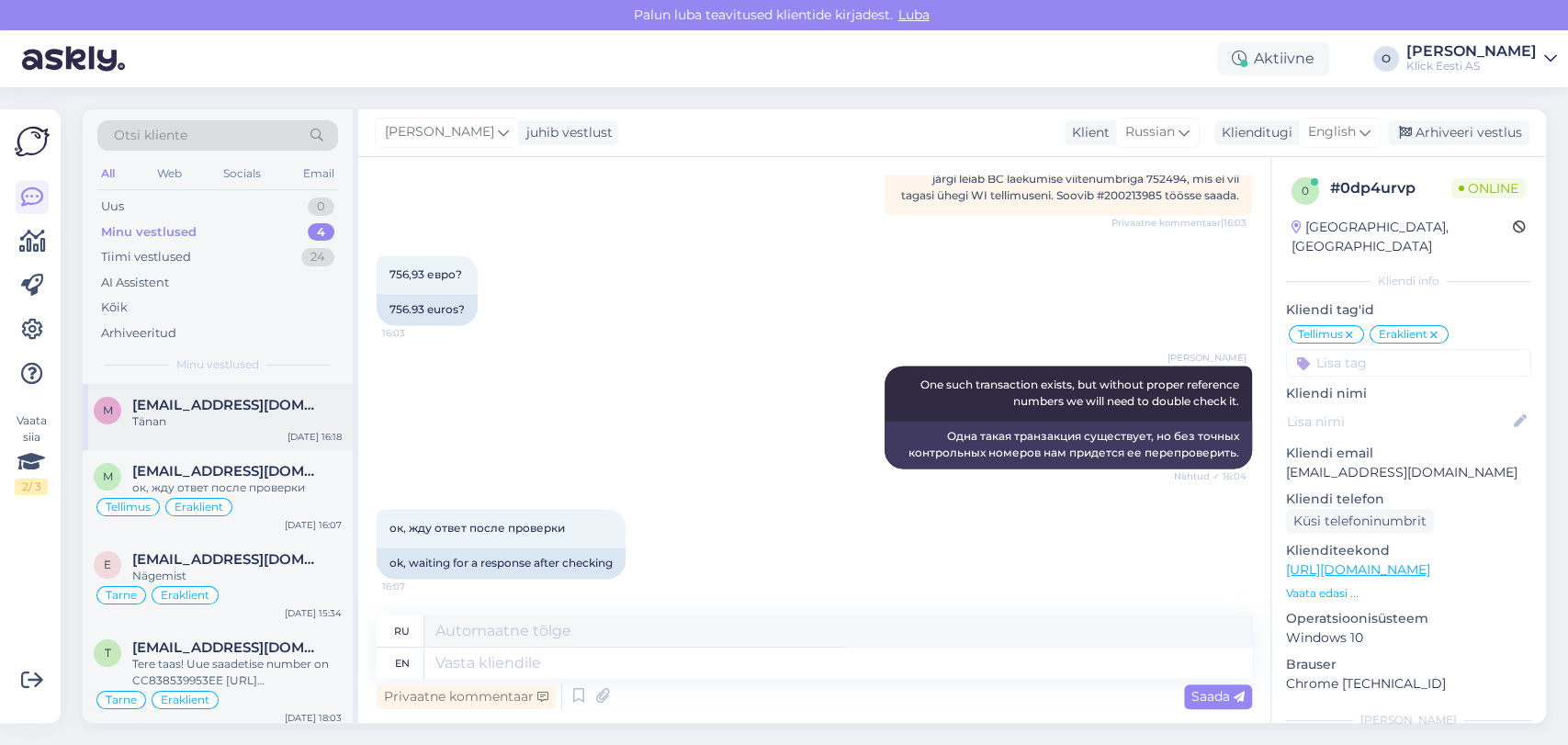
click at [198, 407] on span "[EMAIL_ADDRESS][DOMAIN_NAME]" at bounding box center [227, 404] width 191 height 16
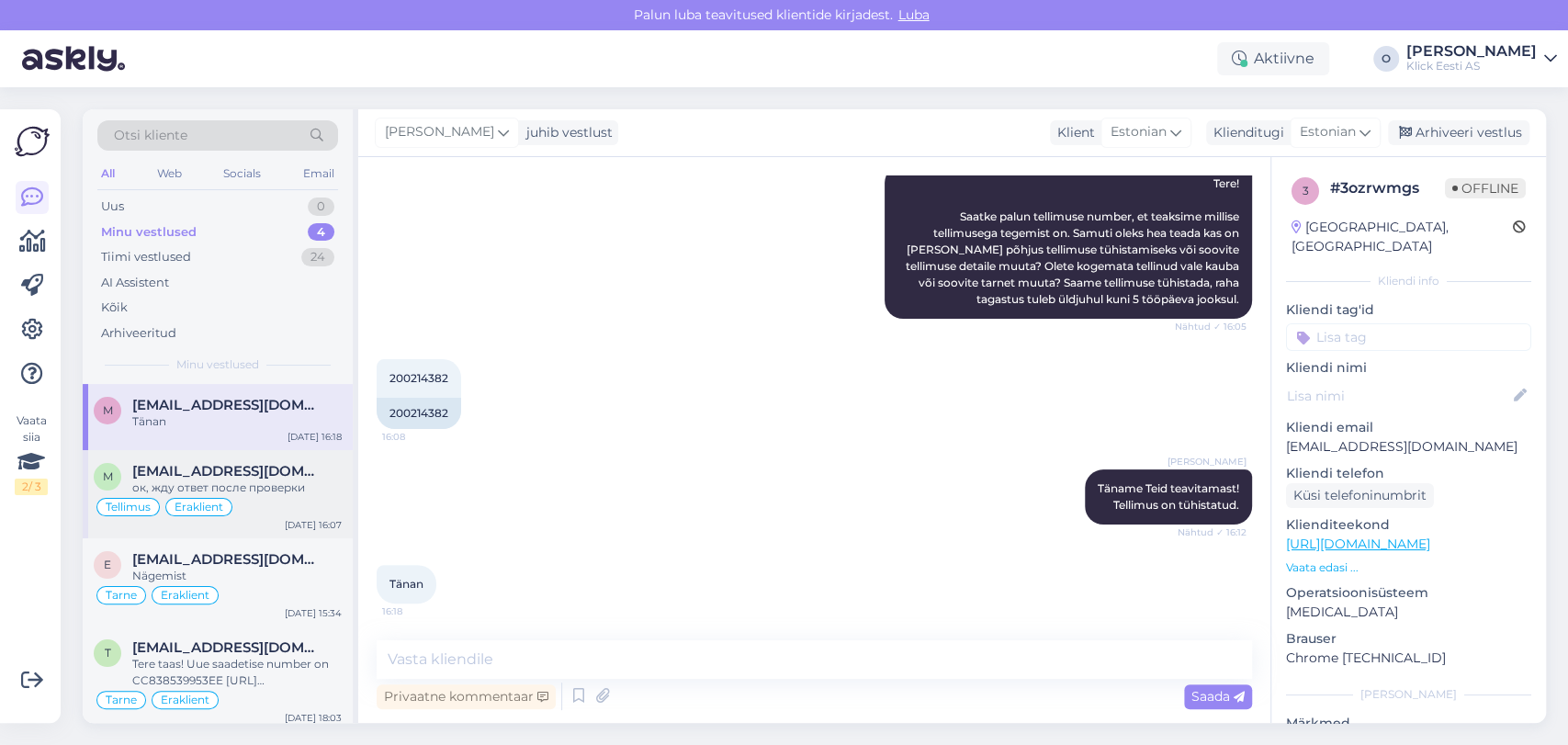
click at [224, 473] on span "[EMAIL_ADDRESS][DOMAIN_NAME]" at bounding box center [227, 471] width 191 height 16
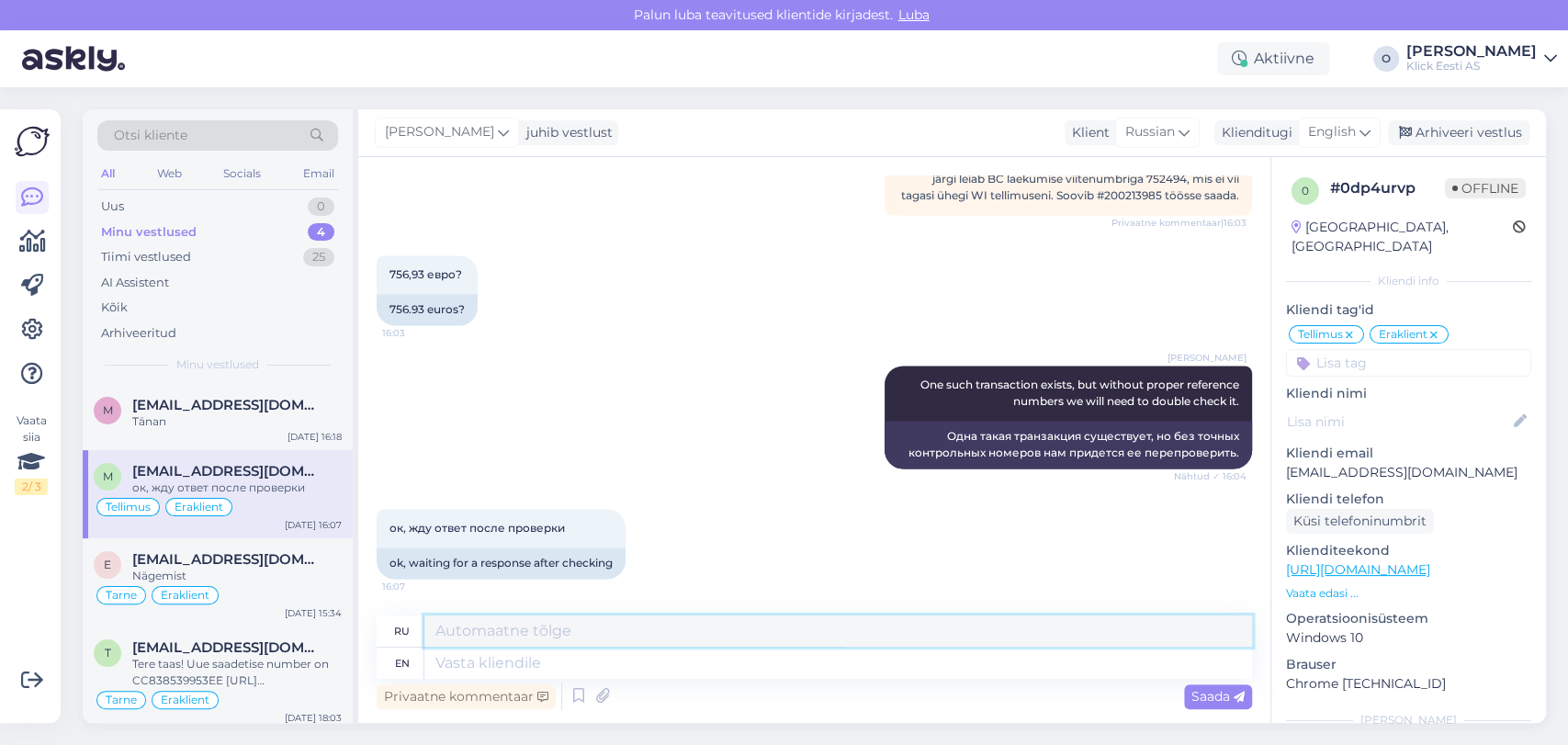
click at [478, 645] on textarea at bounding box center [838, 631] width 827 height 31
click at [474, 662] on textarea at bounding box center [838, 663] width 827 height 31
click at [1359, 120] on div "English" at bounding box center [1339, 132] width 83 height 30
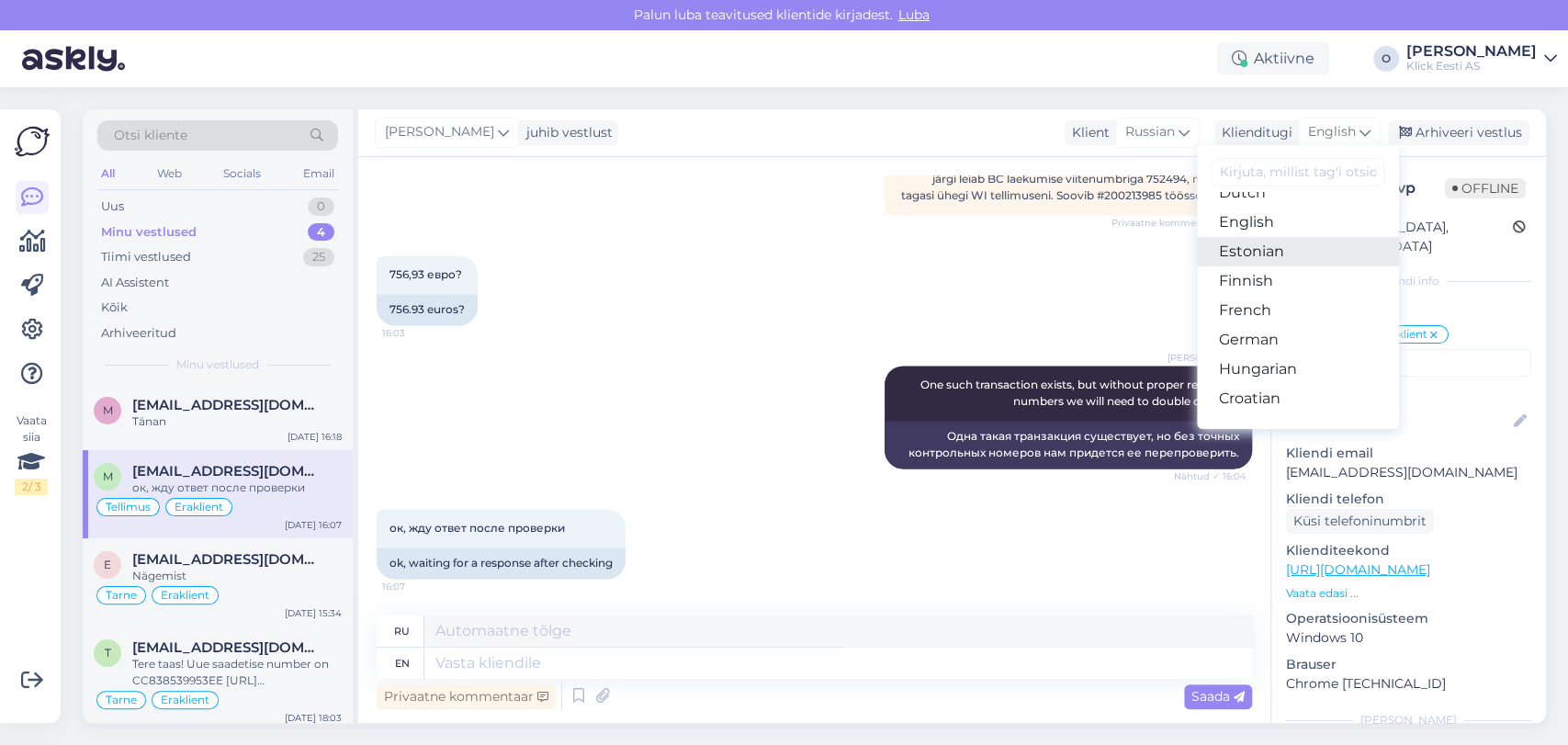
click at [1245, 262] on link "Estonian" at bounding box center [1298, 251] width 202 height 30
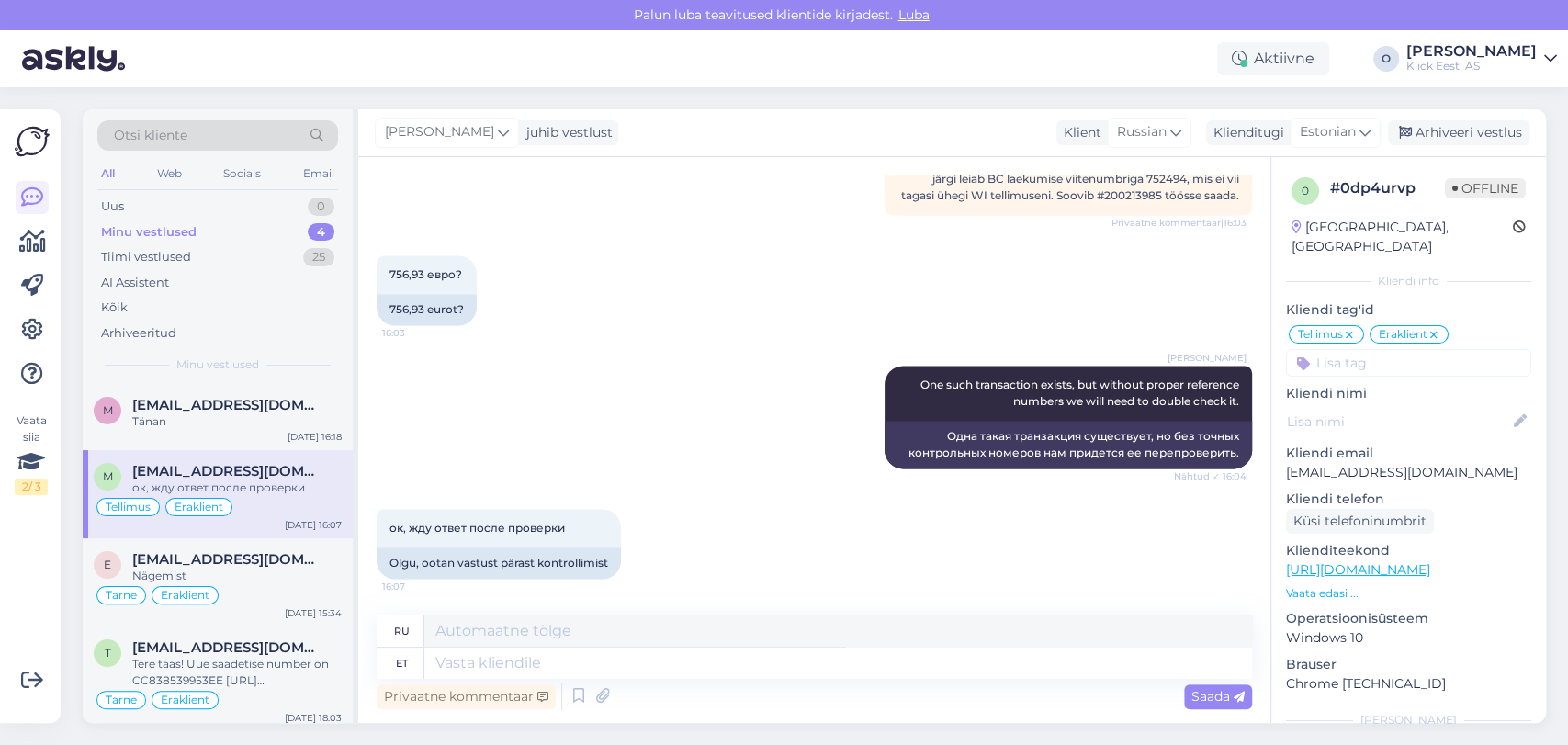
scroll to position [1809, 0]
click at [468, 673] on textarea at bounding box center [838, 663] width 827 height 31
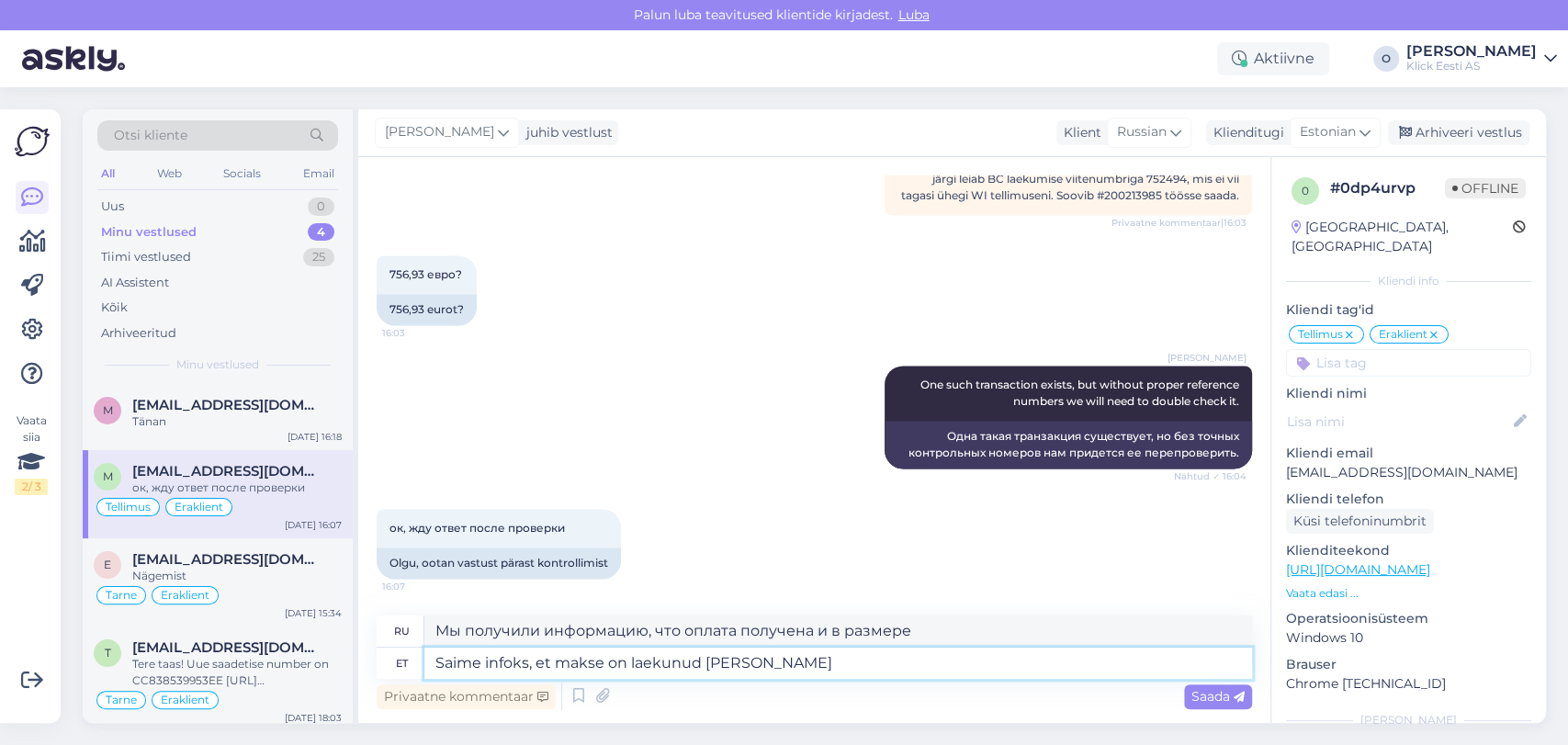
click at [627, 659] on textarea "Saime infoks, et makse on laekunud [PERSON_NAME]" at bounding box center [838, 663] width 827 height 31
click at [845, 666] on textarea "Saime infoks, et makse on laekunud [PERSON_NAME]" at bounding box center [838, 663] width 827 height 31
paste textarea "756.93"
click at [713, 663] on textarea "Saime infoks, et makse on laekunud [PERSON_NAME] 756.93€" at bounding box center [838, 663] width 827 height 31
click at [868, 675] on textarea "Saime infoks, et makse on laekunud summas 756.93€" at bounding box center [838, 663] width 827 height 31
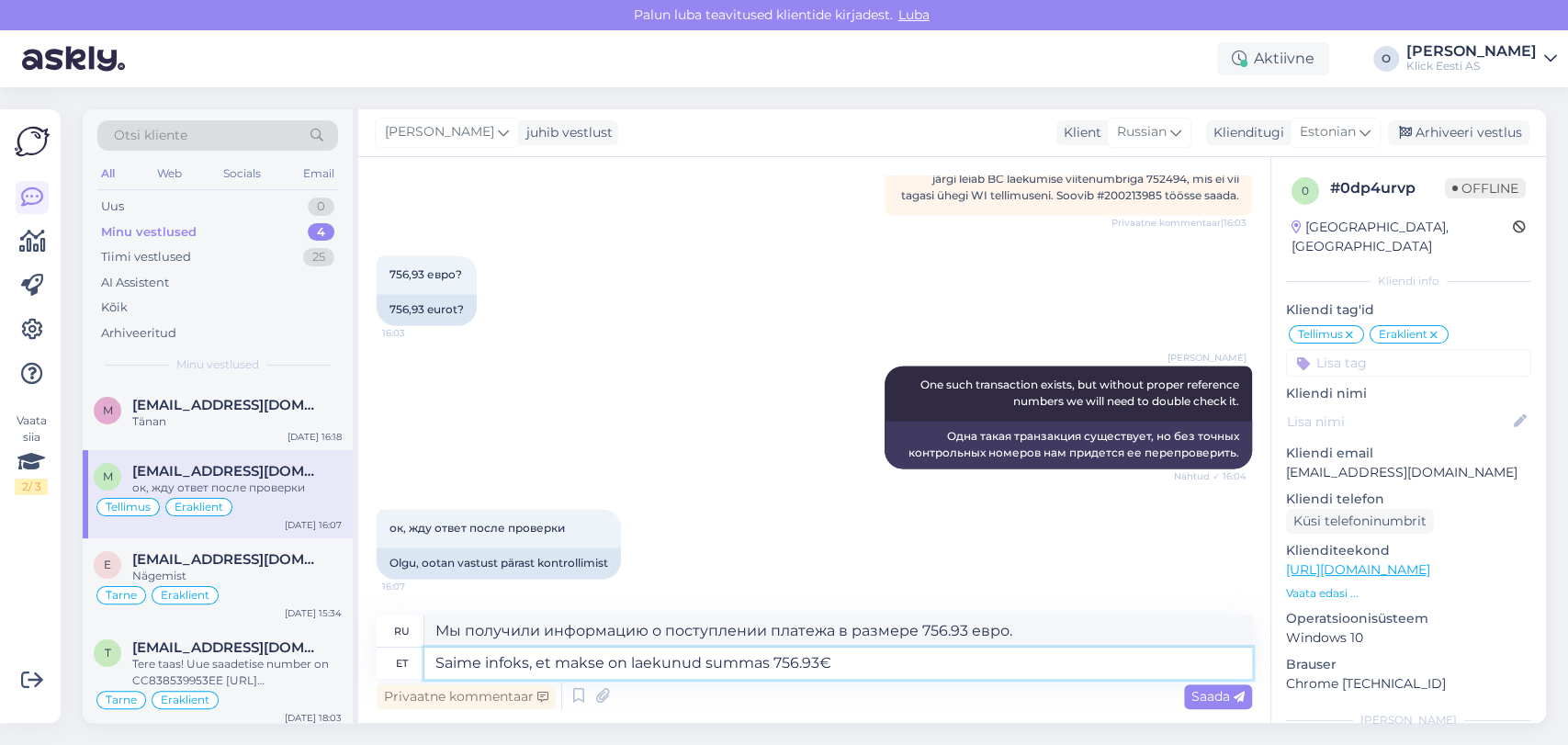
click at [868, 675] on textarea "Saime infoks, et makse on laekunud summas 756.93€" at bounding box center [838, 663] width 827 height 31
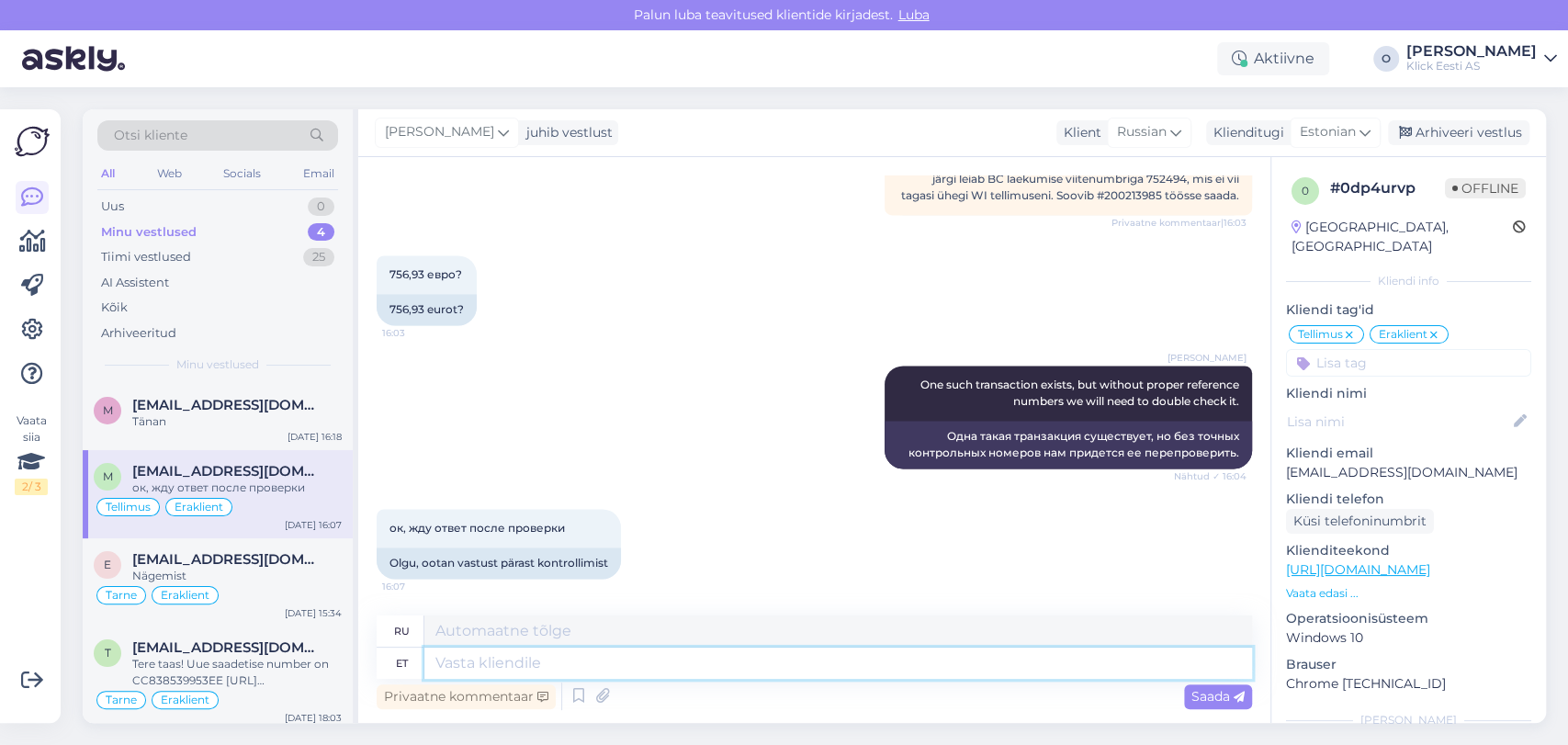
scroll to position [1935, 0]
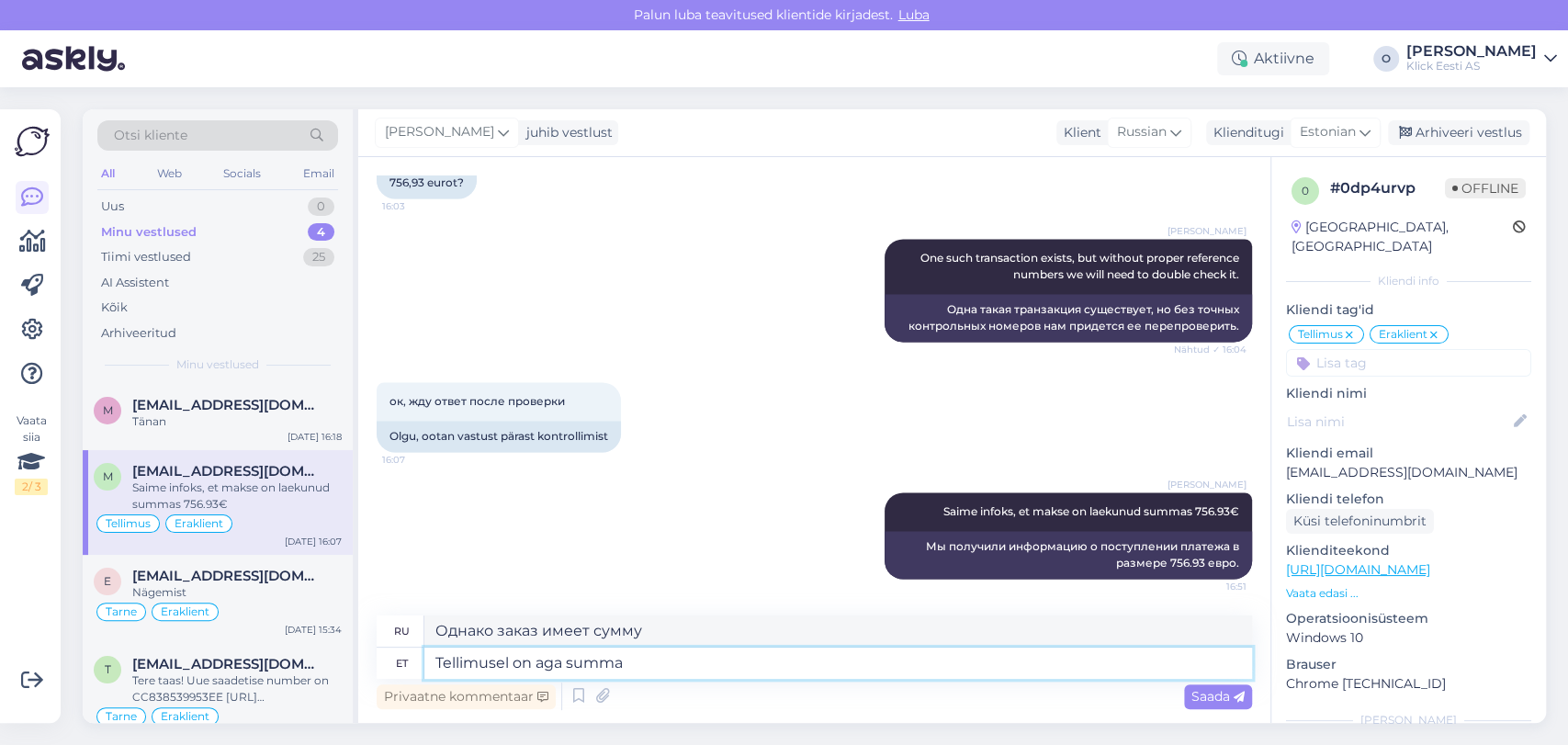
paste textarea "734,94 €"
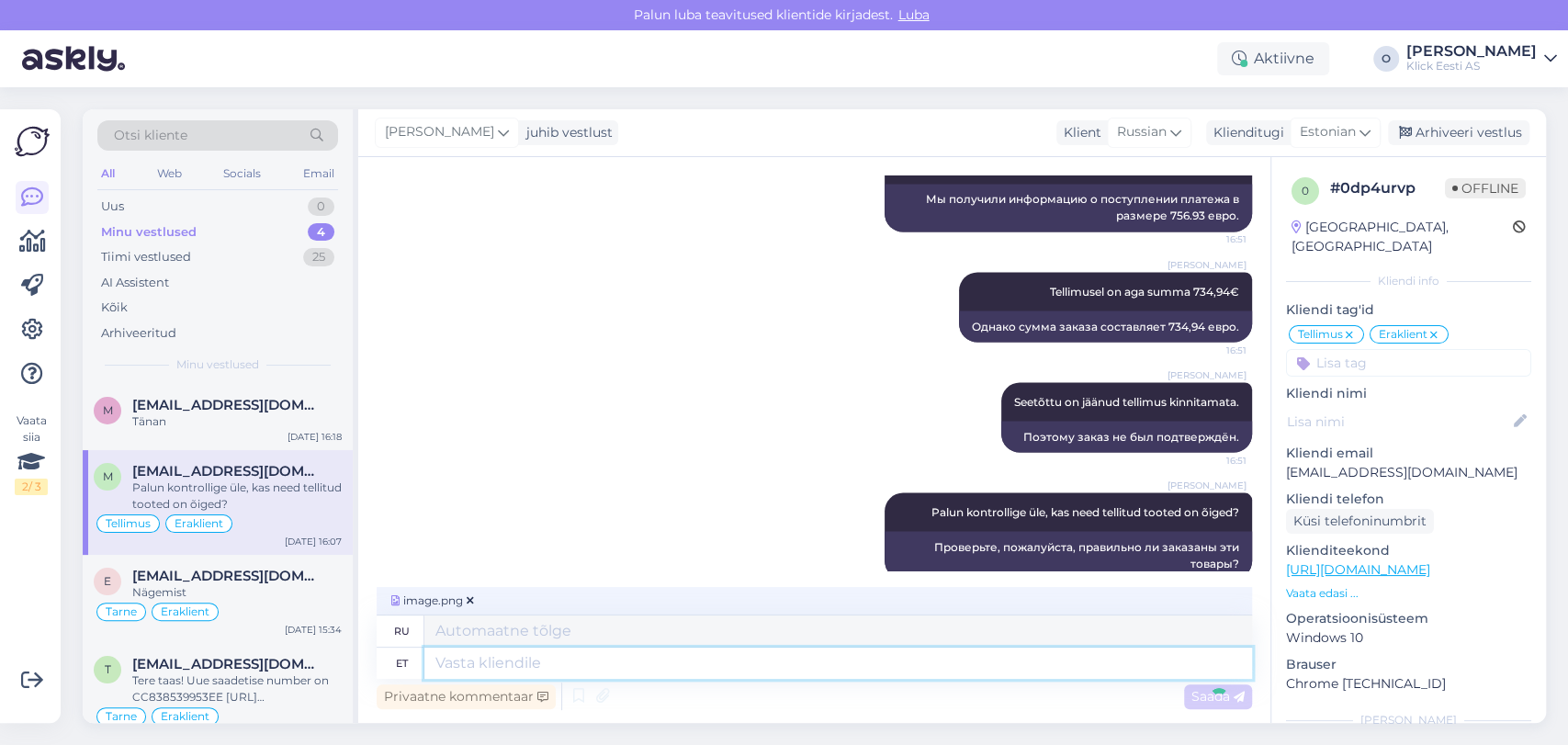
scroll to position [2399, 0]
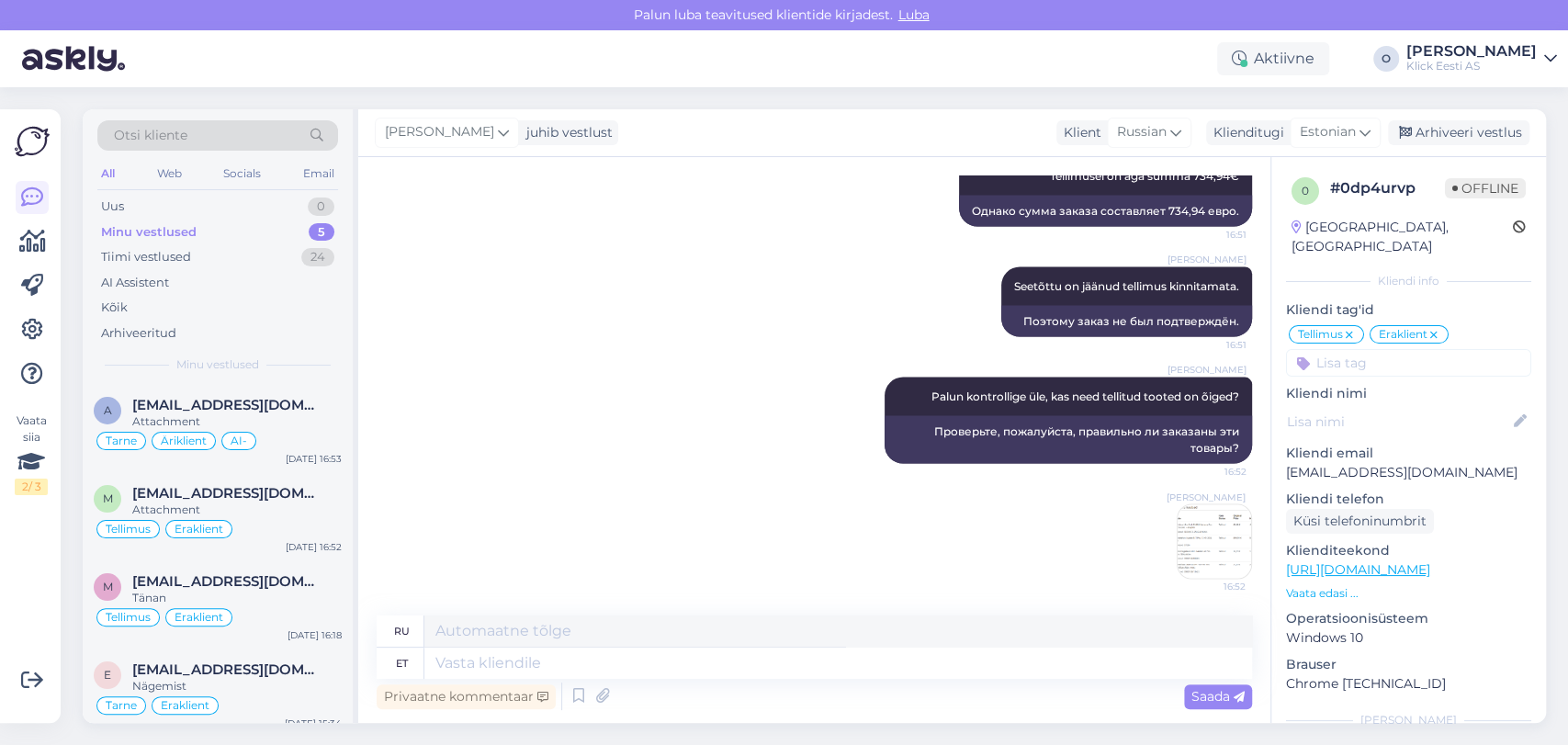
click at [176, 221] on div "Minu vestlused 5" at bounding box center [217, 232] width 240 height 26
click at [173, 385] on div "a [EMAIL_ADDRESS][DOMAIN_NAME] Attachment Tarne Äriklient AI- [DATE] 16:53" at bounding box center [217, 428] width 270 height 89
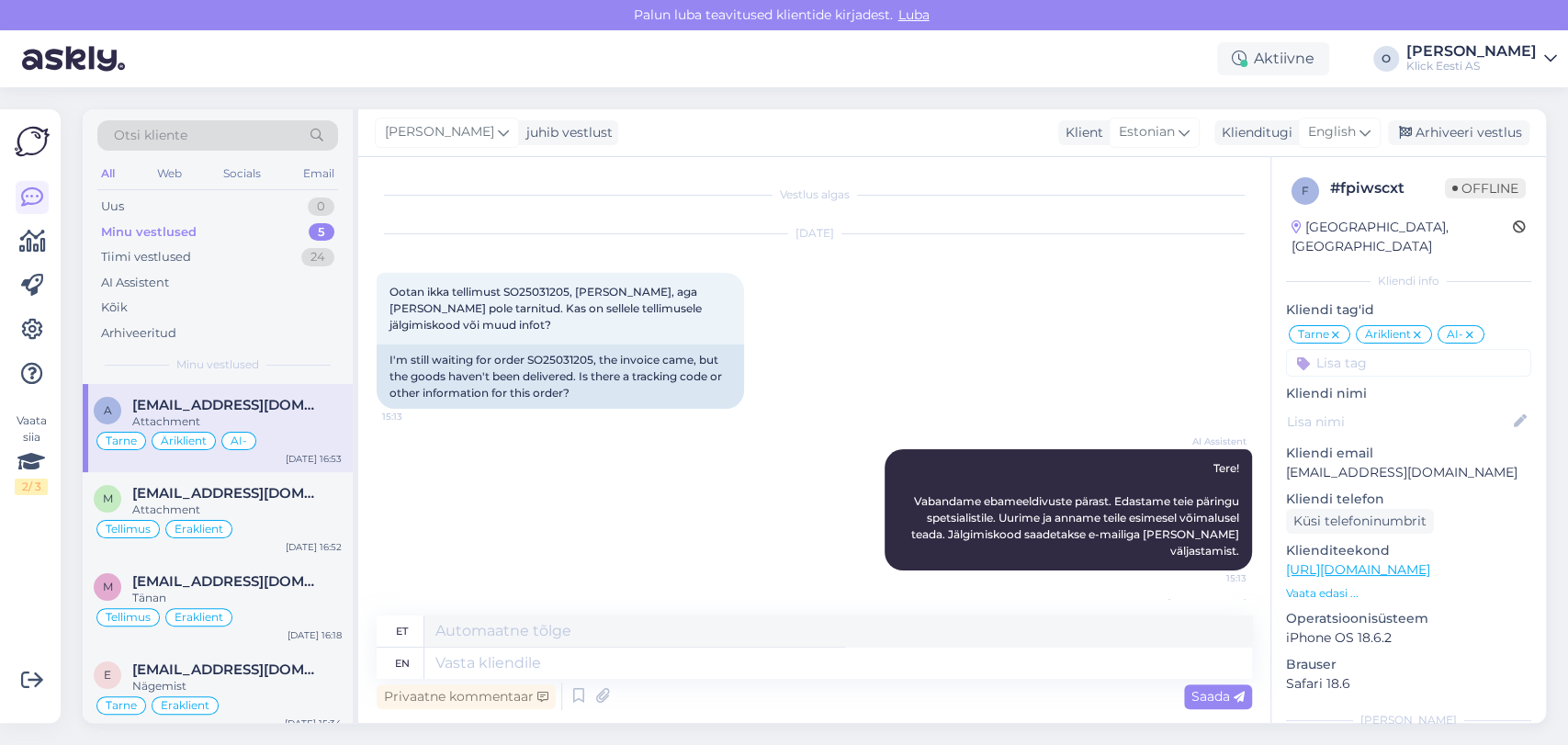
scroll to position [11, 0]
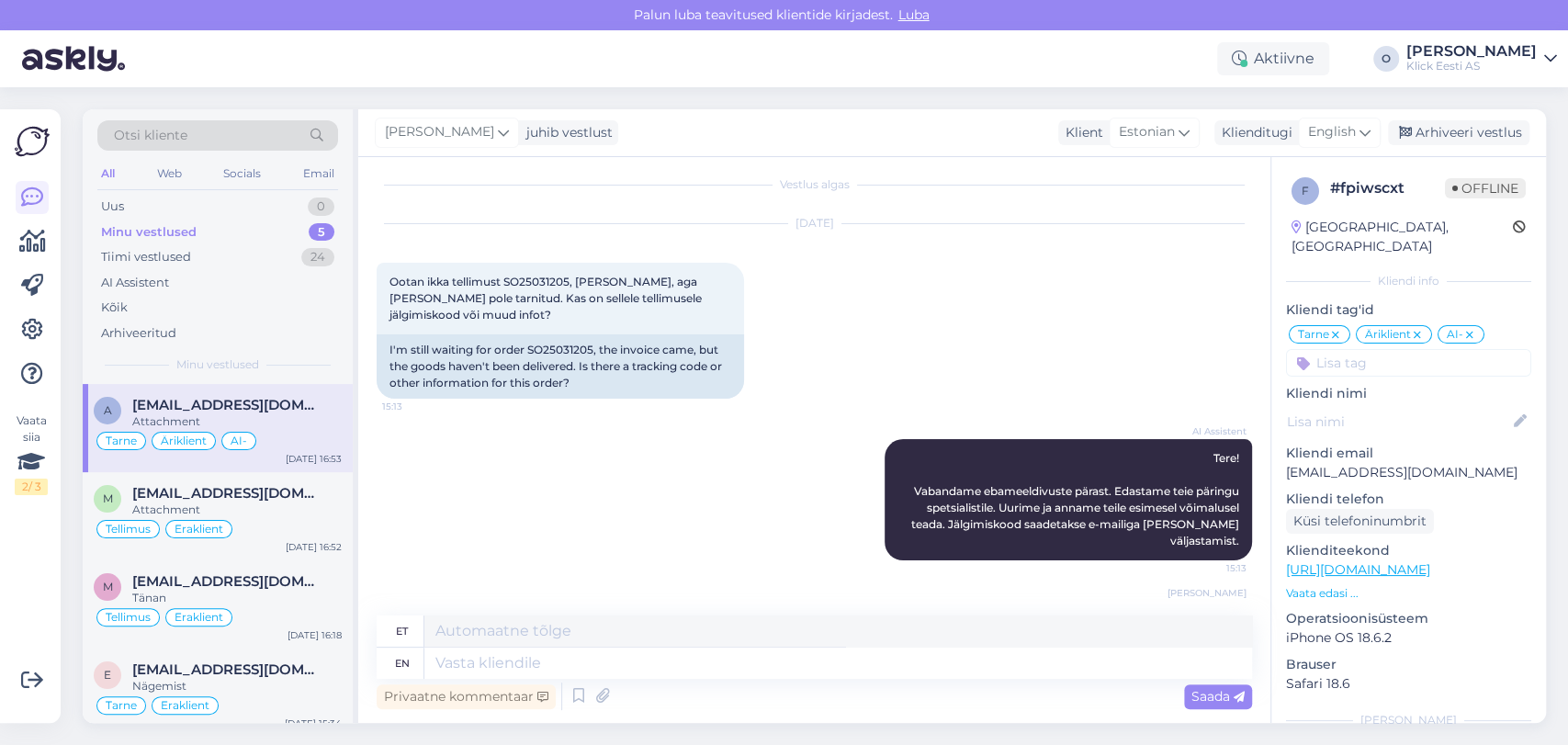
click at [1345, 463] on p "[EMAIL_ADDRESS][DOMAIN_NAME]" at bounding box center [1407, 473] width 245 height 19
copy p "[EMAIL_ADDRESS][DOMAIN_NAME]"
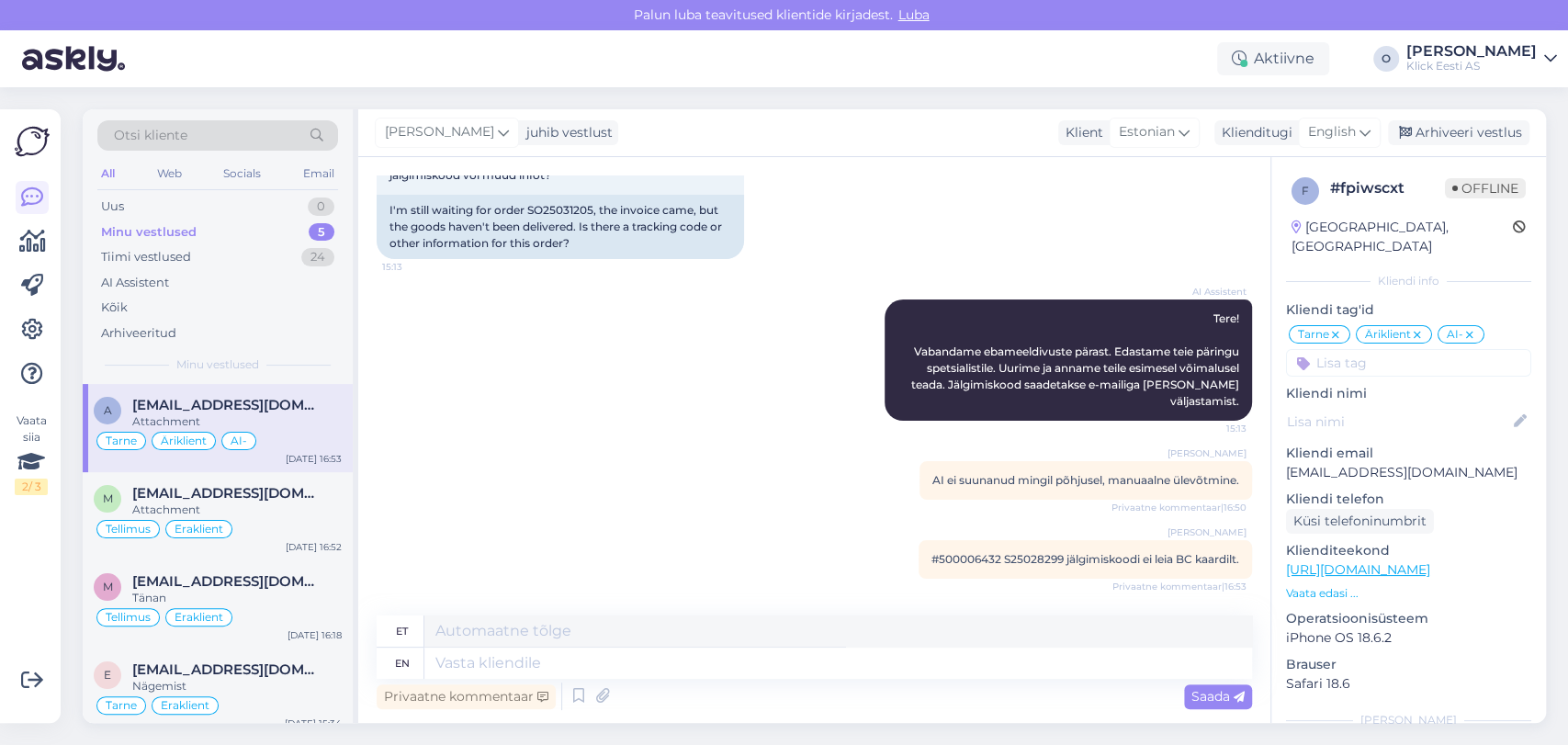
click at [1022, 553] on span "#500006432 S25028299 jälgimiskoodi ei leia BC kaardilt." at bounding box center [1085, 559] width 308 height 13
copy span "S25028299"
click at [948, 554] on span "#500006432 S25028299 jälgimiskoodi ei leia BC kaardilt." at bounding box center [1085, 559] width 308 height 13
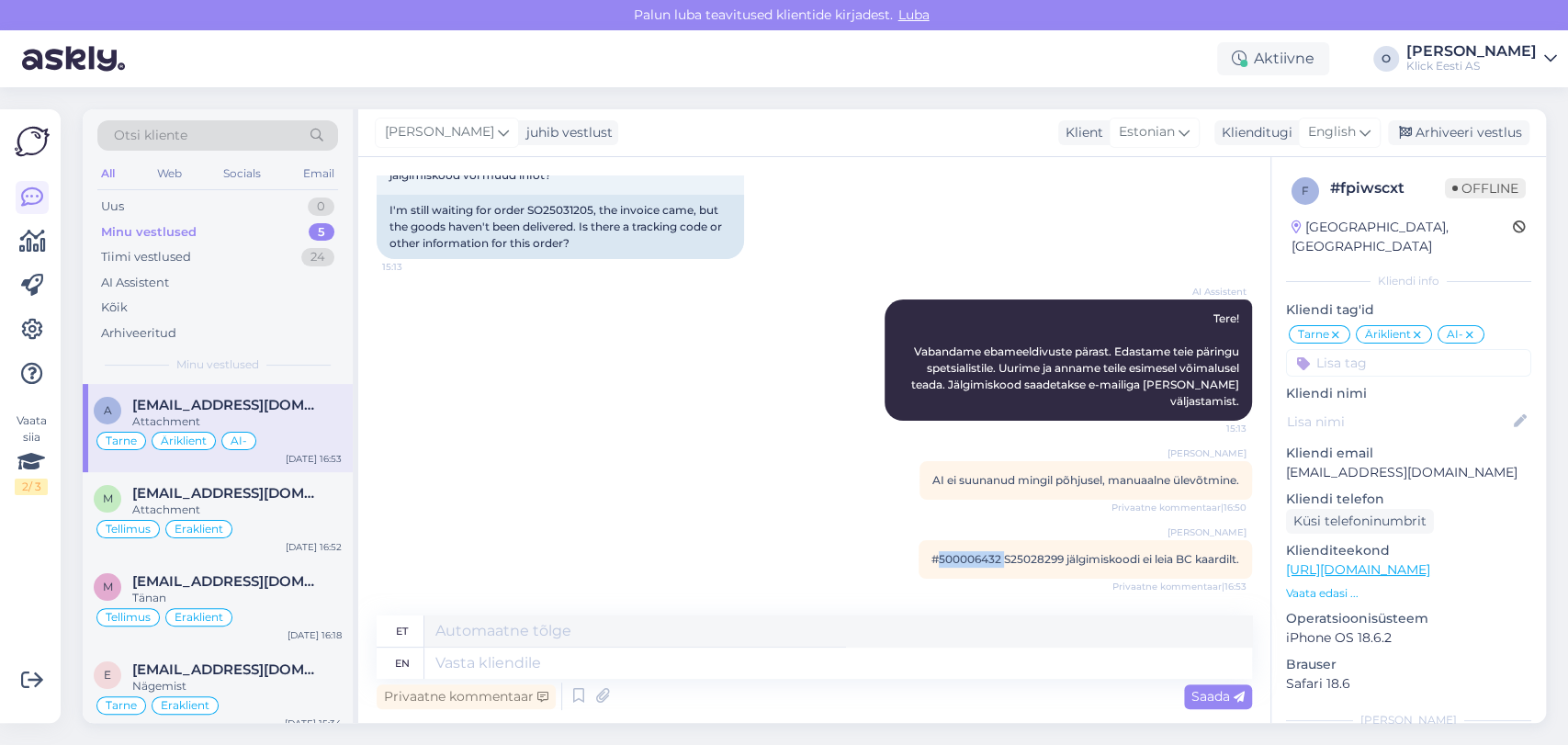
copy span "500006432"
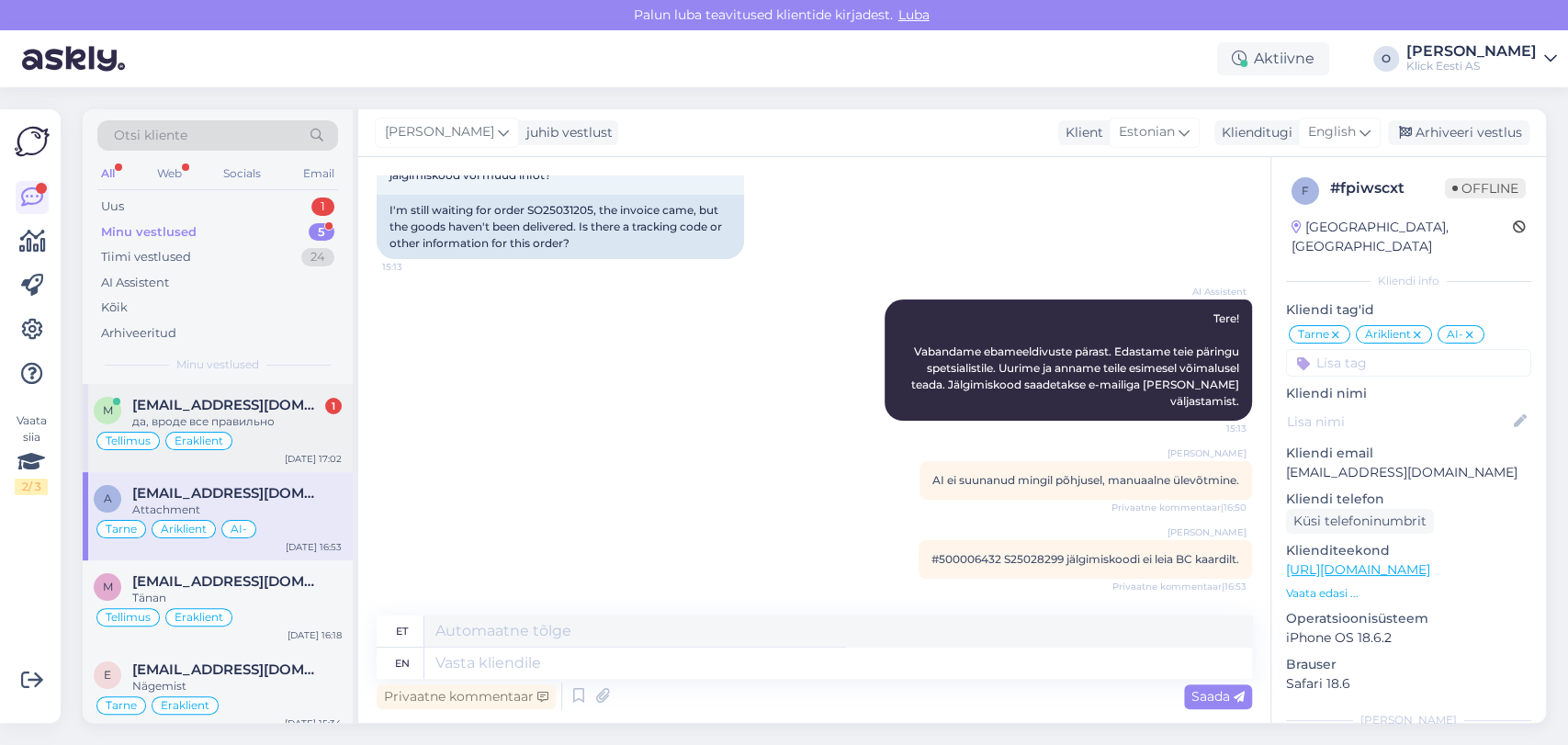
click at [179, 422] on div "да, вроде все правильно" at bounding box center [237, 422] width 210 height 16
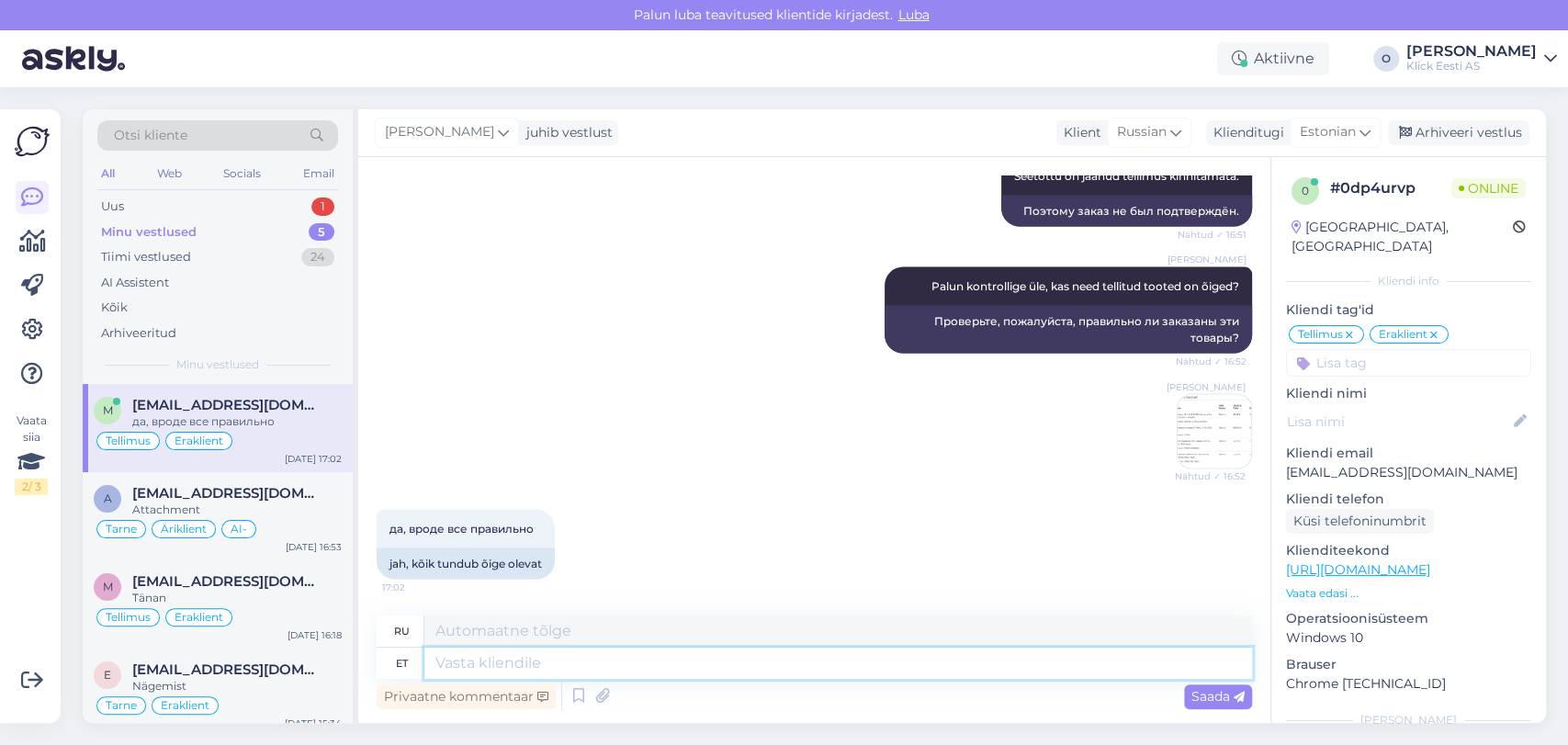
click at [515, 668] on textarea at bounding box center [838, 663] width 827 height 31
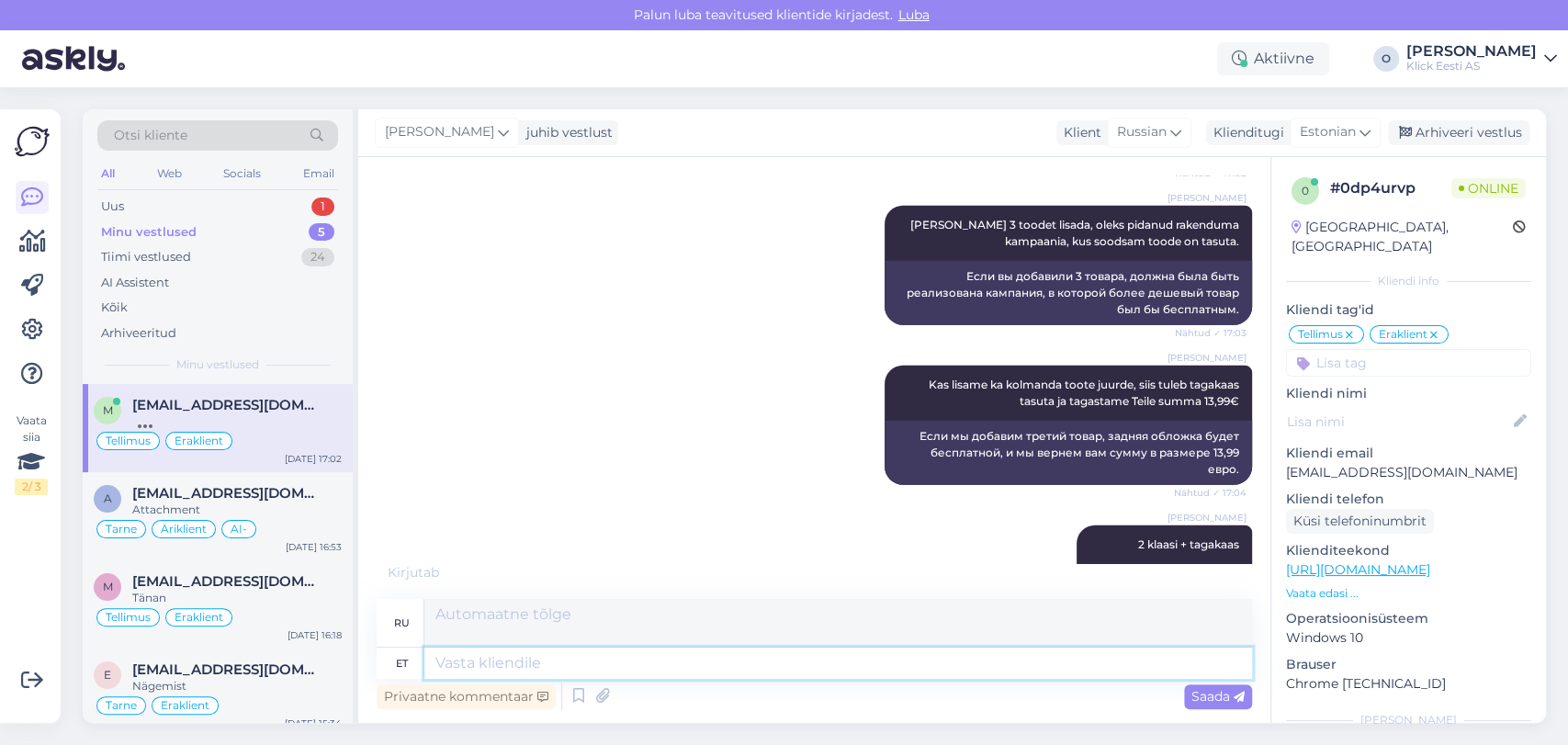
scroll to position [3319, 0]
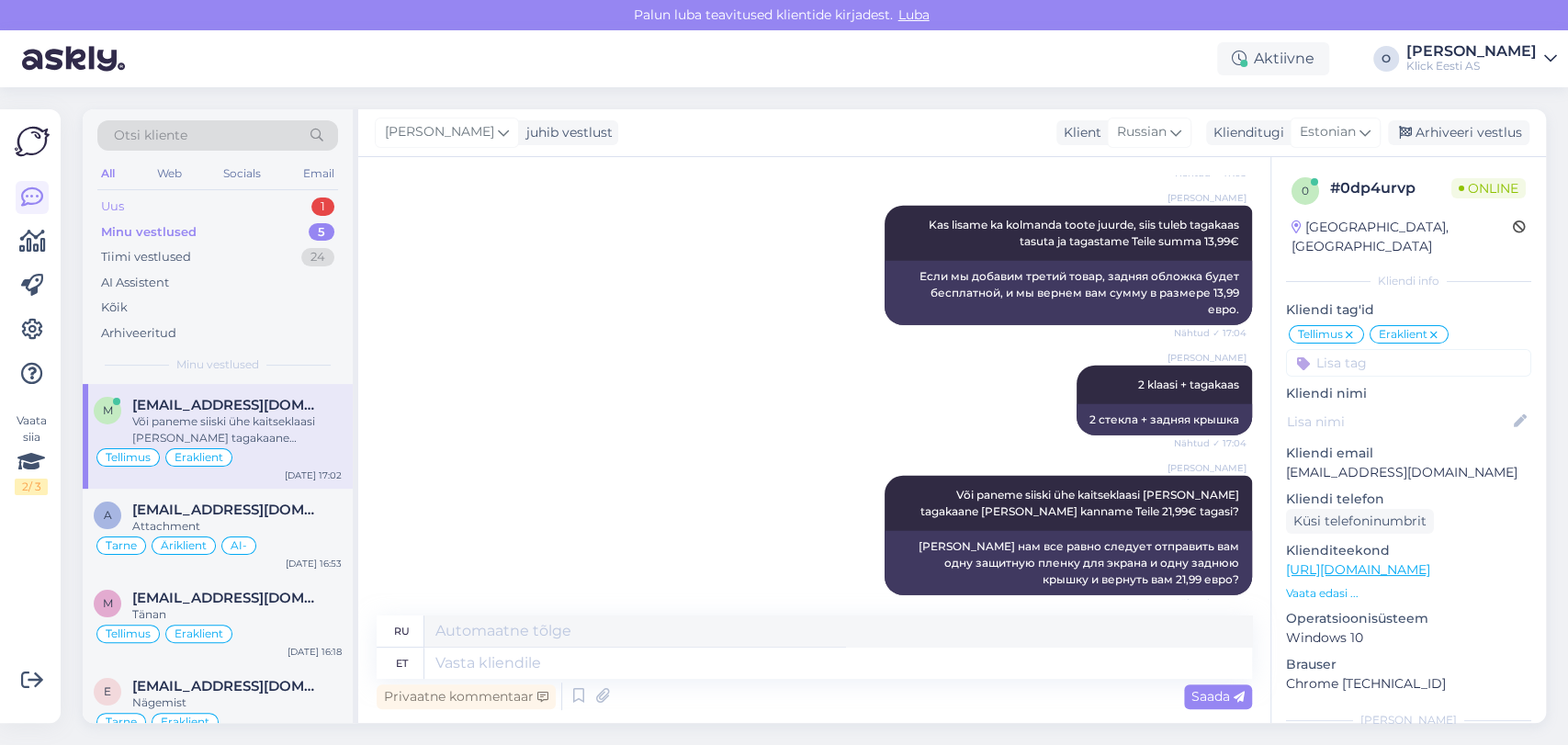
click at [171, 198] on div "Uus 1" at bounding box center [217, 206] width 240 height 26
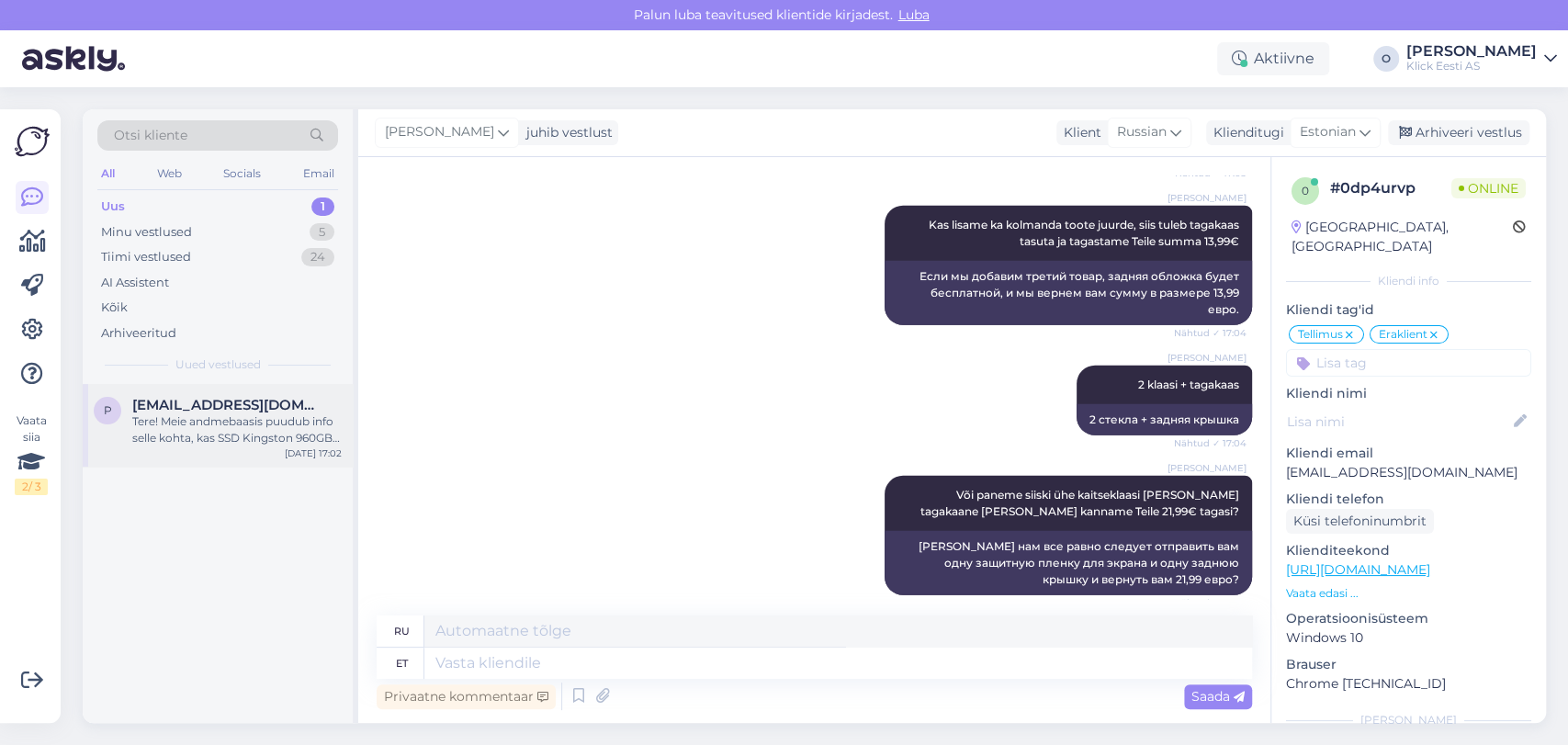
click at [164, 406] on span "[EMAIL_ADDRESS][DOMAIN_NAME]" at bounding box center [227, 404] width 191 height 16
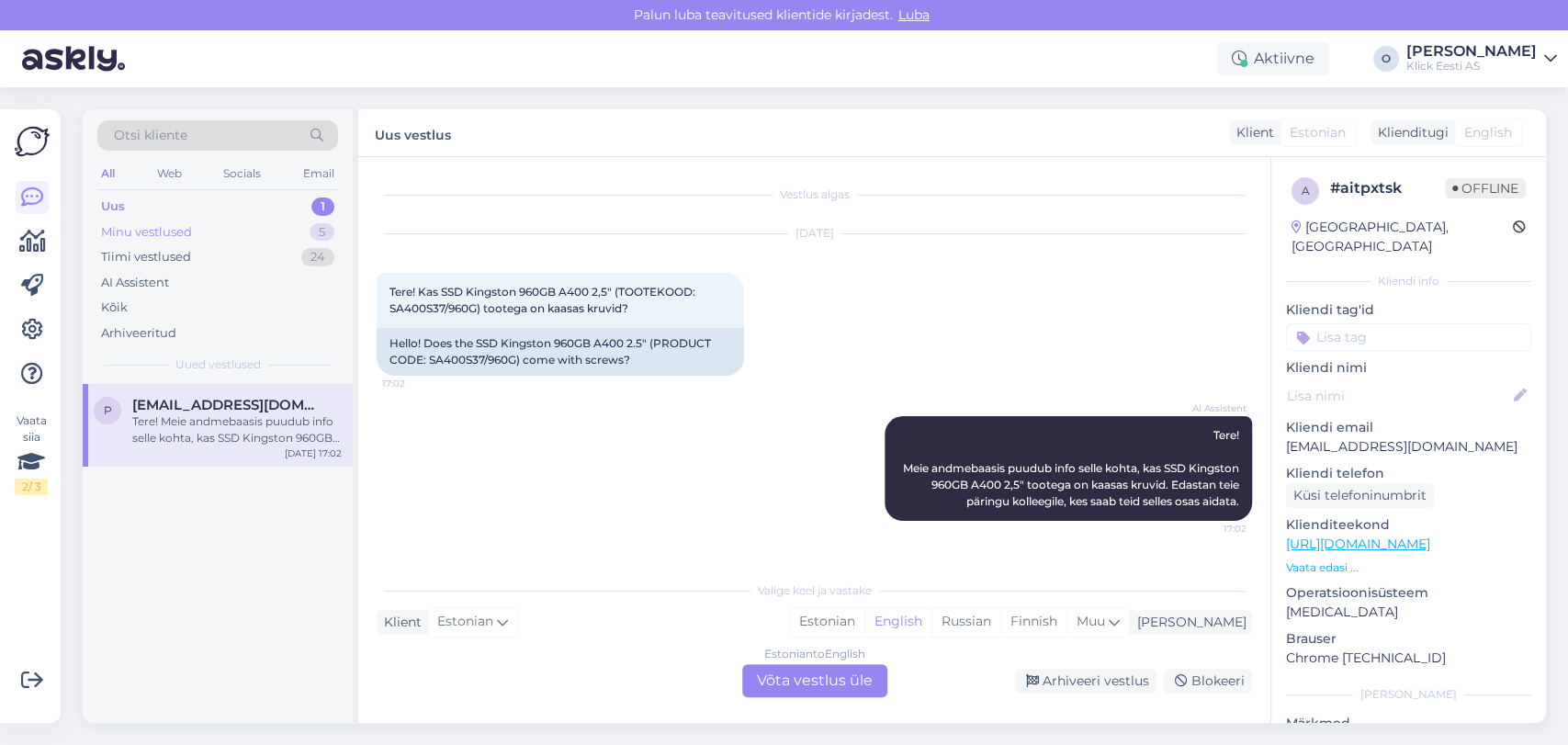
click at [218, 230] on div "Minu vestlused 5" at bounding box center [217, 232] width 240 height 26
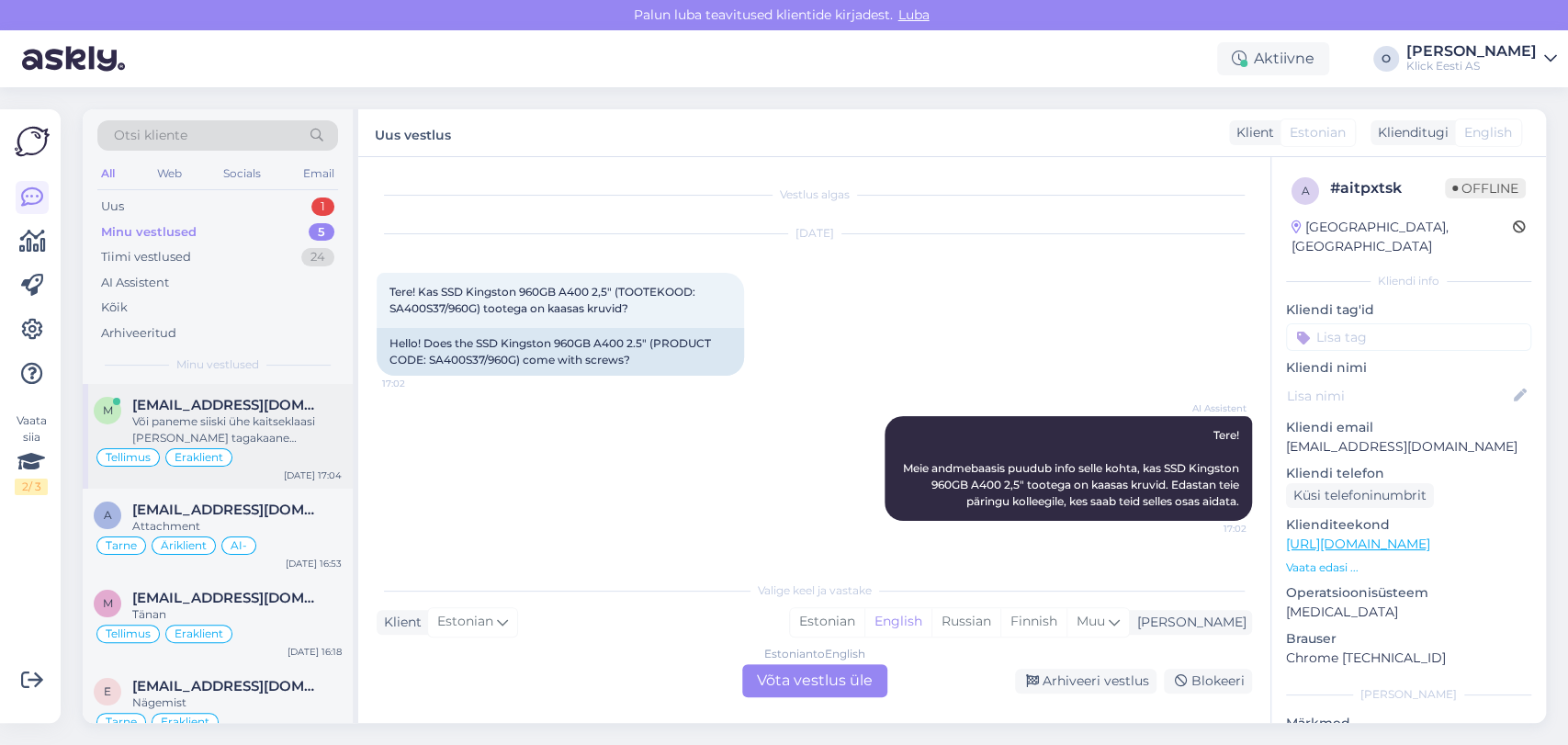
click at [206, 402] on span "[EMAIL_ADDRESS][DOMAIN_NAME]" at bounding box center [227, 404] width 191 height 16
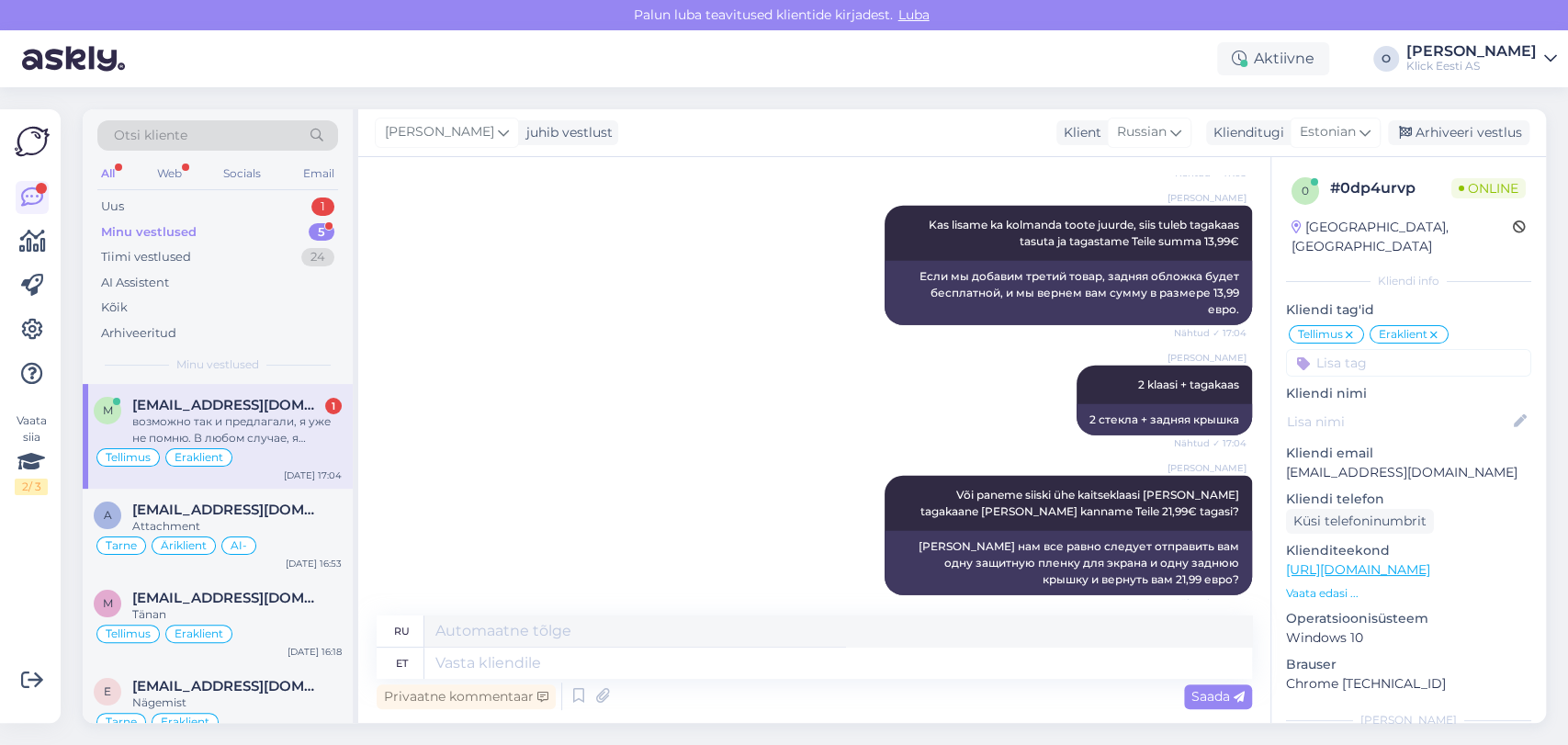
scroll to position [3511, 0]
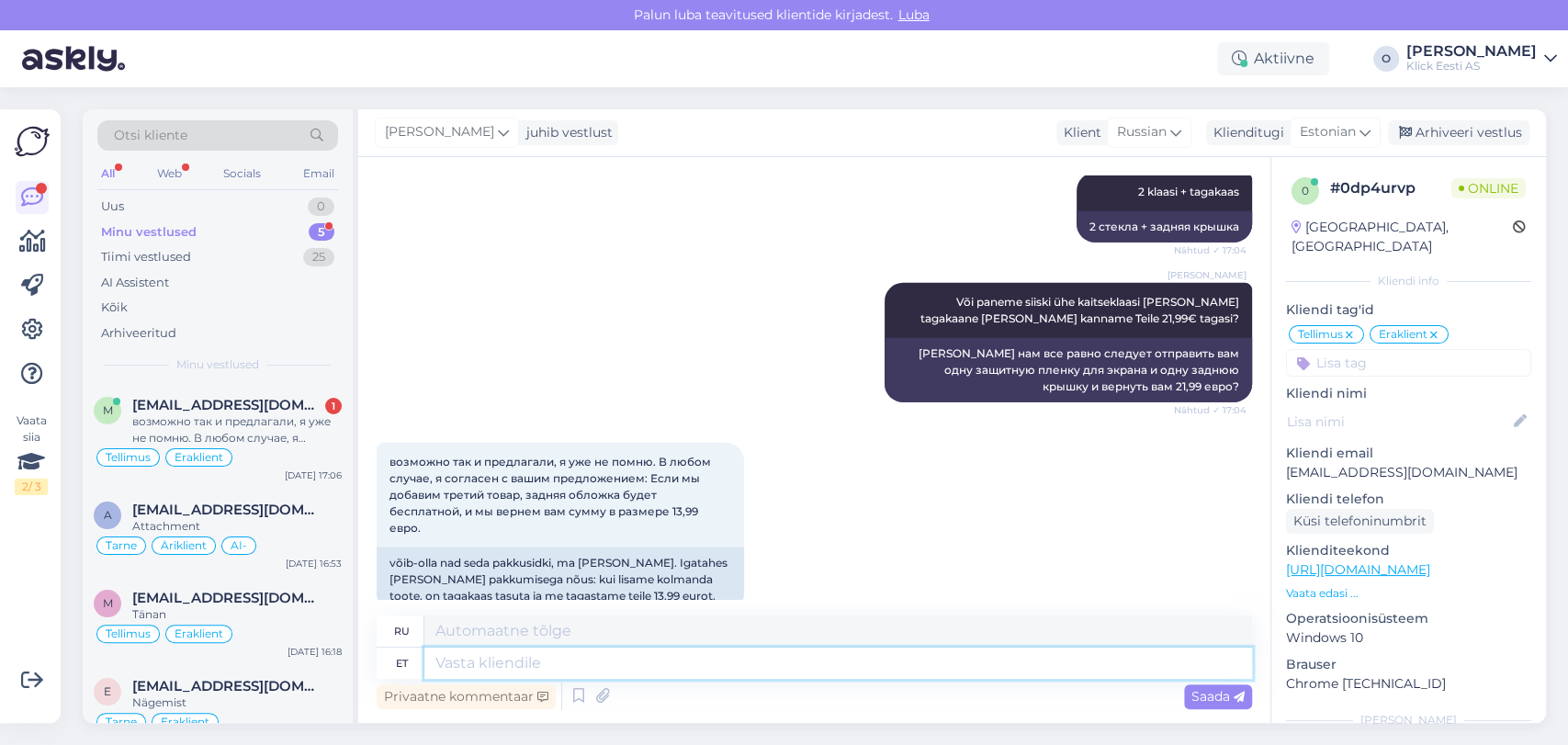
click at [498, 669] on textarea at bounding box center [838, 663] width 827 height 31
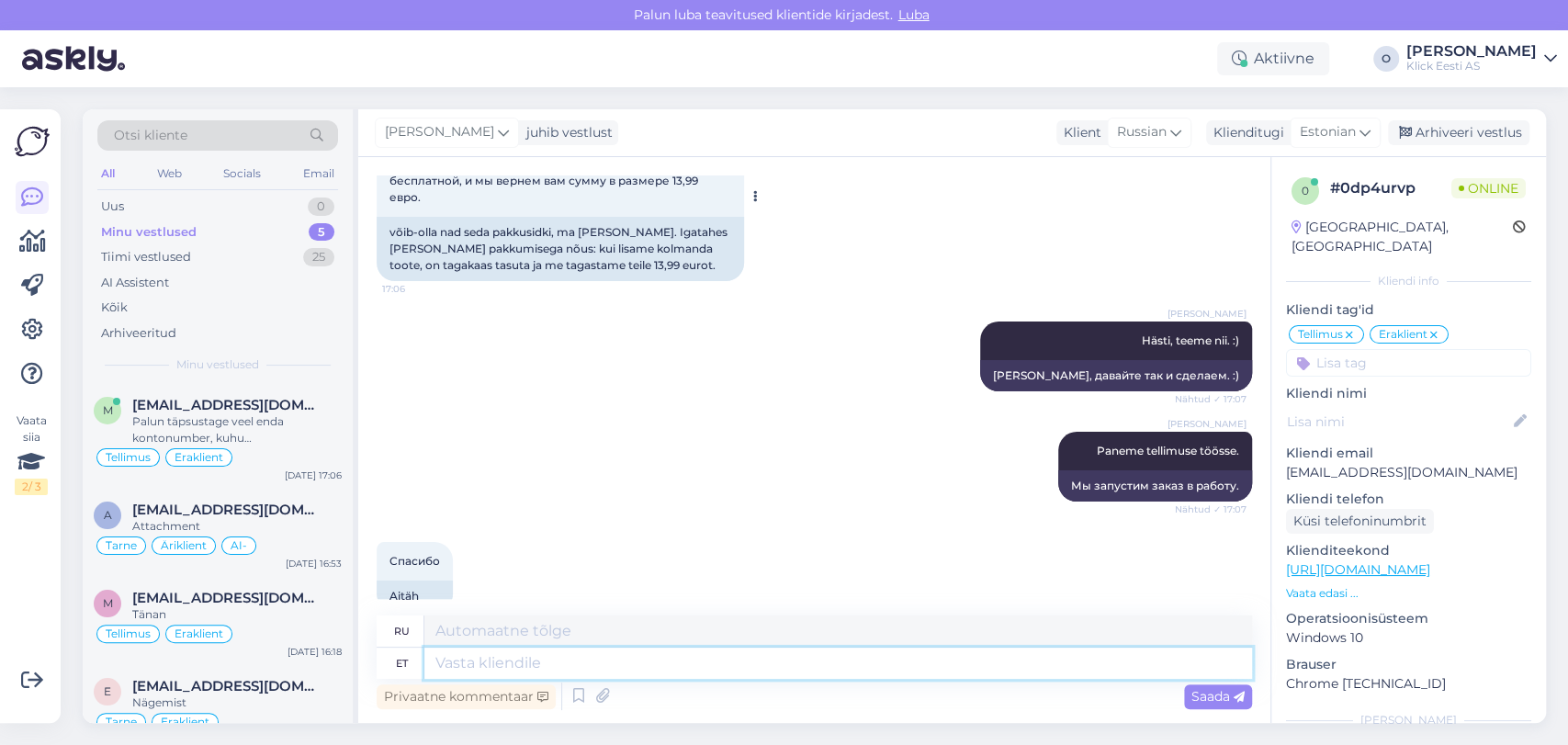
scroll to position [3986, 0]
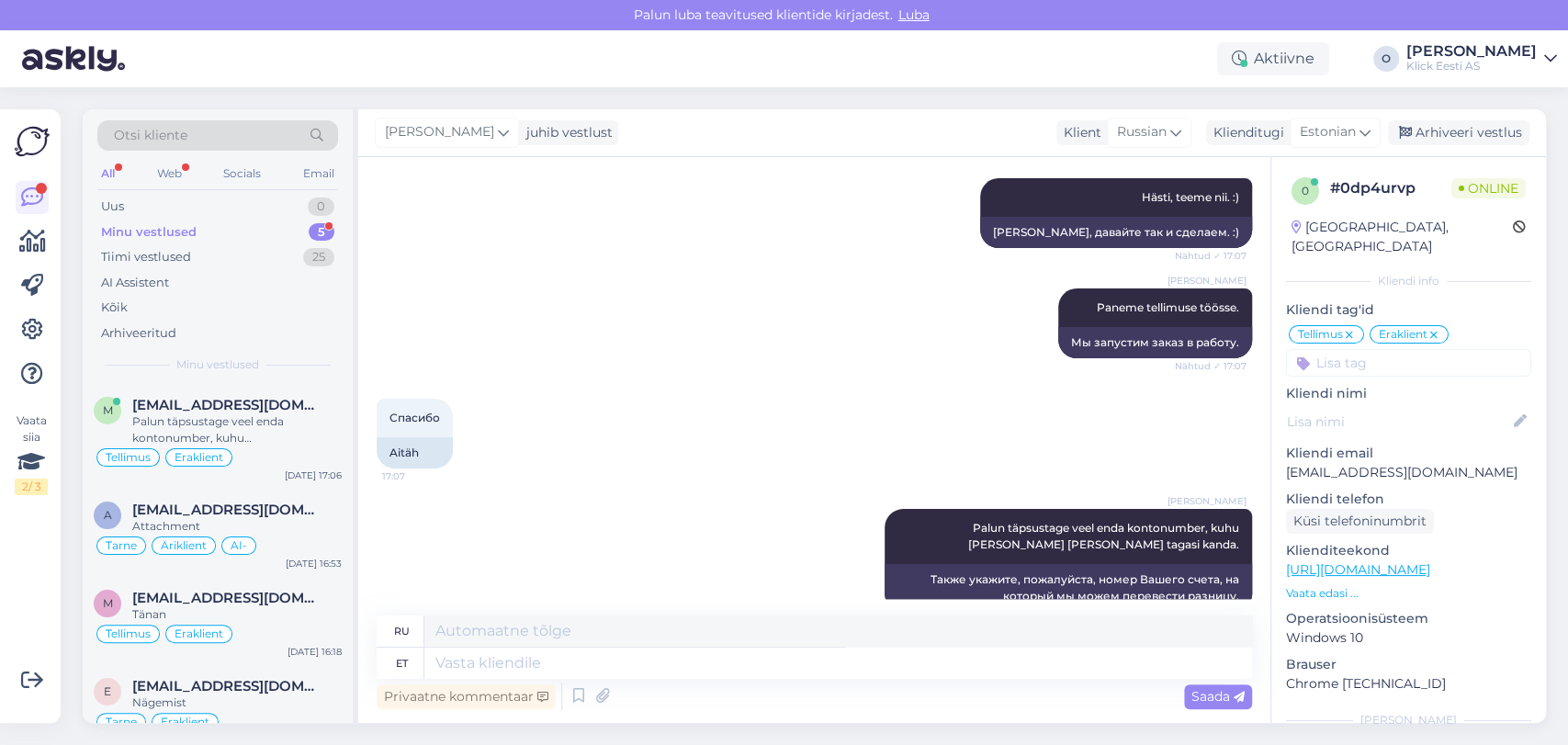
click at [215, 231] on div "Minu vestlused 5" at bounding box center [217, 232] width 240 height 26
click at [244, 205] on div "Uus 1" at bounding box center [217, 206] width 240 height 26
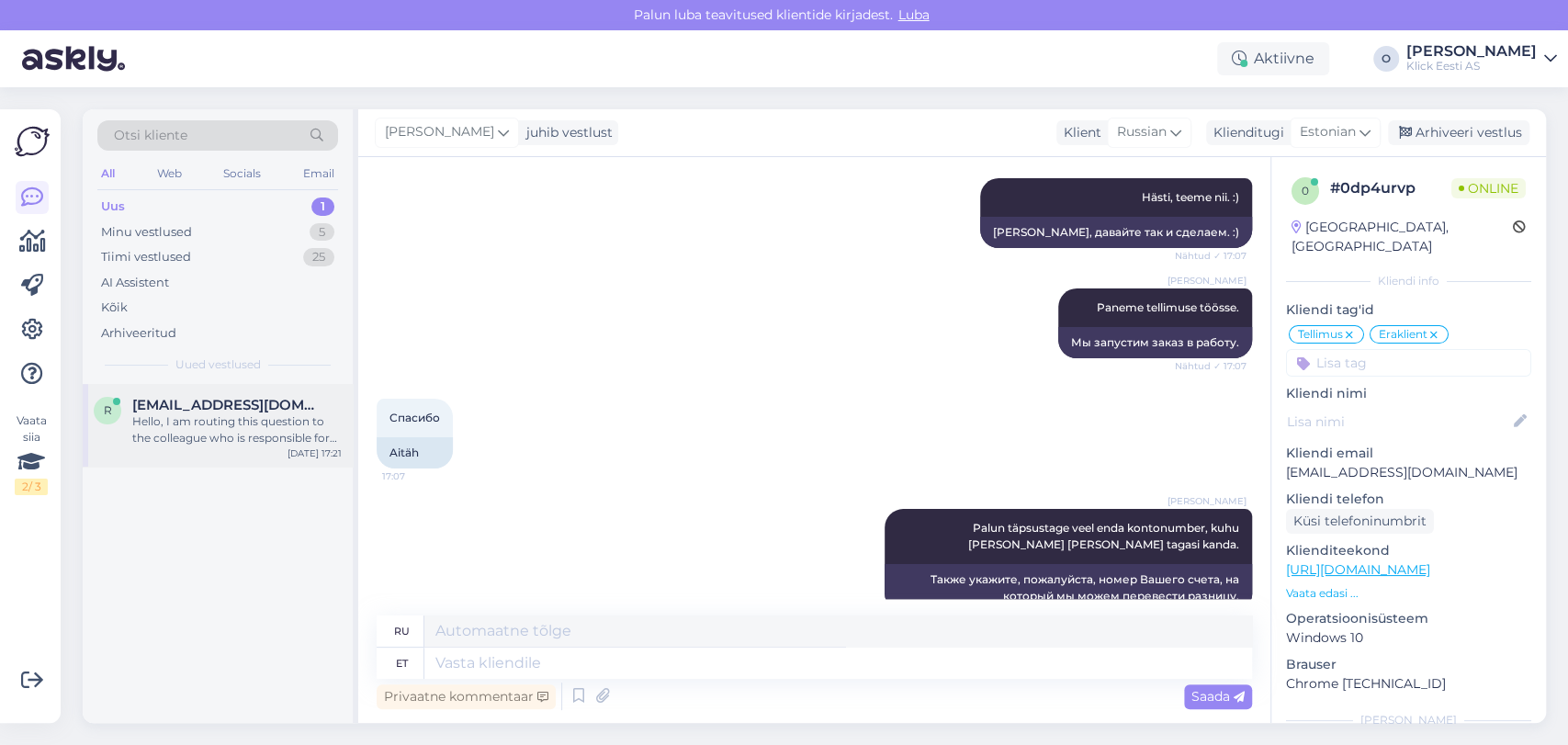
click at [237, 438] on div "Hello, I am routing this question to the colleague who is responsible for this …" at bounding box center [237, 430] width 210 height 33
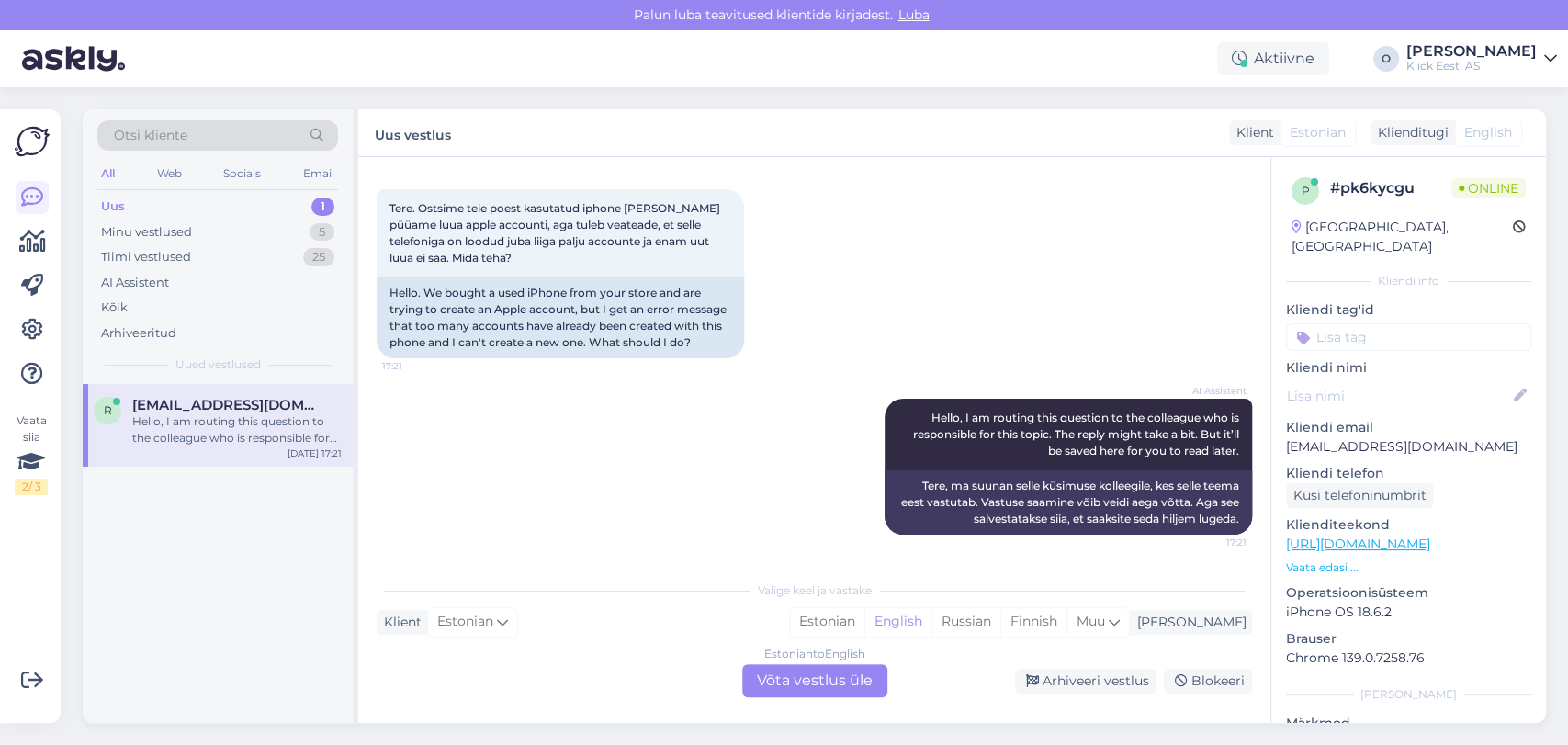
click at [293, 11] on div "[PERSON_NAME] teavitused klientide kirjadest. [GEOGRAPHIC_DATA]" at bounding box center [784, 15] width 1568 height 31
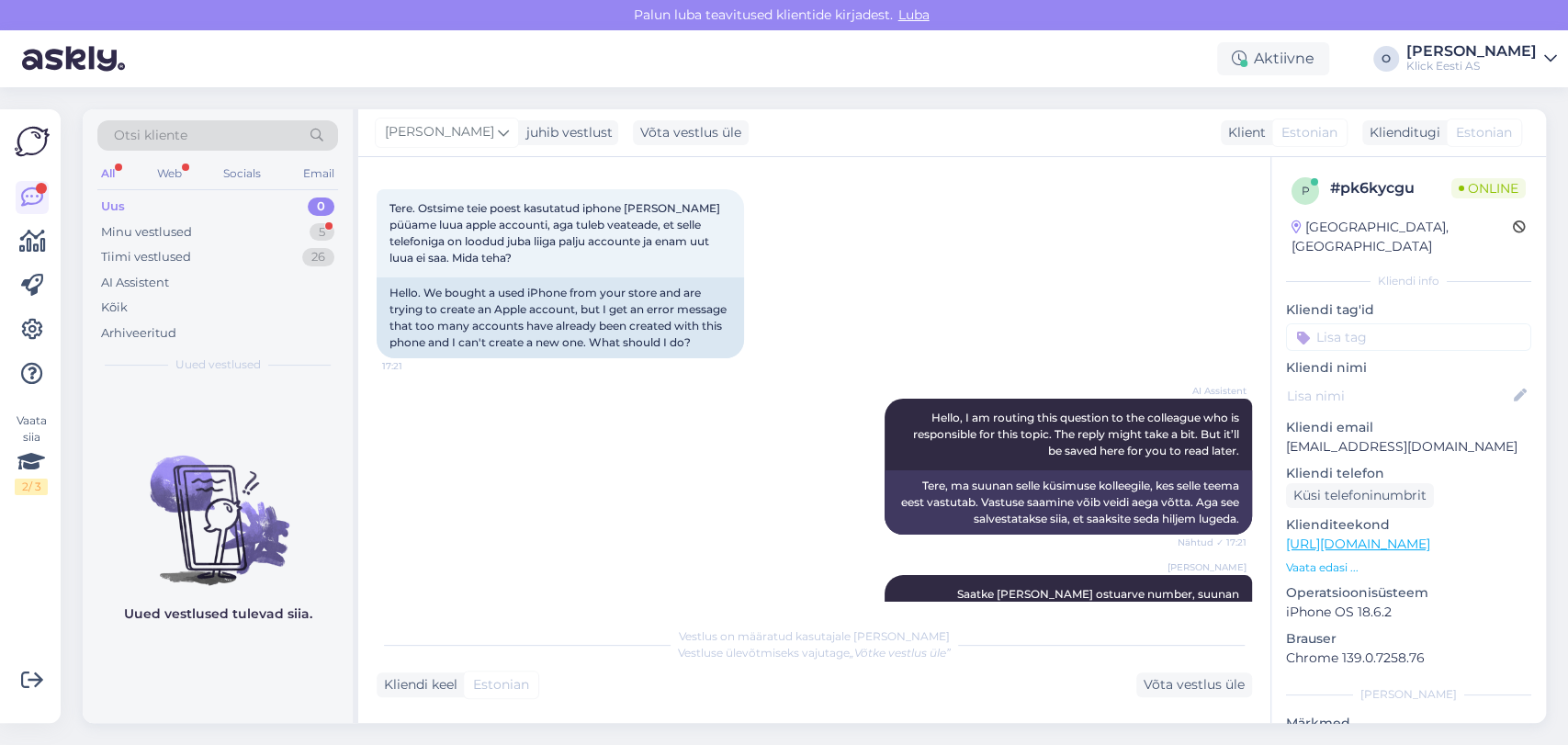
scroll to position [213, 0]
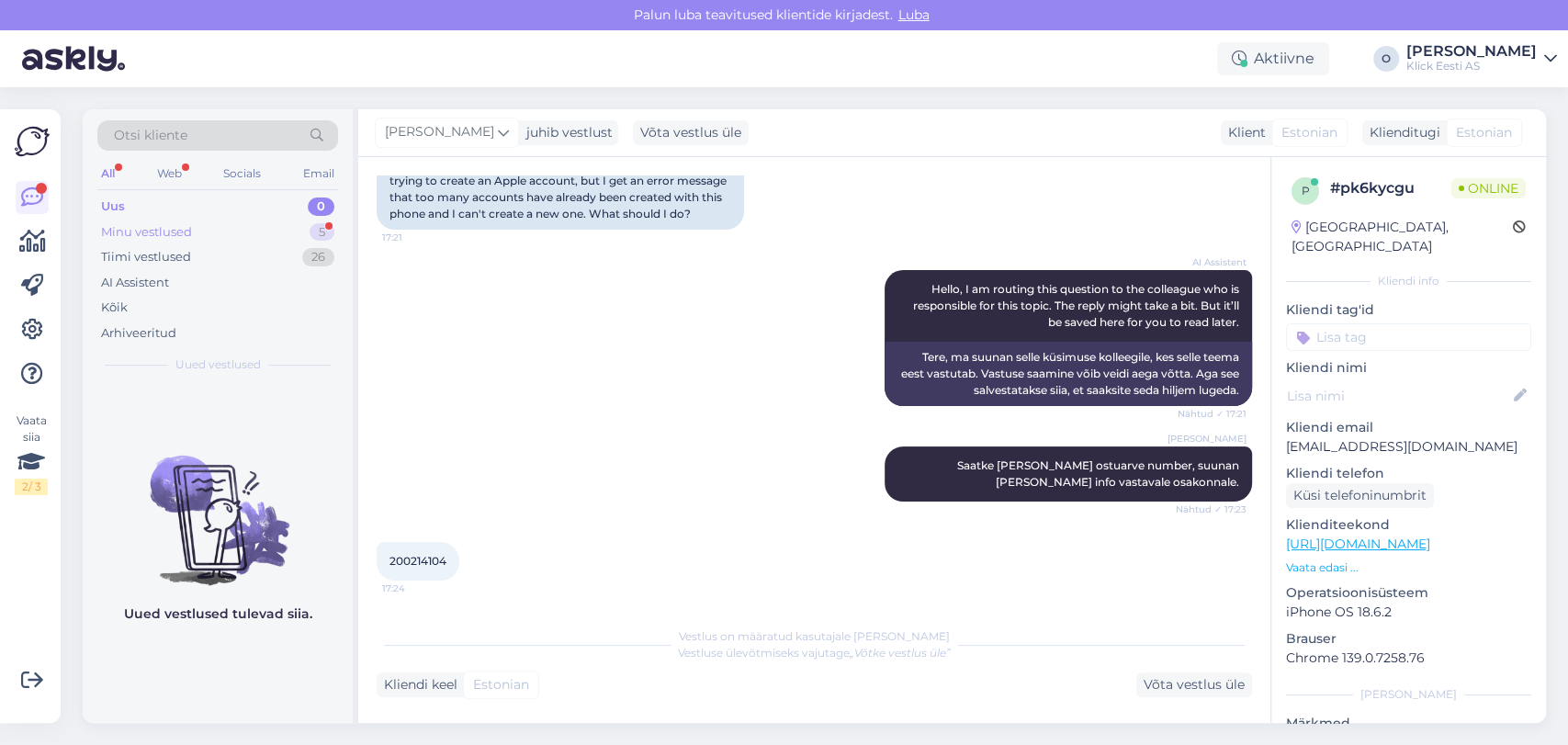
click at [139, 224] on div "Minu vestlused" at bounding box center [146, 232] width 91 height 18
